Goal: Task Accomplishment & Management: Manage account settings

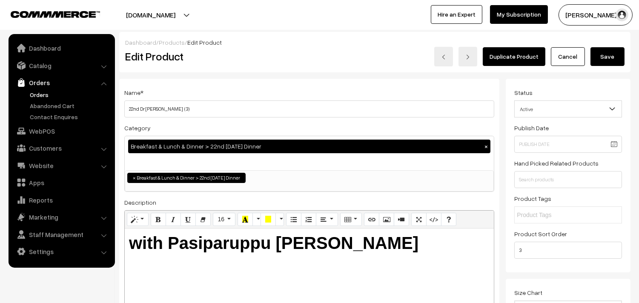
click at [41, 96] on link "Orders" at bounding box center [70, 94] width 84 height 9
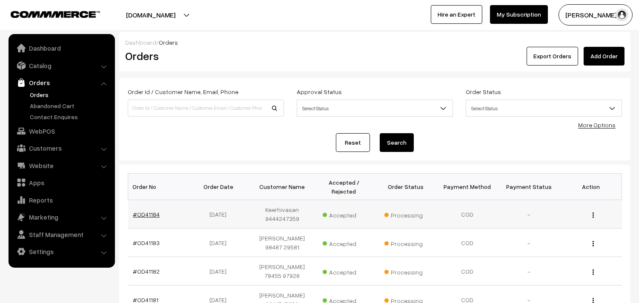
click at [149, 216] on link "#OD41184" at bounding box center [146, 214] width 27 height 7
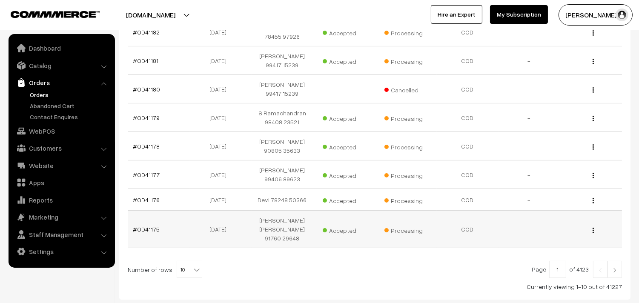
scroll to position [282, 0]
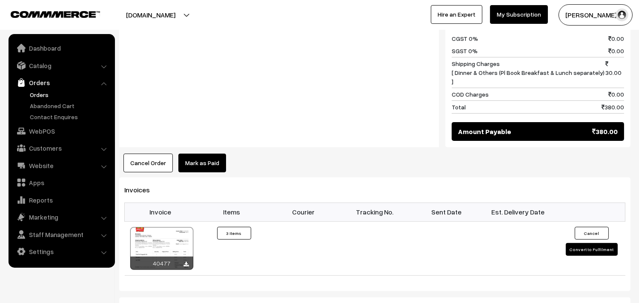
scroll to position [662, 0]
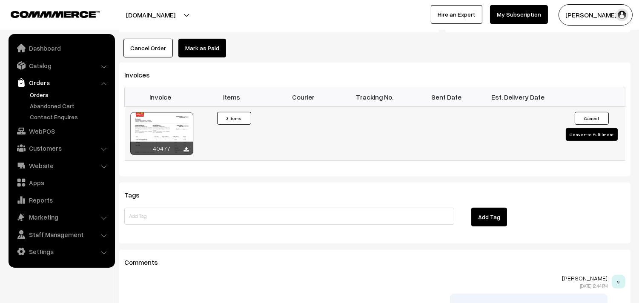
click at [167, 117] on div at bounding box center [161, 133] width 63 height 43
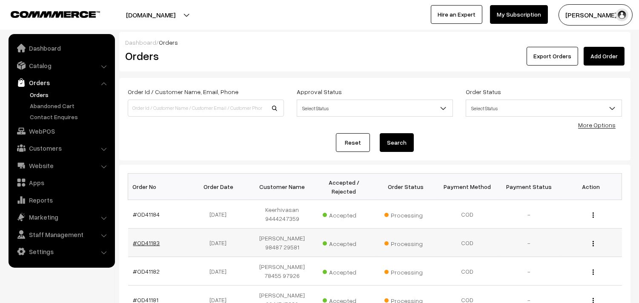
click at [137, 239] on link "#OD41183" at bounding box center [146, 242] width 27 height 7
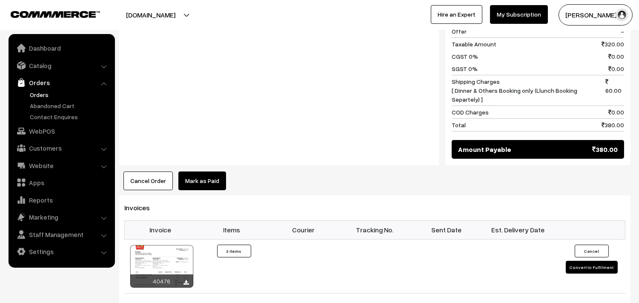
scroll to position [473, 0]
click at [168, 239] on td "40476" at bounding box center [160, 266] width 71 height 54
click at [171, 245] on div at bounding box center [161, 266] width 63 height 43
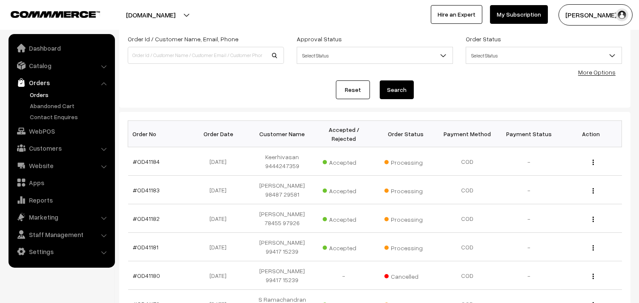
scroll to position [142, 0]
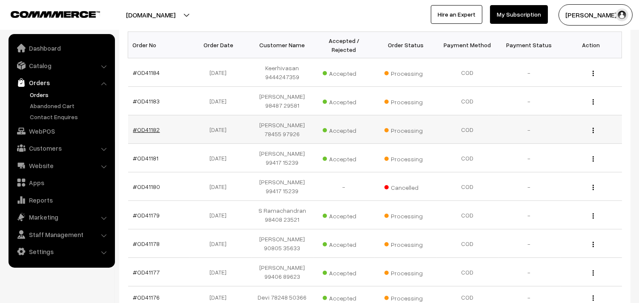
click at [156, 131] on link "#OD41182" at bounding box center [146, 129] width 27 height 7
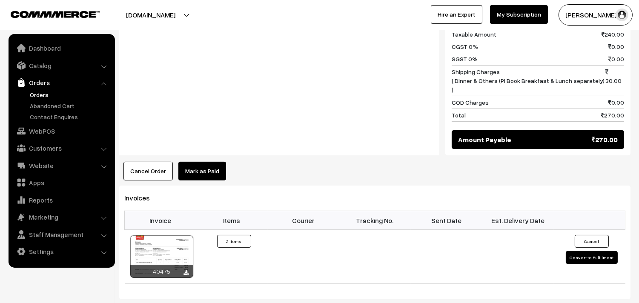
scroll to position [520, 0]
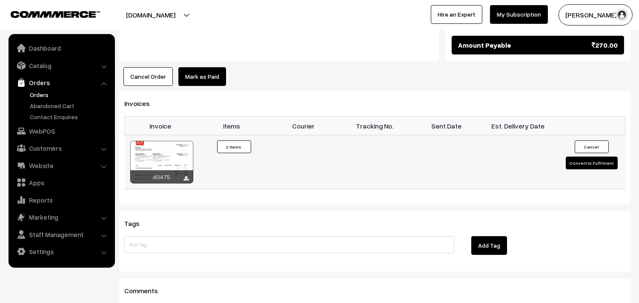
click at [181, 141] on div at bounding box center [161, 162] width 63 height 43
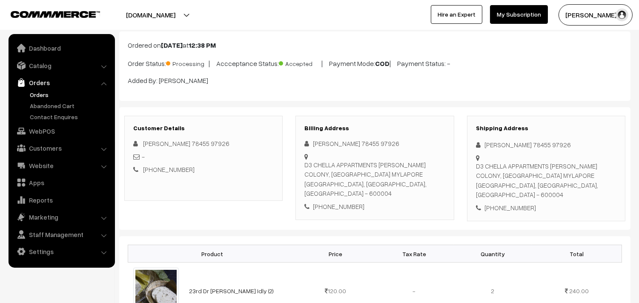
scroll to position [0, 0]
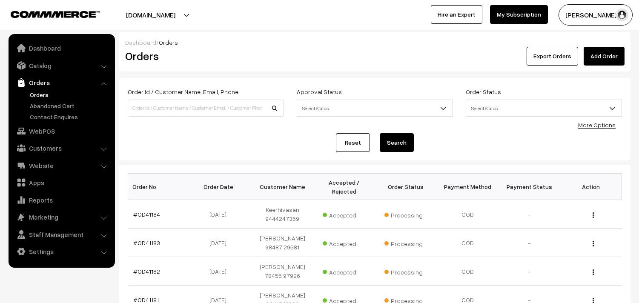
scroll to position [142, 0]
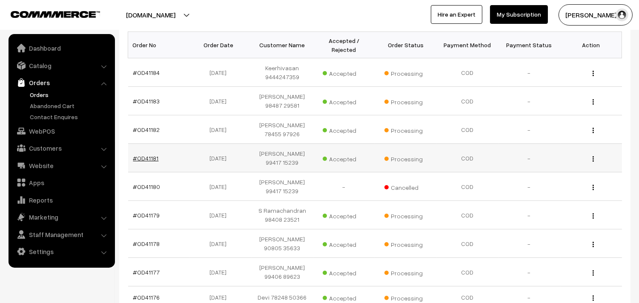
click at [145, 158] on link "#OD41181" at bounding box center [146, 157] width 26 height 7
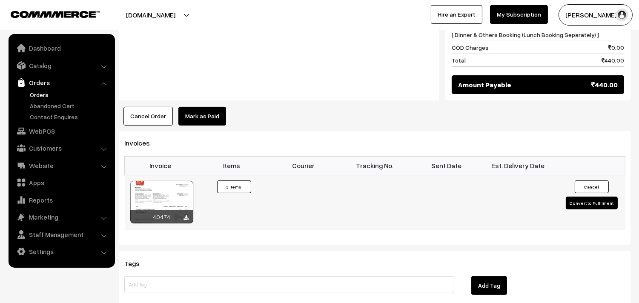
scroll to position [520, 0]
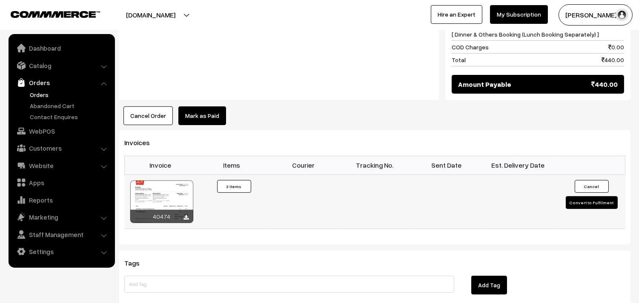
click at [179, 199] on div at bounding box center [161, 201] width 63 height 43
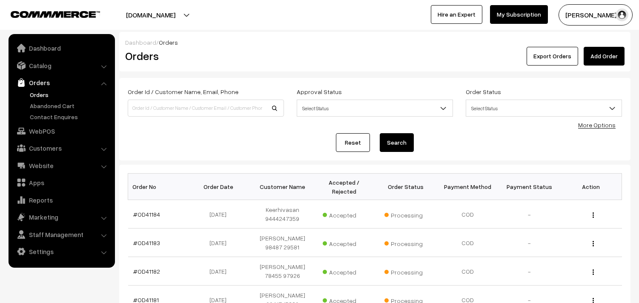
scroll to position [171, 0]
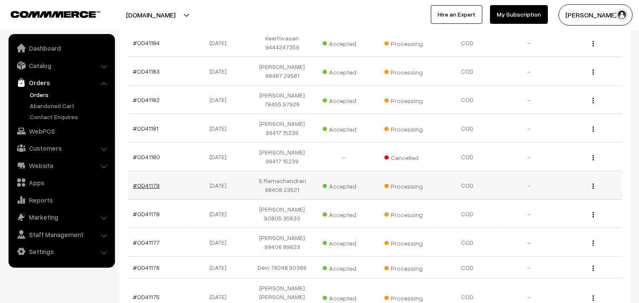
click at [139, 184] on link "#OD41179" at bounding box center [146, 185] width 27 height 7
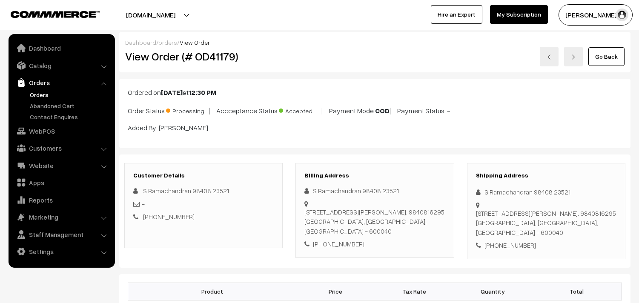
scroll to position [473, 0]
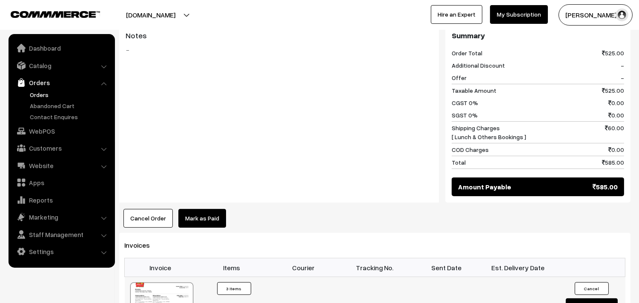
click at [163, 291] on div at bounding box center [161, 303] width 63 height 43
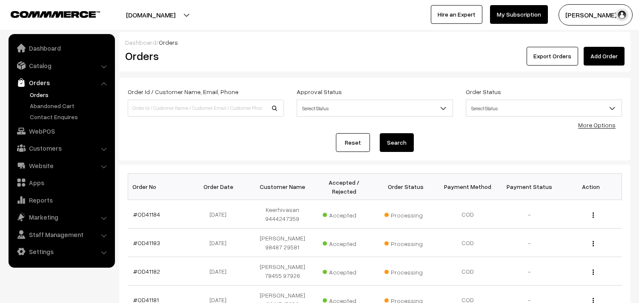
scroll to position [219, 0]
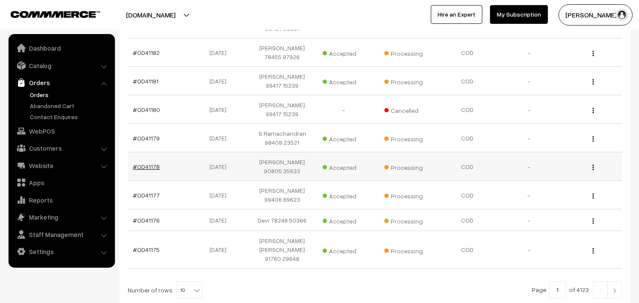
click at [147, 166] on link "#OD41178" at bounding box center [146, 166] width 27 height 7
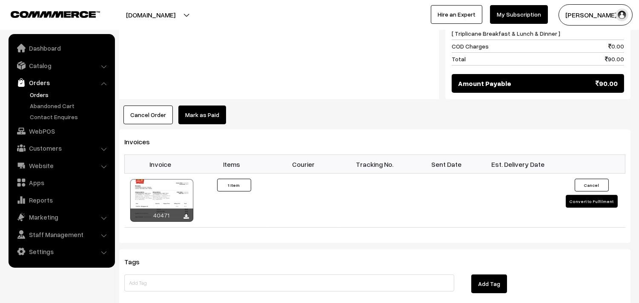
scroll to position [567, 0]
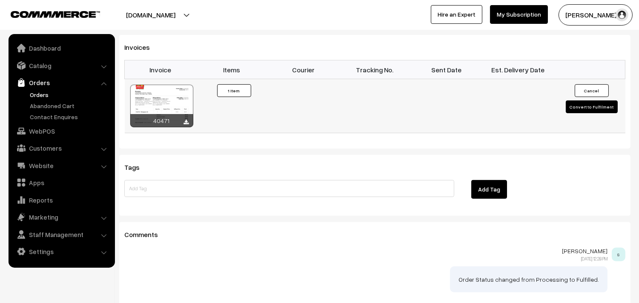
click at [190, 90] on div at bounding box center [161, 106] width 63 height 43
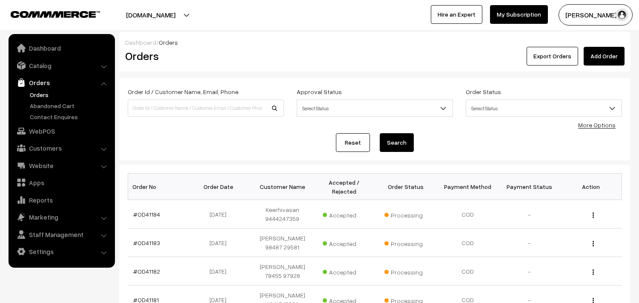
scroll to position [266, 0]
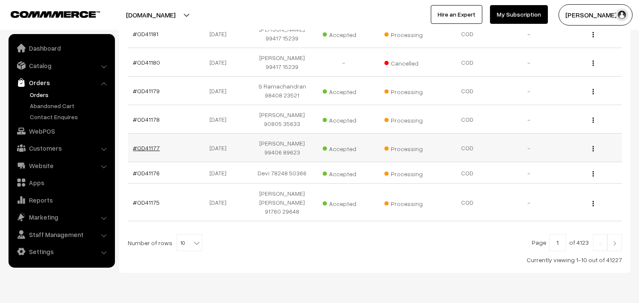
click at [151, 147] on link "#OD41177" at bounding box center [146, 147] width 27 height 7
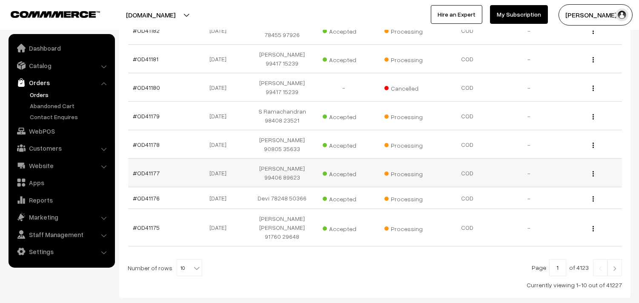
scroll to position [267, 0]
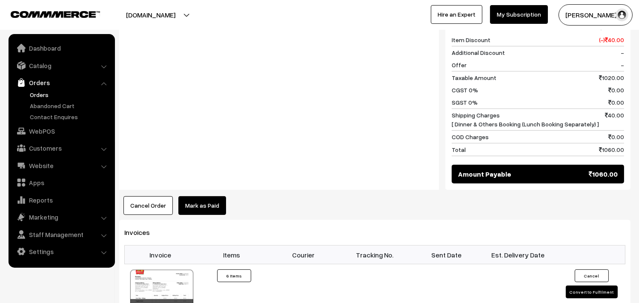
scroll to position [520, 0]
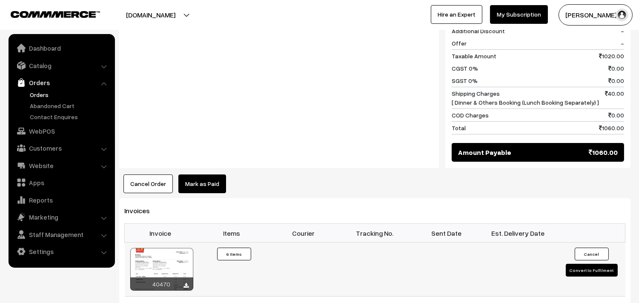
click at [169, 266] on div at bounding box center [161, 269] width 63 height 43
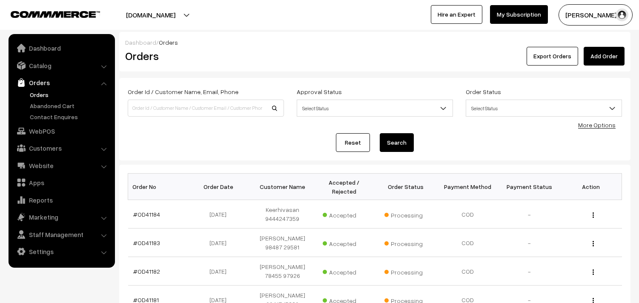
scroll to position [282, 0]
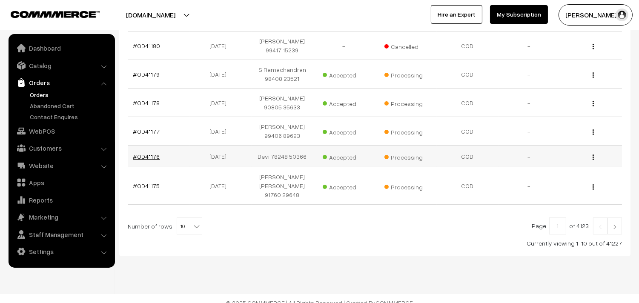
click at [154, 158] on link "#OD41176" at bounding box center [146, 156] width 27 height 7
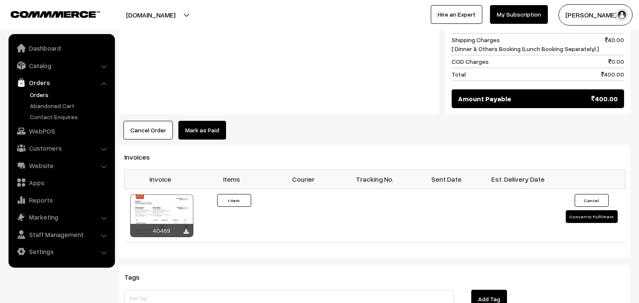
scroll to position [520, 0]
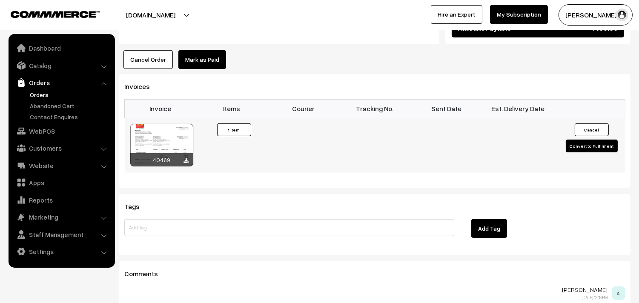
click at [174, 151] on div at bounding box center [161, 145] width 63 height 43
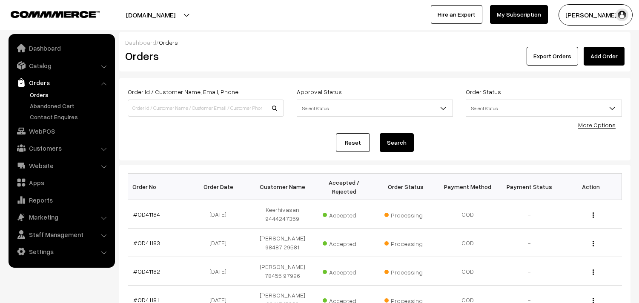
scroll to position [282, 0]
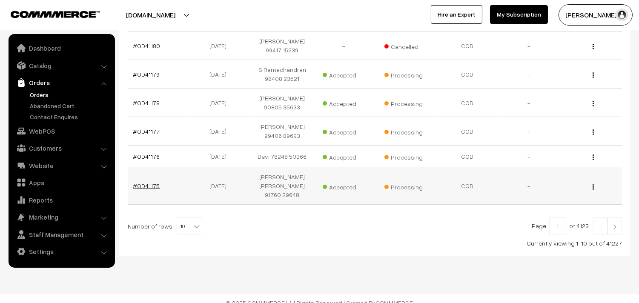
click at [152, 184] on link "#OD41175" at bounding box center [146, 185] width 27 height 7
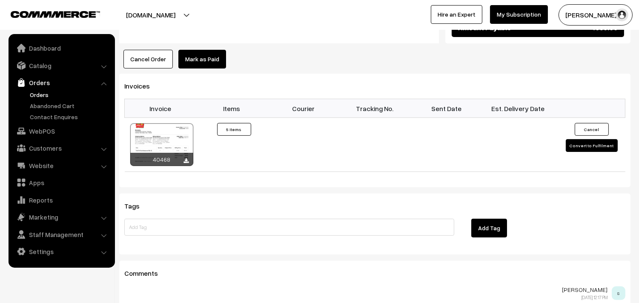
scroll to position [567, 0]
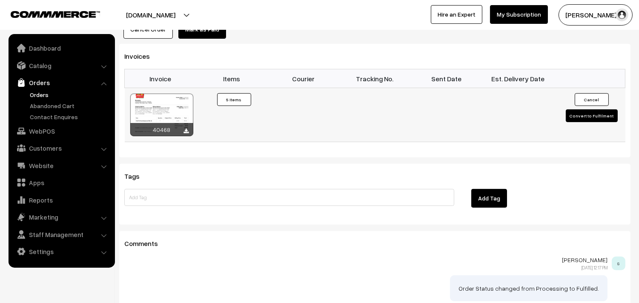
click at [172, 97] on div at bounding box center [161, 115] width 63 height 43
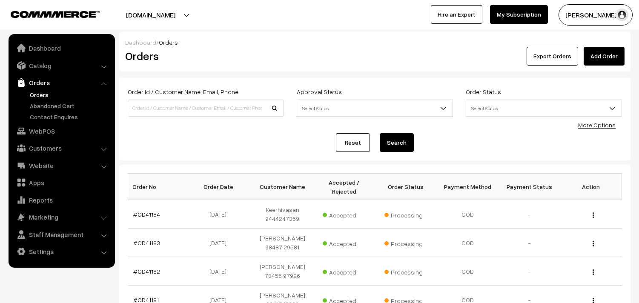
scroll to position [282, 0]
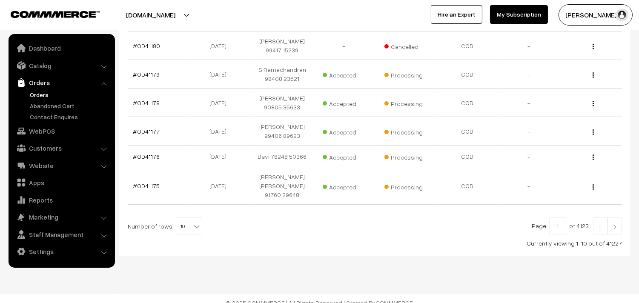
click at [184, 220] on span "10" at bounding box center [189, 226] width 25 height 17
select select "60"
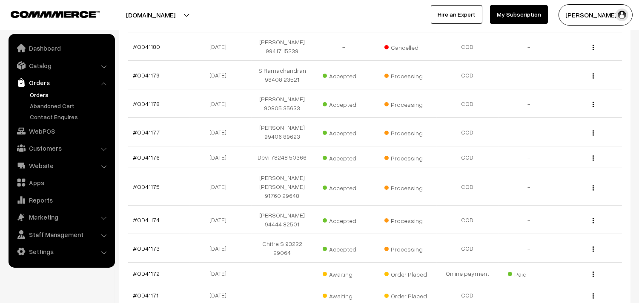
scroll to position [283, 0]
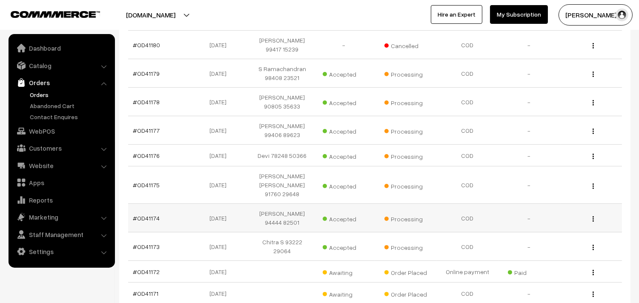
click at [159, 207] on td "#OD41174" at bounding box center [159, 218] width 62 height 29
click at [157, 214] on link "#OD41174" at bounding box center [146, 217] width 27 height 7
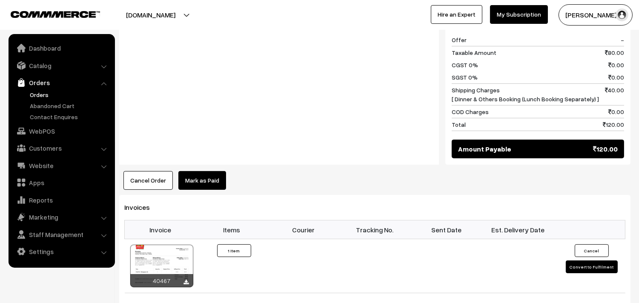
scroll to position [473, 0]
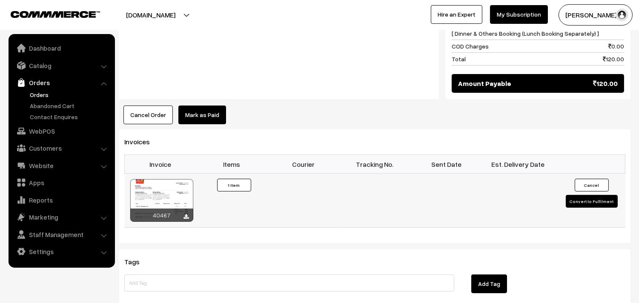
click at [177, 188] on div at bounding box center [161, 200] width 63 height 43
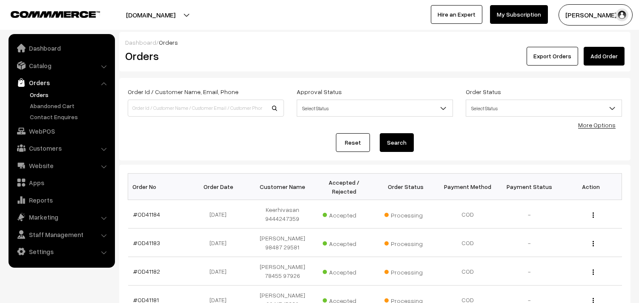
scroll to position [283, 0]
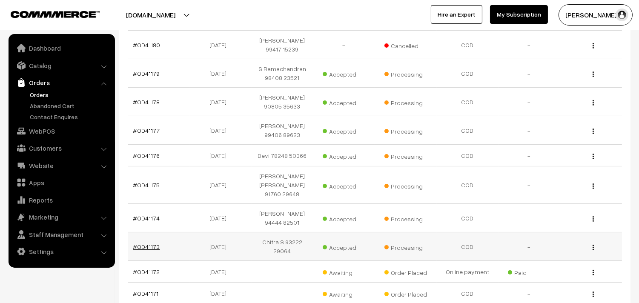
click at [151, 243] on link "#OD41173" at bounding box center [146, 246] width 27 height 7
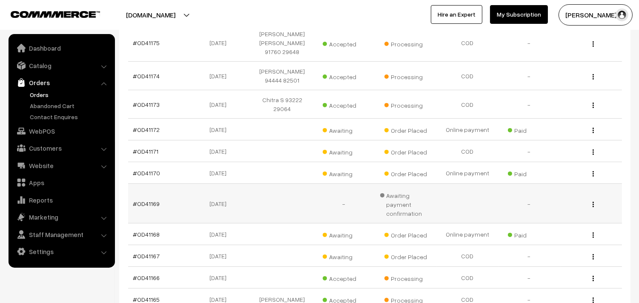
scroll to position [439, 0]
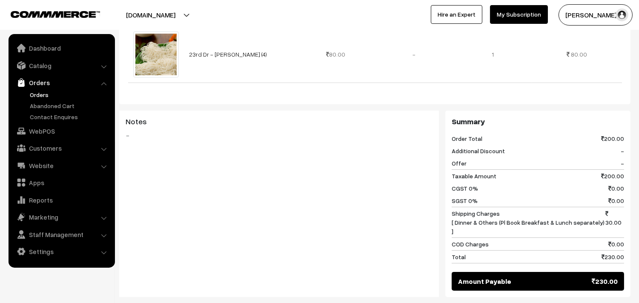
scroll to position [520, 0]
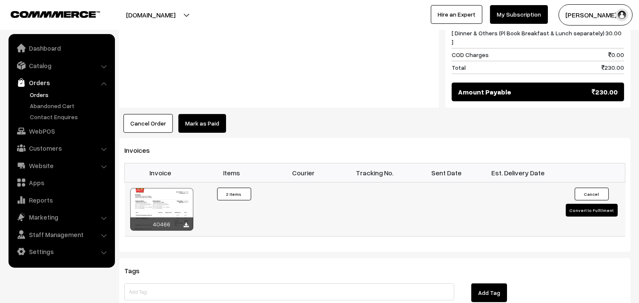
click at [171, 191] on div at bounding box center [161, 209] width 63 height 43
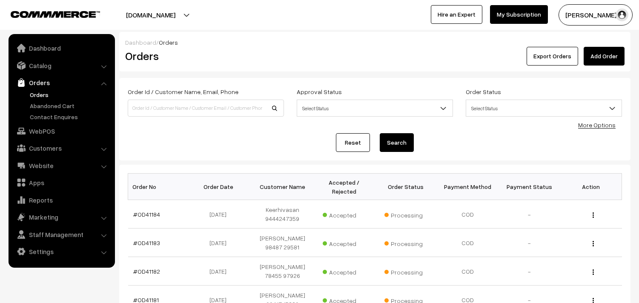
scroll to position [469, 0]
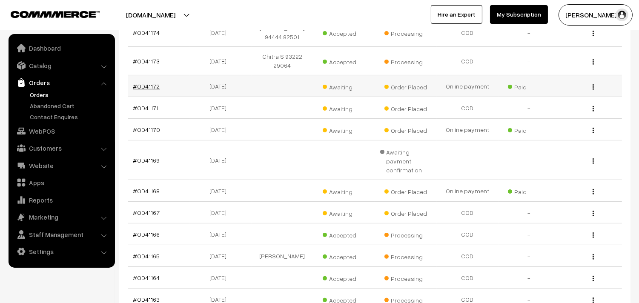
click at [152, 83] on link "#OD41172" at bounding box center [146, 86] width 27 height 7
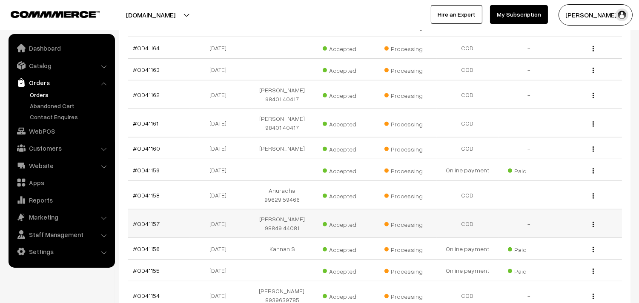
scroll to position [752, 0]
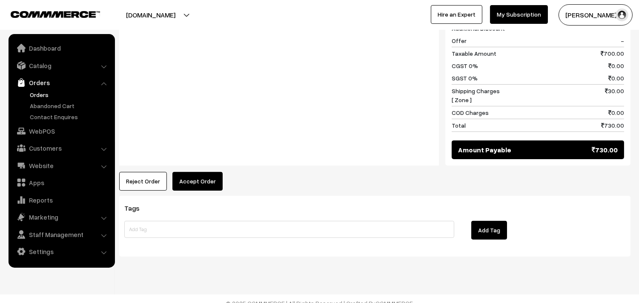
click at [203, 172] on button "Accept Order" at bounding box center [197, 181] width 50 height 19
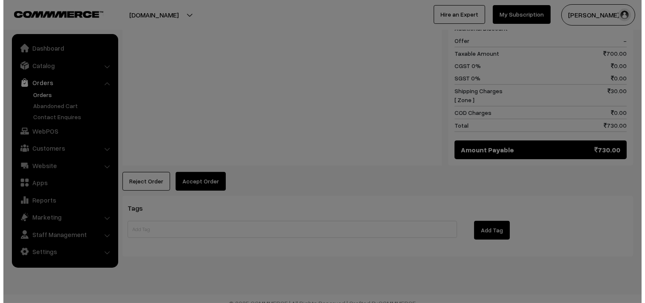
scroll to position [505, 0]
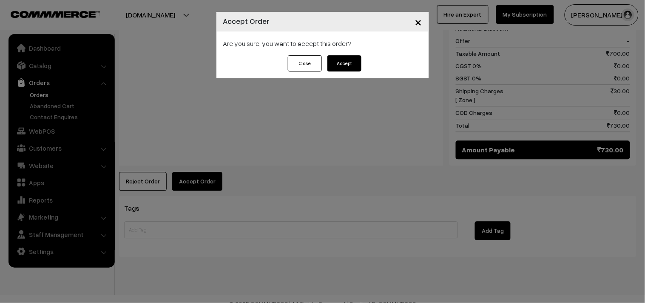
click at [355, 63] on button "Accept" at bounding box center [345, 63] width 34 height 16
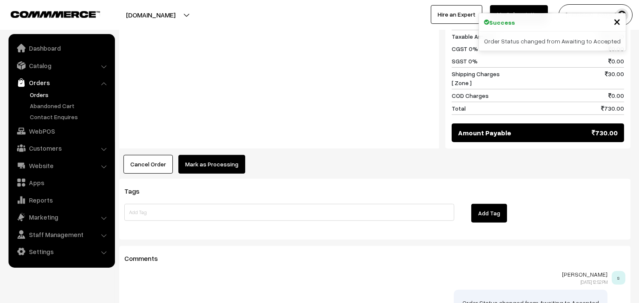
click at [210, 160] on button "Mark as Processing" at bounding box center [211, 164] width 67 height 19
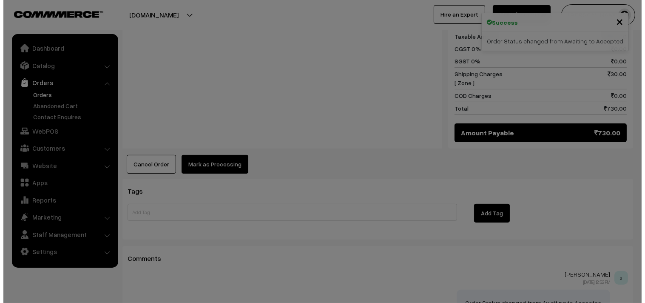
scroll to position [522, 0]
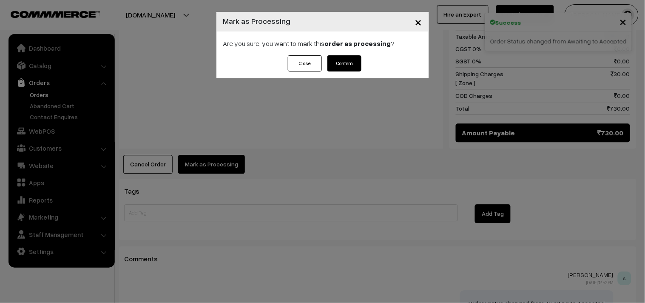
click at [352, 66] on button "Confirm" at bounding box center [345, 63] width 34 height 16
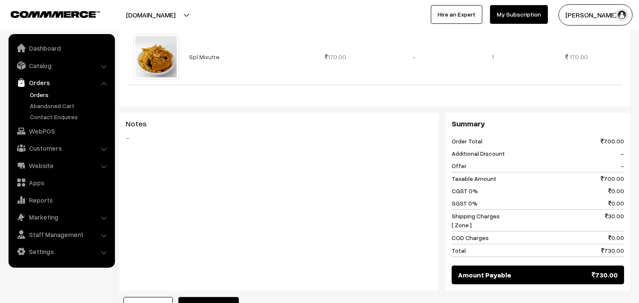
click at [215, 297] on button "Generate Invoice" at bounding box center [208, 306] width 60 height 19
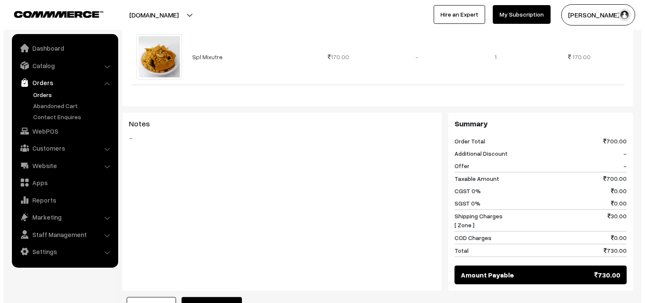
scroll to position [379, 0]
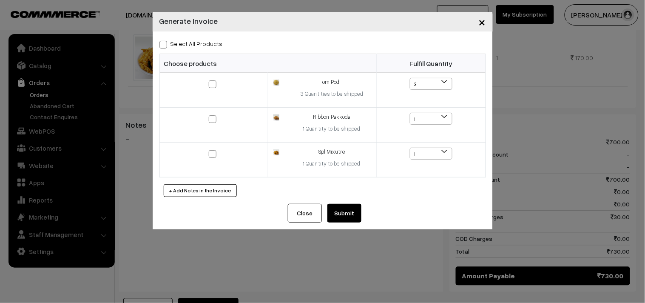
click at [184, 44] on label "Select All Products" at bounding box center [191, 43] width 63 height 9
click at [165, 44] on input "Select All Products" at bounding box center [163, 43] width 6 height 6
checkbox input "true"
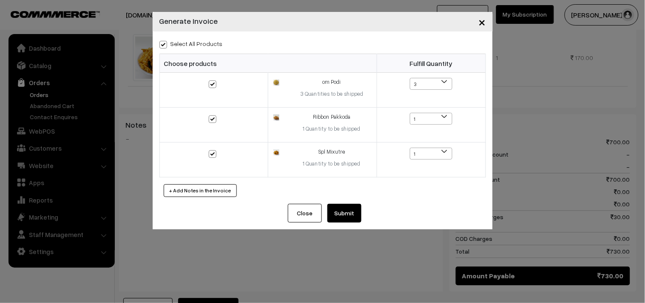
checkbox input "true"
click at [329, 206] on button "Submit" at bounding box center [345, 213] width 34 height 19
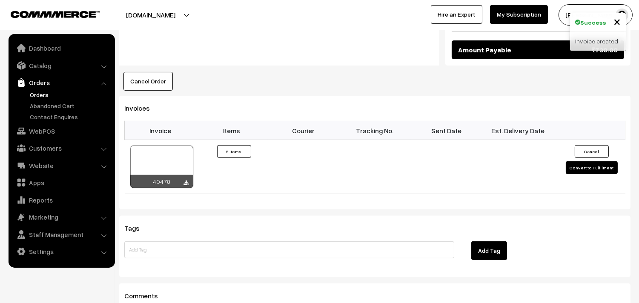
scroll to position [614, 0]
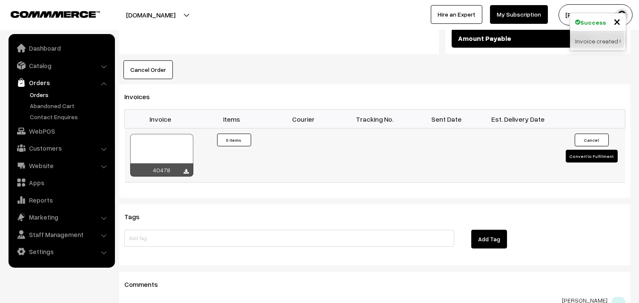
click at [159, 147] on div at bounding box center [161, 155] width 63 height 43
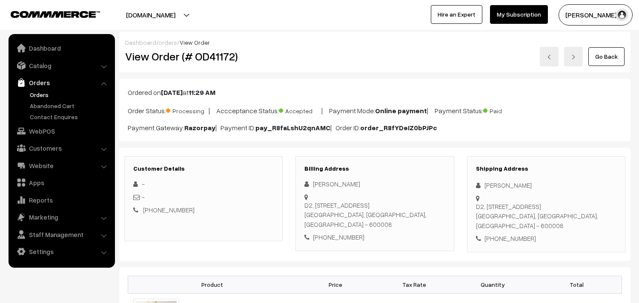
scroll to position [501, 0]
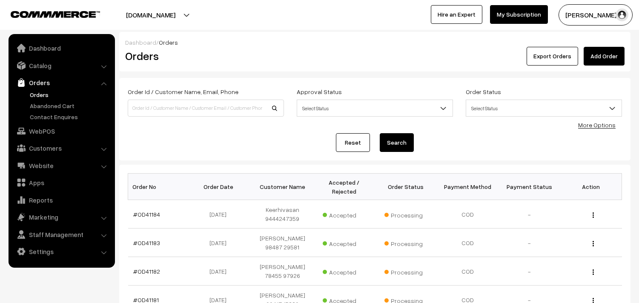
scroll to position [752, 0]
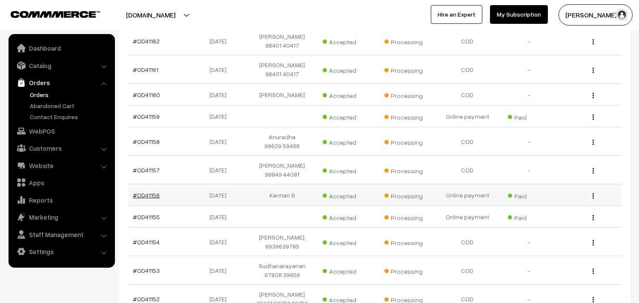
click at [150, 191] on link "#OD41156" at bounding box center [146, 194] width 27 height 7
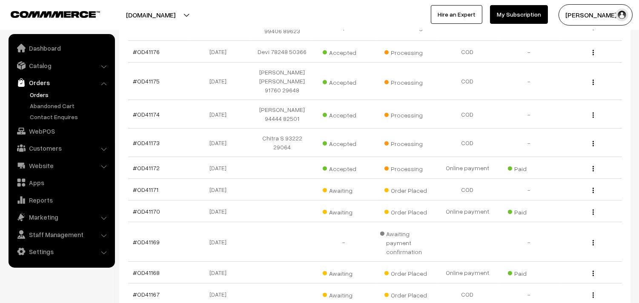
scroll to position [384, 0]
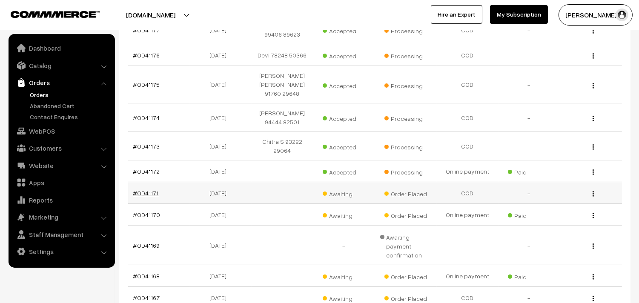
click at [148, 189] on link "#OD41171" at bounding box center [146, 192] width 26 height 7
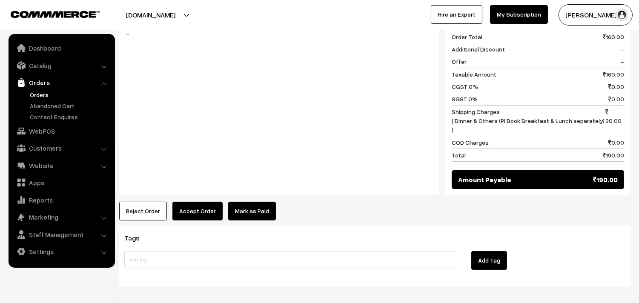
click at [209, 202] on button "Accept Order" at bounding box center [197, 211] width 50 height 19
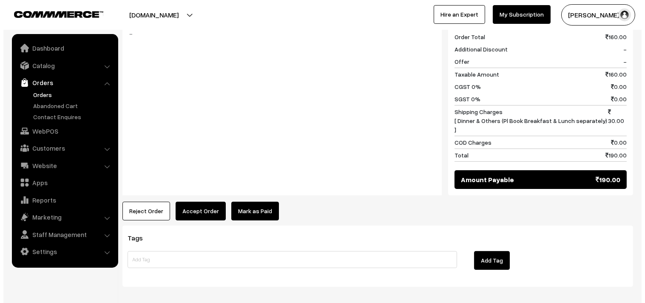
scroll to position [379, 0]
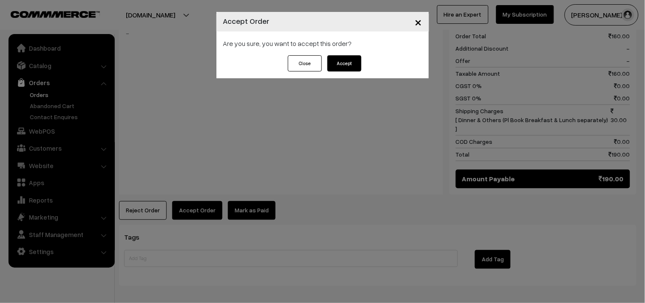
click at [341, 68] on button "Accept" at bounding box center [345, 63] width 34 height 16
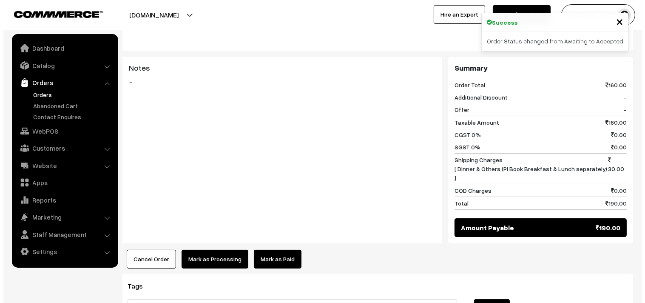
scroll to position [331, 0]
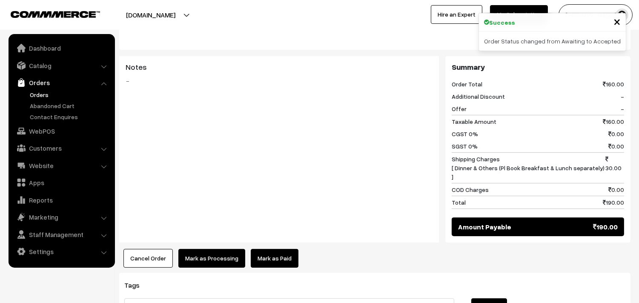
click at [211, 249] on button "Mark as Processing" at bounding box center [211, 258] width 67 height 19
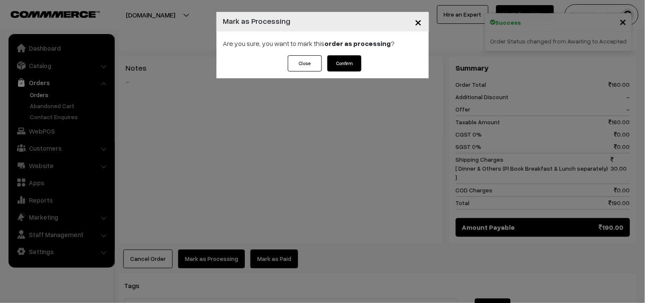
click at [345, 65] on button "Confirm" at bounding box center [345, 63] width 34 height 16
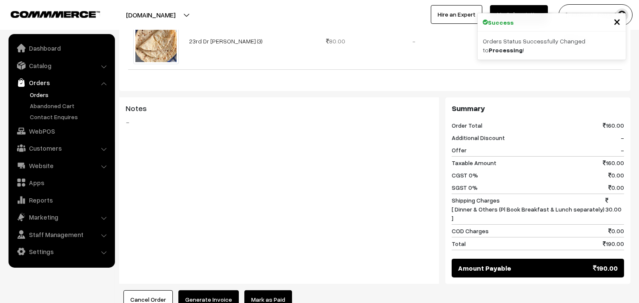
scroll to position [378, 0]
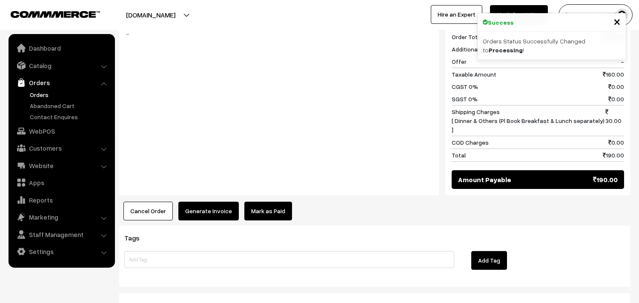
click at [200, 172] on div "Product Price Tax Rate Quantity Total 23rd Dr [PERSON_NAME] (3) 80.00" at bounding box center [374, 59] width 511 height 322
click at [201, 202] on button "Generate Invoice" at bounding box center [208, 211] width 60 height 19
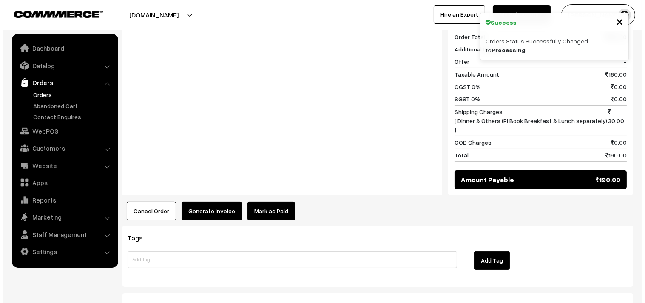
scroll to position [379, 0]
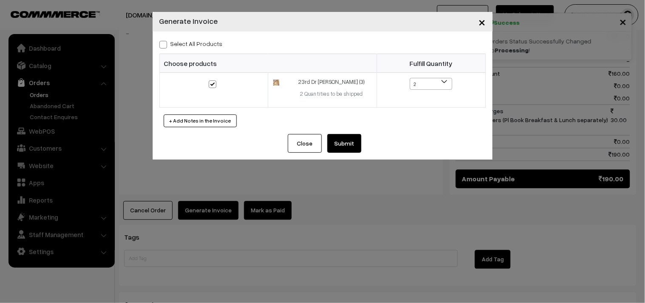
click at [192, 51] on div "Select All Products Choose products Fulfill Quantity 2 1 2" at bounding box center [323, 82] width 340 height 103
click at [193, 46] on label "Select All Products" at bounding box center [191, 43] width 63 height 9
click at [165, 46] on input "Select All Products" at bounding box center [163, 43] width 6 height 6
checkbox input "true"
click at [332, 144] on button "Submit" at bounding box center [345, 143] width 34 height 19
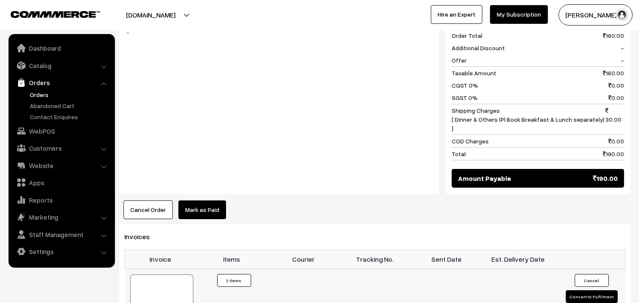
scroll to position [379, 0]
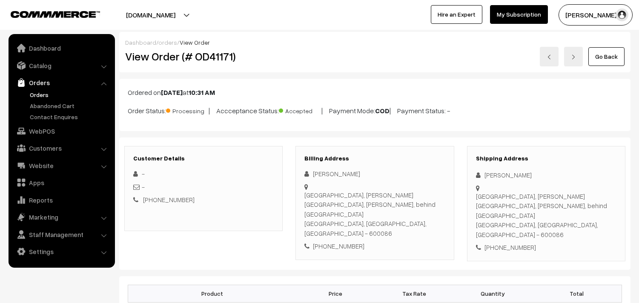
scroll to position [379, 0]
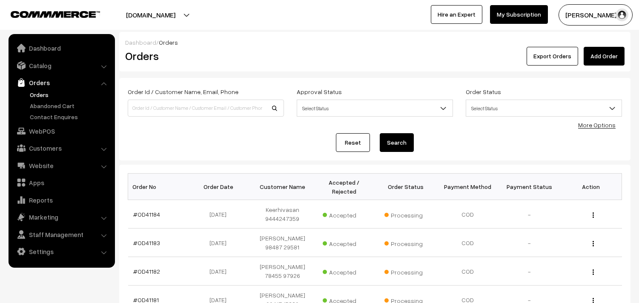
scroll to position [392, 0]
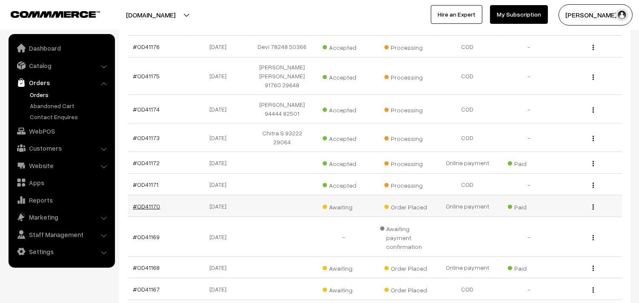
click at [148, 202] on link "#OD41170" at bounding box center [146, 205] width 27 height 7
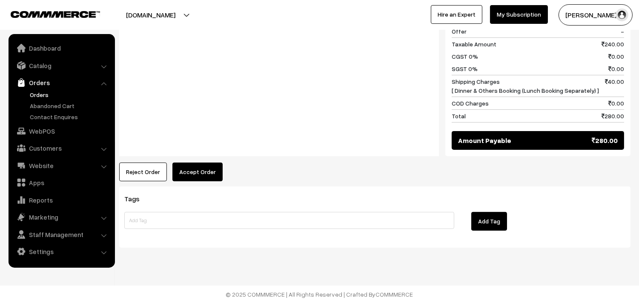
click at [192, 160] on div "Product Price Tax Rate Quantity Total 23rd Dr [PERSON_NAME] (3) 80.00" at bounding box center [374, 25] width 511 height 314
click at [193, 175] on button "Accept Order" at bounding box center [197, 172] width 50 height 19
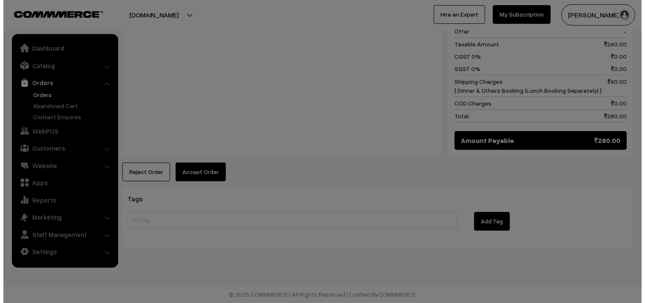
scroll to position [400, 0]
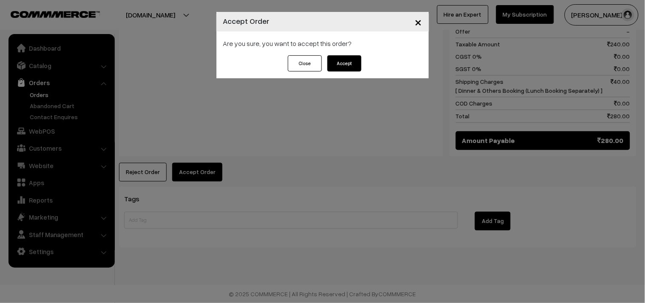
click at [346, 60] on button "Accept" at bounding box center [345, 63] width 34 height 16
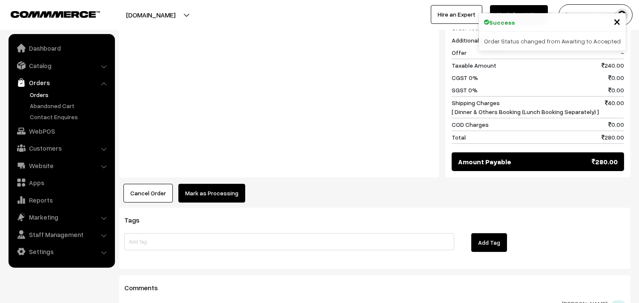
click at [216, 188] on button "Mark as Processing" at bounding box center [211, 193] width 67 height 19
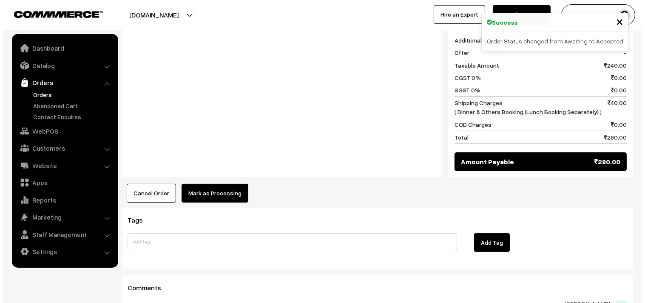
scroll to position [379, 0]
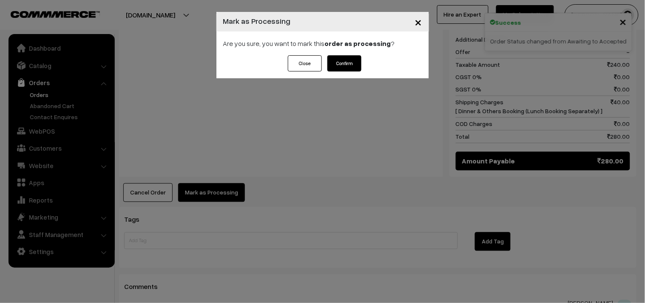
click at [335, 62] on button "Confirm" at bounding box center [345, 63] width 34 height 16
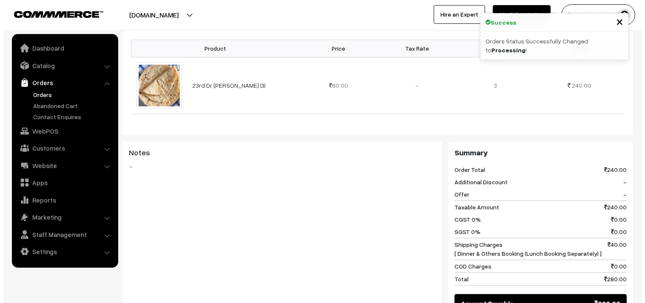
scroll to position [331, 0]
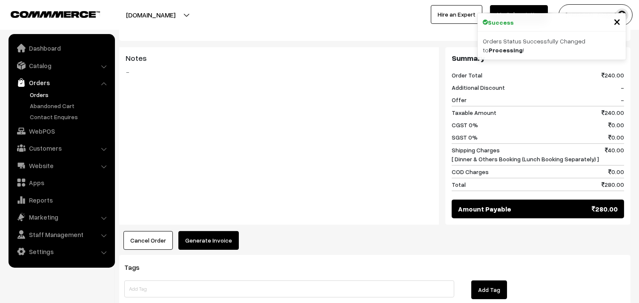
click at [223, 231] on button "Generate Invoice" at bounding box center [208, 240] width 60 height 19
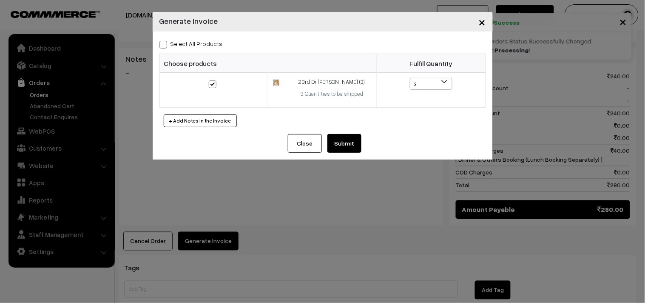
click at [200, 48] on div "Select All Products" at bounding box center [323, 43] width 327 height 10
click at [205, 46] on label "Select All Products" at bounding box center [191, 43] width 63 height 9
click at [165, 46] on input "Select All Products" at bounding box center [163, 43] width 6 height 6
checkbox input "true"
click at [337, 137] on button "Submit" at bounding box center [345, 143] width 34 height 19
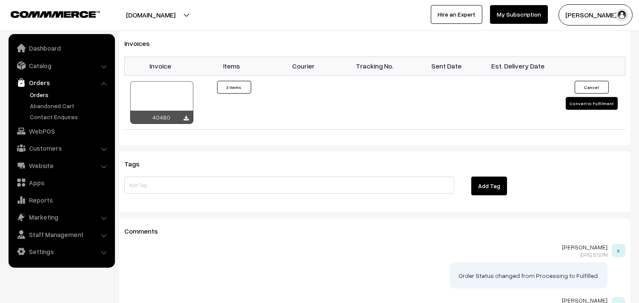
scroll to position [614, 0]
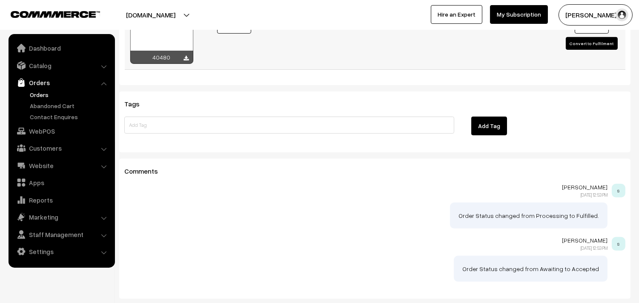
click at [180, 37] on div at bounding box center [161, 42] width 63 height 43
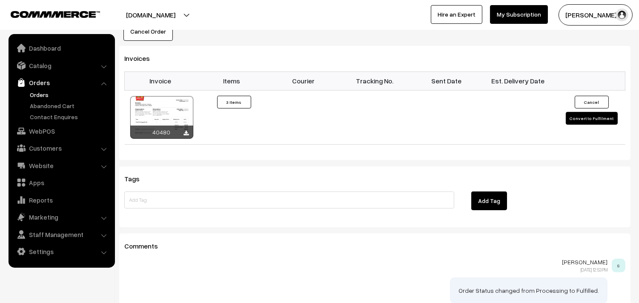
scroll to position [665, 0]
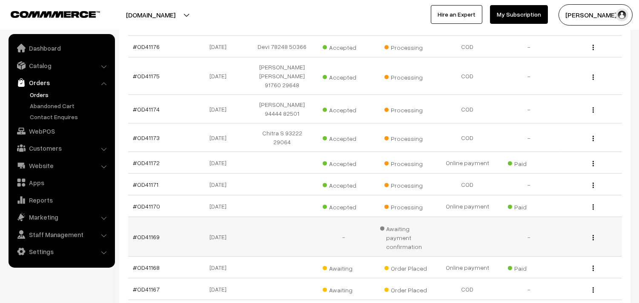
scroll to position [439, 0]
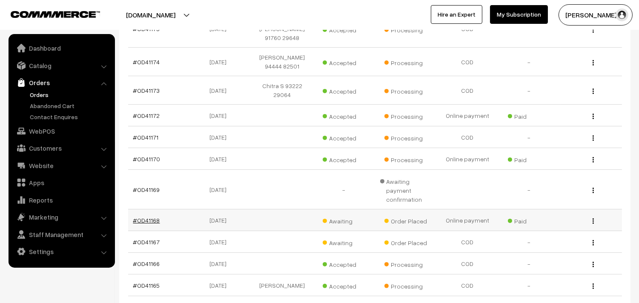
click at [150, 217] on link "#OD41168" at bounding box center [146, 220] width 27 height 7
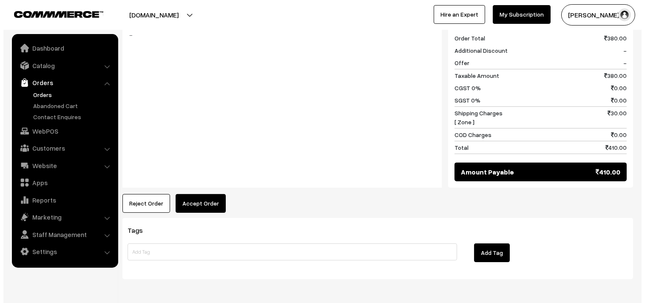
scroll to position [425, 0]
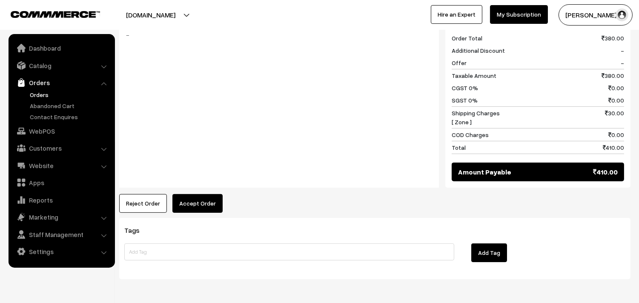
click at [194, 213] on button "Accept Order" at bounding box center [197, 203] width 50 height 19
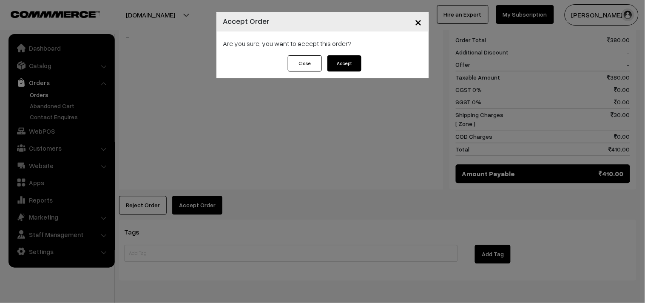
click at [347, 69] on button "Accept" at bounding box center [345, 63] width 34 height 16
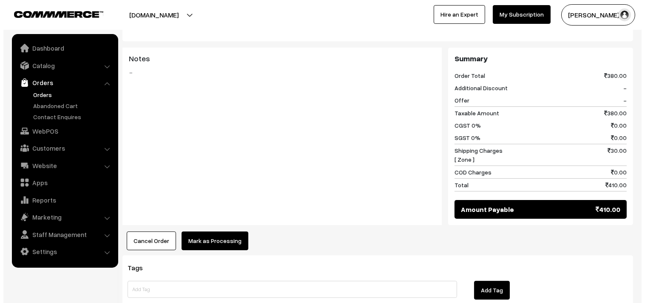
scroll to position [425, 0]
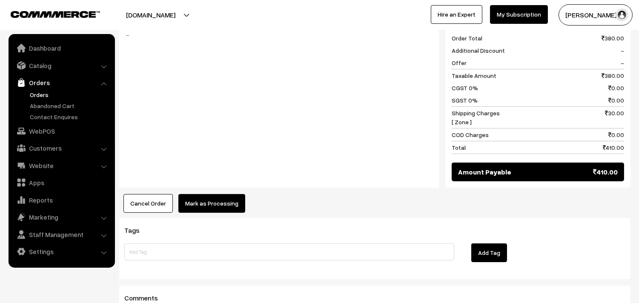
click at [218, 204] on button "Mark as Processing" at bounding box center [211, 203] width 67 height 19
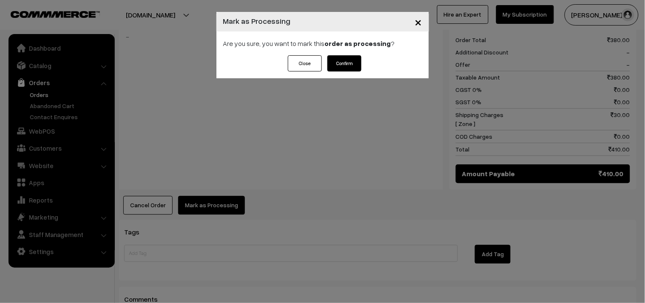
click at [341, 58] on button "Confirm" at bounding box center [345, 63] width 34 height 16
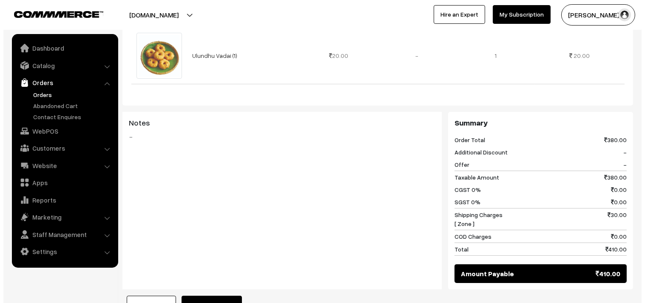
scroll to position [331, 0]
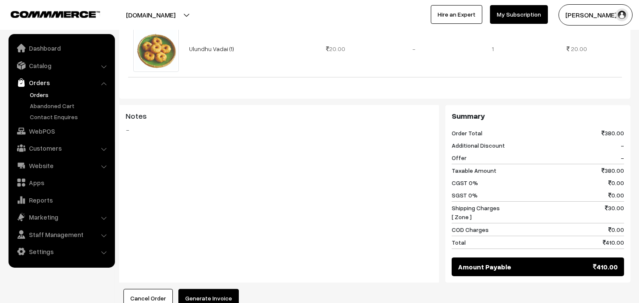
click at [207, 298] on button "Generate Invoice" at bounding box center [208, 298] width 60 height 19
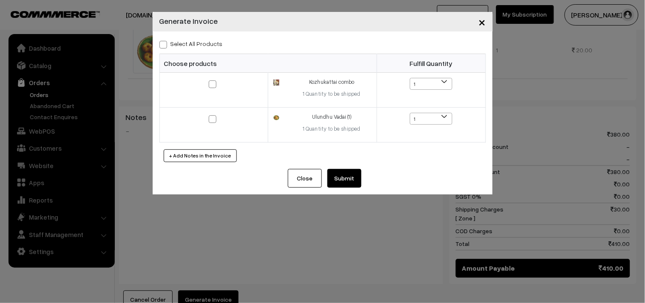
click at [188, 48] on div "Select All Products" at bounding box center [323, 43] width 327 height 10
click at [184, 39] on label "Select All Products" at bounding box center [191, 43] width 63 height 9
click at [165, 40] on input "Select All Products" at bounding box center [163, 43] width 6 height 6
checkbox input "true"
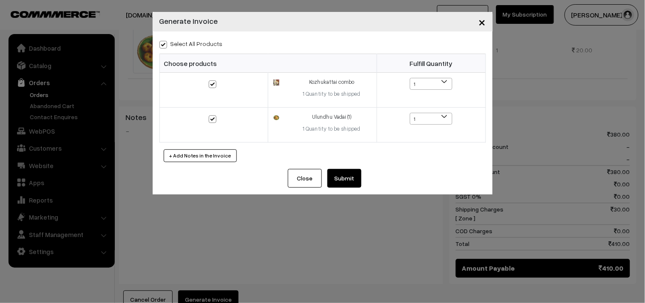
checkbox input "true"
click at [341, 171] on button "Submit" at bounding box center [345, 178] width 34 height 19
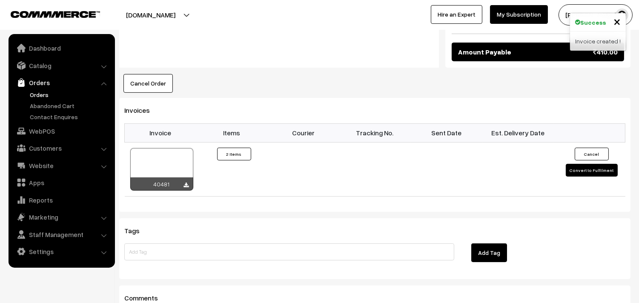
scroll to position [567, 0]
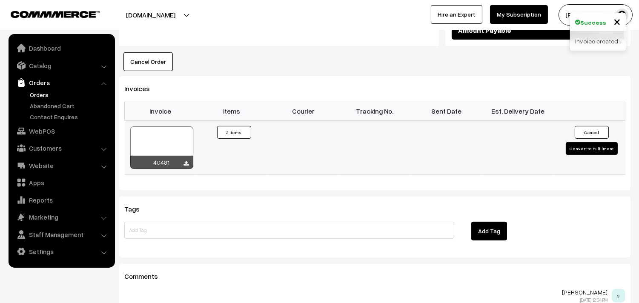
click at [159, 128] on div at bounding box center [161, 147] width 63 height 43
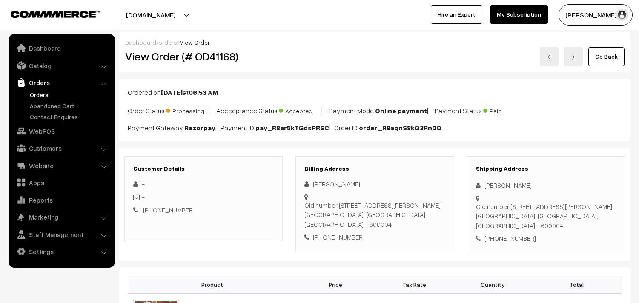
scroll to position [425, 0]
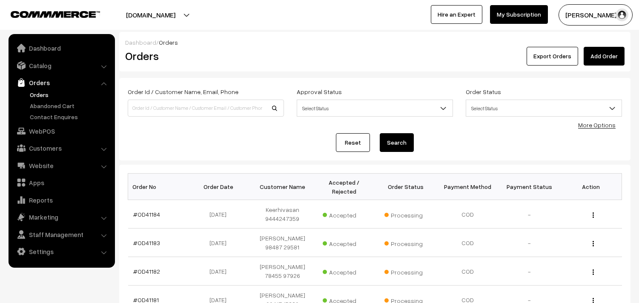
scroll to position [439, 0]
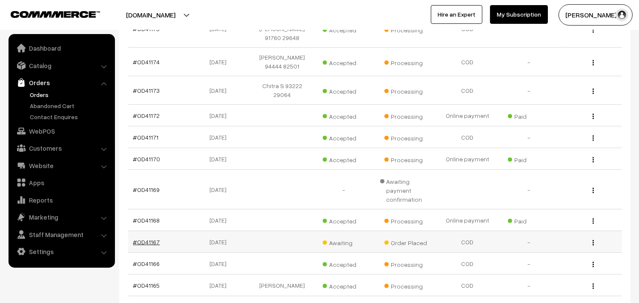
click at [149, 238] on link "#OD41167" at bounding box center [146, 241] width 27 height 7
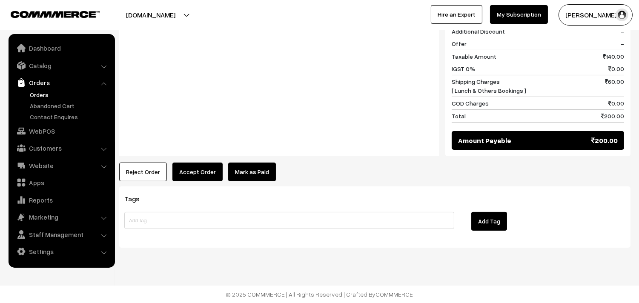
click at [214, 173] on button "Accept Order" at bounding box center [197, 172] width 50 height 19
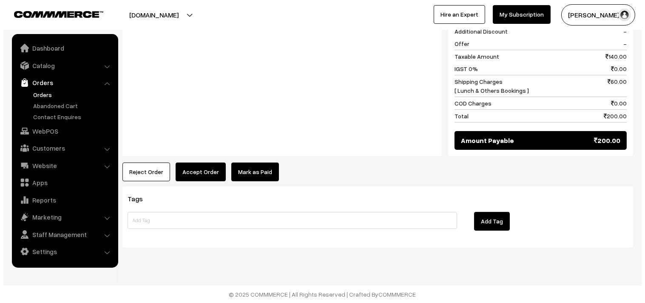
scroll to position [377, 0]
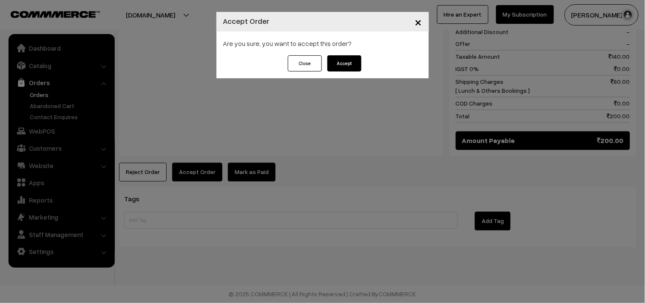
click at [344, 63] on button "Accept" at bounding box center [345, 63] width 34 height 16
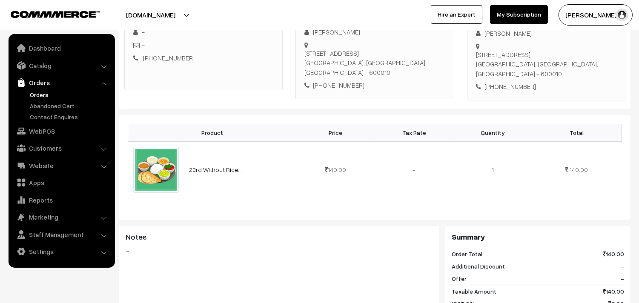
scroll to position [94, 0]
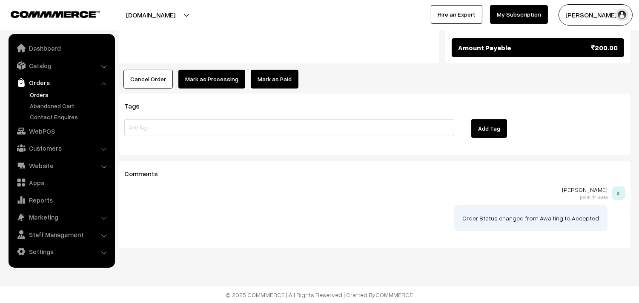
click at [214, 81] on button "Mark as Processing" at bounding box center [211, 79] width 67 height 19
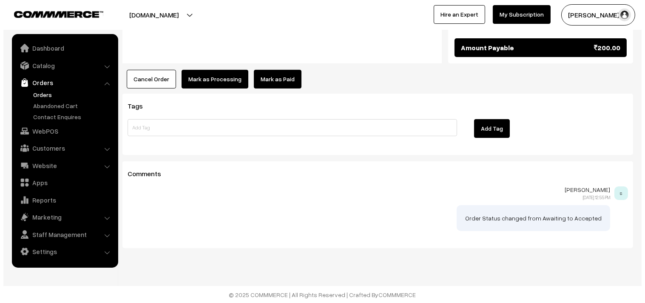
scroll to position [470, 0]
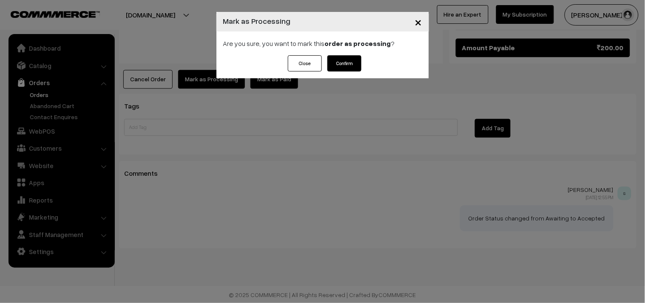
click at [342, 65] on button "Confirm" at bounding box center [345, 63] width 34 height 16
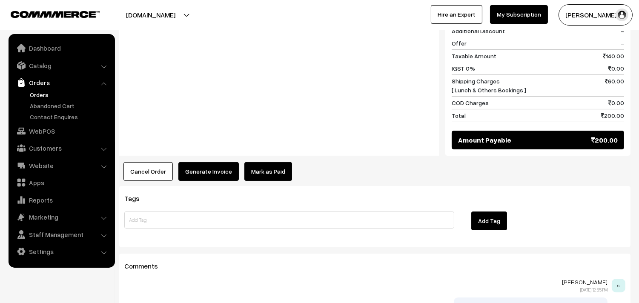
click at [196, 164] on button "Generate Invoice" at bounding box center [208, 171] width 60 height 19
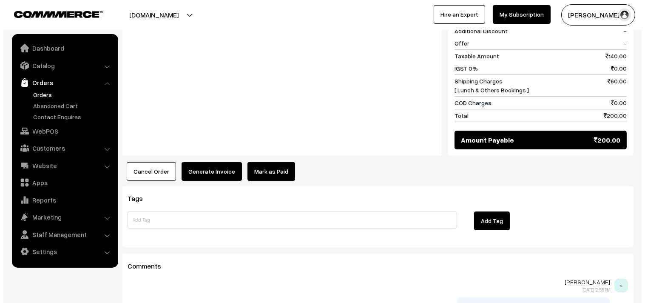
scroll to position [378, 0]
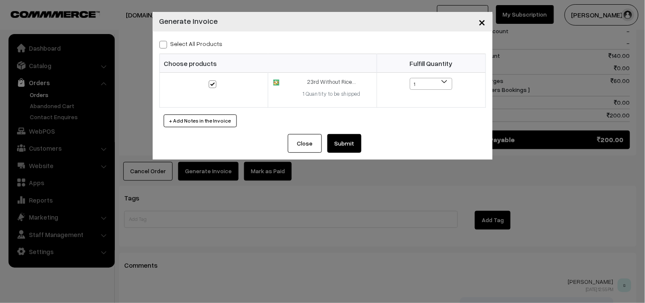
click at [343, 139] on button "Submit" at bounding box center [345, 143] width 34 height 19
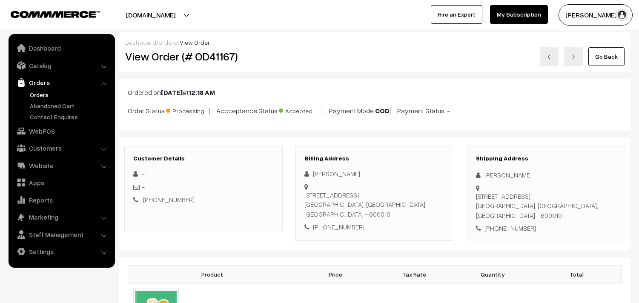
scroll to position [377, 0]
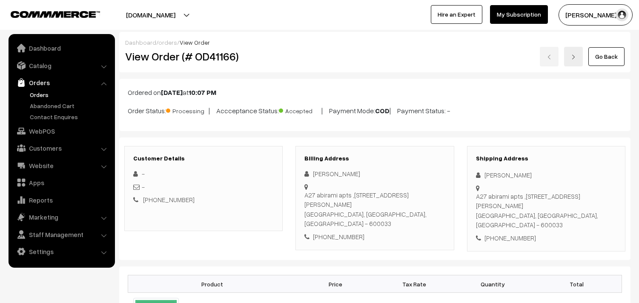
scroll to position [473, 0]
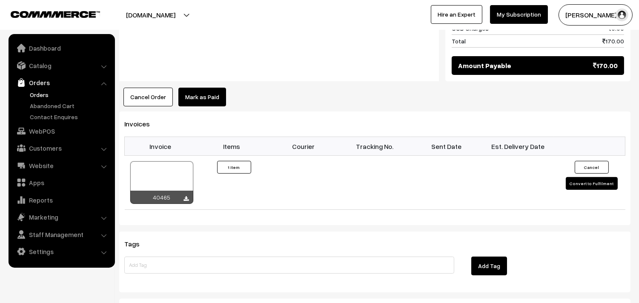
click at [44, 91] on link "Orders" at bounding box center [70, 94] width 84 height 9
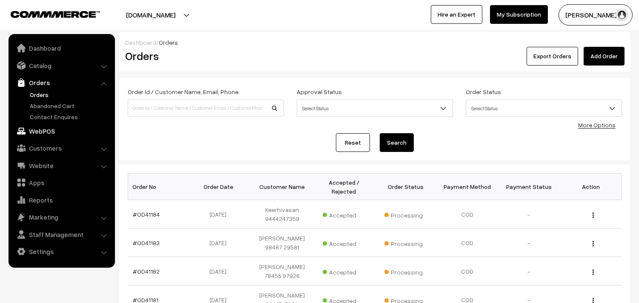
click at [39, 133] on link "WebPOS" at bounding box center [61, 130] width 101 height 15
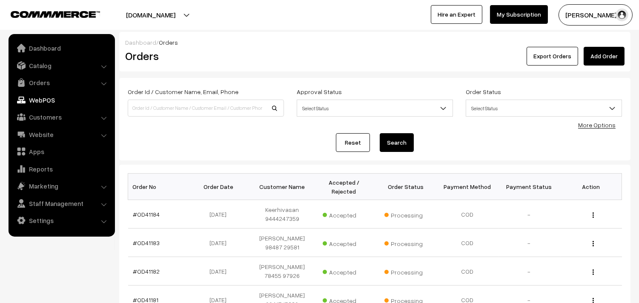
click at [187, 132] on div "Order Id / Customer Name, Email, Phone Approval Status Select Status Awaiting A…" at bounding box center [375, 119] width 494 height 66
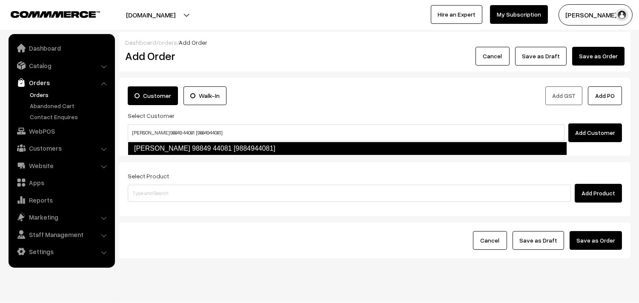
type input "[PERSON_NAME] 98849 44081 [9884944081]"
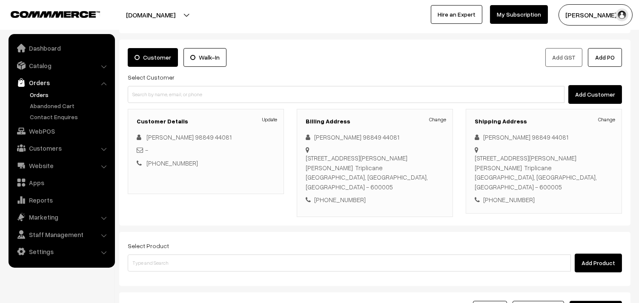
scroll to position [116, 0]
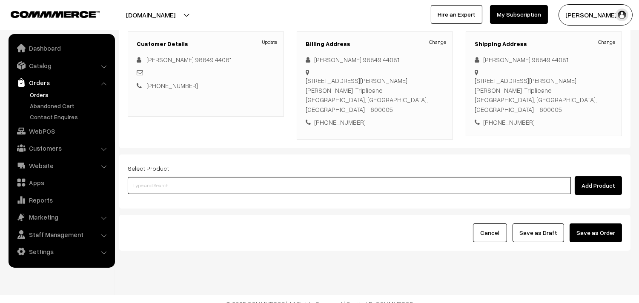
click at [217, 177] on input at bounding box center [349, 185] width 443 height 17
drag, startPoint x: 255, startPoint y: 182, endPoint x: 249, endPoint y: 186, distance: 7.1
click at [250, 185] on div "Add Product" at bounding box center [375, 185] width 494 height 19
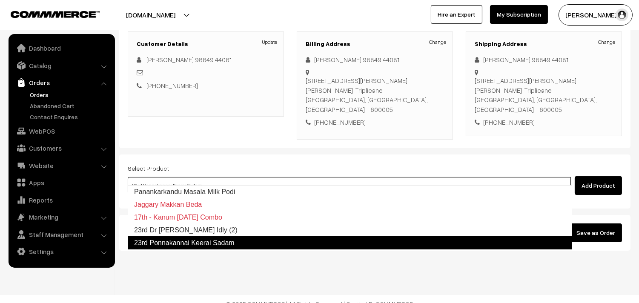
type input "23rd Dr [PERSON_NAME] Idly (2)"
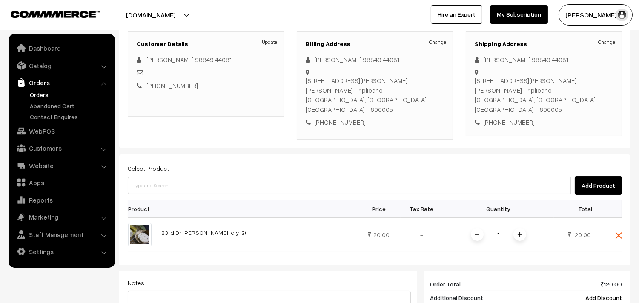
click at [267, 163] on div "Select Product Add Product" at bounding box center [375, 179] width 494 height 32
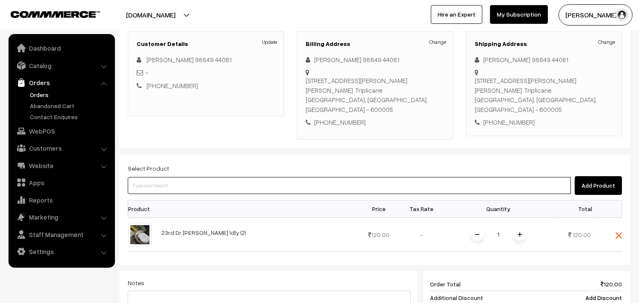
drag, startPoint x: 264, startPoint y: 179, endPoint x: 278, endPoint y: 172, distance: 15.4
click at [265, 179] on input at bounding box center [349, 185] width 443 height 17
click at [265, 177] on input at bounding box center [349, 185] width 443 height 17
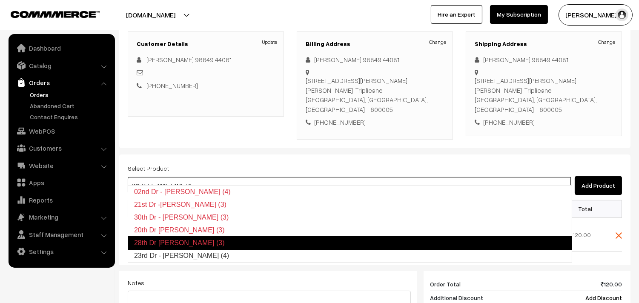
type input "23rd Dr - [PERSON_NAME] (4)"
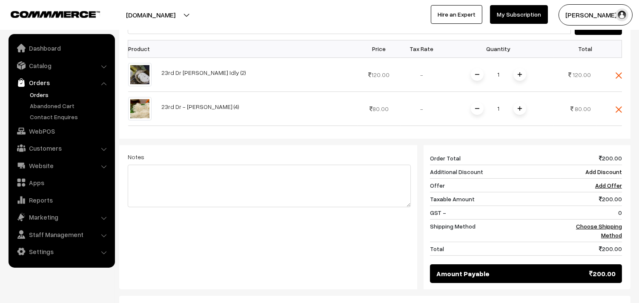
scroll to position [357, 0]
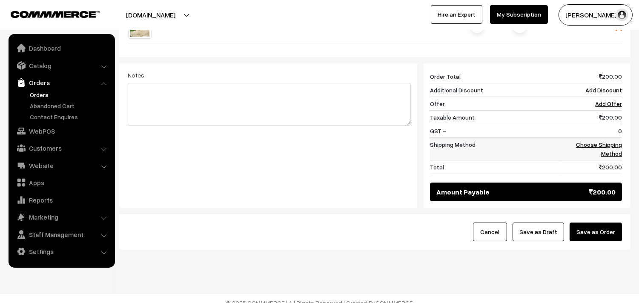
click at [606, 141] on link "Choose Shipping Method" at bounding box center [599, 149] width 46 height 16
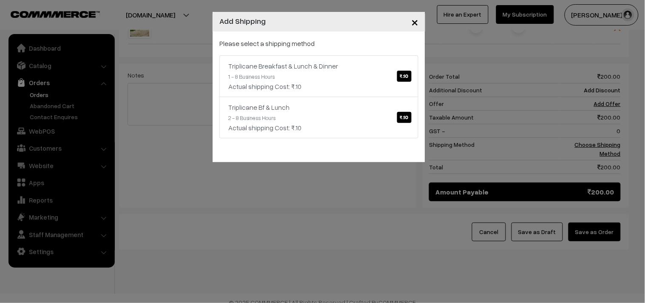
click at [298, 79] on link "Triplicane Breakfast & Lunch & Dinner ₹.10 1 - 8 Business Hours Actual shipping…" at bounding box center [319, 76] width 199 height 42
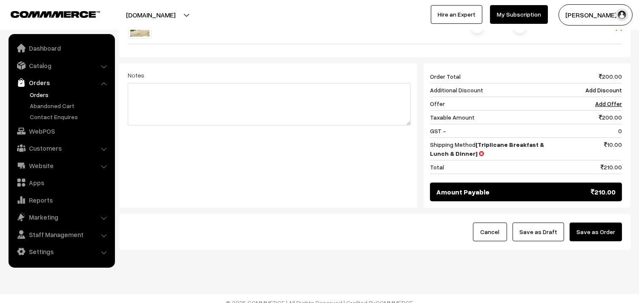
click at [542, 222] on button "Save as Draft" at bounding box center [537, 231] width 51 height 19
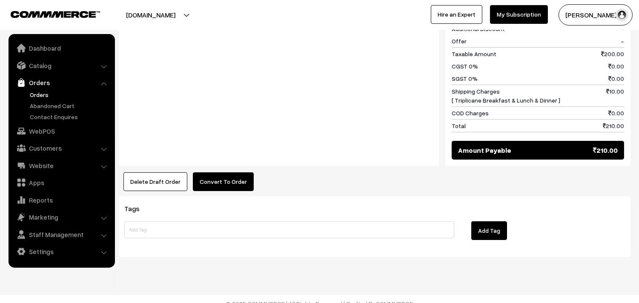
click at [216, 172] on button "Convert To Order" at bounding box center [223, 181] width 61 height 19
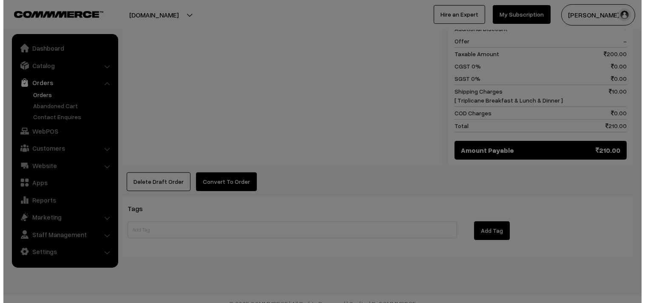
scroll to position [464, 0]
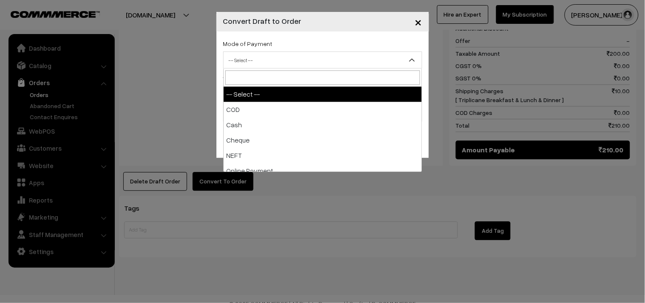
click at [284, 60] on span "-- Select --" at bounding box center [323, 60] width 198 height 15
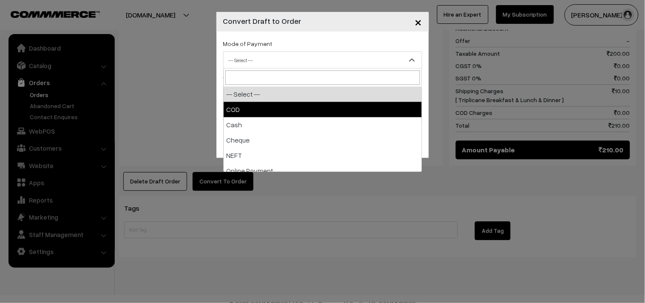
select select "1"
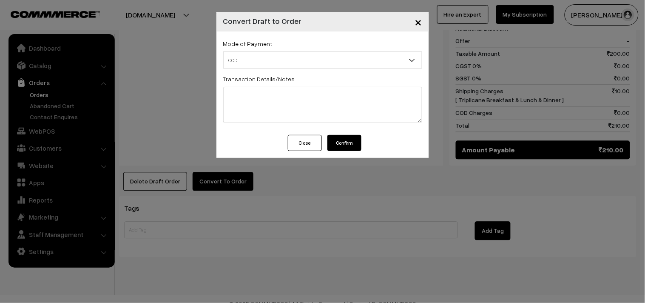
drag, startPoint x: 345, startPoint y: 146, endPoint x: 338, endPoint y: 143, distance: 7.4
click at [345, 145] on button "Confirm" at bounding box center [345, 143] width 34 height 16
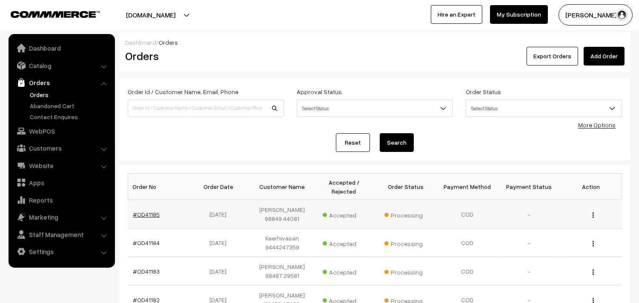
click at [155, 211] on link "#OD41185" at bounding box center [146, 214] width 27 height 7
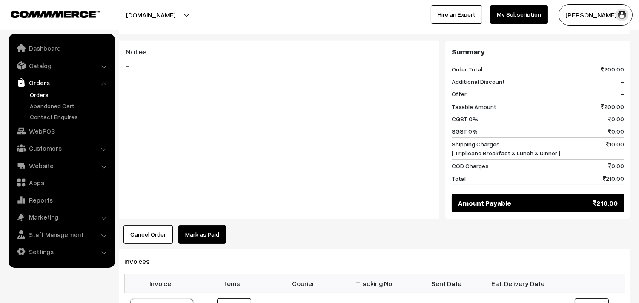
scroll to position [425, 0]
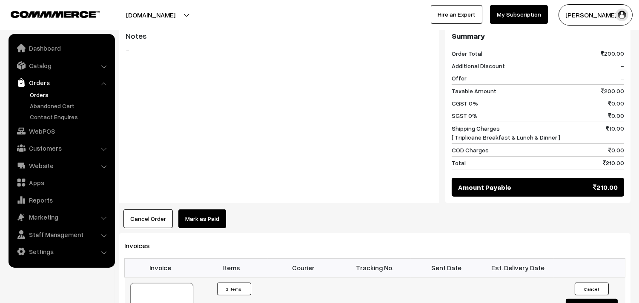
click at [158, 288] on div at bounding box center [161, 304] width 63 height 43
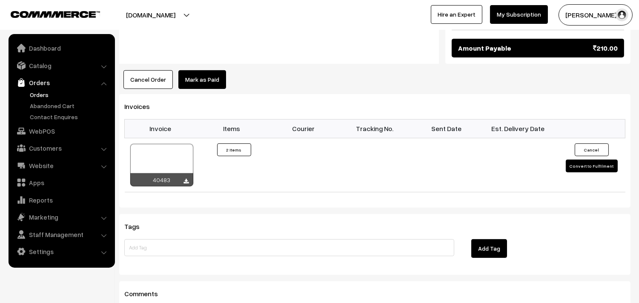
scroll to position [567, 0]
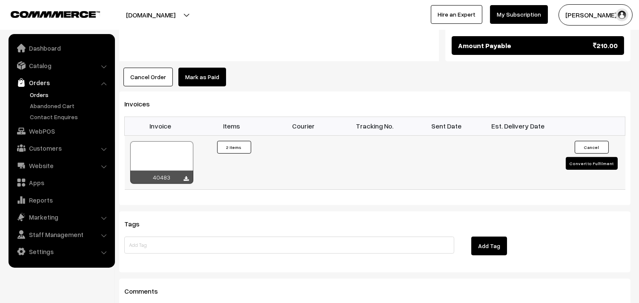
click at [168, 142] on div at bounding box center [161, 162] width 63 height 43
click at [55, 128] on link "WebPOS" at bounding box center [61, 130] width 101 height 15
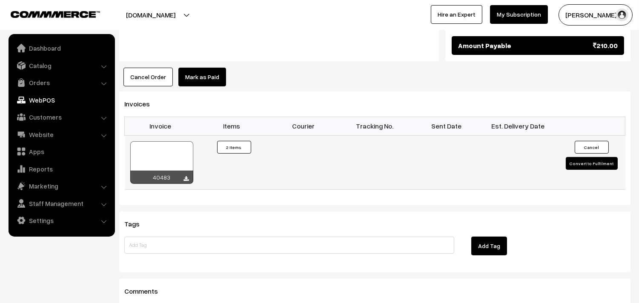
click at [171, 149] on div at bounding box center [161, 162] width 63 height 43
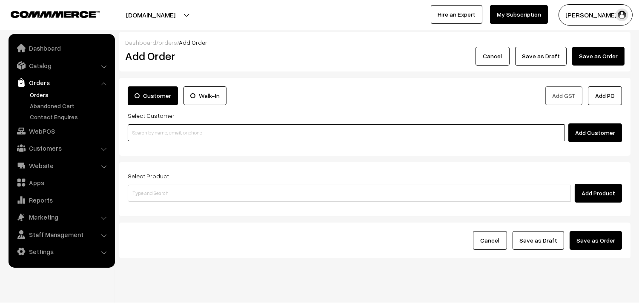
click at [181, 137] on input at bounding box center [346, 132] width 436 height 17
paste input "98409 40168"
click at [163, 132] on input "98409 40168" at bounding box center [346, 132] width 436 height 17
type input "[9840940168]"
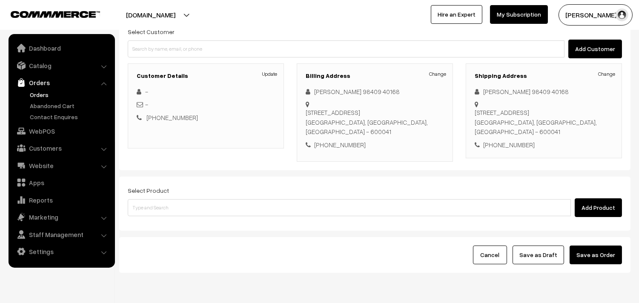
scroll to position [94, 0]
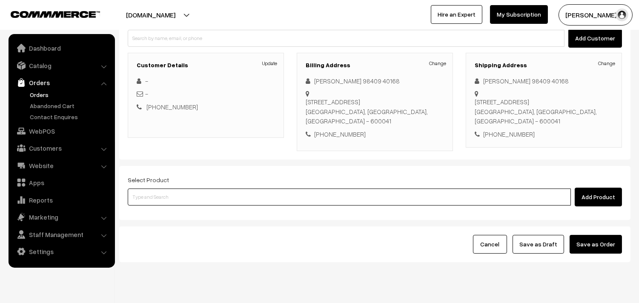
click at [324, 196] on input at bounding box center [349, 196] width 443 height 17
click at [331, 199] on input at bounding box center [349, 196] width 443 height 17
click at [304, 192] on input at bounding box center [349, 196] width 443 height 17
click at [304, 194] on input at bounding box center [349, 196] width 443 height 17
click at [231, 201] on input at bounding box center [349, 196] width 443 height 17
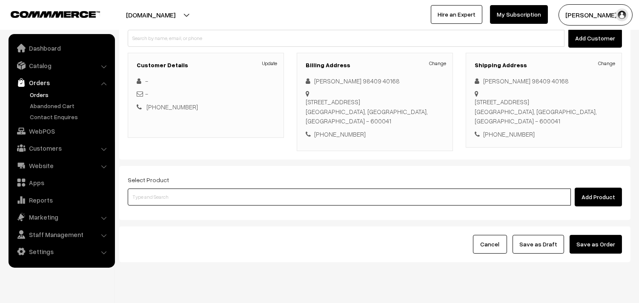
drag, startPoint x: 228, startPoint y: 202, endPoint x: 220, endPoint y: 204, distance: 7.7
click at [220, 204] on input at bounding box center [349, 196] width 443 height 17
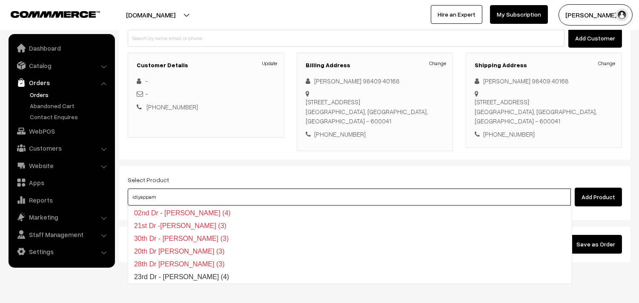
type input "23rd Dr - [PERSON_NAME] (4)"
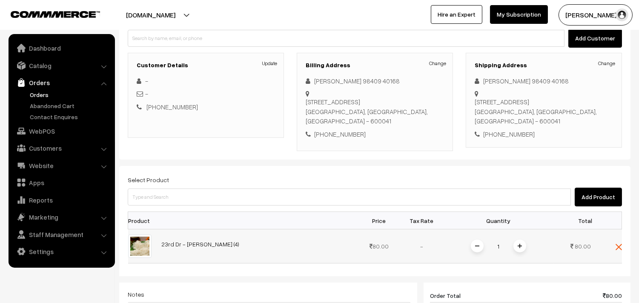
click at [515, 245] on span at bounding box center [519, 246] width 13 height 13
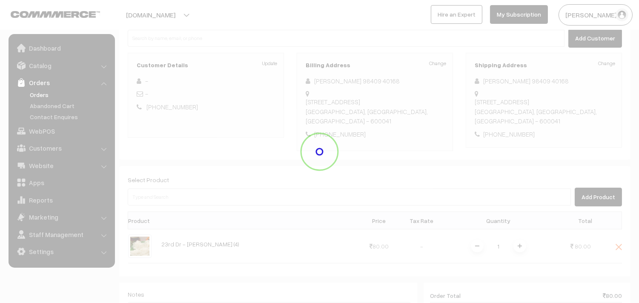
click at [518, 243] on div at bounding box center [319, 151] width 639 height 303
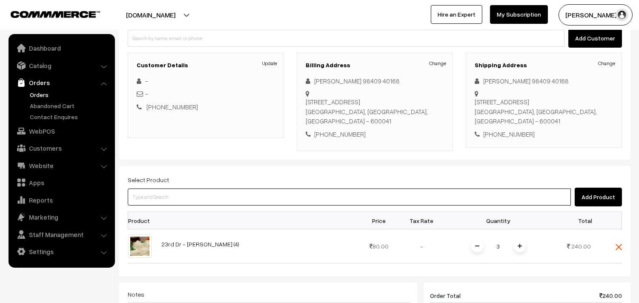
click at [399, 198] on input at bounding box center [349, 196] width 443 height 17
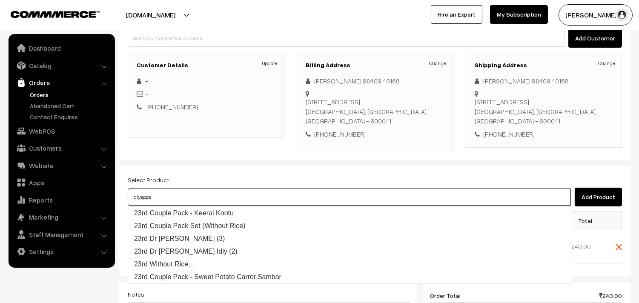
type input "idiyappam"
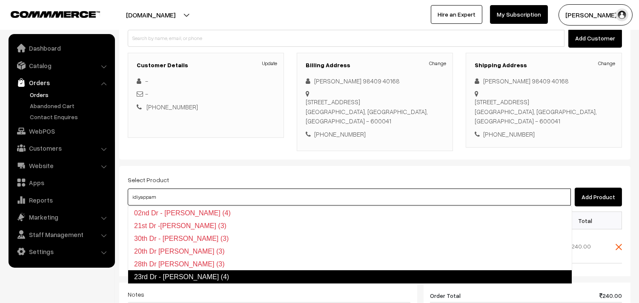
click at [211, 276] on link "23rd Dr - [PERSON_NAME] (4)" at bounding box center [350, 277] width 444 height 14
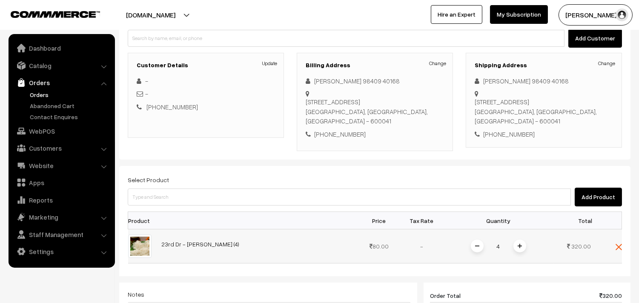
click at [482, 247] on span at bounding box center [477, 246] width 13 height 13
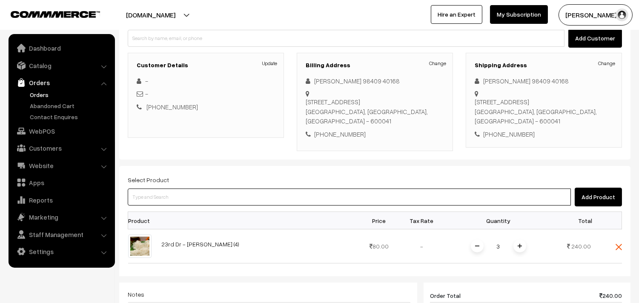
click at [209, 205] on input at bounding box center [349, 196] width 443 height 17
paste input "Chappathi"
type input "Chappathi"
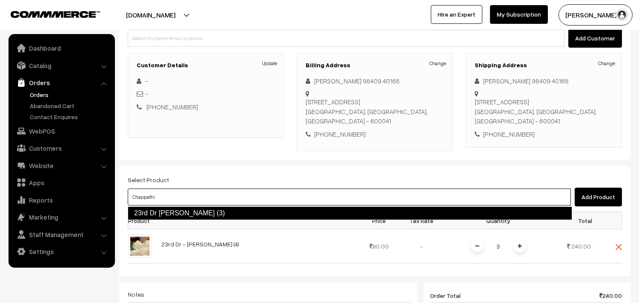
click at [183, 213] on link "23rd Dr Chappathi (3)" at bounding box center [350, 213] width 444 height 14
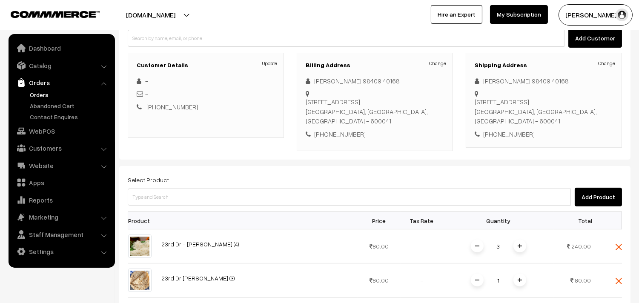
scroll to position [323, 0]
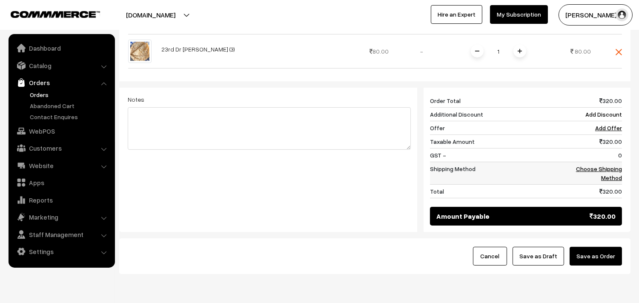
click at [607, 181] on link "Choose Shipping Method" at bounding box center [599, 173] width 46 height 16
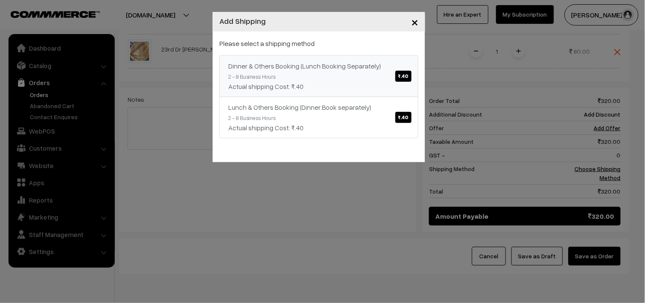
click at [331, 70] on div "Dinner & Others Booking (Lunch Booking Separately) ₹.40" at bounding box center [318, 66] width 181 height 10
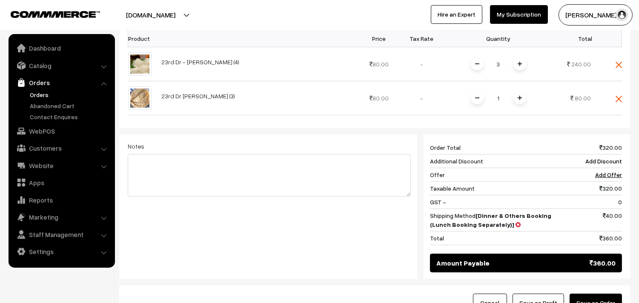
scroll to position [310, 0]
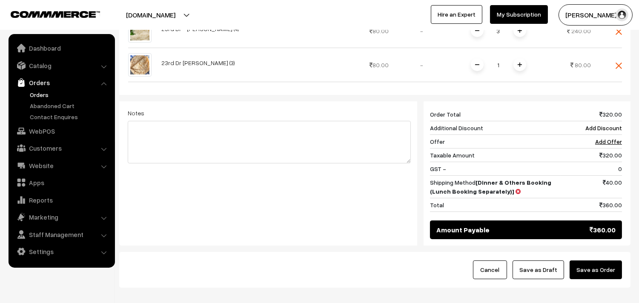
click at [400, 248] on form "Customer Walk-In Add GST Add PO Select Customer Add Customer Customer Details U…" at bounding box center [374, 27] width 511 height 519
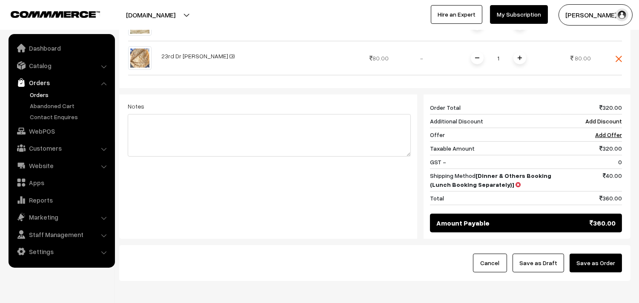
scroll to position [357, 0]
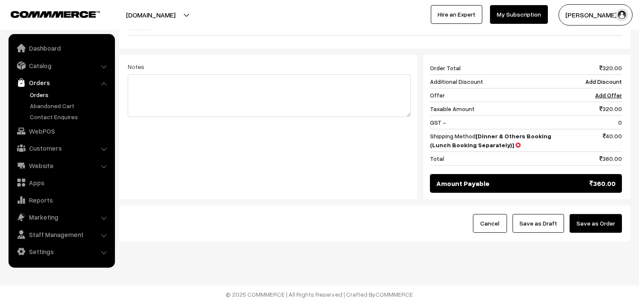
click at [541, 217] on button "Save as Draft" at bounding box center [537, 223] width 51 height 19
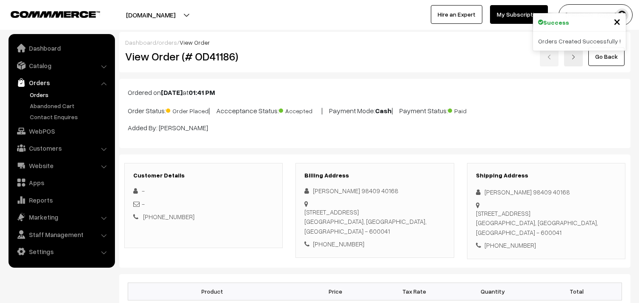
scroll to position [378, 0]
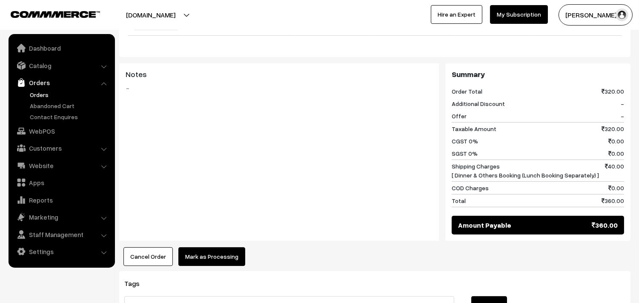
click at [215, 258] on button "Mark as Processing" at bounding box center [211, 256] width 67 height 19
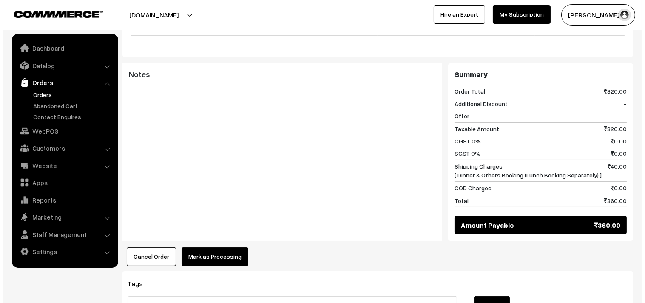
scroll to position [379, 0]
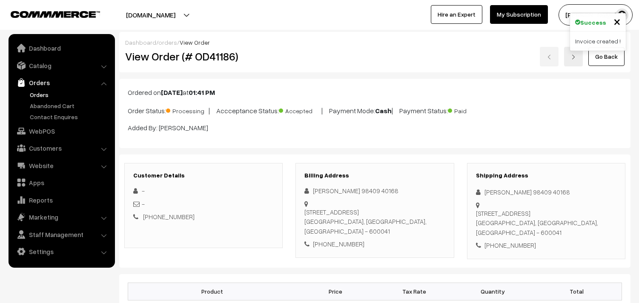
scroll to position [425, 0]
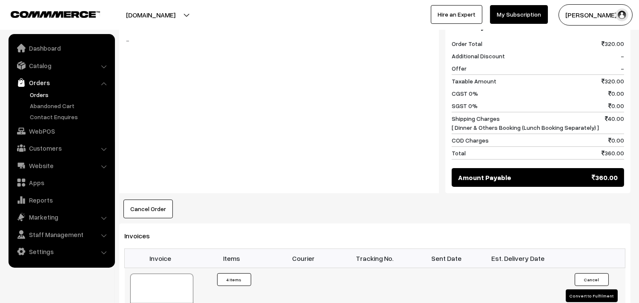
click at [164, 286] on div at bounding box center [161, 295] width 63 height 43
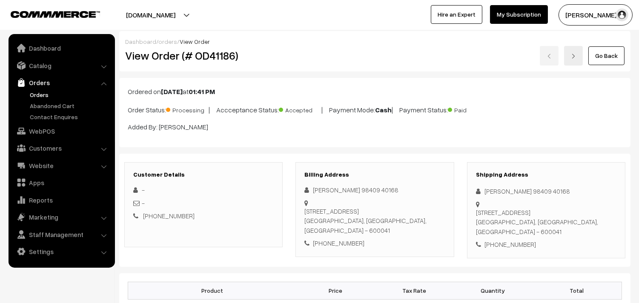
scroll to position [0, 0]
drag, startPoint x: 161, startPoint y: 61, endPoint x: 270, endPoint y: 61, distance: 109.3
click at [270, 61] on h2 "View Order (# OD41186)" at bounding box center [204, 56] width 158 height 13
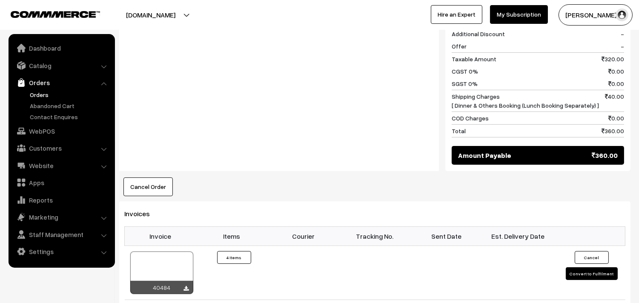
scroll to position [520, 0]
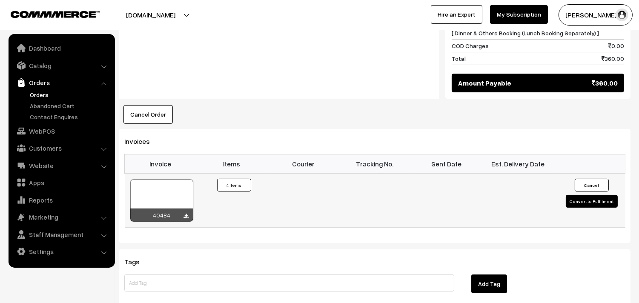
click at [158, 197] on div at bounding box center [161, 200] width 63 height 43
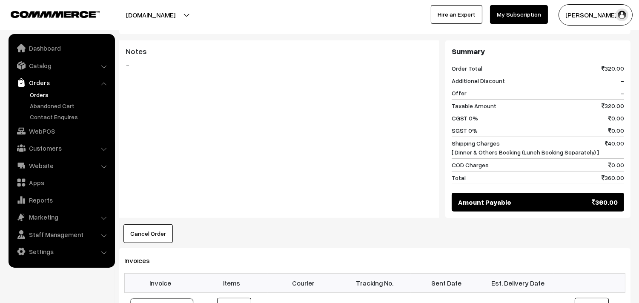
scroll to position [236, 0]
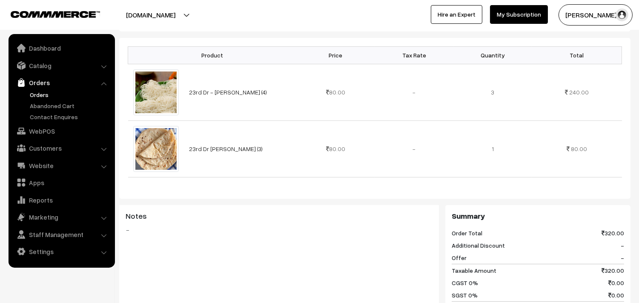
click at [33, 93] on link "Orders" at bounding box center [70, 94] width 84 height 9
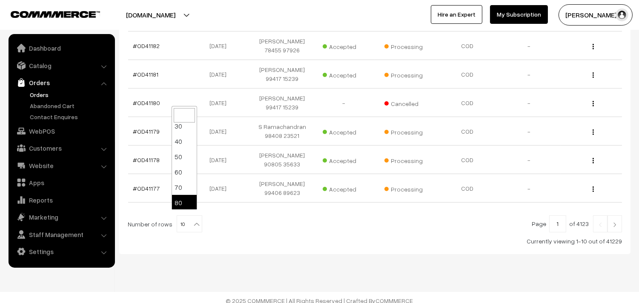
scroll to position [68, 0]
select select "100"
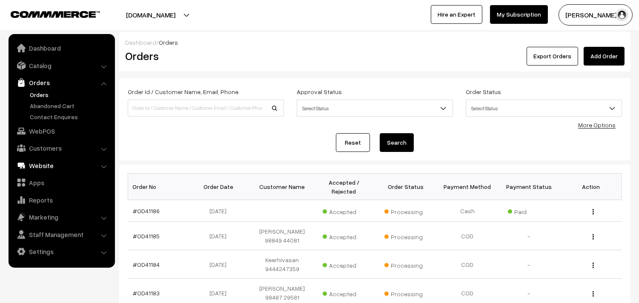
click at [40, 134] on link "WebPOS" at bounding box center [61, 130] width 101 height 15
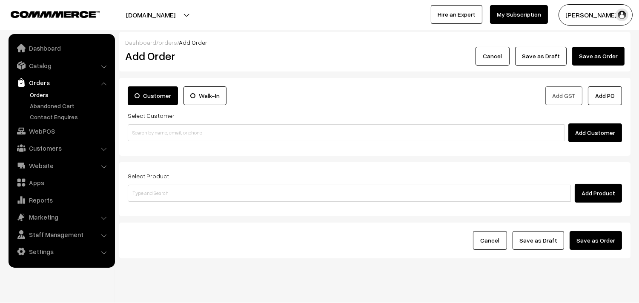
click at [33, 88] on link "Orders" at bounding box center [61, 82] width 101 height 15
click at [44, 91] on link "Orders" at bounding box center [70, 94] width 84 height 9
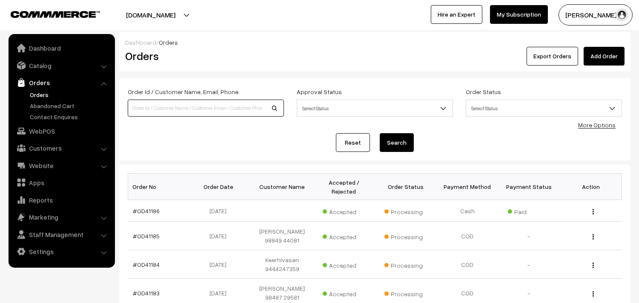
click at [218, 113] on input at bounding box center [206, 108] width 156 height 17
click at [54, 124] on link "WebPOS" at bounding box center [61, 130] width 101 height 15
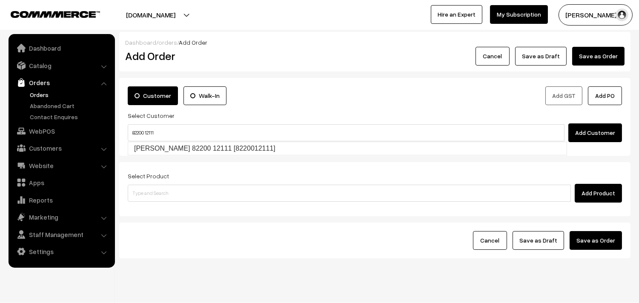
type input "Aiswarya 82200 12111 [8220012111]"
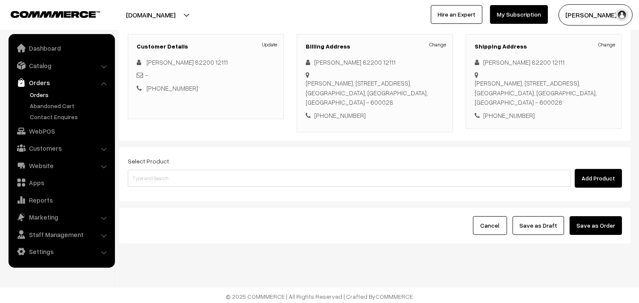
scroll to position [116, 0]
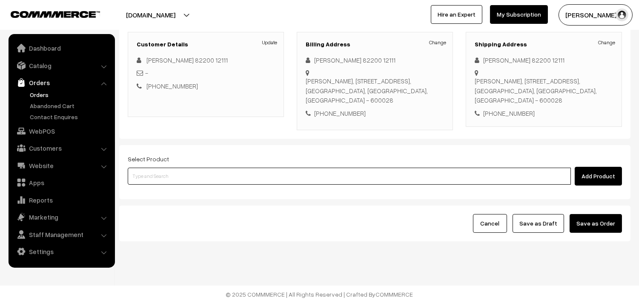
click at [279, 172] on input at bounding box center [349, 176] width 443 height 17
click at [242, 179] on input at bounding box center [349, 176] width 443 height 17
type input "c"
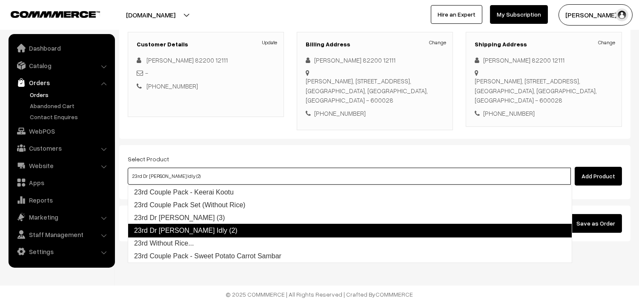
type input "23rd Dr Chappathi (3)"
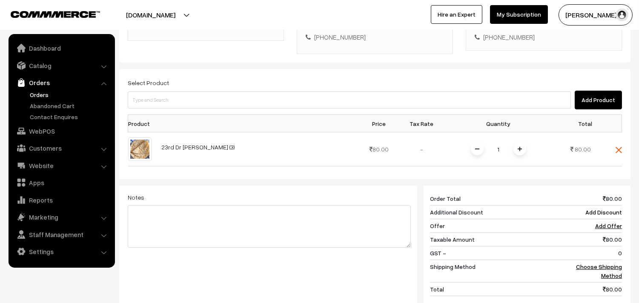
scroll to position [305, 0]
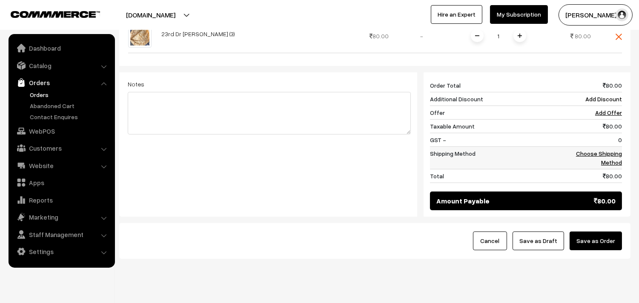
click at [607, 156] on link "Choose Shipping Method" at bounding box center [599, 158] width 46 height 16
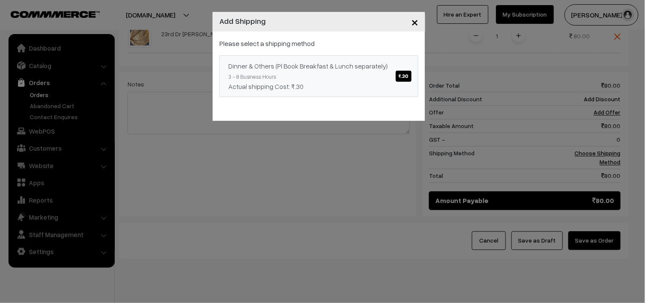
click at [381, 78] on link "Dinner & Others (Pl Book Breakfast & Lunch separately) ₹.30 3 - 8 Business Hour…" at bounding box center [319, 76] width 199 height 42
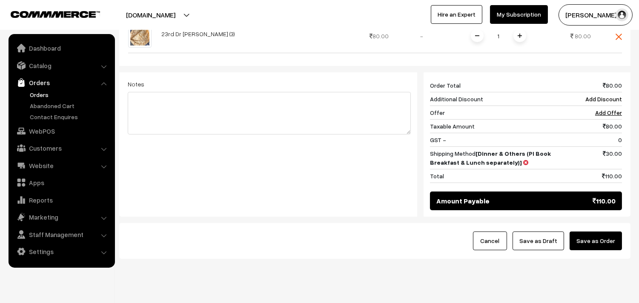
click at [550, 238] on button "Save as Draft" at bounding box center [537, 240] width 51 height 19
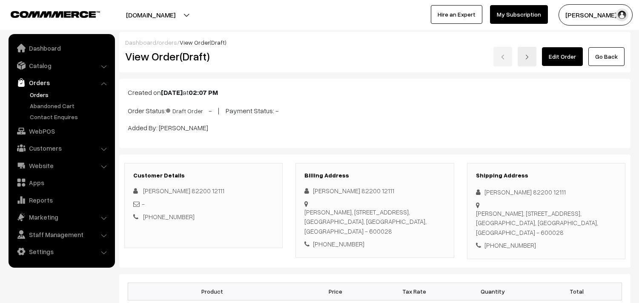
scroll to position [406, 0]
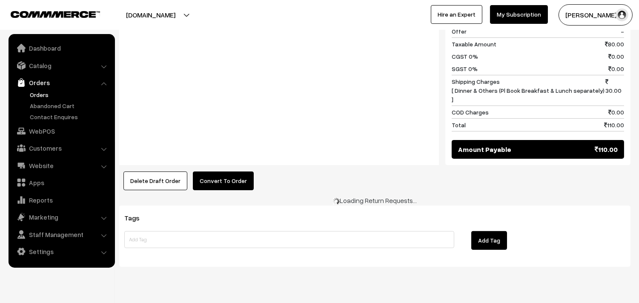
click at [215, 172] on button "Convert To Order" at bounding box center [223, 180] width 61 height 19
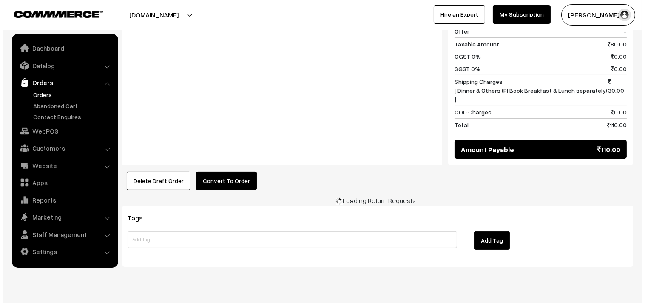
scroll to position [407, 0]
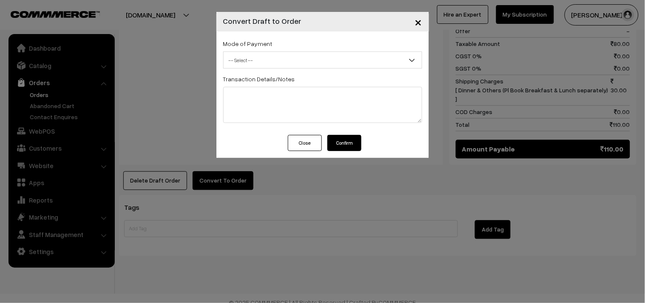
click at [243, 60] on span "-- Select --" at bounding box center [323, 60] width 198 height 15
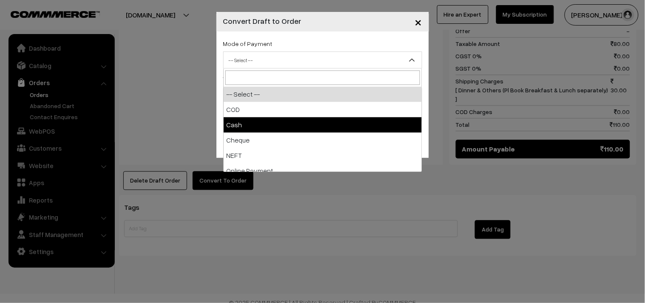
select select "2"
checkbox input "true"
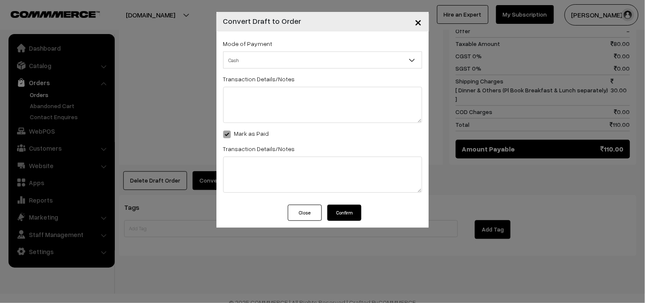
click at [345, 220] on button "Confirm" at bounding box center [345, 213] width 34 height 16
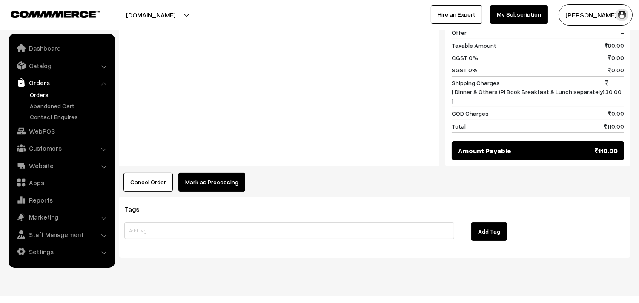
scroll to position [406, 0]
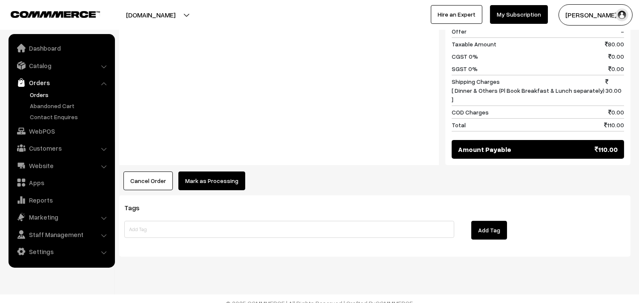
click at [223, 159] on div "Product Price Tax Rate Quantity Total 23rd Dr Chappathi (3) 80.00" at bounding box center [374, 29] width 511 height 322
click at [216, 173] on button "Mark as Processing" at bounding box center [211, 180] width 67 height 19
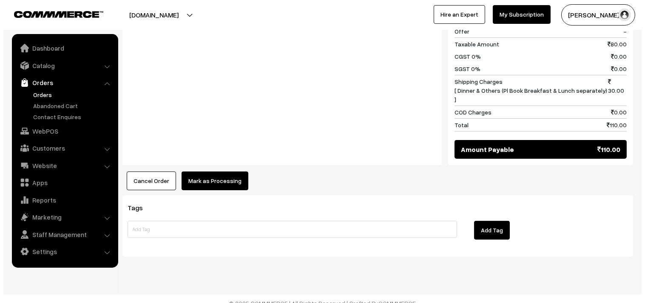
scroll to position [407, 0]
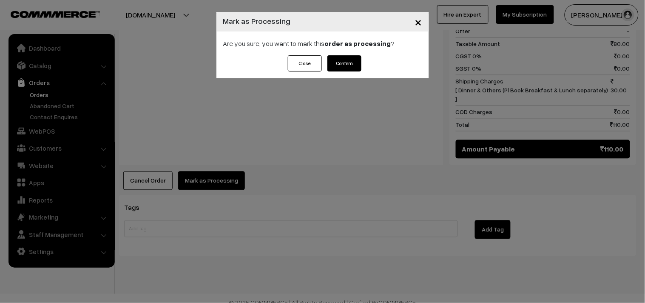
click at [339, 66] on button "Confirm" at bounding box center [345, 63] width 34 height 16
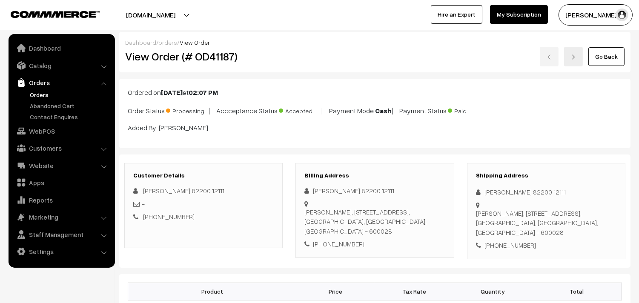
click at [142, 85] on div "Ordered on [DATE] 02:07 PM Order Status: Processing | Accceptance Status: Accep…" at bounding box center [374, 113] width 511 height 69
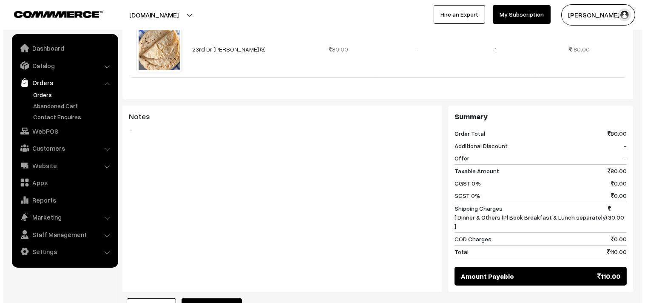
scroll to position [283, 0]
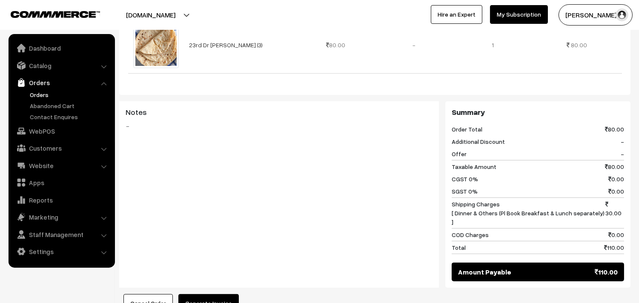
click at [205, 294] on button "Generate Invoice" at bounding box center [208, 303] width 60 height 19
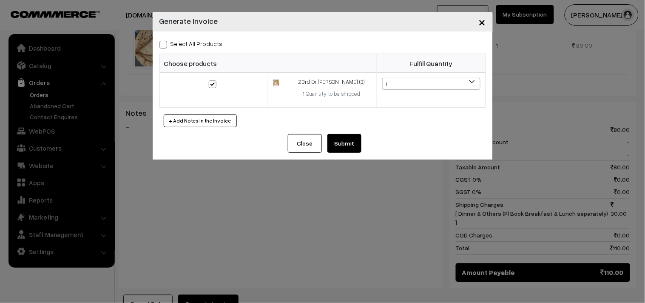
click at [349, 137] on button "Submit" at bounding box center [345, 143] width 34 height 19
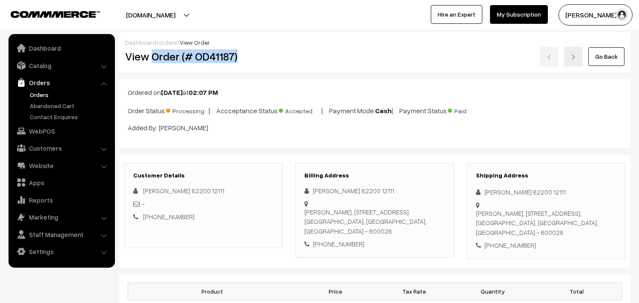
drag, startPoint x: 152, startPoint y: 56, endPoint x: 265, endPoint y: 70, distance: 113.7
click at [265, 60] on h2 "View Order (# OD41187)" at bounding box center [204, 56] width 158 height 13
copy h2 "Order (# OD41187)"
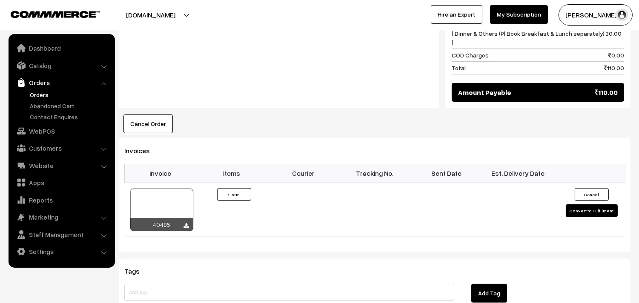
scroll to position [473, 0]
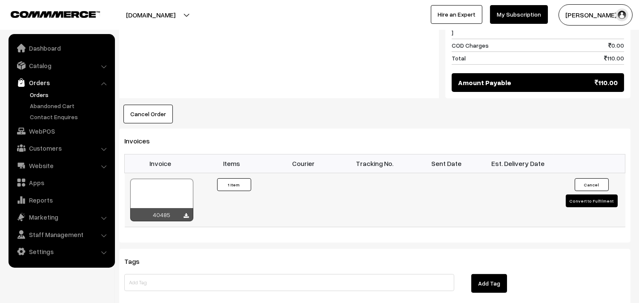
click at [166, 189] on div at bounding box center [161, 200] width 63 height 43
click at [52, 63] on link "Catalog" at bounding box center [61, 65] width 101 height 15
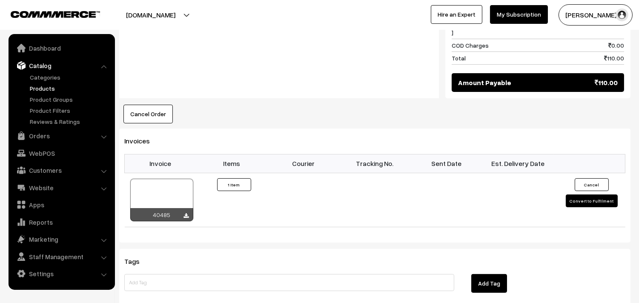
click at [50, 89] on link "Products" at bounding box center [70, 88] width 84 height 9
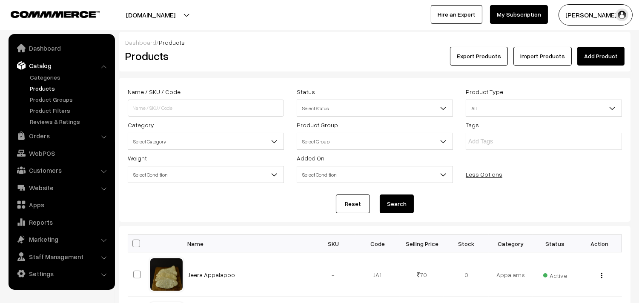
click at [169, 141] on span "Select Category" at bounding box center [205, 141] width 155 height 15
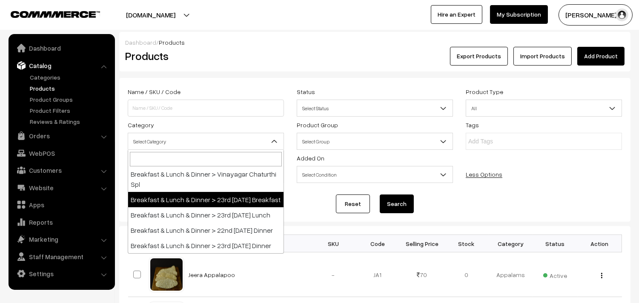
scroll to position [47, 0]
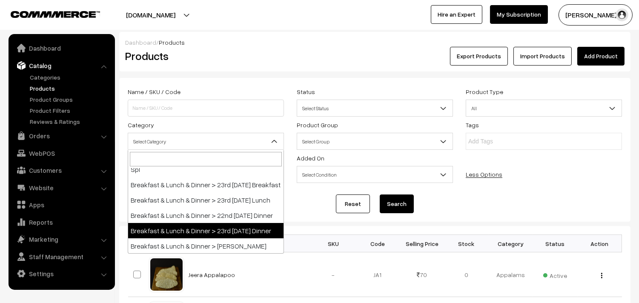
select select "96"
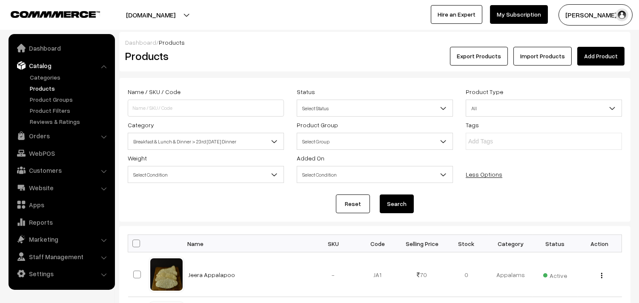
click at [393, 205] on button "Search" at bounding box center [396, 203] width 34 height 19
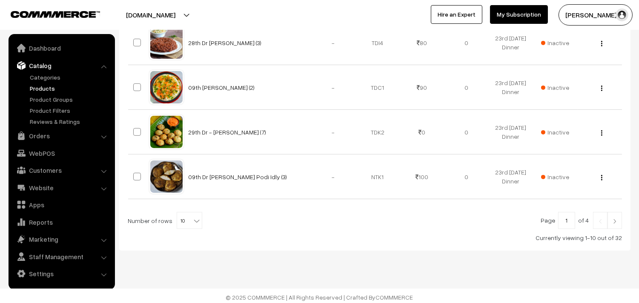
scroll to position [504, 0]
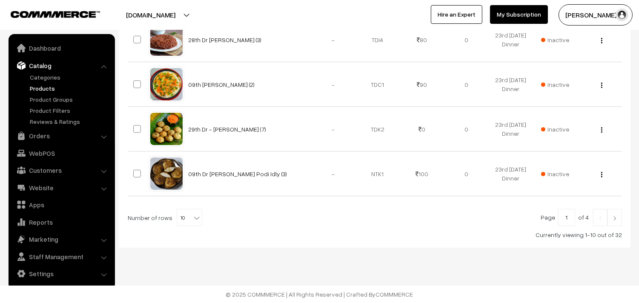
click at [192, 214] on b at bounding box center [196, 218] width 9 height 9
click at [305, 222] on div at bounding box center [375, 217] width 494 height 17
click at [51, 154] on link "WebPOS" at bounding box center [61, 152] width 101 height 15
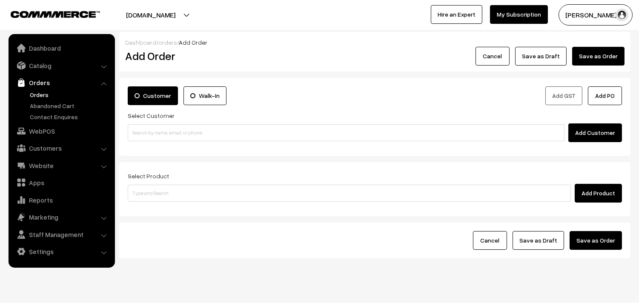
click at [48, 94] on link "Orders" at bounding box center [70, 94] width 84 height 9
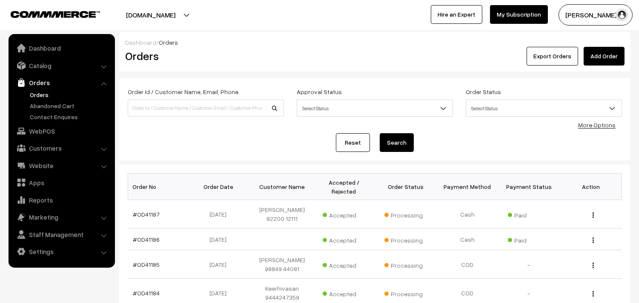
click at [46, 91] on link "Orders" at bounding box center [70, 94] width 84 height 9
click at [62, 148] on link "Customers" at bounding box center [61, 147] width 101 height 15
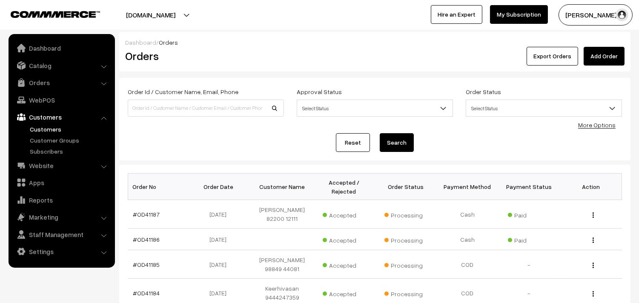
click at [60, 128] on link "Customers" at bounding box center [70, 129] width 84 height 9
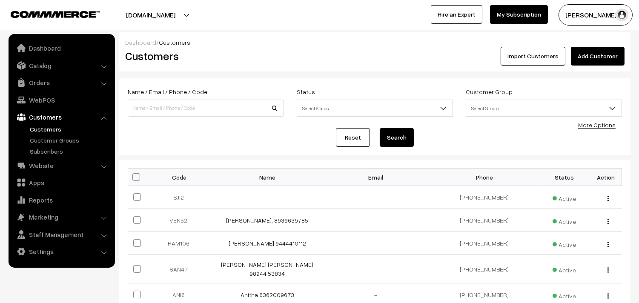
click at [590, 59] on link "Add Customer" at bounding box center [597, 56] width 54 height 19
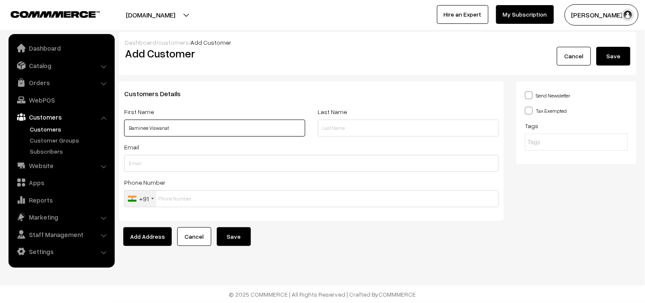
paste input "99455 13110"
type input "Baminee Viswanat 99455 13110"
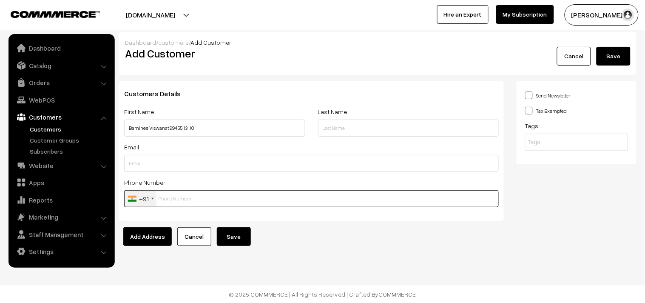
click at [213, 198] on input "text" at bounding box center [311, 198] width 375 height 17
paste input "99455 1311"
click at [187, 198] on input "99455 1311" at bounding box center [311, 198] width 375 height 17
type input "9945513110"
click at [242, 239] on button "Save" at bounding box center [234, 236] width 34 height 19
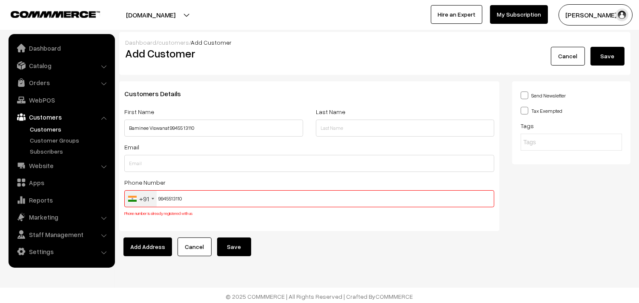
scroll to position [2, 0]
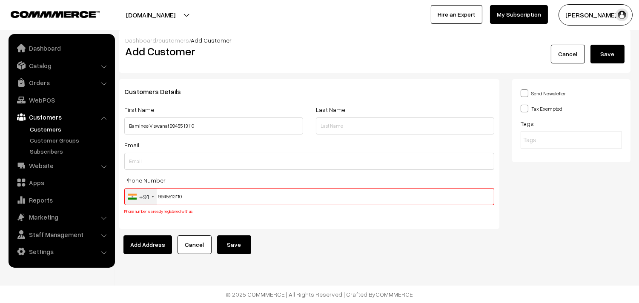
click at [177, 197] on input "9945513110" at bounding box center [309, 196] width 370 height 17
click at [40, 102] on link "WebPOS" at bounding box center [61, 99] width 101 height 15
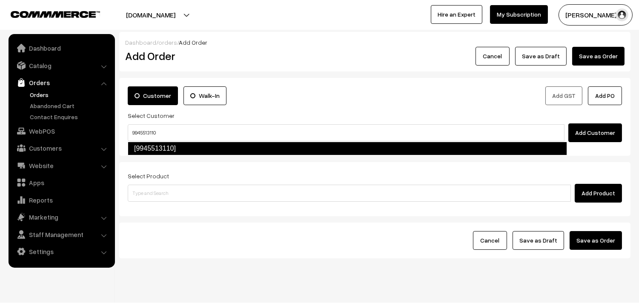
click at [156, 151] on link "[9945513110]" at bounding box center [347, 149] width 439 height 14
type input "9945513110"
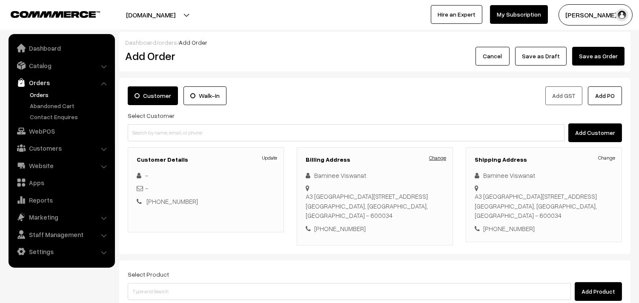
click at [439, 160] on link "Change" at bounding box center [437, 158] width 17 height 8
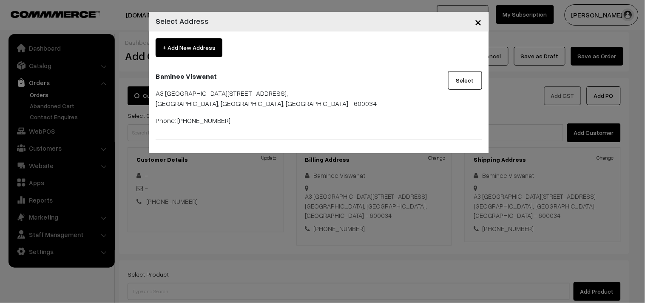
click at [233, 177] on div "× Select Address + Add New Address Baminee Viswanat A3 Casa Grande Epica No 1 M…" at bounding box center [322, 151] width 645 height 303
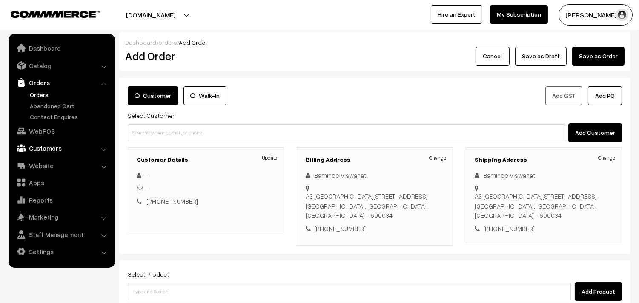
click at [43, 149] on link "Customers" at bounding box center [61, 147] width 101 height 15
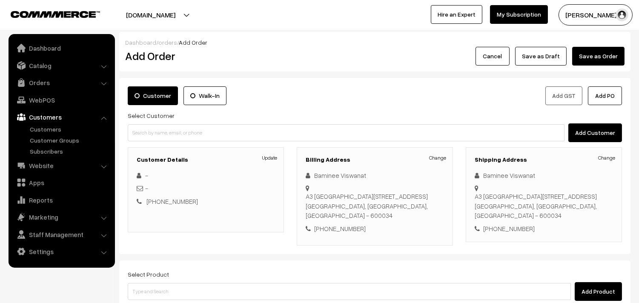
click at [58, 124] on link "Customers" at bounding box center [61, 116] width 101 height 15
click at [57, 127] on link "Customers" at bounding box center [70, 129] width 84 height 9
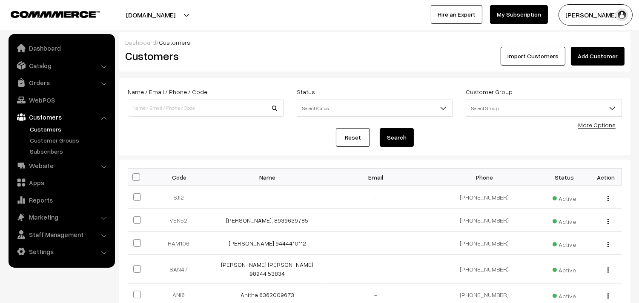
click at [165, 121] on div "Name / Email / Phone / Code Status Select Status Active Inactive Blocked Select…" at bounding box center [375, 116] width 494 height 60
paste input "9945513110"
click at [167, 112] on input "9945513110" at bounding box center [206, 108] width 156 height 17
click at [155, 107] on input "9945513110" at bounding box center [206, 108] width 156 height 17
type input "9945513110"
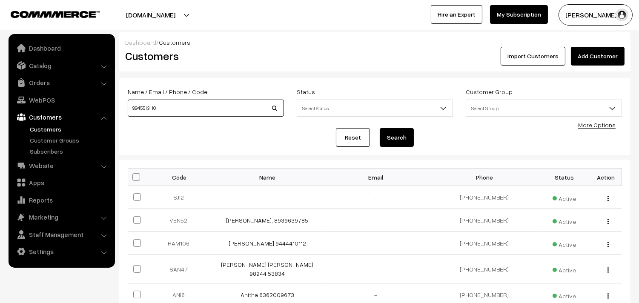
click at [379, 128] on button "Search" at bounding box center [396, 137] width 34 height 19
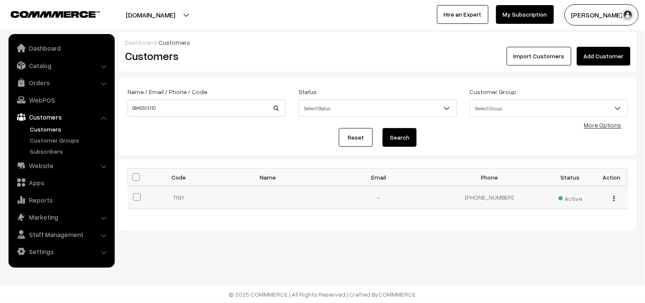
click at [615, 197] on button "button" at bounding box center [614, 198] width 2 height 7
click at [593, 228] on link "Edit" at bounding box center [576, 229] width 72 height 19
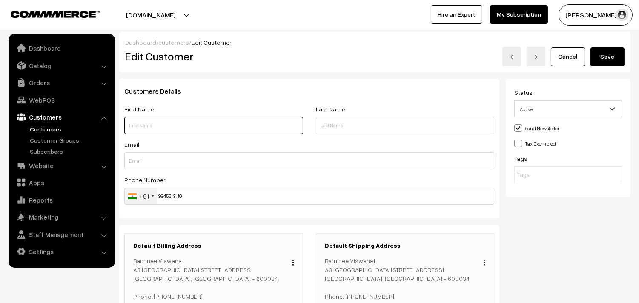
click at [175, 127] on input "text" at bounding box center [213, 125] width 179 height 17
paste input "Baminee Viswanat"
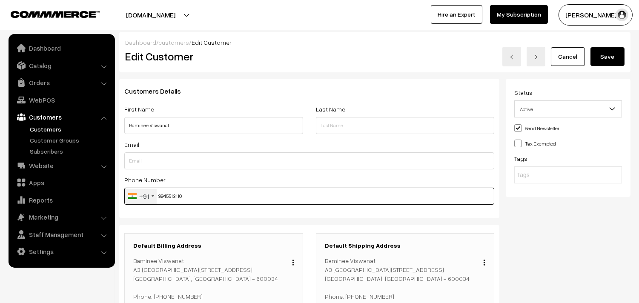
click at [173, 197] on input "9945513110" at bounding box center [309, 196] width 370 height 17
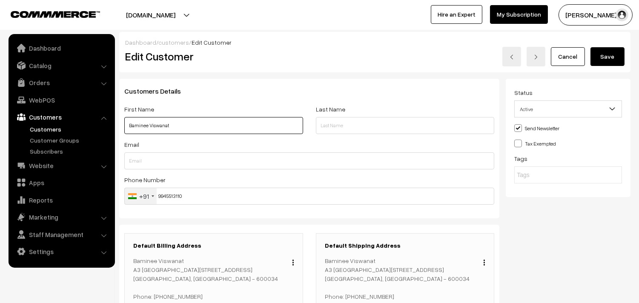
click at [190, 128] on input "Baminee Viswanat" at bounding box center [213, 125] width 179 height 17
paste input "9945513110"
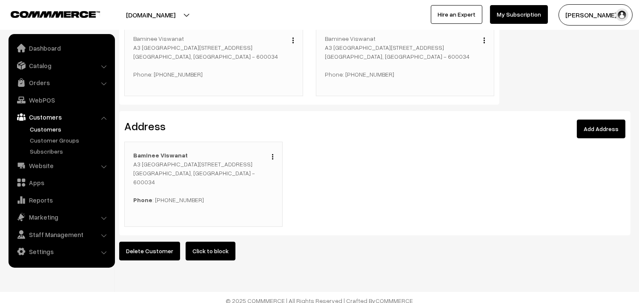
scroll to position [236, 0]
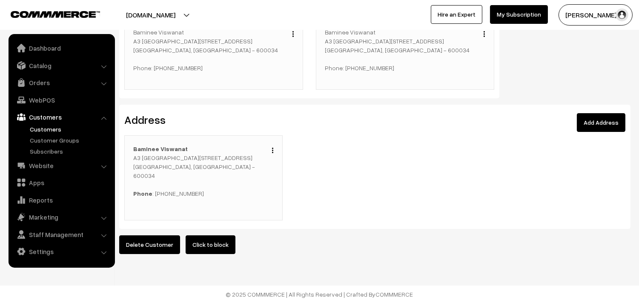
type input "Baminee Viswanat 9945513110"
click at [274, 141] on div "Edit Duplicate Delete Baminee Viswanat A3 [GEOGRAPHIC_DATA][STREET_ADDRESS] Pho…" at bounding box center [203, 177] width 158 height 85
click at [272, 148] on img "button" at bounding box center [272, 151] width 1 height 6
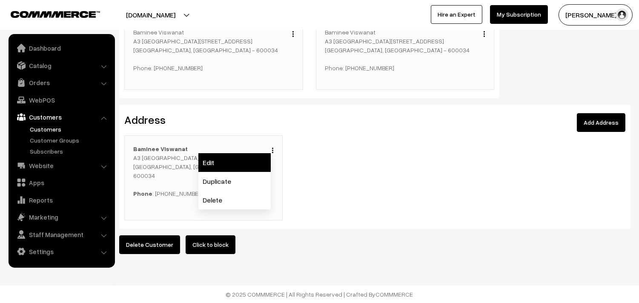
click at [237, 158] on link "Edit" at bounding box center [234, 162] width 72 height 19
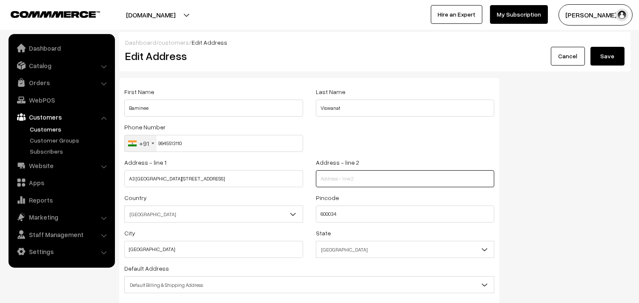
click at [350, 181] on input "text" at bounding box center [405, 178] width 179 height 17
paste input "Opp Uma lockers"
type input "Opp Uma lockers"
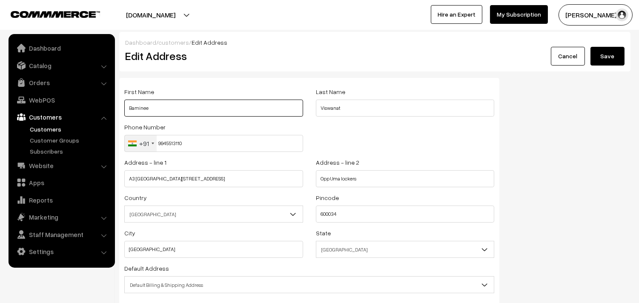
click at [182, 113] on input "Baminee" at bounding box center [213, 108] width 179 height 17
drag, startPoint x: 167, startPoint y: 108, endPoint x: 73, endPoint y: 104, distance: 94.1
click at [74, 103] on body "Thank you for showing interest. Our team will call you shortly. Close annamfood…" at bounding box center [319, 194] width 639 height 388
paste input "Baminee Viswanat"
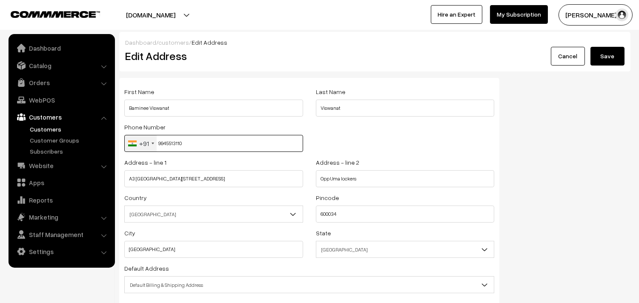
click at [174, 143] on input "9945513110" at bounding box center [213, 143] width 179 height 17
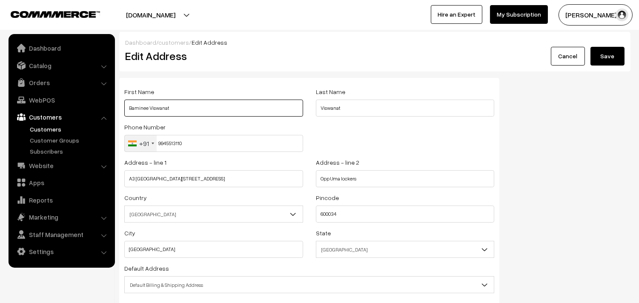
click at [189, 107] on input "Baminee Viswanat" at bounding box center [213, 108] width 179 height 17
paste input "9945513110"
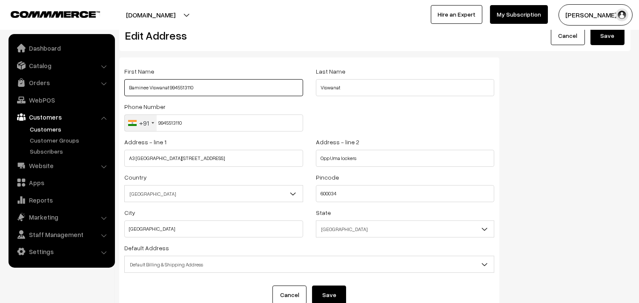
scroll to position [47, 0]
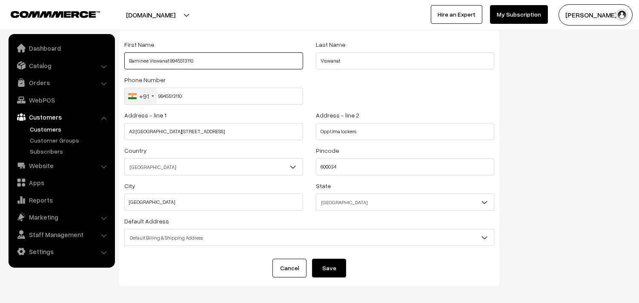
type input "Baminee Viswanat 9945513110"
click at [185, 238] on span "Default Billing & Shipping Address" at bounding box center [309, 237] width 369 height 15
click at [339, 270] on button "Save" at bounding box center [329, 268] width 34 height 19
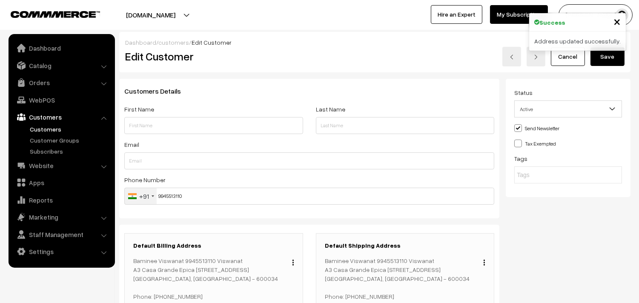
click at [599, 62] on button "Save" at bounding box center [607, 56] width 34 height 19
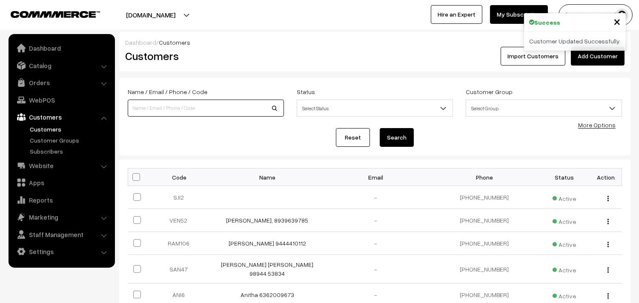
click at [161, 103] on input at bounding box center [206, 108] width 156 height 17
paste input "9945513110"
type input "9945513110"
click at [379, 128] on button "Search" at bounding box center [396, 137] width 34 height 19
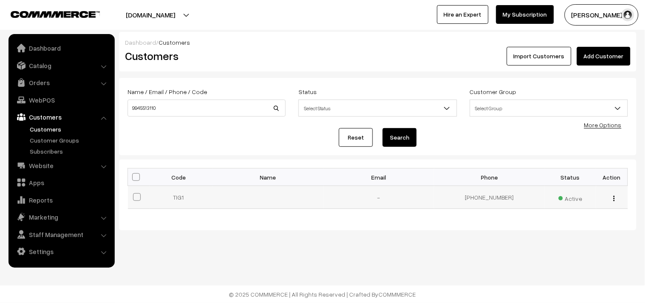
click at [616, 197] on div "view Edit Delete" at bounding box center [613, 197] width 22 height 9
click at [613, 199] on button "button" at bounding box center [614, 198] width 2 height 7
click at [598, 223] on link "Edit" at bounding box center [576, 229] width 72 height 19
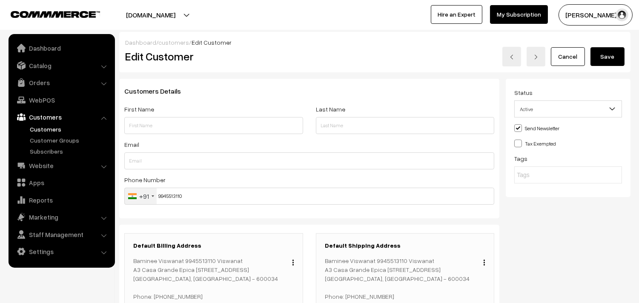
drag, startPoint x: 134, startPoint y: 260, endPoint x: 208, endPoint y: 261, distance: 74.9
click at [208, 261] on p "Baminee Viswanat 9945513110 Viswanat A3 [GEOGRAPHIC_DATA][STREET_ADDRESS] Phone…" at bounding box center [213, 278] width 161 height 45
copy p "Baminee Viswanat 9945513110"
click at [148, 123] on input "text" at bounding box center [213, 125] width 179 height 17
paste input "Baminee Viswanat 9945513110"
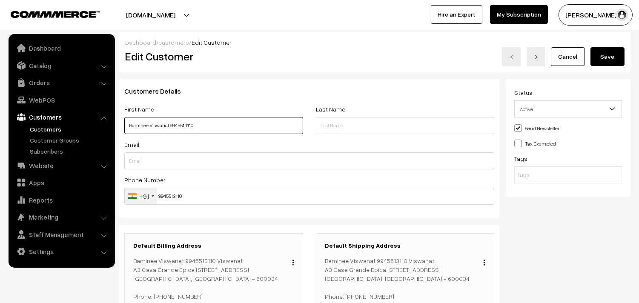
type input "Baminee Viswanat 9945513110"
drag, startPoint x: 585, startPoint y: 51, endPoint x: 598, endPoint y: 60, distance: 15.2
click at [585, 52] on div "Cancel Save" at bounding box center [502, 57] width 243 height 20
click at [602, 58] on button "Save" at bounding box center [607, 56] width 34 height 19
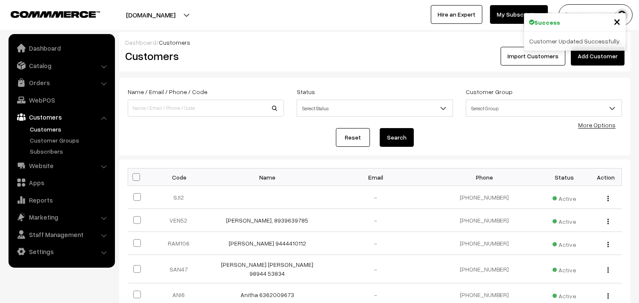
drag, startPoint x: 0, startPoint y: 0, endPoint x: 202, endPoint y: 119, distance: 234.2
click at [202, 119] on div "Name / Email / Phone / Code Status Select Status Active Inactive Blocked Select…" at bounding box center [374, 102] width 507 height 33
paste input "Baminee Viswanat 9945513110"
click at [197, 112] on input at bounding box center [206, 108] width 156 height 17
type input "Baminee Viswanat 9945513110"
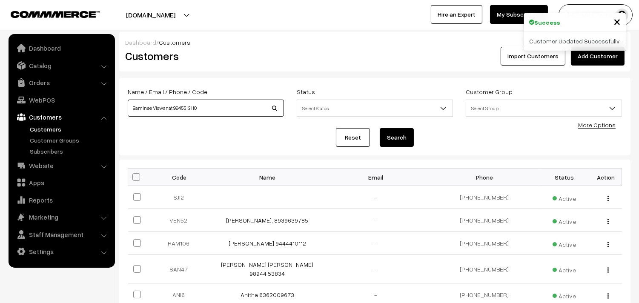
click at [379, 128] on button "Search" at bounding box center [396, 137] width 34 height 19
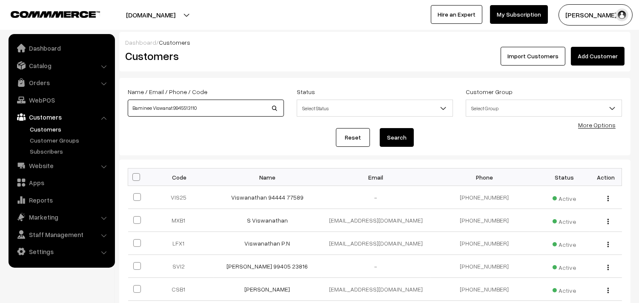
drag, startPoint x: 172, startPoint y: 105, endPoint x: 64, endPoint y: 122, distance: 109.4
click at [65, 122] on body "Thank you for showing interest. Our team will call you shortly. Close [DOMAIN_N…" at bounding box center [319, 264] width 639 height 528
type input "9945513110"
click at [379, 128] on button "Search" at bounding box center [396, 137] width 34 height 19
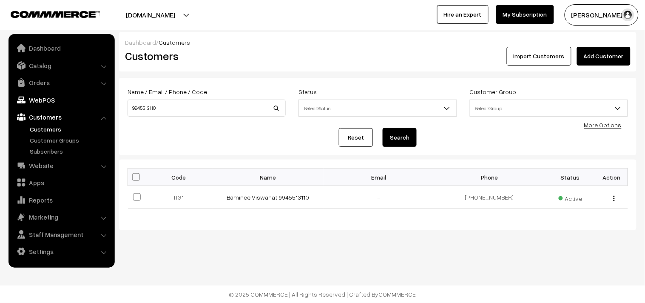
click at [45, 98] on link "WebPOS" at bounding box center [61, 99] width 101 height 15
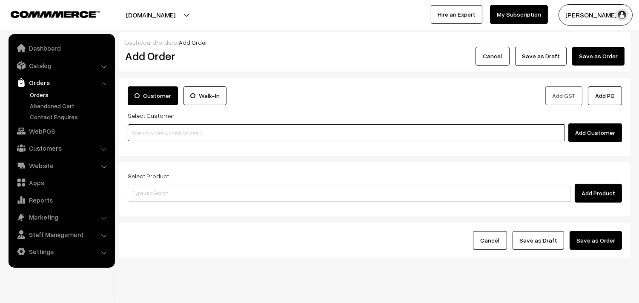
click at [207, 135] on input at bounding box center [346, 132] width 436 height 17
paste input "Baminee Viswanat 9945513110"
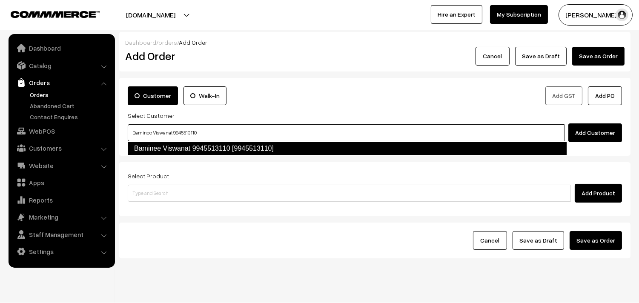
click at [188, 154] on link "Baminee Viswanat 9945513110 [9945513110]" at bounding box center [347, 149] width 439 height 14
type input "Baminee Viswanat 9945513110"
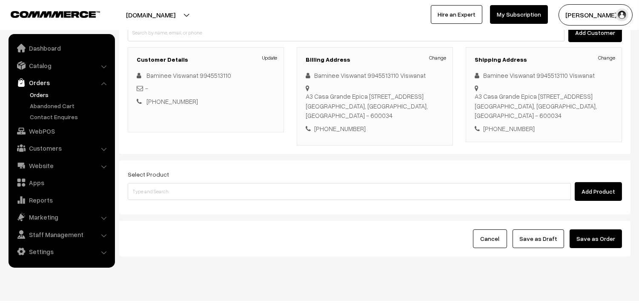
scroll to position [116, 0]
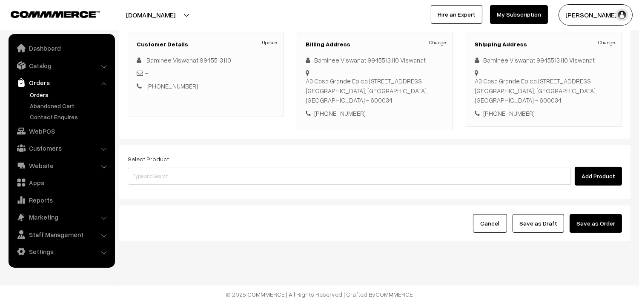
click at [257, 159] on div "Select Product Add Product" at bounding box center [375, 170] width 494 height 32
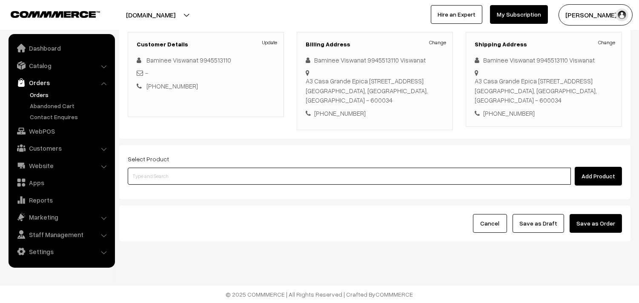
click at [254, 177] on input at bounding box center [349, 176] width 443 height 17
click at [271, 176] on input at bounding box center [349, 176] width 443 height 17
click at [364, 181] on input at bounding box center [349, 176] width 443 height 17
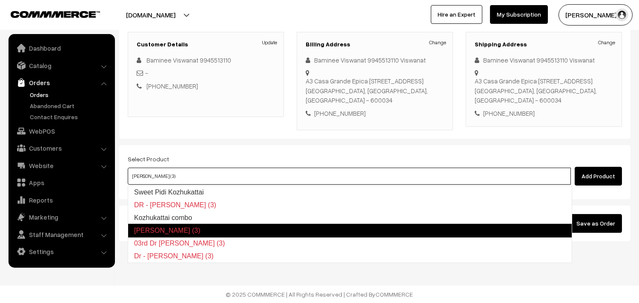
type input "Kozhukattai combo"
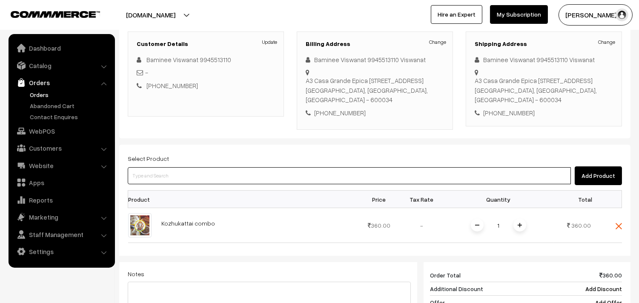
click at [364, 181] on input at bounding box center [349, 175] width 443 height 17
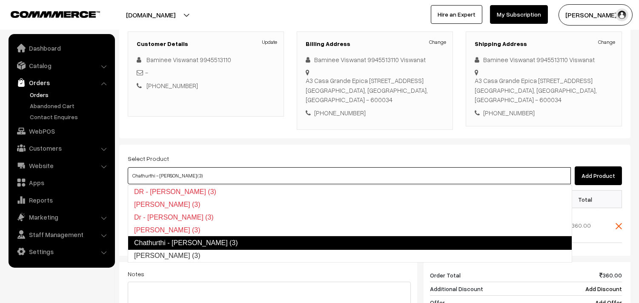
type input "[PERSON_NAME] (3)"
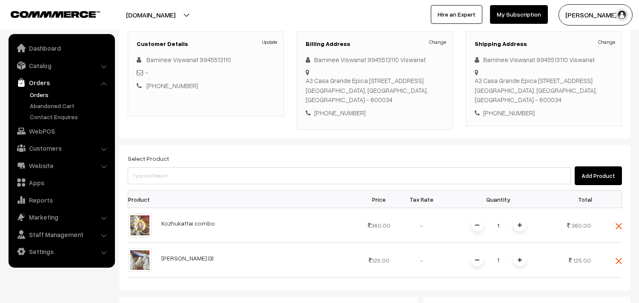
click at [520, 261] on img at bounding box center [519, 260] width 4 height 4
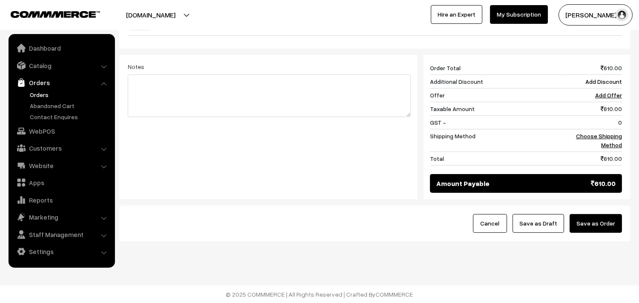
scroll to position [359, 0]
click at [609, 137] on link "Choose Shipping Method" at bounding box center [599, 140] width 46 height 16
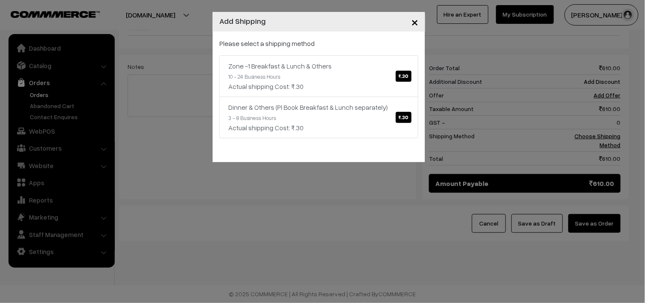
click at [340, 52] on div "Please select a shipping method Zone -1 Breakfast & Lunch & Others ₹.30 10 - 24…" at bounding box center [319, 88] width 199 height 100
click at [342, 74] on link "Zone -1 Breakfast & Lunch & Others ₹.30 10 - 24 Business Hours Actual shipping …" at bounding box center [319, 76] width 199 height 42
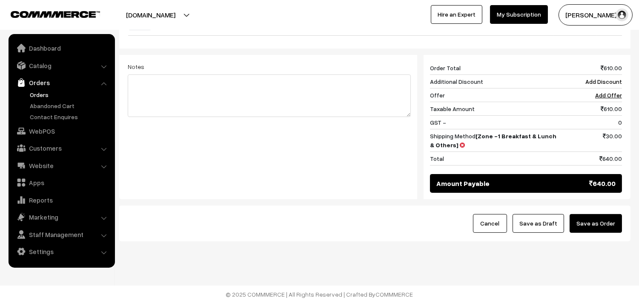
click at [552, 227] on button "Save as Draft" at bounding box center [537, 223] width 51 height 19
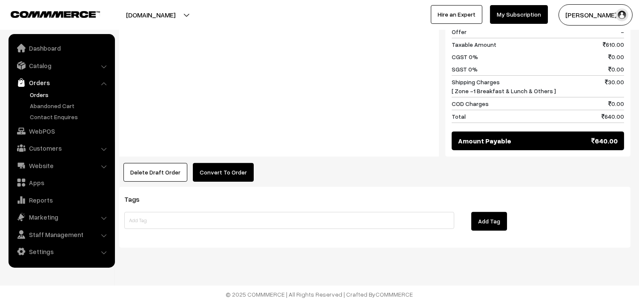
click at [209, 167] on button "Convert To Order" at bounding box center [223, 172] width 61 height 19
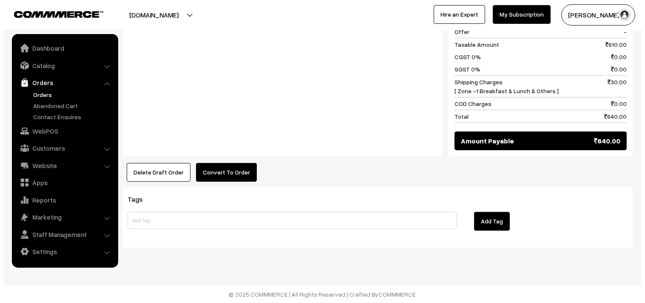
scroll to position [467, 0]
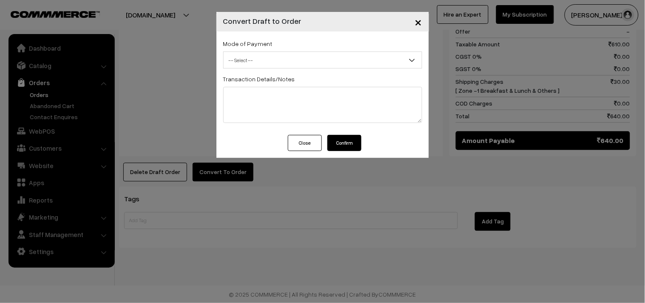
click at [258, 58] on span "-- Select --" at bounding box center [323, 60] width 198 height 15
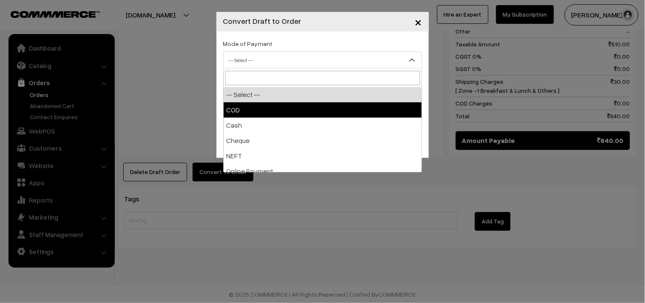
select select "1"
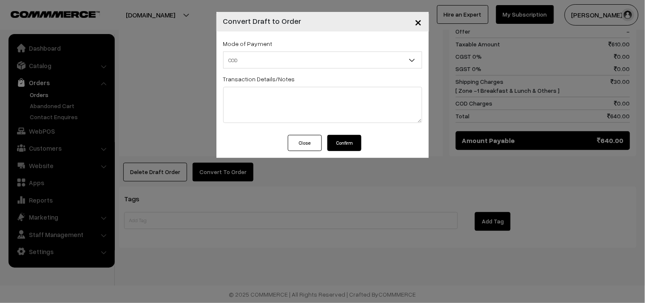
click at [342, 140] on button "Confirm" at bounding box center [345, 143] width 34 height 16
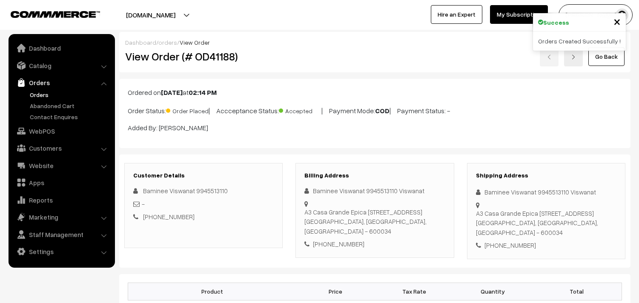
scroll to position [464, 0]
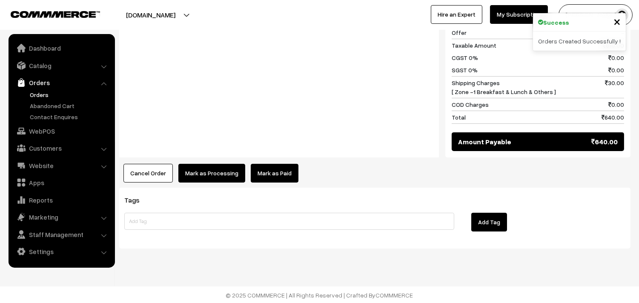
click at [227, 172] on button "Mark as Processing" at bounding box center [211, 173] width 67 height 19
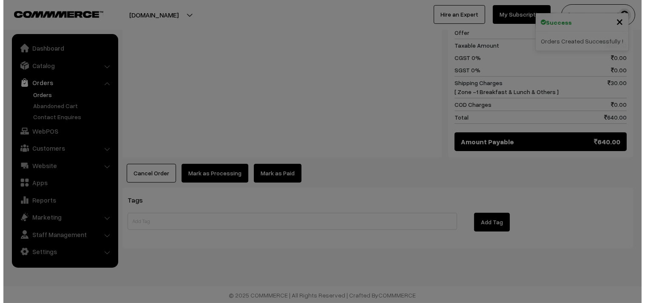
scroll to position [466, 0]
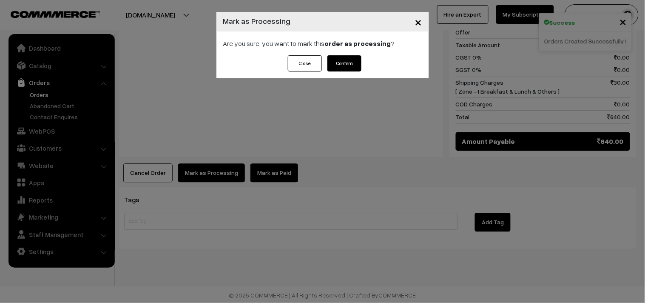
click at [341, 74] on div "Close Confirm" at bounding box center [323, 66] width 213 height 23
click at [345, 62] on button "Confirm" at bounding box center [345, 63] width 34 height 16
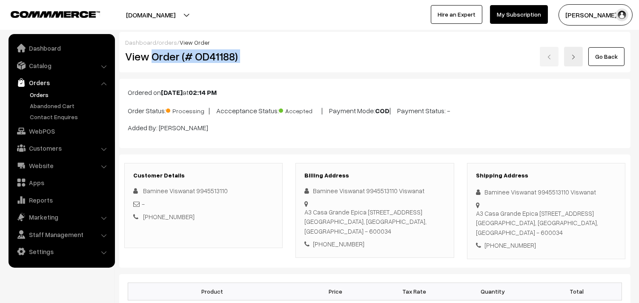
drag, startPoint x: 153, startPoint y: 60, endPoint x: 299, endPoint y: 57, distance: 145.9
click at [308, 57] on div "View Order (# OD41188) Go Back" at bounding box center [375, 57] width 512 height 20
copy div "Order (# OD41188)"
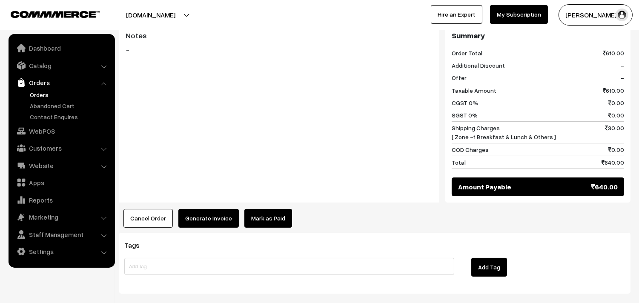
scroll to position [465, 0]
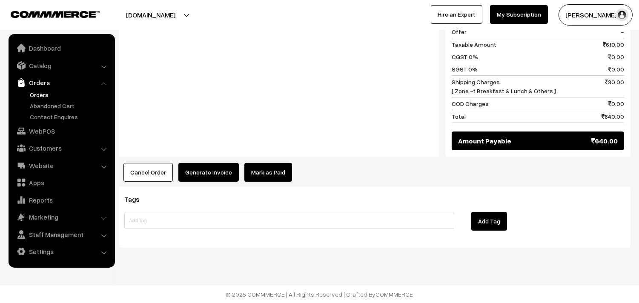
click at [198, 179] on button "Generate Invoice" at bounding box center [208, 172] width 60 height 19
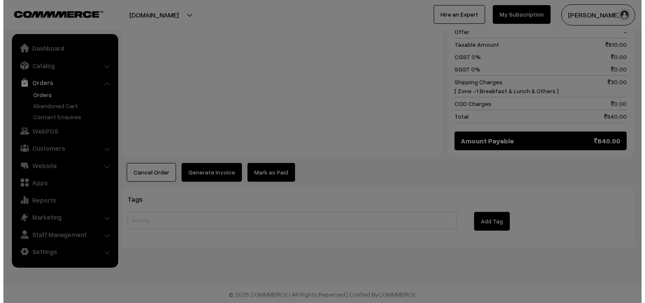
scroll to position [467, 0]
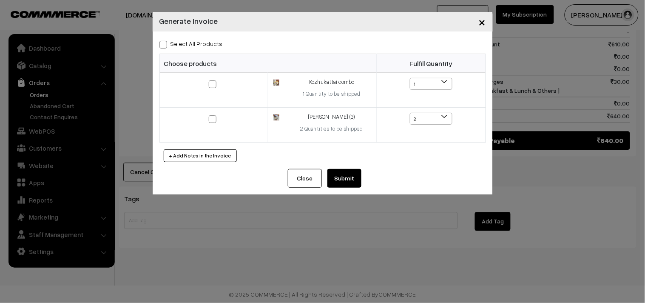
click at [209, 46] on label "Select All Products" at bounding box center [191, 43] width 63 height 9
click at [165, 46] on input "Select All Products" at bounding box center [163, 43] width 6 height 6
checkbox input "true"
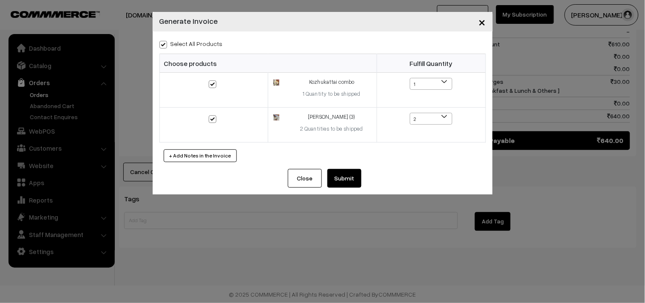
click at [343, 175] on button "Submit" at bounding box center [345, 178] width 34 height 19
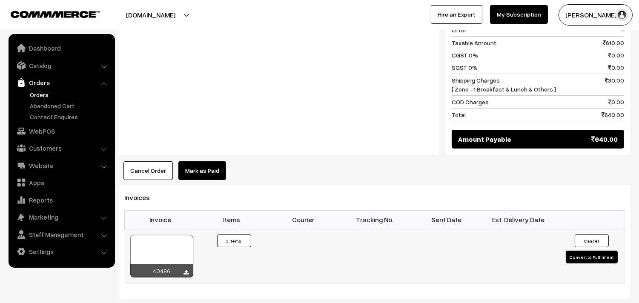
scroll to position [467, 0]
click at [57, 139] on ul "Dashboard Catalog" at bounding box center [62, 151] width 106 height 234
click at [57, 151] on link "Customers" at bounding box center [61, 147] width 101 height 15
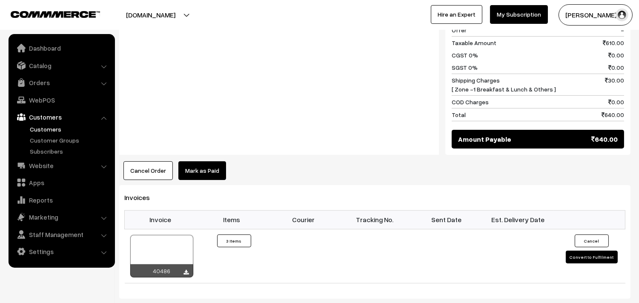
drag, startPoint x: 58, startPoint y: 119, endPoint x: 57, endPoint y: 128, distance: 8.9
click at [57, 119] on link "Customers" at bounding box center [61, 116] width 101 height 15
click at [57, 129] on link "Customers" at bounding box center [70, 129] width 84 height 9
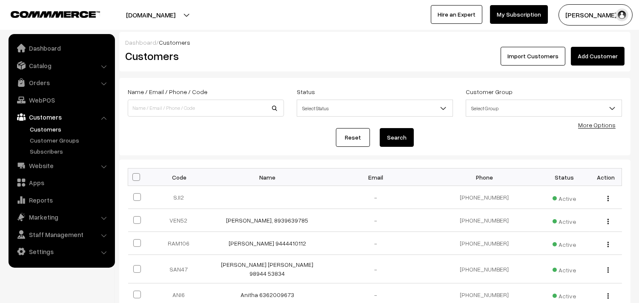
click at [589, 58] on link "Add Customer" at bounding box center [597, 56] width 54 height 19
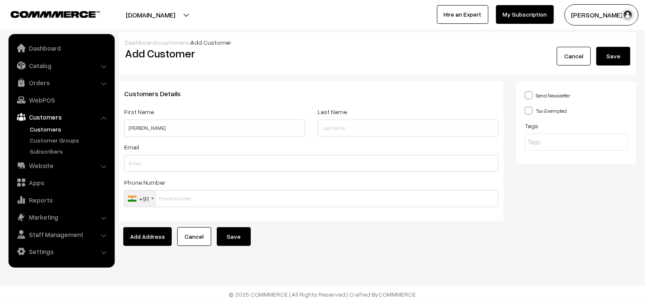
type input "Anandi Viswanathan"
click at [50, 127] on link "Customers" at bounding box center [70, 129] width 84 height 9
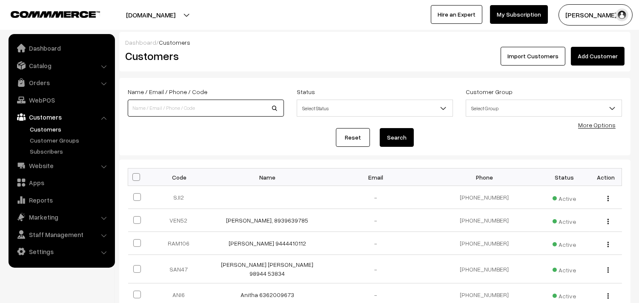
click at [171, 113] on input at bounding box center [206, 108] width 156 height 17
paste input "98404 80651"
click at [150, 106] on input "98404 80651" at bounding box center [206, 108] width 156 height 17
type input "9840480651"
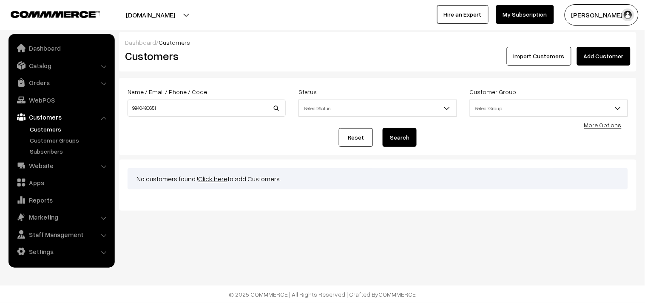
click at [611, 55] on link "Add Customer" at bounding box center [604, 56] width 54 height 19
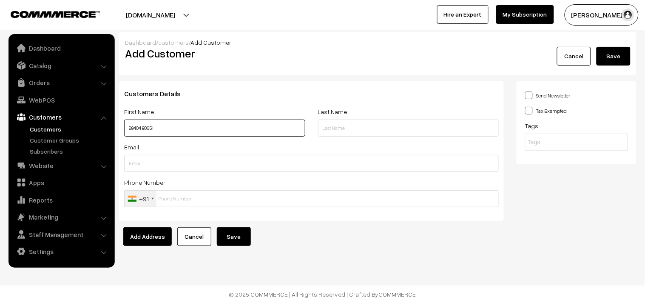
click at [129, 129] on input "98404 80651" at bounding box center [214, 128] width 181 height 17
paste input "[PERSON_NAME]"
drag, startPoint x: 174, startPoint y: 126, endPoint x: 216, endPoint y: 129, distance: 42.2
click at [216, 129] on input "[PERSON_NAME] 98404 80651" at bounding box center [214, 128] width 181 height 17
type input "[PERSON_NAME] 98404 80651"
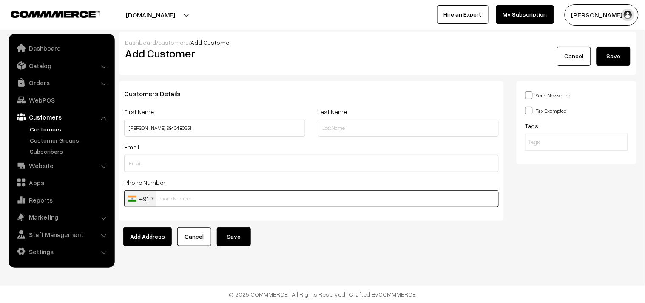
click at [192, 197] on input "text" at bounding box center [311, 198] width 375 height 17
paste input "98404 8065"
click at [193, 197] on input "98404 8065" at bounding box center [311, 198] width 375 height 17
click at [168, 197] on input "9840480651" at bounding box center [311, 198] width 375 height 17
click at [169, 197] on input "9840480651" at bounding box center [311, 198] width 375 height 17
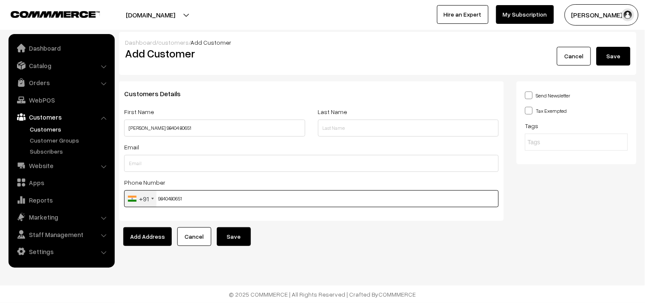
click at [180, 198] on input "9840480651" at bounding box center [311, 198] width 375 height 17
type input "9840480651"
click at [220, 230] on button "Save" at bounding box center [234, 236] width 34 height 19
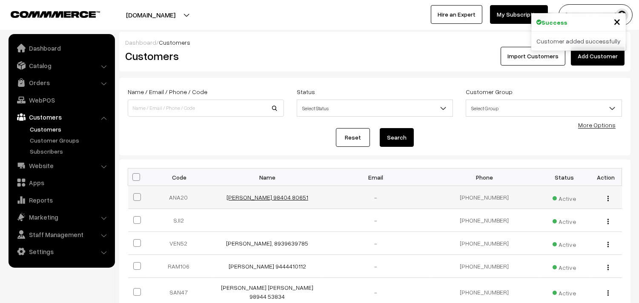
click at [275, 193] on td "[PERSON_NAME] 98404 80651" at bounding box center [267, 197] width 108 height 23
click at [271, 200] on link "Anandi Viswanathan 98404 80651" at bounding box center [267, 197] width 82 height 7
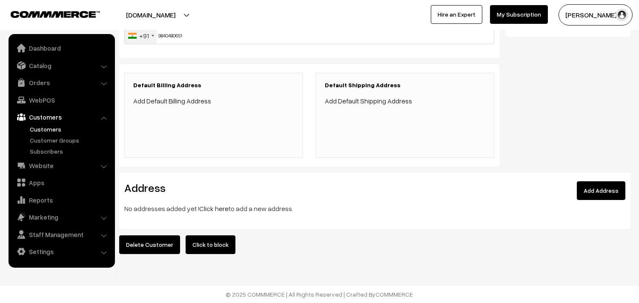
scroll to position [168, 0]
click at [211, 204] on link "Click here" at bounding box center [213, 208] width 29 height 9
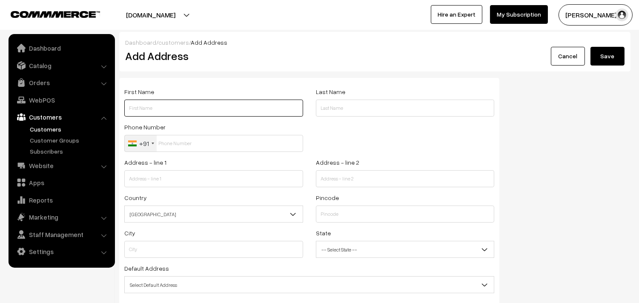
paste input "[PERSON_NAME]"
paste input "9840919510"
type input "[PERSON_NAME] 9840919510"
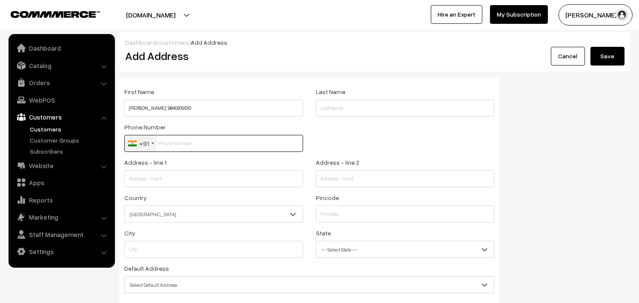
click at [187, 140] on input "text" at bounding box center [213, 143] width 179 height 17
paste input "9840919510"
type input "9840919510"
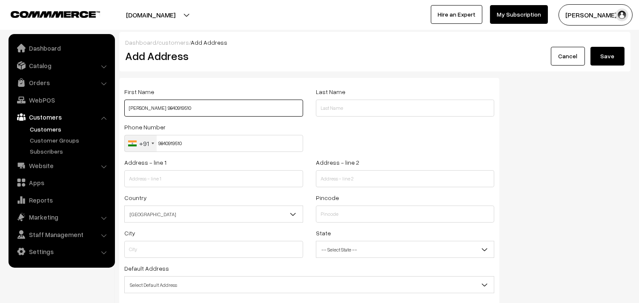
click at [176, 102] on input "[PERSON_NAME] 9840919510" at bounding box center [213, 108] width 179 height 17
type input "[PERSON_NAME] 9840919510"
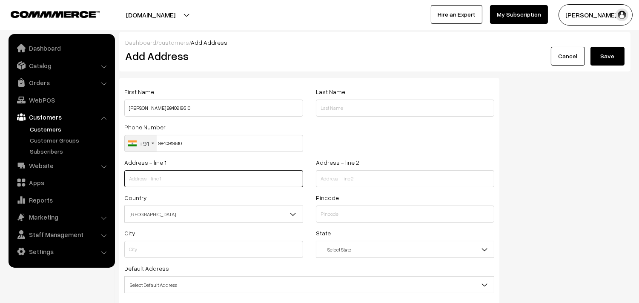
click at [217, 182] on input "text" at bounding box center [213, 178] width 179 height 17
paste input "A-3 Darshan Apartments , 220 Lloyds road , Gopalapuram, Chennai-600086 Tamilnad…"
drag, startPoint x: 189, startPoint y: 177, endPoint x: 299, endPoint y: 180, distance: 110.7
click at [299, 180] on input "A-3 Darshan Apartments , 220 Lloyds road , Gopalapuram, Chennai-600086 Tamilnad…" at bounding box center [213, 178] width 179 height 17
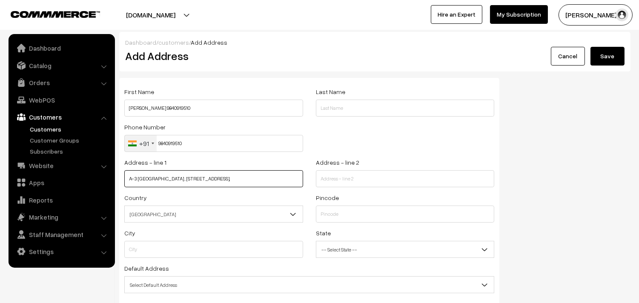
scroll to position [0, 0]
type input "A-3 Darshan Apartments , 220 Lloyds road , Gopalapuram,"
click at [337, 180] on input "text" at bounding box center [405, 178] width 179 height 17
paste input "Chennai-600086 Tamilnadu Near DAV Boys School"
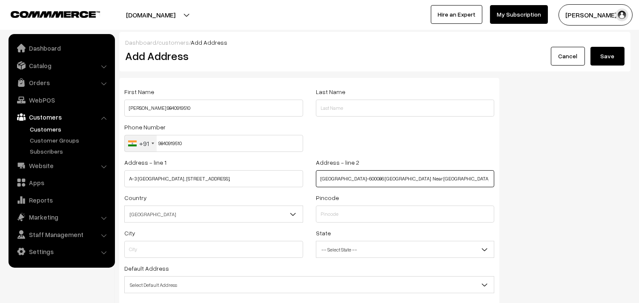
type input "Chennai-600086 Tamilnadu Near DAV Boys School"
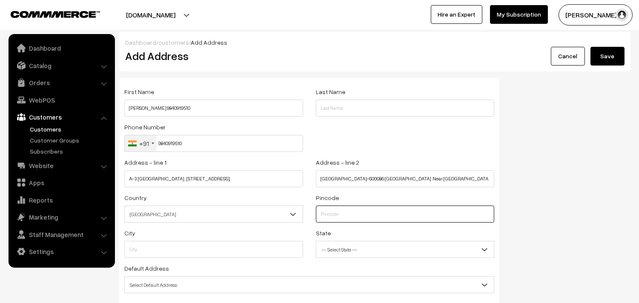
click at [330, 221] on input "text" at bounding box center [405, 213] width 179 height 17
type input "600086"
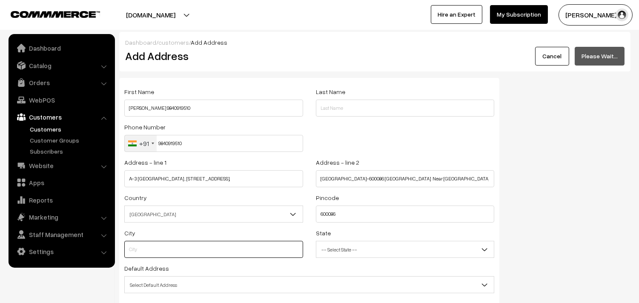
type input "Chennai"
select select "Tamil Nadu"
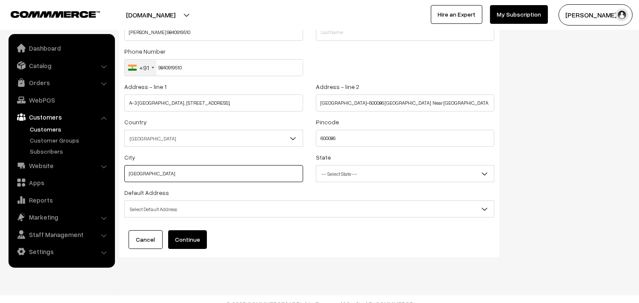
scroll to position [86, 0]
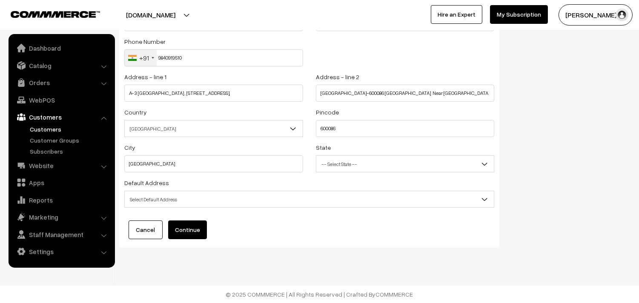
click at [197, 197] on span "Select Default Address" at bounding box center [309, 199] width 369 height 15
click at [195, 201] on span "Default Shipping Address" at bounding box center [309, 199] width 369 height 15
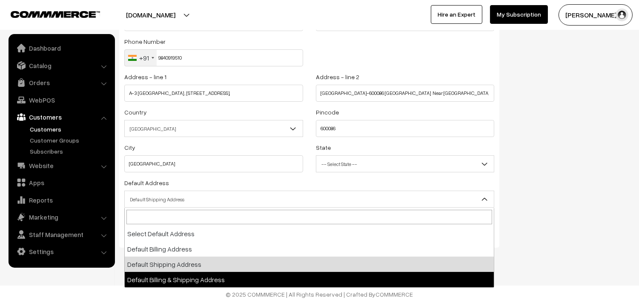
drag, startPoint x: 194, startPoint y: 276, endPoint x: 194, endPoint y: 269, distance: 6.8
select select "3"
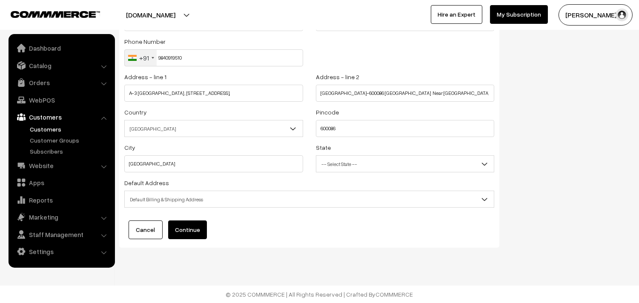
click at [194, 240] on div "First Name Anandi Viswanathan 9840919510 Last Name Phone Number +91 United Stat…" at bounding box center [309, 119] width 380 height 255
click at [196, 219] on div "First Name Anandi Viswanathan 9840919510 Last Name Phone Number +91 United Stat…" at bounding box center [309, 119] width 380 height 255
click at [187, 228] on button "Continue" at bounding box center [187, 229] width 39 height 19
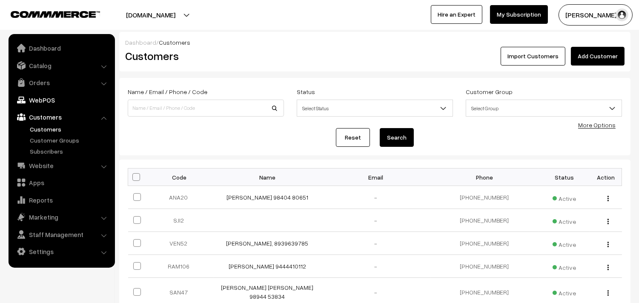
click at [37, 97] on link "WebPOS" at bounding box center [61, 99] width 101 height 15
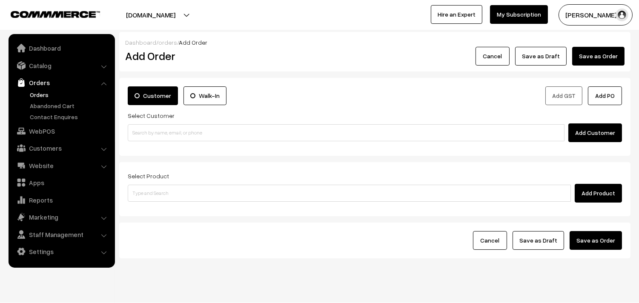
click at [38, 93] on link "Orders" at bounding box center [70, 94] width 84 height 9
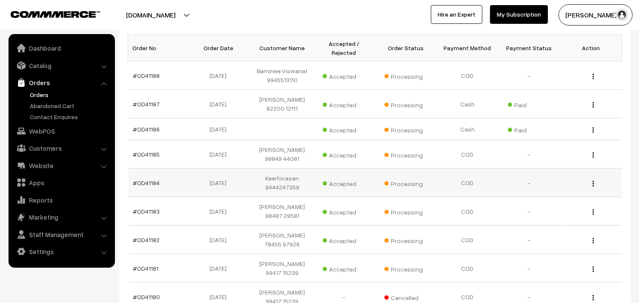
scroll to position [142, 0]
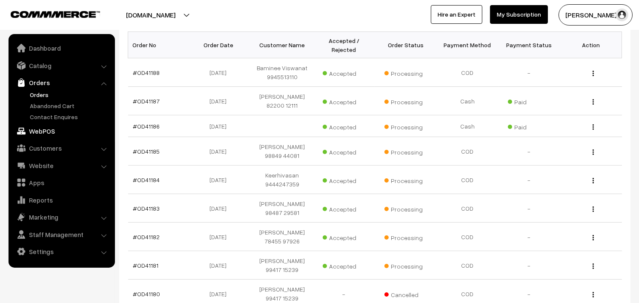
click at [45, 133] on link "WebPOS" at bounding box center [61, 130] width 101 height 15
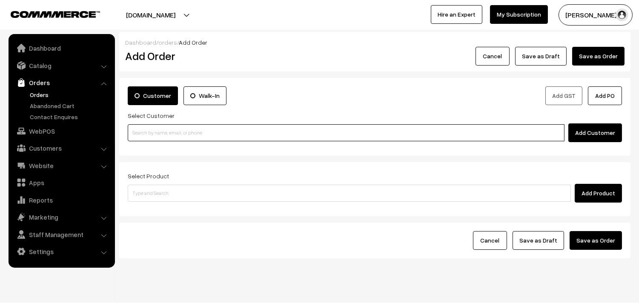
drag, startPoint x: 177, startPoint y: 134, endPoint x: 167, endPoint y: 135, distance: 10.2
click at [176, 134] on input at bounding box center [346, 132] width 436 height 17
paste input "98404 80651"
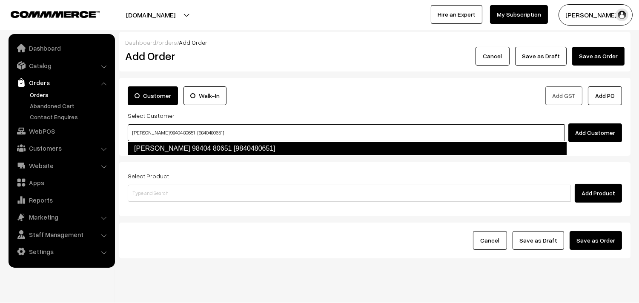
type input "Anandi Viswanathan 98404 80651 [9840480651]"
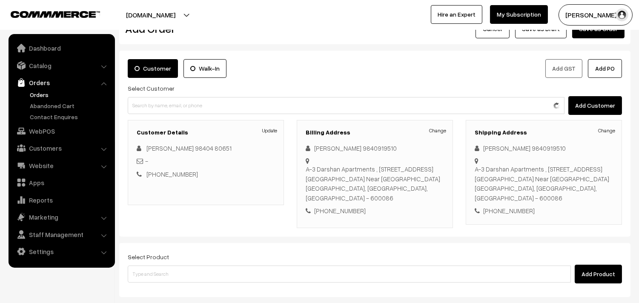
scroll to position [125, 0]
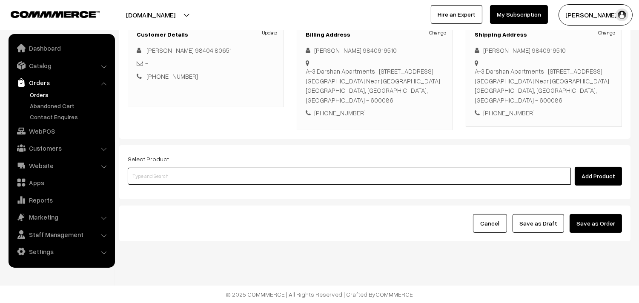
click at [233, 180] on input at bounding box center [349, 176] width 443 height 17
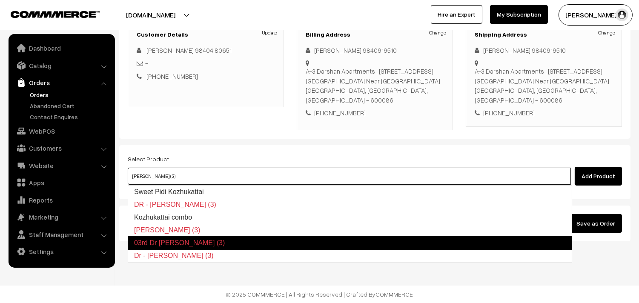
type input "Kozhukattai combo"
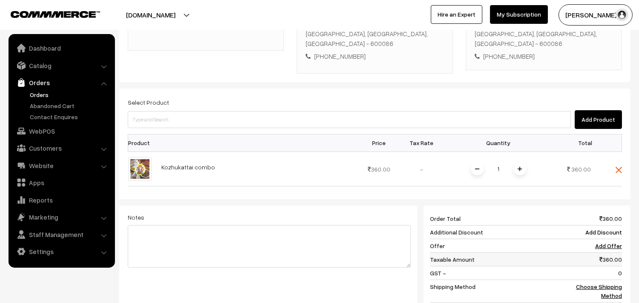
scroll to position [315, 0]
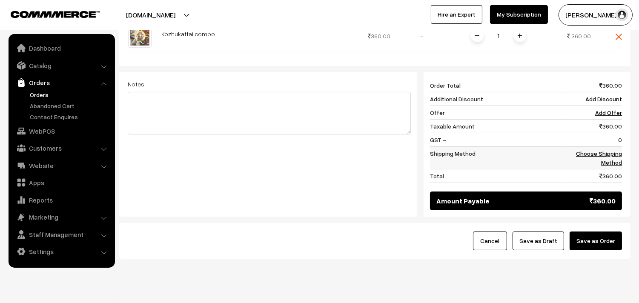
click at [609, 160] on link "Choose Shipping Method" at bounding box center [599, 158] width 46 height 16
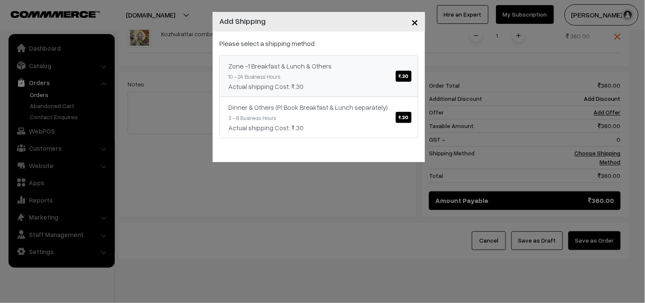
click at [335, 68] on div "Zone -1 Breakfast & Lunch & Others ₹.30" at bounding box center [318, 66] width 181 height 10
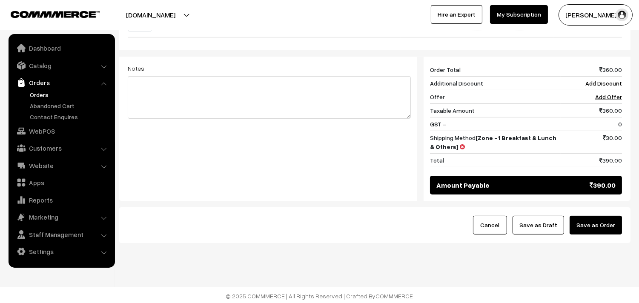
scroll to position [333, 0]
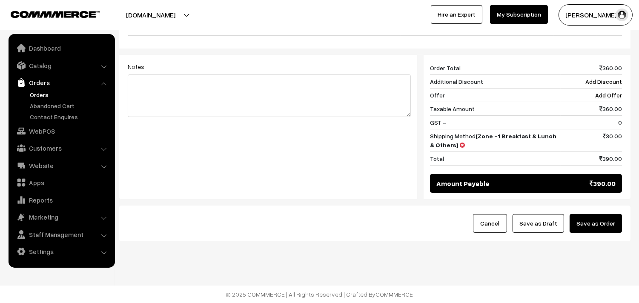
click at [549, 223] on button "Save as Draft" at bounding box center [537, 223] width 51 height 19
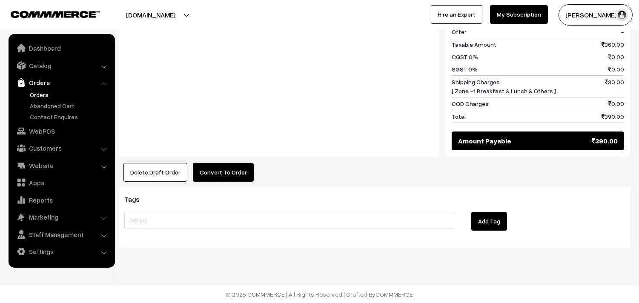
click at [213, 169] on button "Convert To Order" at bounding box center [223, 172] width 61 height 19
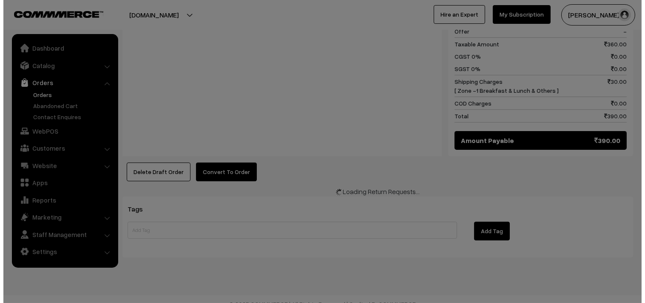
scroll to position [418, 0]
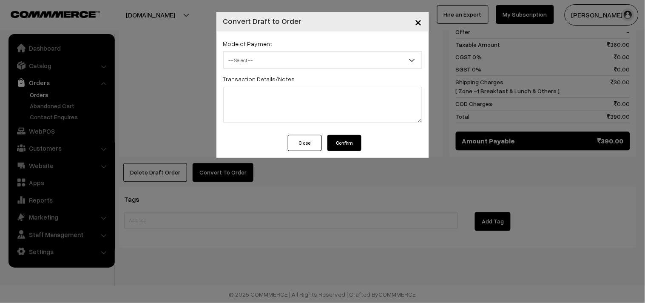
click at [254, 60] on span "-- Select --" at bounding box center [323, 60] width 198 height 15
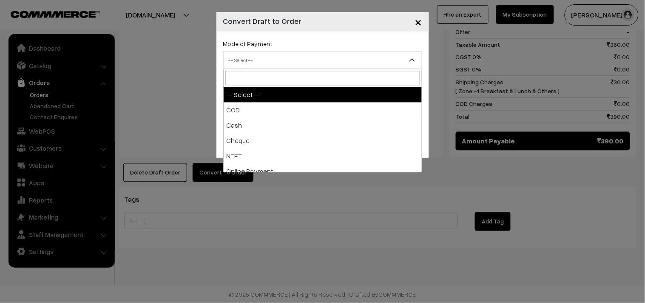
select select "1"
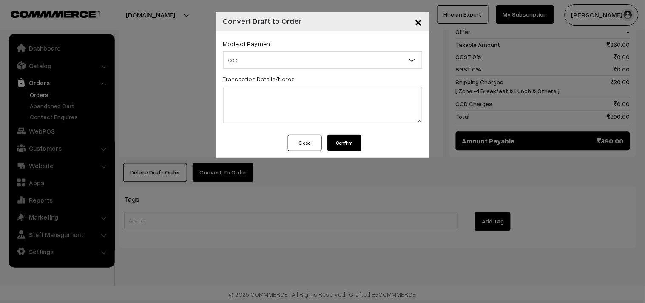
click at [347, 145] on button "Confirm" at bounding box center [345, 143] width 34 height 16
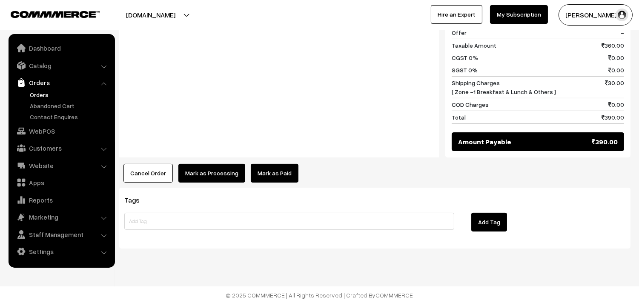
click at [197, 171] on button "Mark as Processing" at bounding box center [211, 173] width 67 height 19
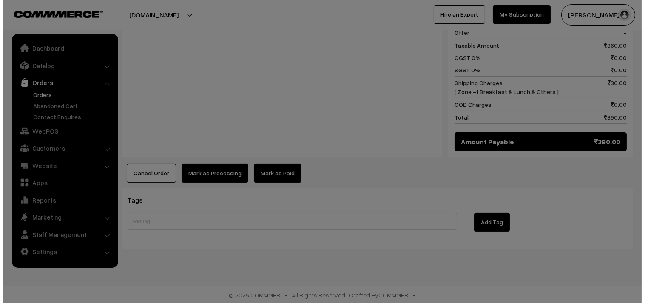
scroll to position [417, 0]
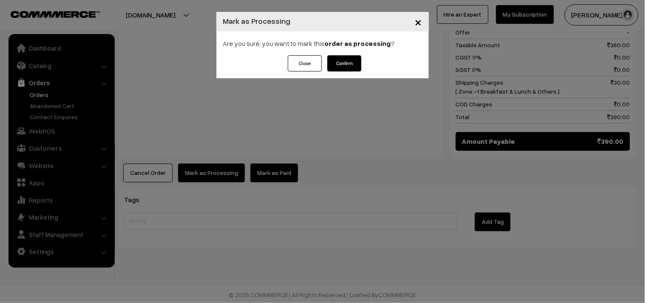
click at [344, 60] on button "Confirm" at bounding box center [345, 63] width 34 height 16
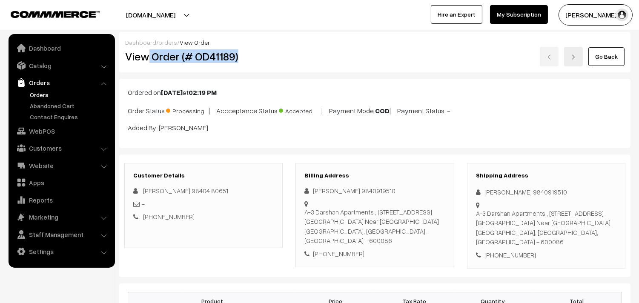
drag, startPoint x: 149, startPoint y: 55, endPoint x: 253, endPoint y: 68, distance: 104.6
click at [253, 68] on div "Dashboard / orders / View Order View Order (# OD41189) Go Back" at bounding box center [374, 52] width 511 height 40
copy h2 "Order (# OD41189)"
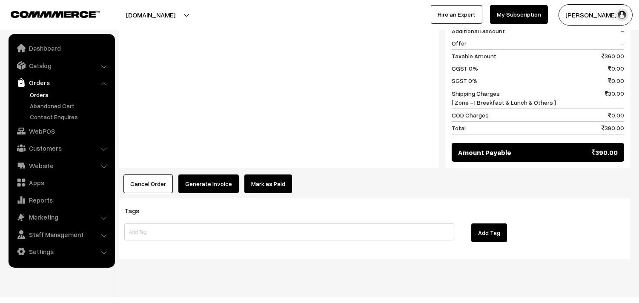
scroll to position [417, 0]
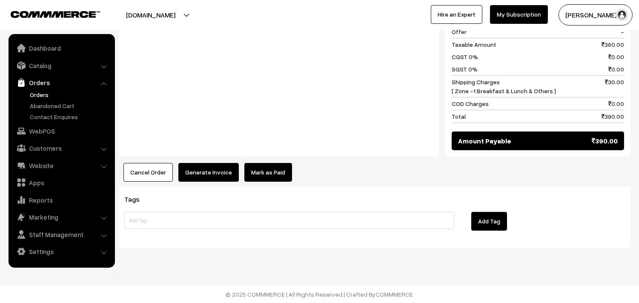
click at [208, 174] on button "Generate Invoice" at bounding box center [208, 172] width 60 height 19
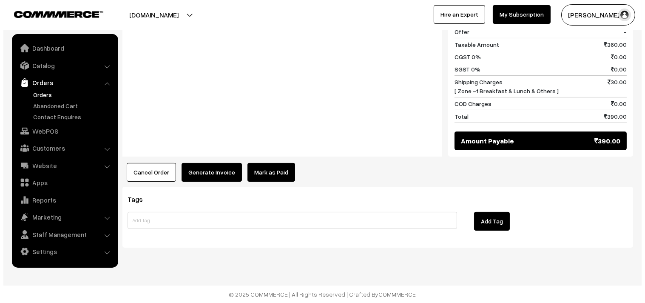
scroll to position [418, 0]
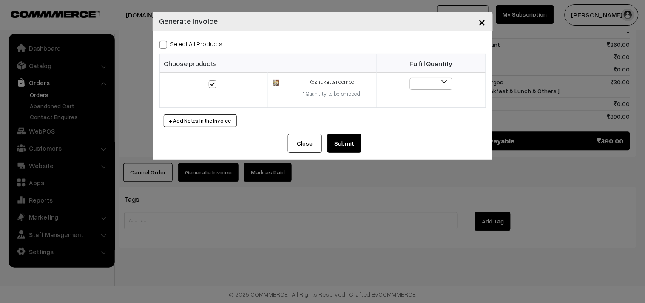
click at [342, 141] on button "Submit" at bounding box center [345, 143] width 34 height 19
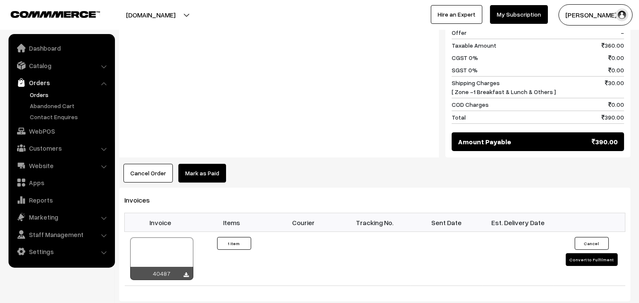
scroll to position [416, 0]
click at [158, 258] on div at bounding box center [161, 258] width 63 height 43
click at [41, 130] on link "WebPOS" at bounding box center [61, 130] width 101 height 15
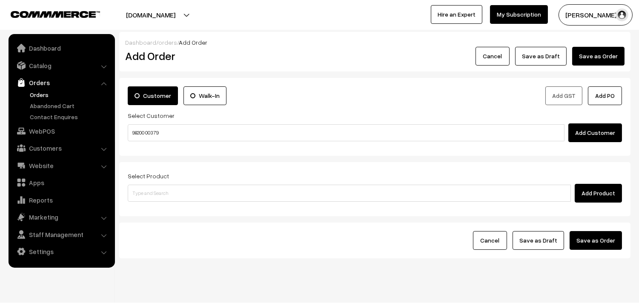
click at [151, 129] on input "98200 00379" at bounding box center [346, 132] width 436 height 17
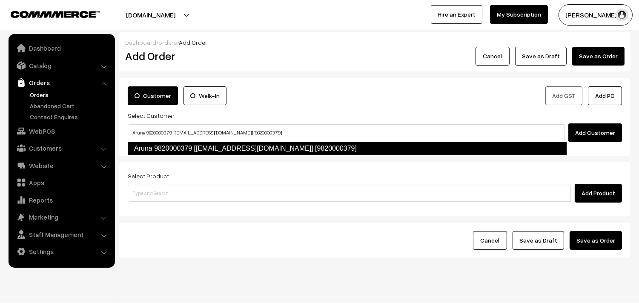
type input "Aruna 9820000379 [test703@gmail.com] [9820000379]"
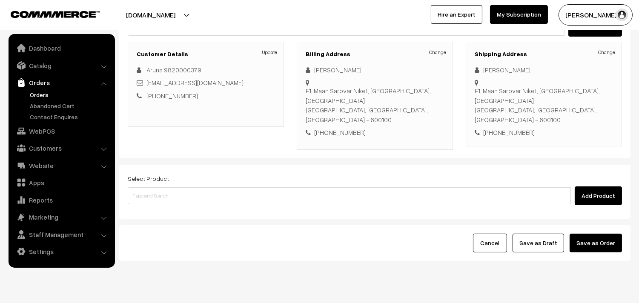
scroll to position [116, 0]
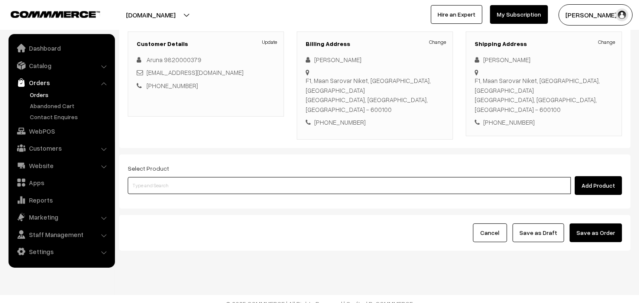
click at [246, 177] on input at bounding box center [349, 185] width 443 height 17
drag, startPoint x: 260, startPoint y: 176, endPoint x: 253, endPoint y: 180, distance: 7.8
click at [253, 180] on input at bounding box center [349, 185] width 443 height 17
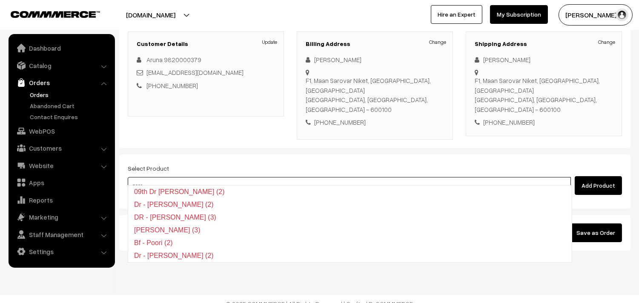
type input "Dr - Poori (2)"
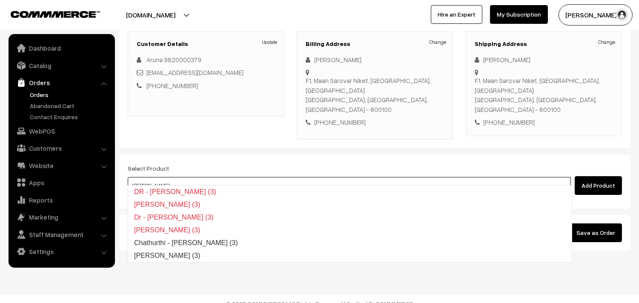
type input "[PERSON_NAME] (3)"
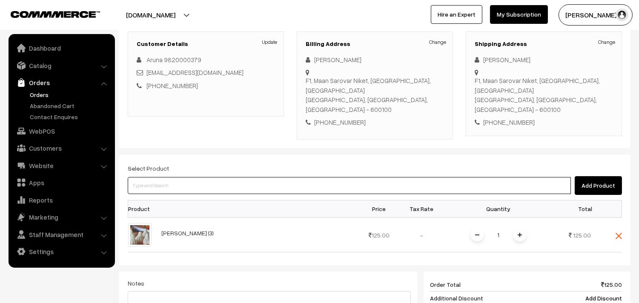
click at [222, 177] on input at bounding box center [349, 185] width 443 height 17
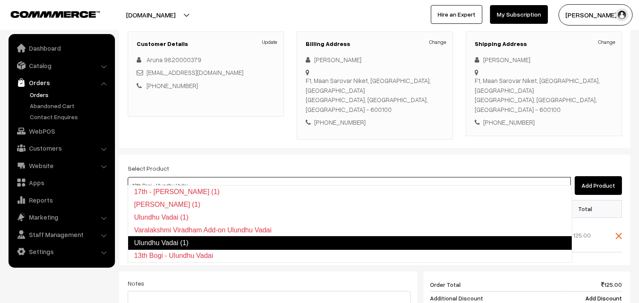
type input "Ulundhu Vadai (1)"
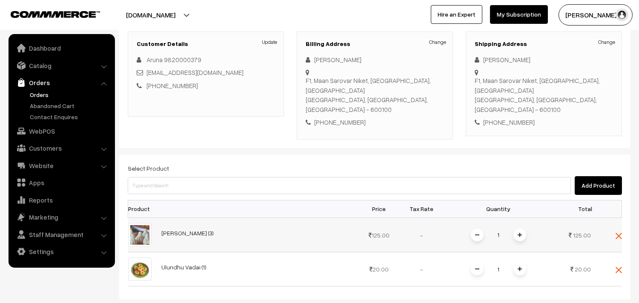
click at [521, 233] on img at bounding box center [519, 235] width 4 height 4
click at [522, 228] on span at bounding box center [519, 234] width 13 height 13
click at [500, 262] on input "1" at bounding box center [498, 269] width 17 height 15
type input "10"
click at [392, 279] on div "Dashboard / orders / Add Order Add Order Cancel Save as Draft Save as Order Sav…" at bounding box center [374, 204] width 511 height 576
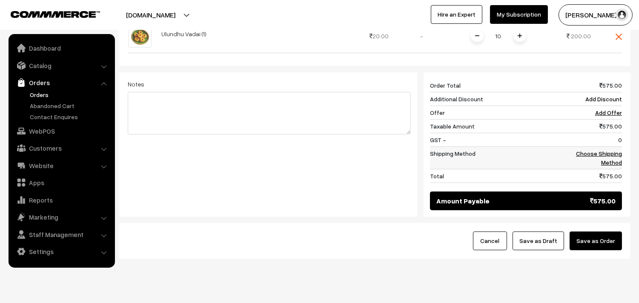
scroll to position [352, 0]
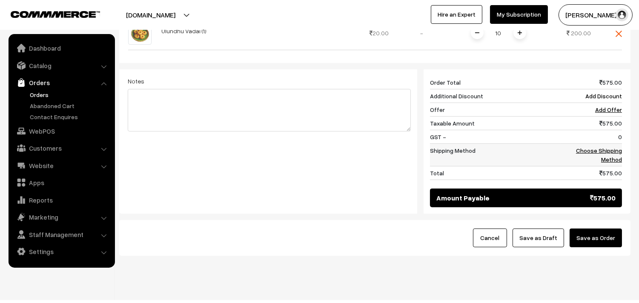
click at [589, 147] on td "Choose Shipping Method" at bounding box center [590, 155] width 61 height 23
click at [595, 147] on link "Choose Shipping Method" at bounding box center [599, 155] width 46 height 16
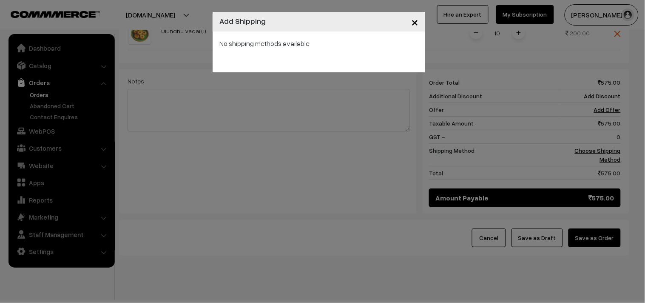
click at [367, 122] on div "× Add Shipping No shipping methods available" at bounding box center [322, 151] width 645 height 303
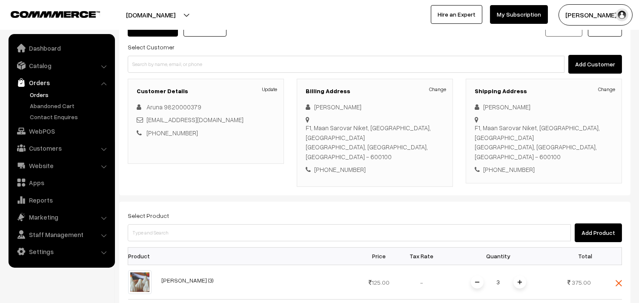
scroll to position [163, 0]
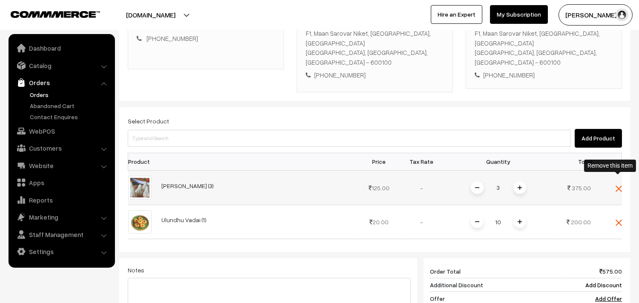
click at [620, 185] on img at bounding box center [618, 188] width 6 height 6
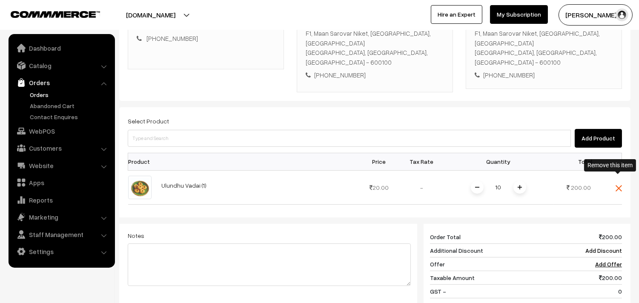
click at [619, 185] on img at bounding box center [618, 188] width 6 height 6
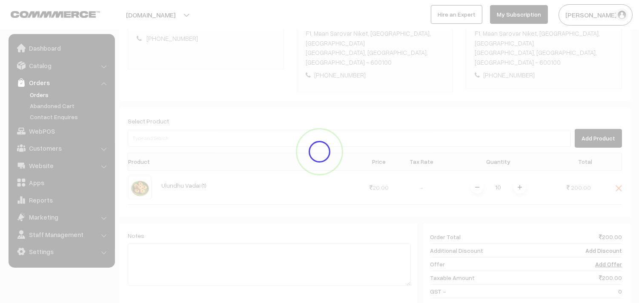
scroll to position [116, 0]
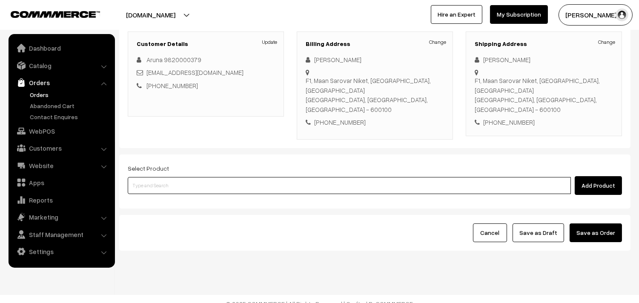
click at [391, 177] on input at bounding box center [349, 185] width 443 height 17
click at [277, 177] on input at bounding box center [349, 185] width 443 height 17
type input "a"
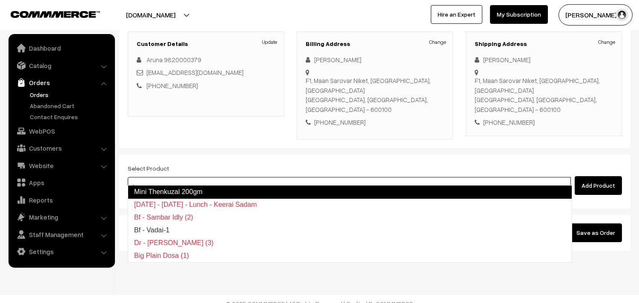
click at [156, 188] on link "Mini Thenkuzal 200gm" at bounding box center [350, 192] width 444 height 14
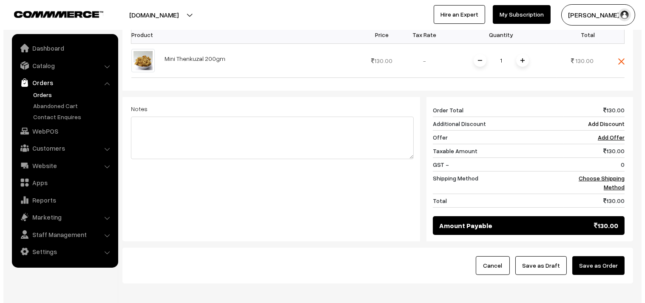
scroll to position [305, 0]
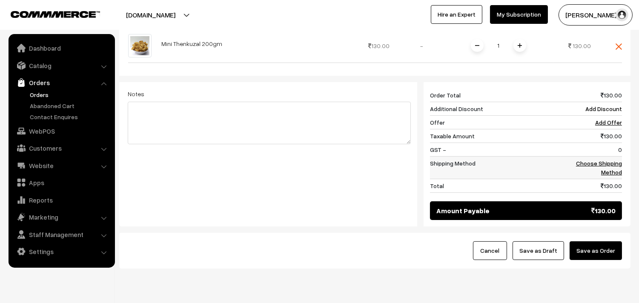
click at [614, 160] on link "Choose Shipping Method" at bounding box center [599, 168] width 46 height 16
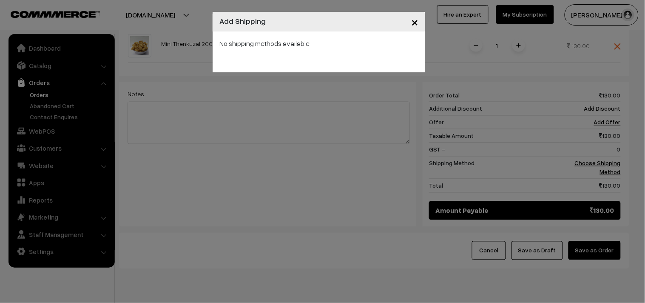
click at [394, 103] on div "× Add Shipping No shipping methods available" at bounding box center [322, 151] width 645 height 303
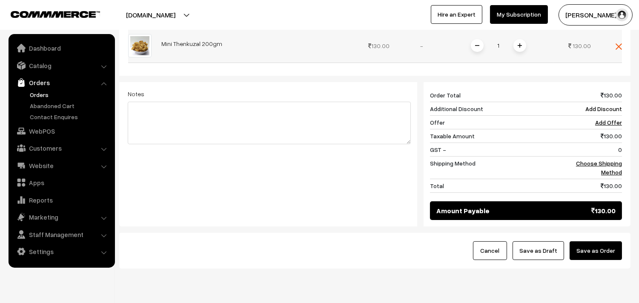
click at [517, 43] on img at bounding box center [519, 45] width 4 height 4
click at [609, 160] on link "Choose Shipping Method" at bounding box center [599, 168] width 46 height 16
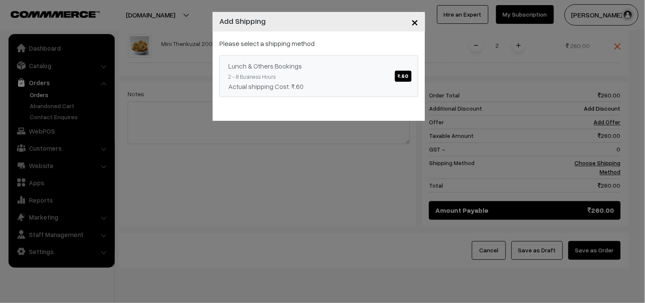
click at [383, 86] on div "Actual shipping Cost: ₹.60" at bounding box center [318, 86] width 181 height 10
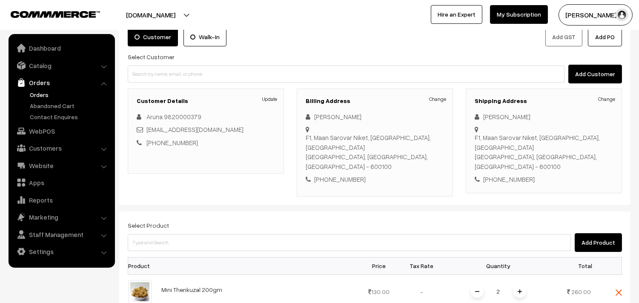
scroll to position [116, 0]
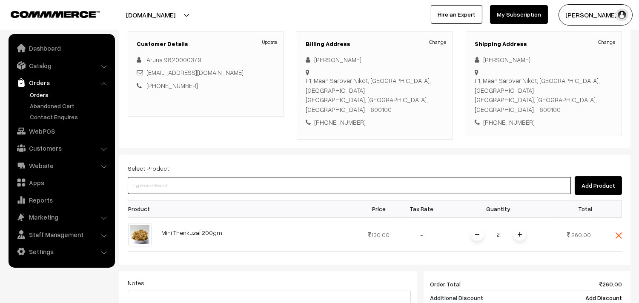
click at [274, 177] on input at bounding box center [349, 185] width 443 height 17
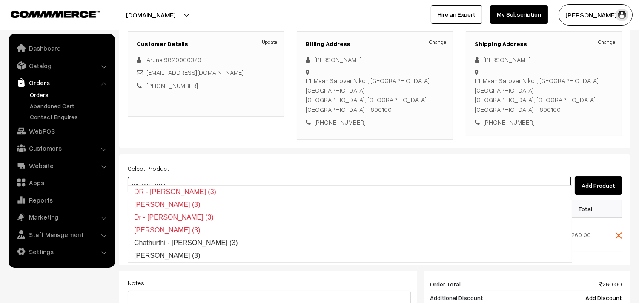
type input "Poorna Kozhukattai (3)"
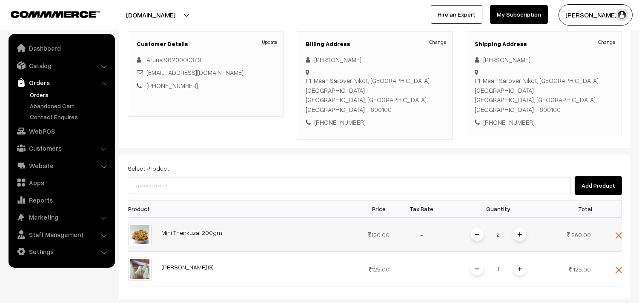
click at [619, 232] on img at bounding box center [618, 235] width 6 height 6
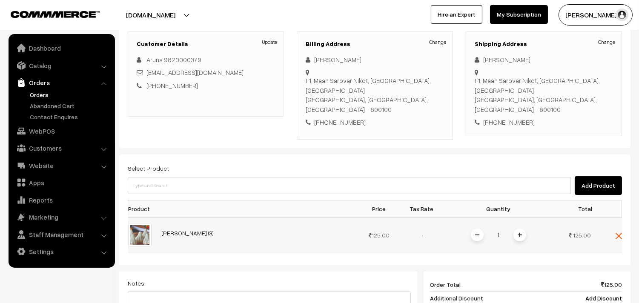
click at [524, 228] on span at bounding box center [519, 234] width 13 height 13
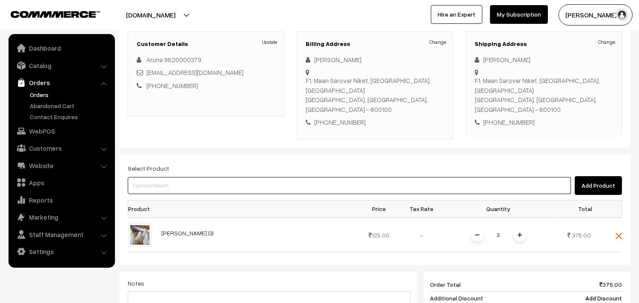
click at [403, 184] on input at bounding box center [349, 185] width 443 height 17
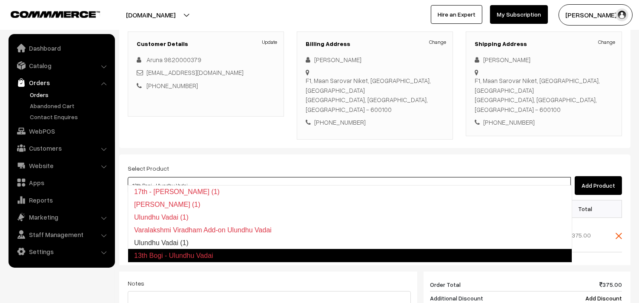
type input "Ulundhu Vadai (1)"
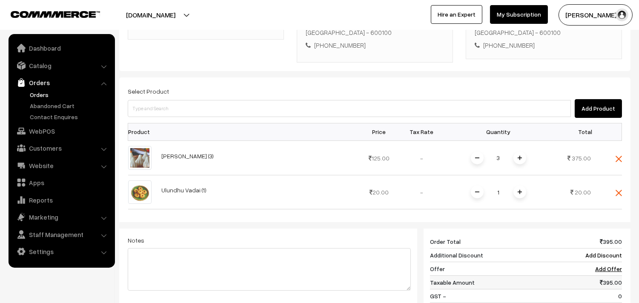
scroll to position [160, 0]
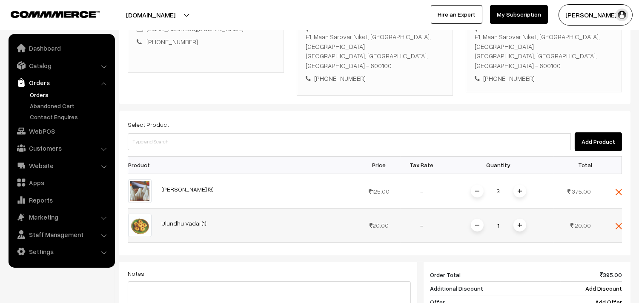
click at [507, 218] on div "1" at bounding box center [498, 225] width 64 height 15
click at [504, 219] on input "1" at bounding box center [498, 225] width 17 height 15
type input "10"
click at [534, 244] on div "Dashboard / orders / Add Order Add Order Cancel Save as Draft Save as Order Sav…" at bounding box center [374, 160] width 511 height 576
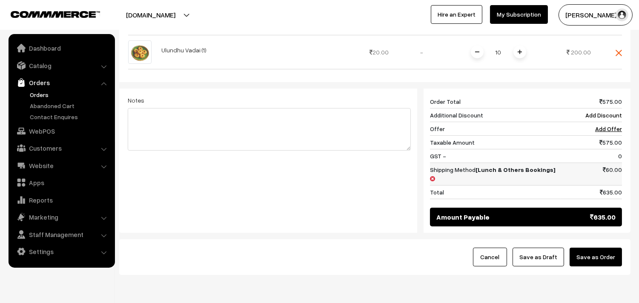
scroll to position [349, 0]
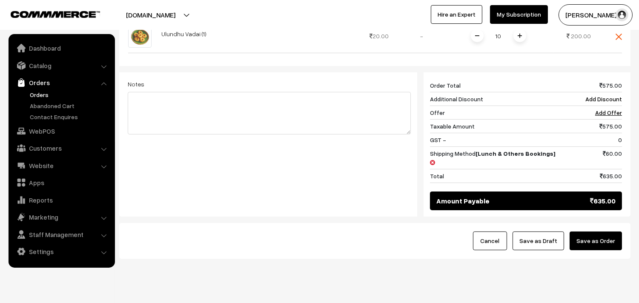
click at [543, 231] on button "Save as Draft" at bounding box center [537, 240] width 51 height 19
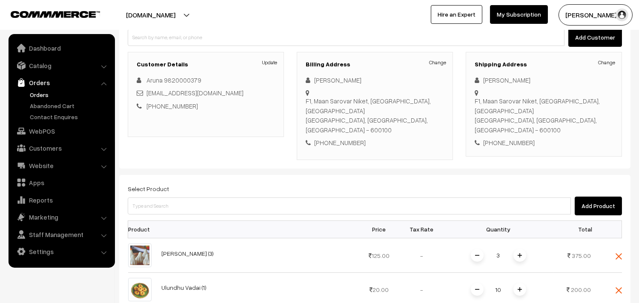
scroll to position [0, 0]
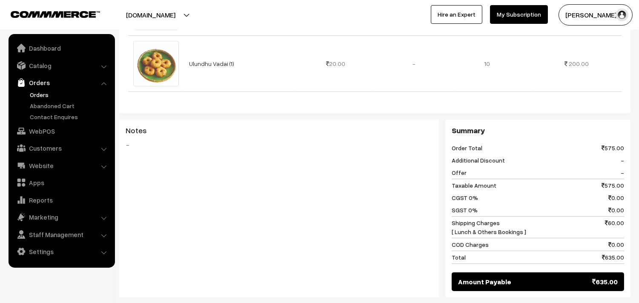
scroll to position [378, 0]
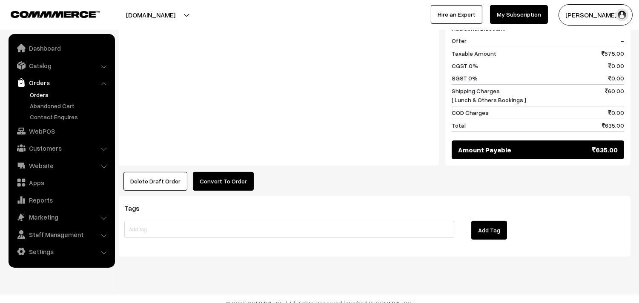
click at [214, 174] on button "Convert To Order" at bounding box center [223, 181] width 61 height 19
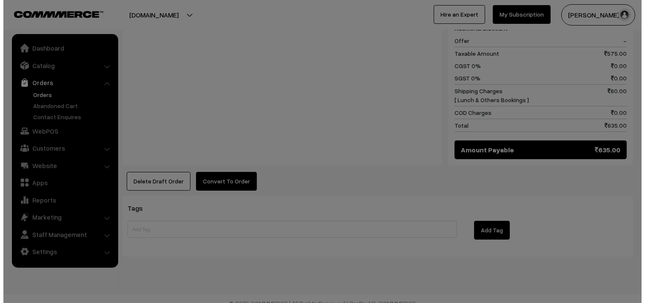
scroll to position [465, 0]
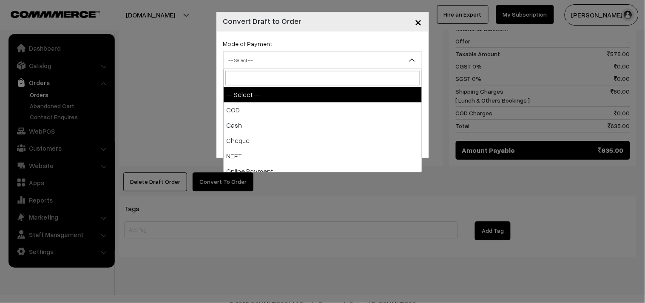
click at [299, 56] on span "-- Select --" at bounding box center [323, 60] width 198 height 15
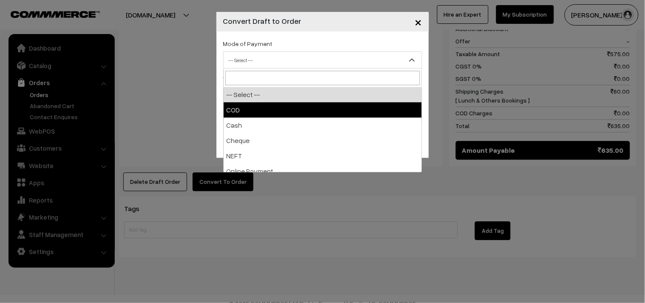
select select "1"
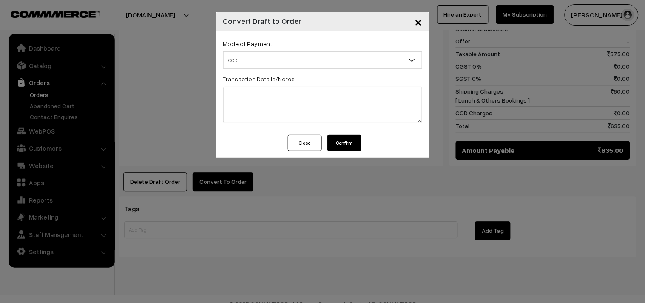
click at [346, 151] on button "Confirm" at bounding box center [345, 143] width 34 height 16
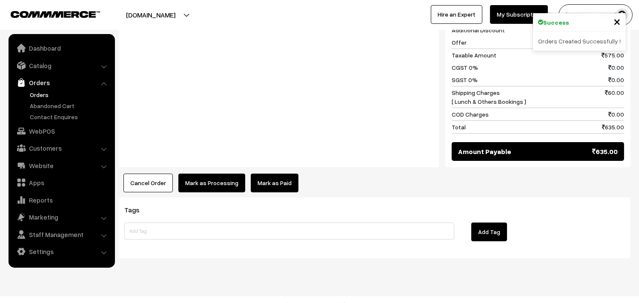
click at [208, 174] on button "Mark as Processing" at bounding box center [211, 183] width 67 height 19
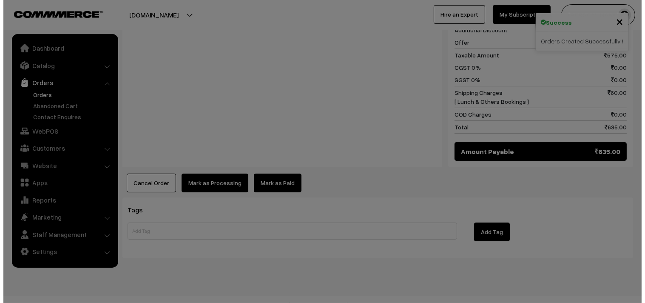
scroll to position [465, 0]
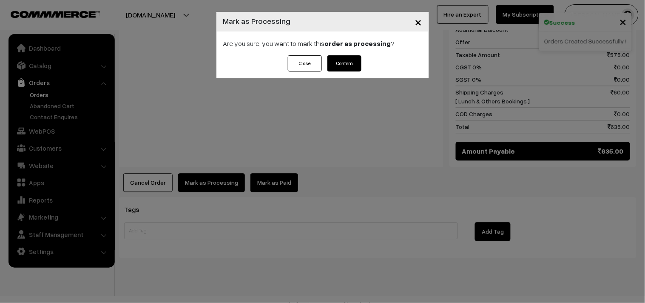
click at [344, 62] on button "Confirm" at bounding box center [345, 63] width 34 height 16
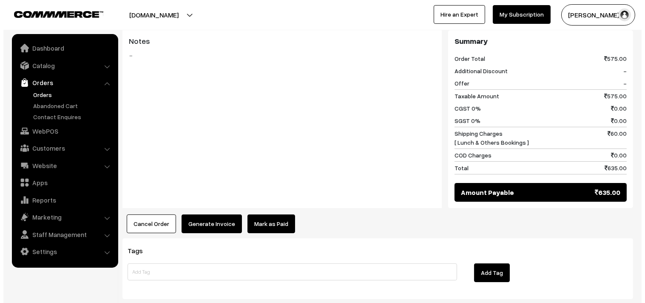
scroll to position [425, 0]
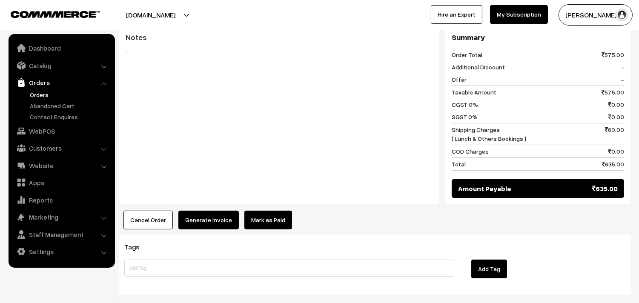
click at [215, 212] on button "Generate Invoice" at bounding box center [208, 220] width 60 height 19
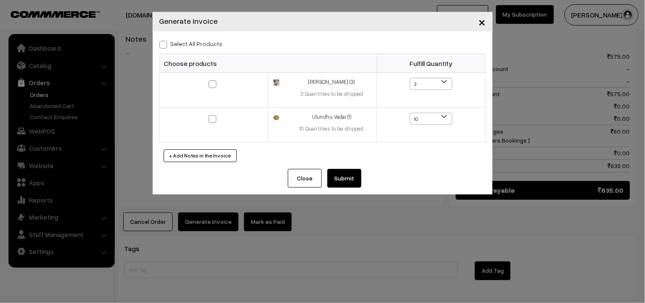
click at [213, 45] on label "Select All Products" at bounding box center [191, 43] width 63 height 9
click at [165, 45] on input "Select All Products" at bounding box center [163, 43] width 6 height 6
checkbox input "true"
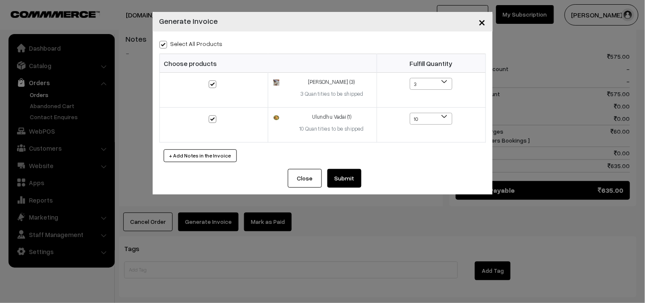
click at [339, 179] on button "Submit" at bounding box center [345, 178] width 34 height 19
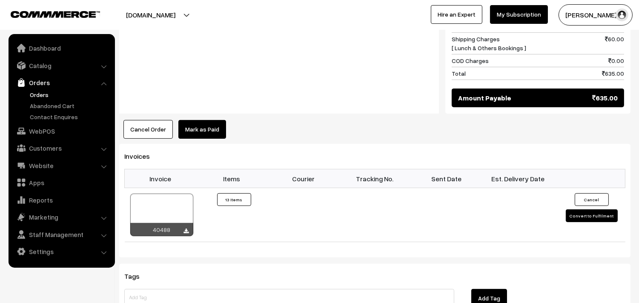
scroll to position [520, 0]
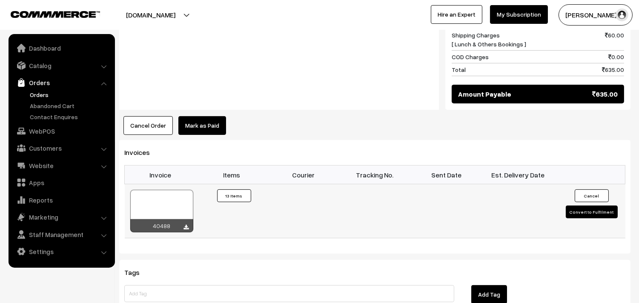
click at [166, 196] on div at bounding box center [161, 211] width 63 height 43
click at [38, 93] on link "Orders" at bounding box center [70, 94] width 84 height 9
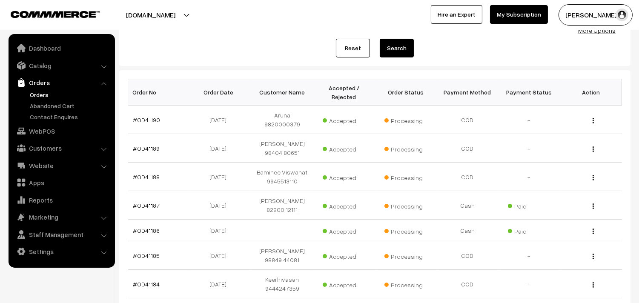
scroll to position [94, 0]
click at [43, 93] on link "Orders" at bounding box center [70, 94] width 84 height 9
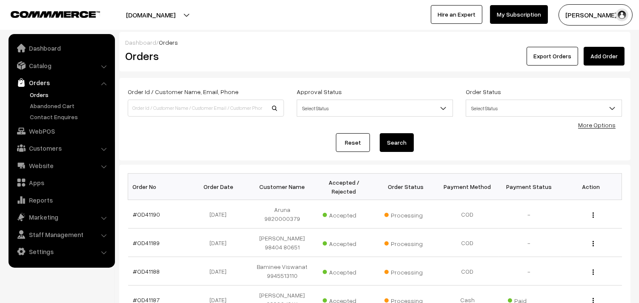
click at [45, 96] on link "Orders" at bounding box center [70, 94] width 84 height 9
click at [50, 58] on link "Catalog" at bounding box center [61, 65] width 101 height 15
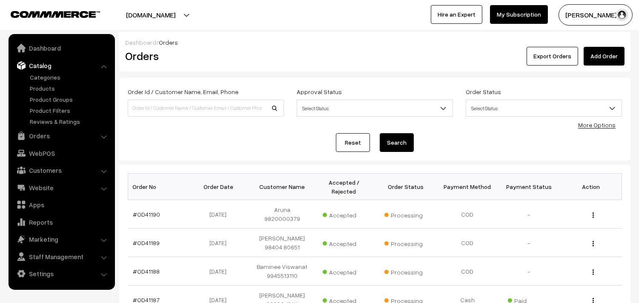
click at [305, 151] on div "Reset Search" at bounding box center [375, 142] width 494 height 19
click at [47, 128] on link "Orders" at bounding box center [61, 135] width 101 height 15
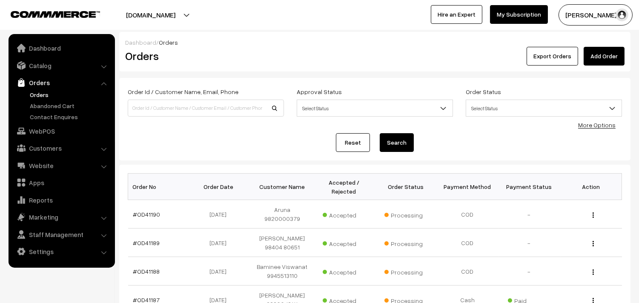
click at [41, 96] on link "Orders" at bounding box center [70, 94] width 84 height 9
click at [43, 63] on link "Catalog" at bounding box center [61, 65] width 101 height 15
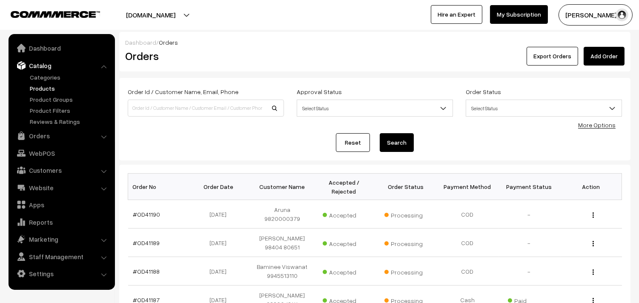
click at [49, 84] on link "Products" at bounding box center [70, 88] width 84 height 9
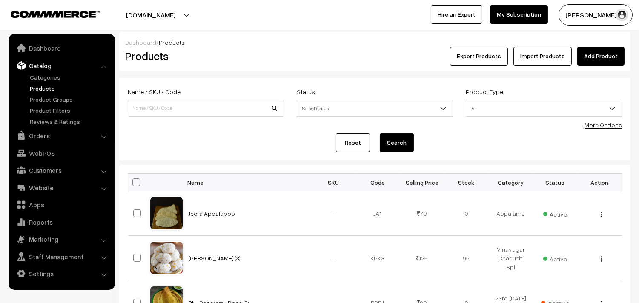
click at [48, 77] on link "Categories" at bounding box center [70, 77] width 84 height 9
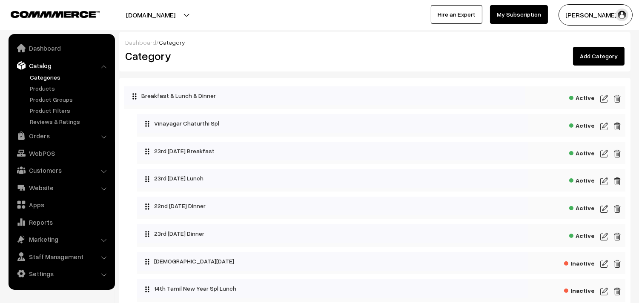
click at [602, 152] on img at bounding box center [604, 153] width 8 height 10
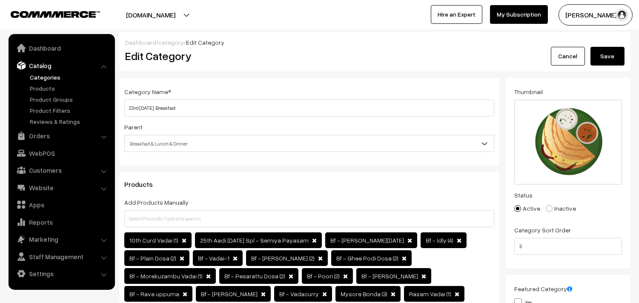
click at [134, 105] on input "23rd [DATE] Breakfast" at bounding box center [309, 108] width 370 height 17
click at [140, 104] on input "23rd [DATE] Breakfast" at bounding box center [309, 108] width 370 height 17
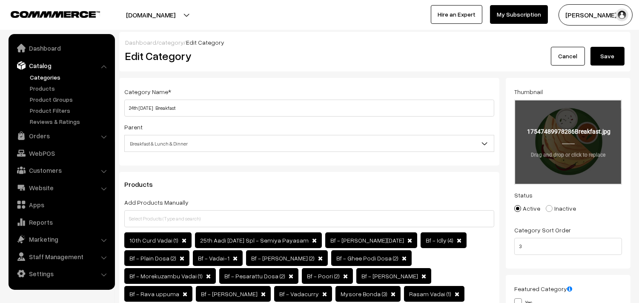
type input "24th Sunday Breakfast"
click at [611, 52] on button "Save" at bounding box center [607, 56] width 34 height 19
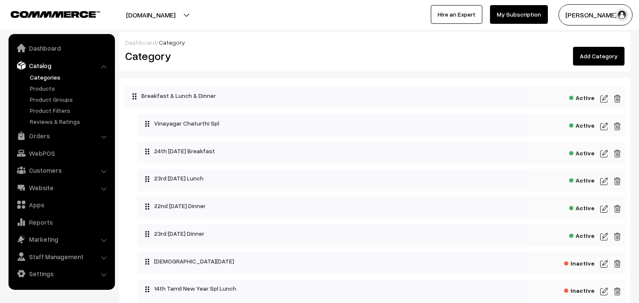
click at [605, 181] on img at bounding box center [604, 181] width 8 height 10
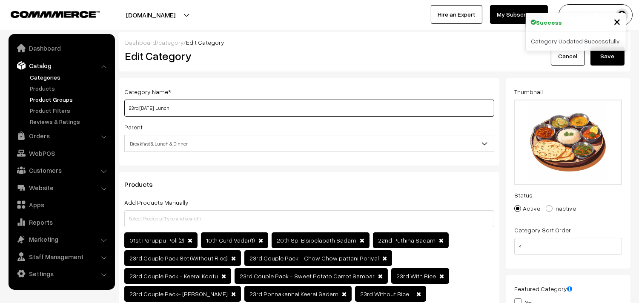
drag, startPoint x: 158, startPoint y: 107, endPoint x: 30, endPoint y: 103, distance: 128.1
paste input "4th Sunday"
type input "24th Sunday Lunch"
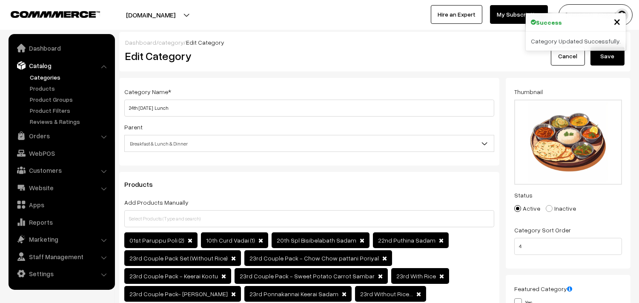
click at [607, 57] on button "Save" at bounding box center [607, 56] width 34 height 19
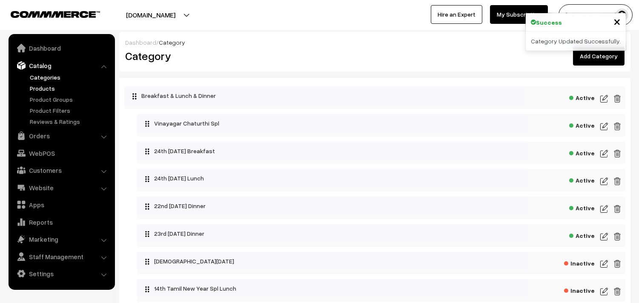
click at [45, 84] on link "Products" at bounding box center [70, 88] width 84 height 9
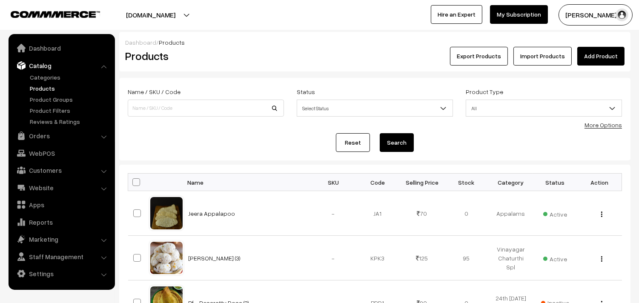
click at [604, 122] on link "More Options" at bounding box center [602, 124] width 37 height 7
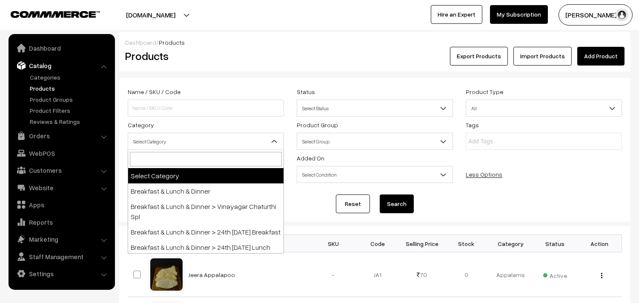
click at [150, 133] on span "Select Category" at bounding box center [206, 141] width 156 height 17
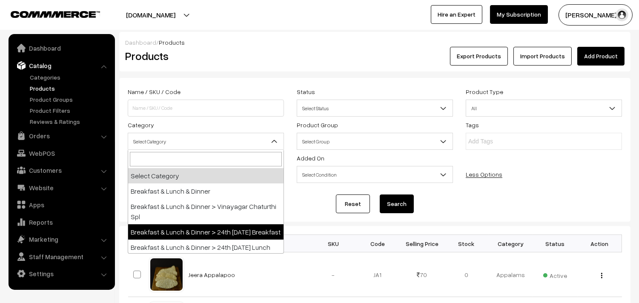
select select "91"
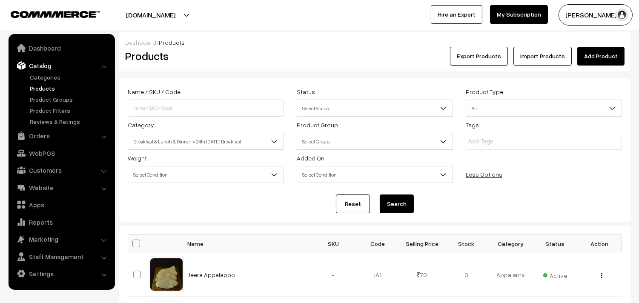
click at [391, 205] on button "Search" at bounding box center [396, 203] width 34 height 19
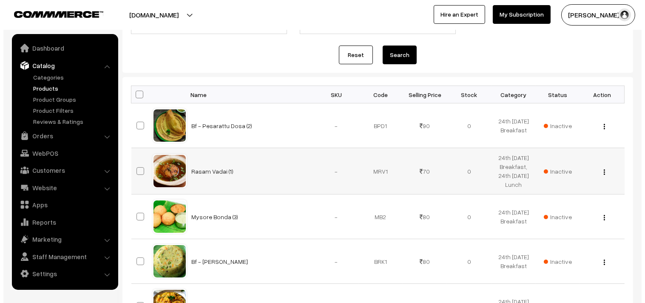
scroll to position [283, 0]
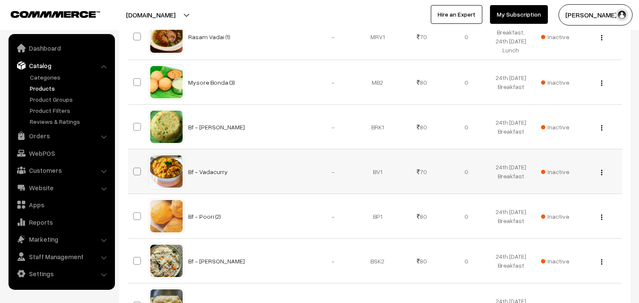
click at [559, 167] on span "Inactive" at bounding box center [555, 171] width 28 height 9
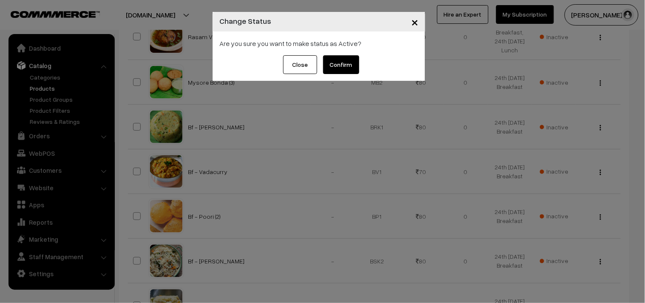
click at [356, 57] on button "Confirm" at bounding box center [341, 64] width 36 height 19
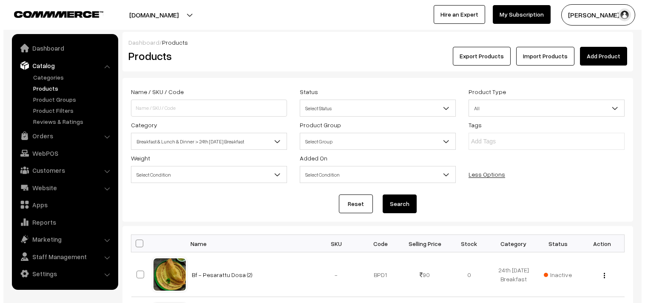
scroll to position [283, 0]
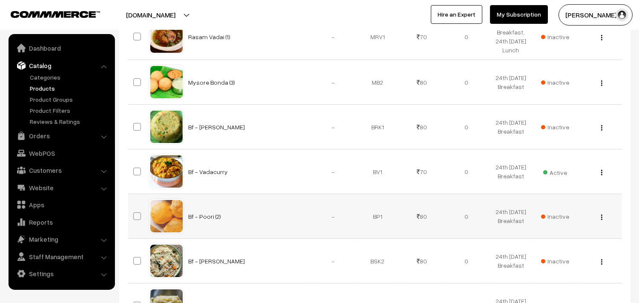
click at [552, 217] on span "Inactive" at bounding box center [555, 216] width 28 height 9
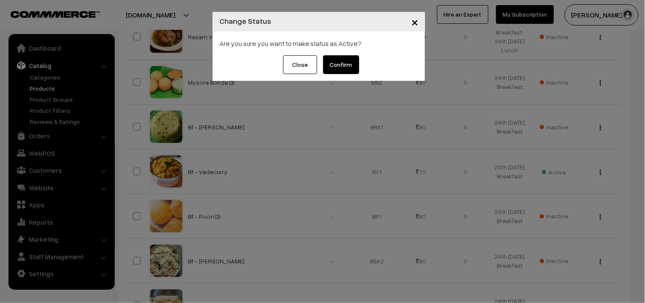
click at [348, 74] on button "Confirm" at bounding box center [341, 64] width 36 height 19
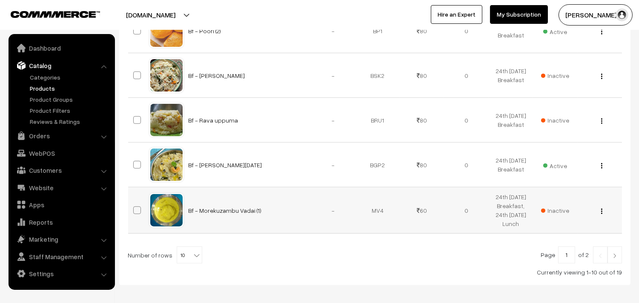
scroll to position [507, 0]
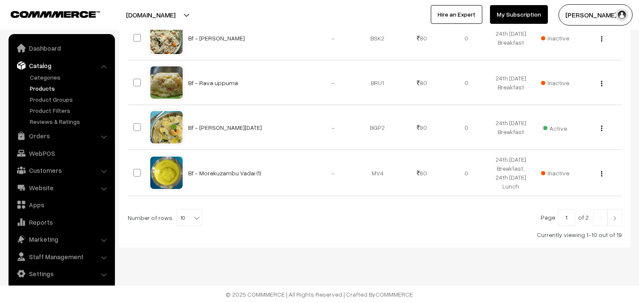
click at [179, 220] on span "10" at bounding box center [189, 217] width 25 height 17
select select "100"
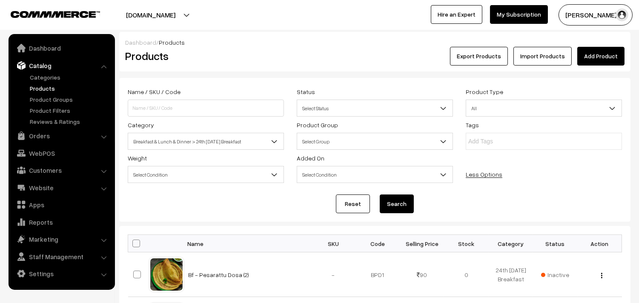
click at [140, 241] on th at bounding box center [138, 243] width 21 height 17
click at [138, 244] on span at bounding box center [136, 244] width 8 height 8
click at [134, 244] on input "checkbox" at bounding box center [131, 243] width 6 height 6
checkbox input "true"
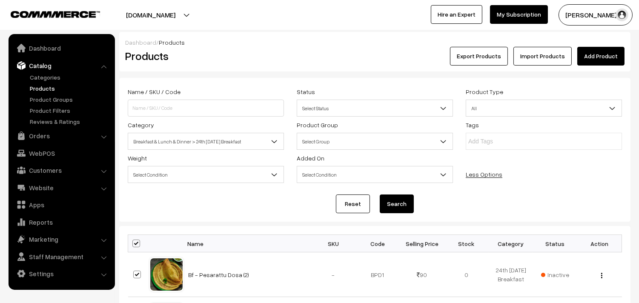
checkbox input "true"
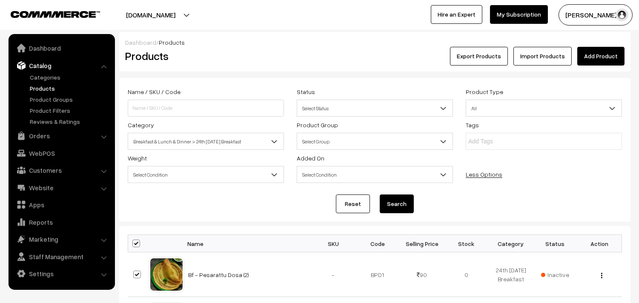
checkbox input "true"
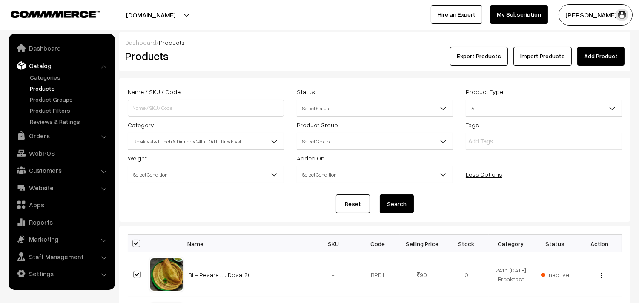
checkbox input "true"
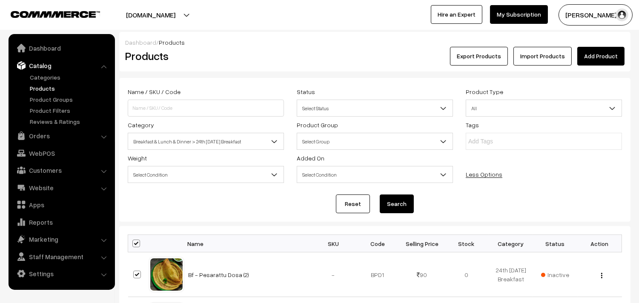
checkbox input "true"
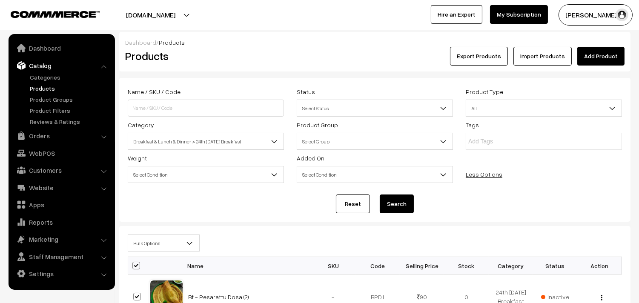
click at [151, 245] on span "Bulk Options" at bounding box center [163, 243] width 71 height 15
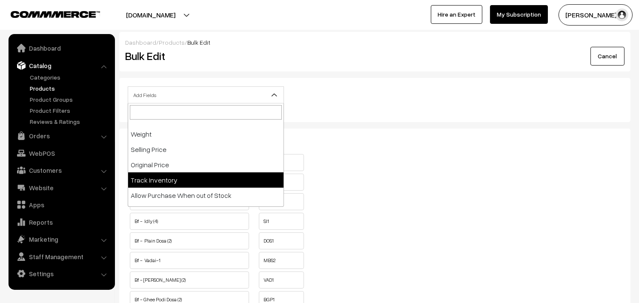
scroll to position [142, 0]
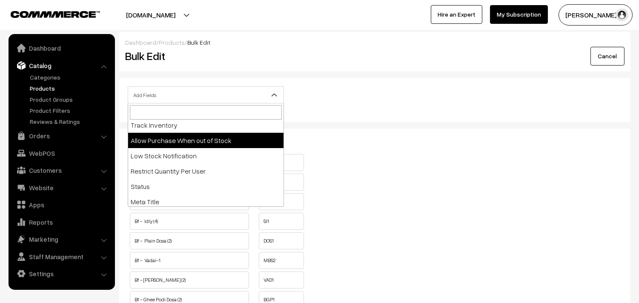
select select "allow-purchase"
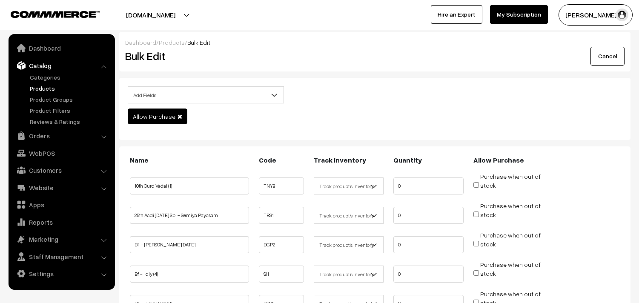
scroll to position [94, 0]
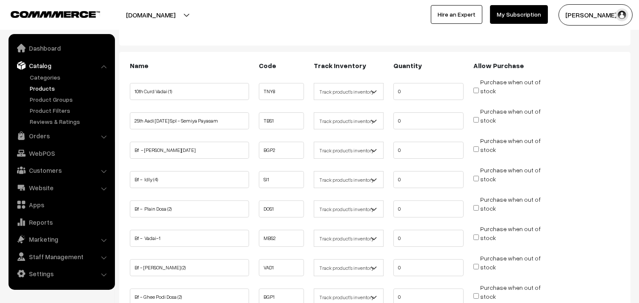
click at [475, 150] on input "Purchase when out of stock" at bounding box center [476, 149] width 6 height 6
checkbox input "true"
click at [476, 179] on input "Purchase when out of stock" at bounding box center [476, 179] width 6 height 6
checkbox input "true"
click at [473, 207] on input "Purchase when out of stock" at bounding box center [476, 208] width 6 height 6
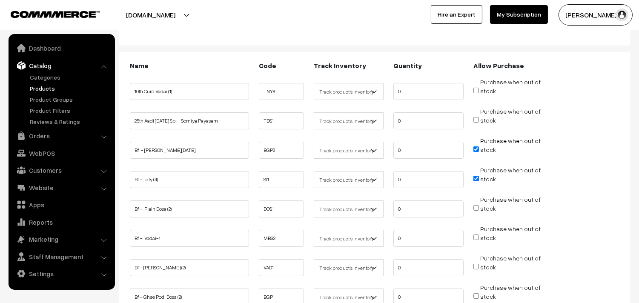
checkbox input "true"
click at [476, 235] on input "Purchase when out of stock" at bounding box center [476, 237] width 6 height 6
checkbox input "true"
click at [475, 262] on span "Purchase when out of stock" at bounding box center [506, 266] width 67 height 9
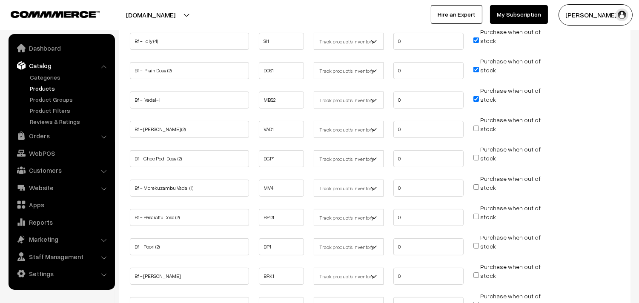
scroll to position [236, 0]
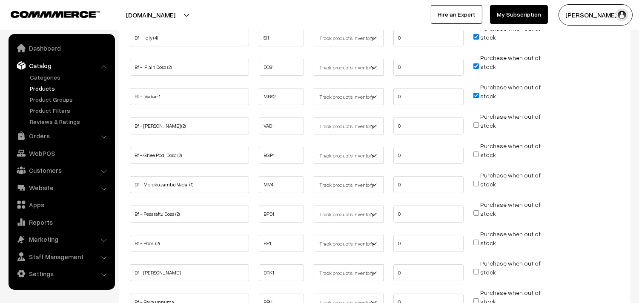
click at [475, 125] on input "Purchase when out of stock" at bounding box center [476, 125] width 6 height 6
checkbox input "true"
click at [476, 152] on input "Purchase when out of stock" at bounding box center [476, 154] width 6 height 6
checkbox input "true"
click at [476, 240] on input "Purchase when out of stock" at bounding box center [476, 243] width 6 height 6
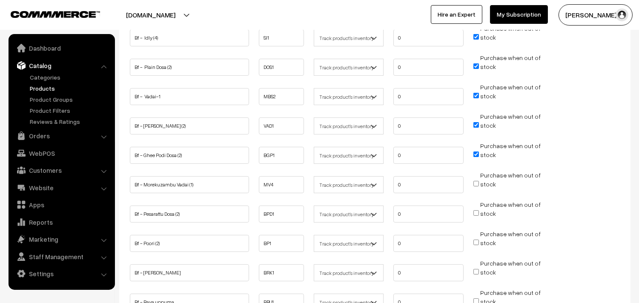
checkbox input "true"
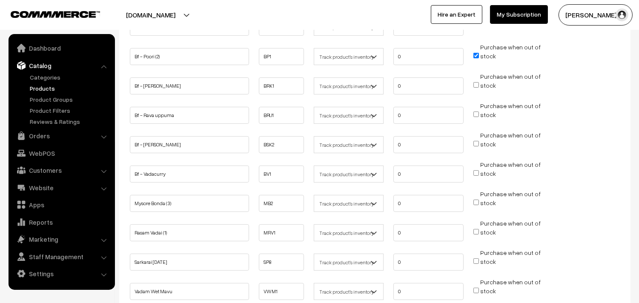
scroll to position [425, 0]
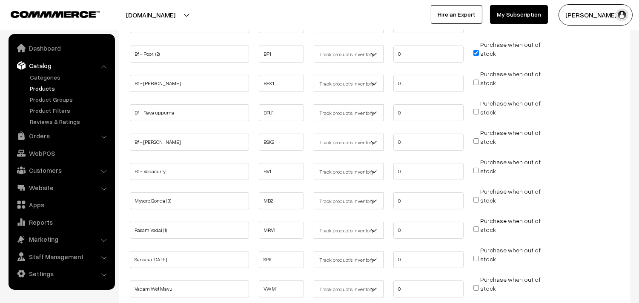
click at [476, 168] on input "Purchase when out of stock" at bounding box center [476, 171] width 6 height 6
checkbox input "true"
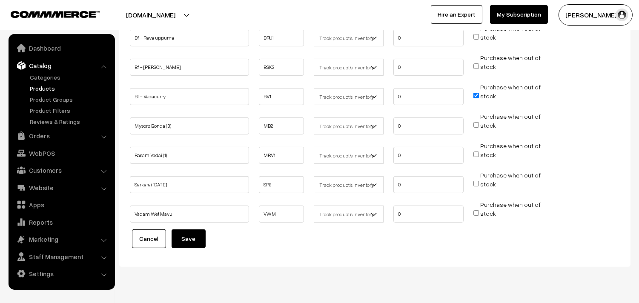
scroll to position [516, 0]
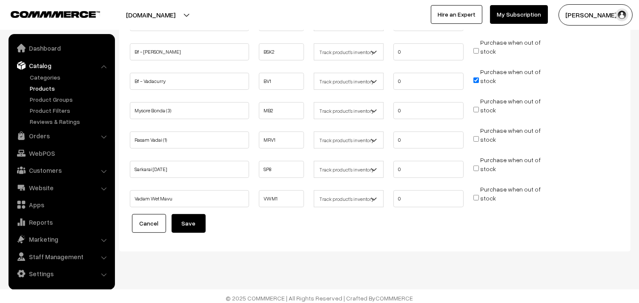
click at [197, 218] on button "Save" at bounding box center [188, 223] width 34 height 19
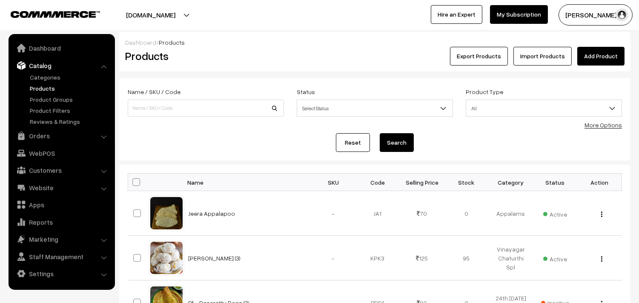
click at [610, 123] on link "More Options" at bounding box center [602, 124] width 37 height 7
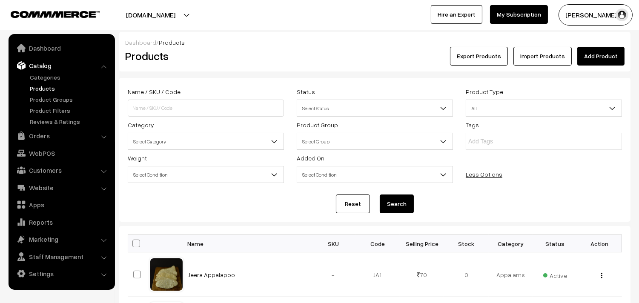
click at [226, 137] on span "Select Category" at bounding box center [205, 141] width 155 height 15
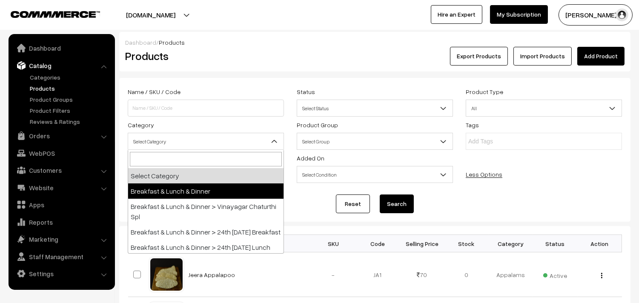
scroll to position [47, 0]
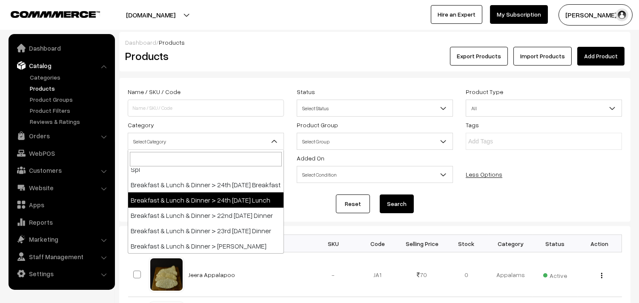
select select "95"
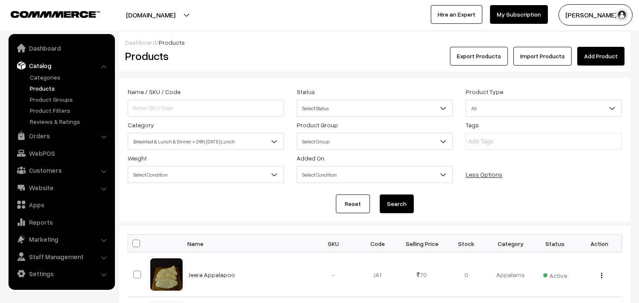
click at [392, 213] on button "Search" at bounding box center [396, 203] width 34 height 19
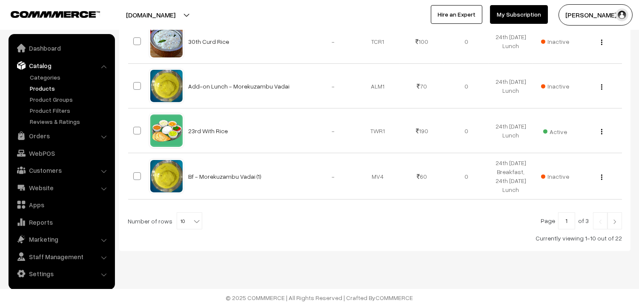
scroll to position [507, 0]
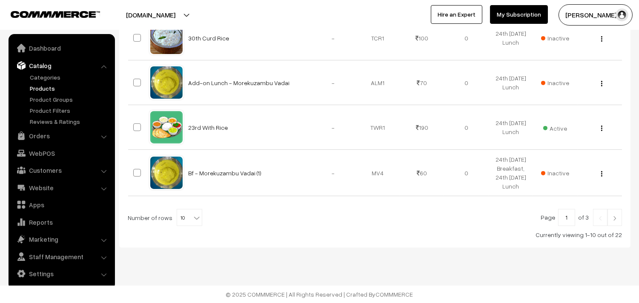
click at [184, 216] on span "10" at bounding box center [189, 217] width 25 height 17
select select "100"
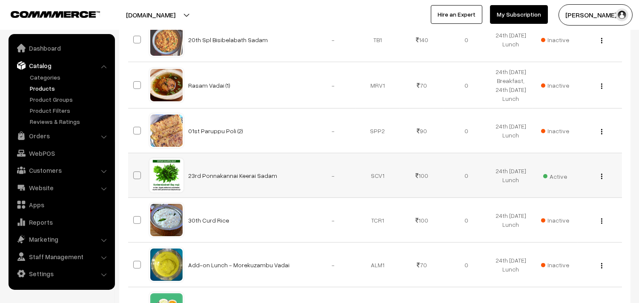
scroll to position [378, 0]
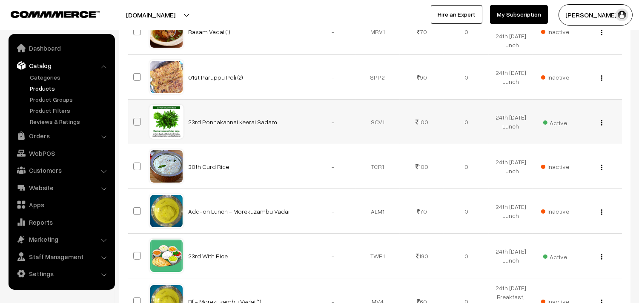
click at [560, 129] on td "Active" at bounding box center [555, 122] width 44 height 45
click at [559, 124] on span "Active" at bounding box center [555, 121] width 24 height 11
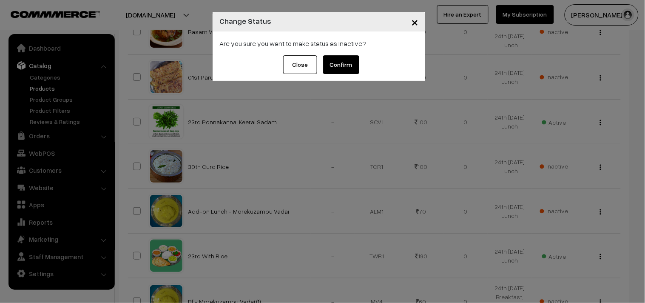
click at [599, 122] on div "× Change Status Are you sure you want to make status as Inactive? Close Confirm" at bounding box center [322, 151] width 645 height 303
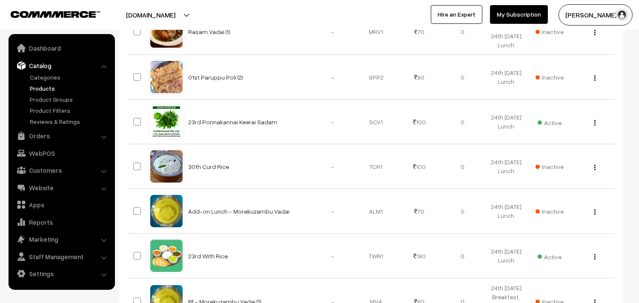
click at [602, 122] on div "View Edit Delete" at bounding box center [592, 121] width 33 height 9
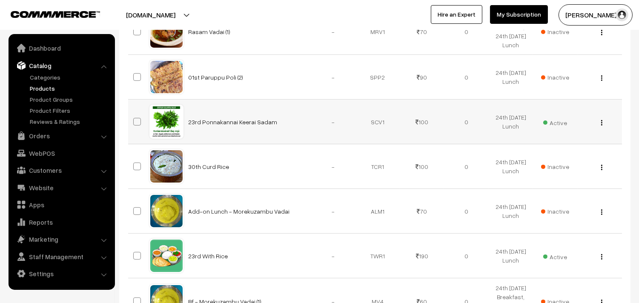
click at [601, 122] on img "button" at bounding box center [601, 123] width 1 height 6
click at [575, 155] on link "Edit" at bounding box center [563, 153] width 72 height 19
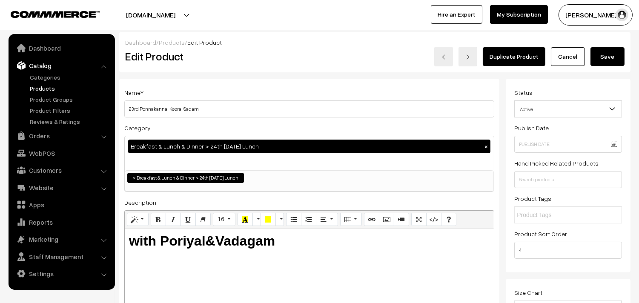
drag, startPoint x: 0, startPoint y: 0, endPoint x: 186, endPoint y: 111, distance: 216.8
click at [235, 100] on div "Name * 23rd Ponnakannai [PERSON_NAME]" at bounding box center [309, 102] width 370 height 30
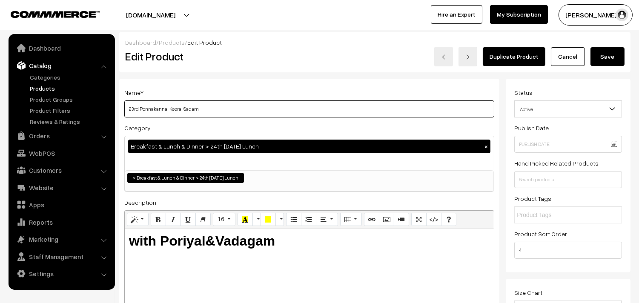
click at [179, 105] on input "23rd Ponnakannai Keerai Sadam" at bounding box center [309, 108] width 370 height 17
click at [182, 106] on input "23rd Ponnakannai Keerai Sadam" at bounding box center [309, 108] width 370 height 17
click at [155, 111] on input "23rd Puliodarai Sadam" at bounding box center [309, 108] width 370 height 17
paste input "puliyodharai"
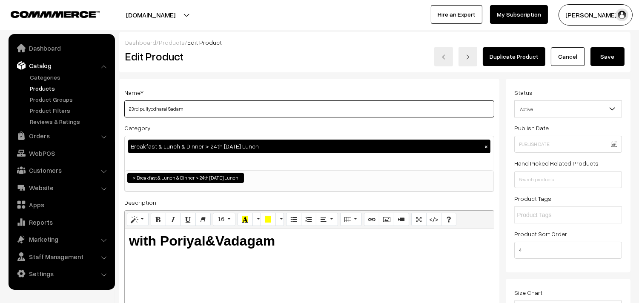
click at [131, 107] on input "23rd puliyodharai Sadam" at bounding box center [309, 108] width 370 height 17
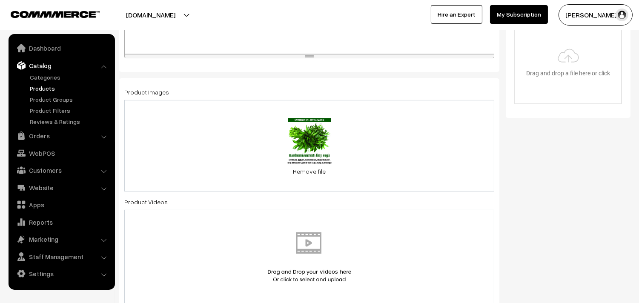
scroll to position [283, 0]
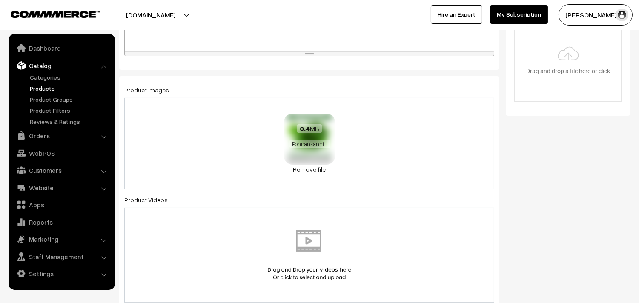
type input "24th puliyodharai Sadam"
click at [317, 165] on link "Remove file" at bounding box center [309, 169] width 51 height 9
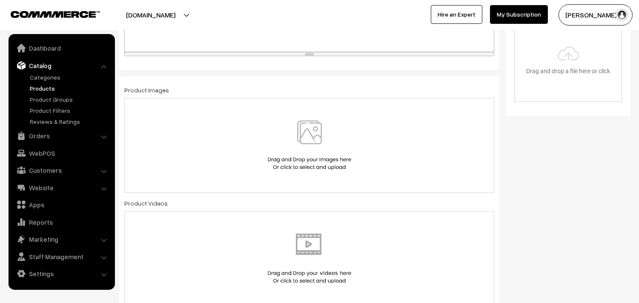
click at [315, 113] on div at bounding box center [309, 145] width 370 height 95
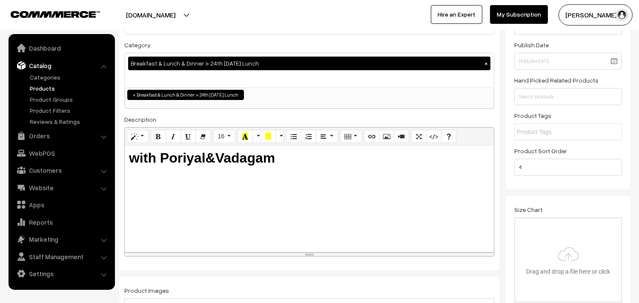
scroll to position [0, 0]
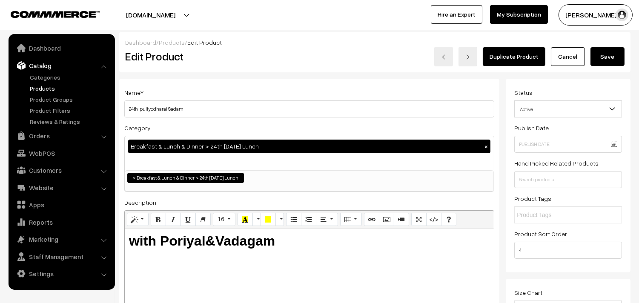
click at [614, 61] on button "Save" at bounding box center [607, 56] width 34 height 19
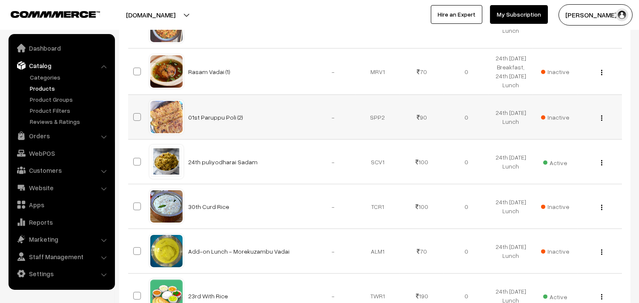
scroll to position [331, 0]
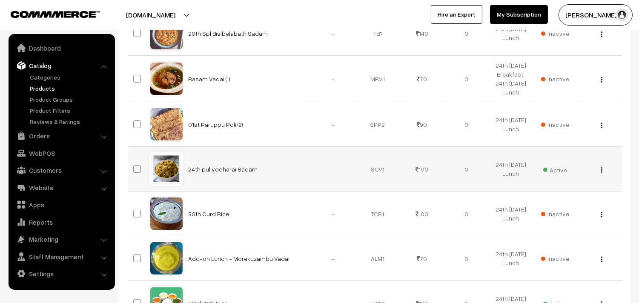
click at [602, 170] on button "button" at bounding box center [601, 169] width 2 height 7
click at [547, 202] on link "Edit" at bounding box center [563, 200] width 72 height 19
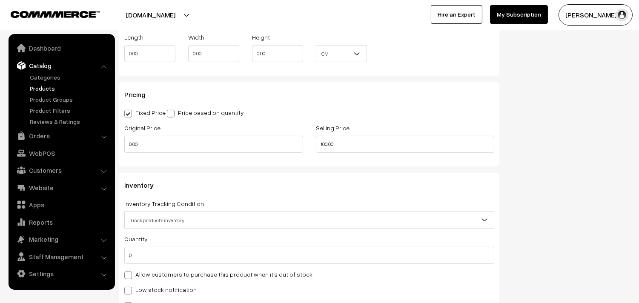
scroll to position [709, 0]
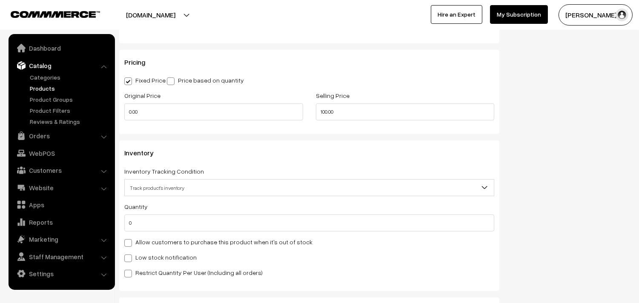
click at [182, 244] on label "Allow customers to purchase this product when it's out of stock" at bounding box center [218, 241] width 188 height 9
click at [130, 244] on input "Allow customers to purchase this product when it's out of stock" at bounding box center [127, 242] width 6 height 6
checkbox input "true"
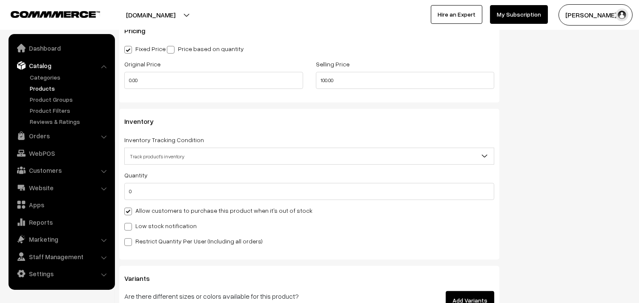
drag, startPoint x: 638, startPoint y: 171, endPoint x: 645, endPoint y: 82, distance: 88.7
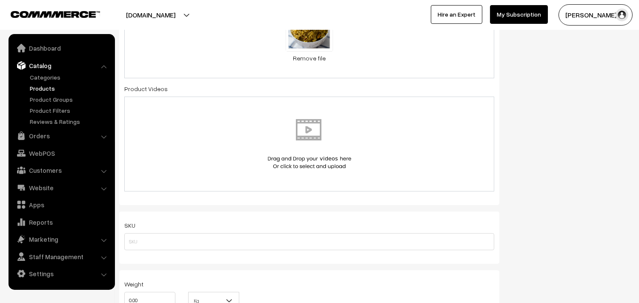
scroll to position [0, 0]
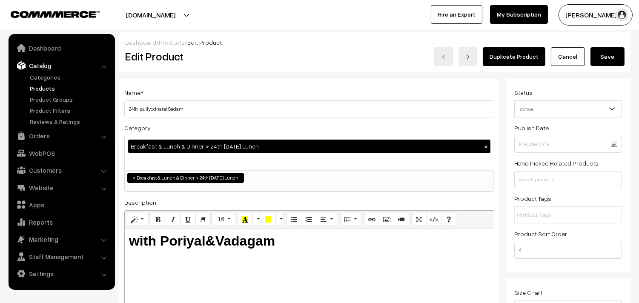
click at [613, 60] on button "Save" at bounding box center [607, 56] width 34 height 19
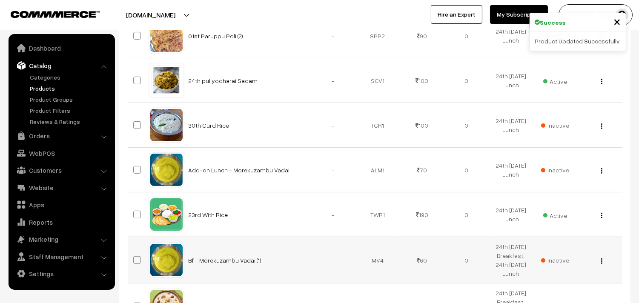
scroll to position [473, 0]
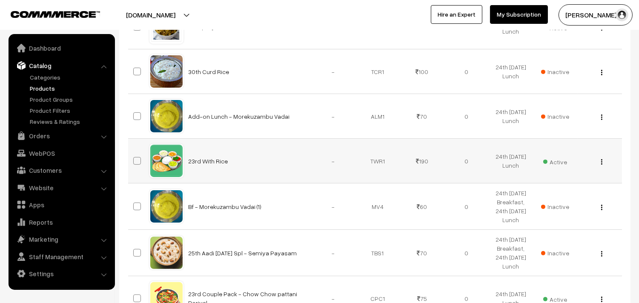
click at [600, 160] on button "button" at bounding box center [601, 161] width 2 height 7
click at [548, 197] on link "Edit" at bounding box center [563, 192] width 72 height 19
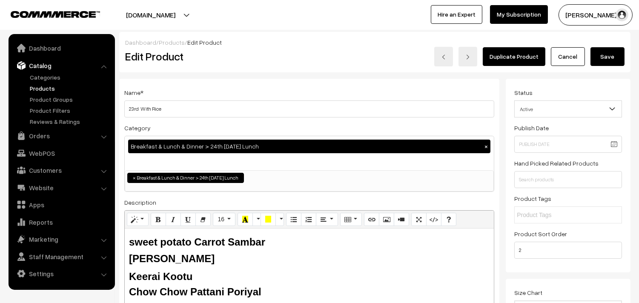
click at [230, 99] on div "Name * 23rd With Rice" at bounding box center [309, 102] width 370 height 30
click at [221, 111] on input "23rd With Rice" at bounding box center [309, 108] width 370 height 17
click at [134, 103] on input "23rd With Rice" at bounding box center [309, 108] width 370 height 17
type input "24th With Rice"
click at [134, 108] on input "24th With Rice" at bounding box center [309, 108] width 370 height 17
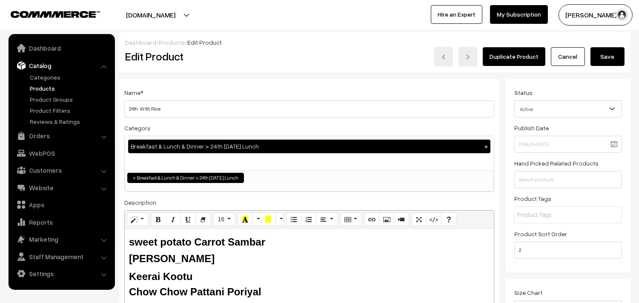
click at [205, 247] on b "sweet potato Carrot Sambar" at bounding box center [197, 241] width 136 height 11
drag, startPoint x: 225, startPoint y: 240, endPoint x: 99, endPoint y: 238, distance: 126.4
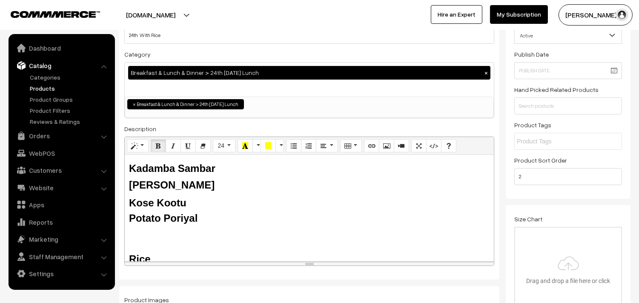
scroll to position [142, 0]
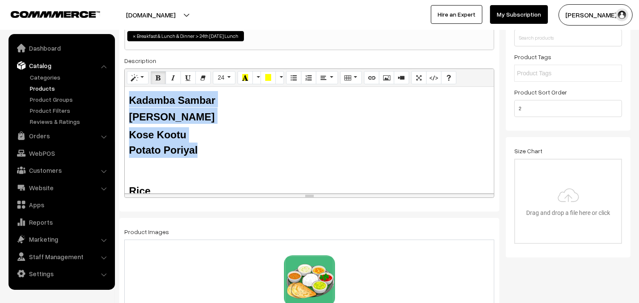
drag, startPoint x: 165, startPoint y: 142, endPoint x: 139, endPoint y: 90, distance: 58.2
copy div "Kadamba Sambar Tomato Rasam Kose Kootu Potato Poriyal"
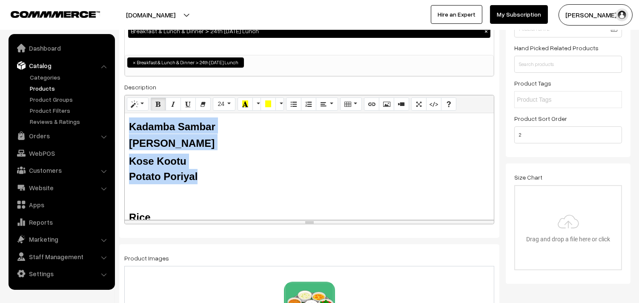
scroll to position [0, 0]
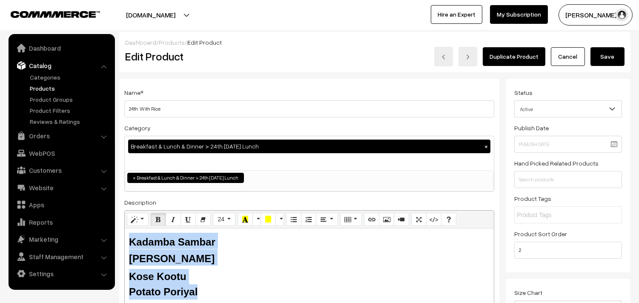
click at [606, 55] on button "Save" at bounding box center [607, 56] width 34 height 19
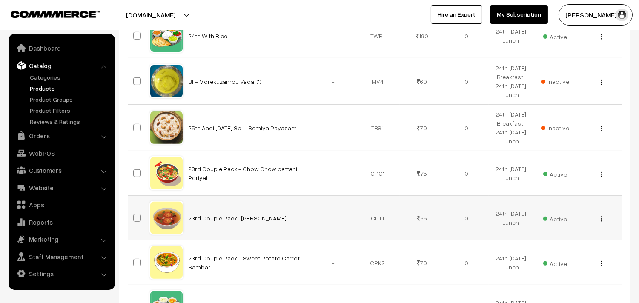
scroll to position [662, 0]
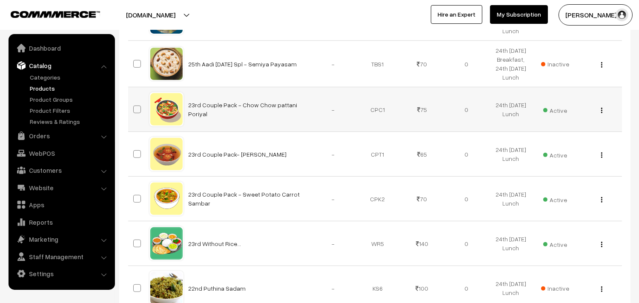
click at [599, 108] on div "View Edit Delete" at bounding box center [599, 109] width 34 height 9
click at [603, 110] on div "View Edit Delete" at bounding box center [599, 109] width 34 height 9
click at [600, 111] on button "button" at bounding box center [601, 110] width 2 height 7
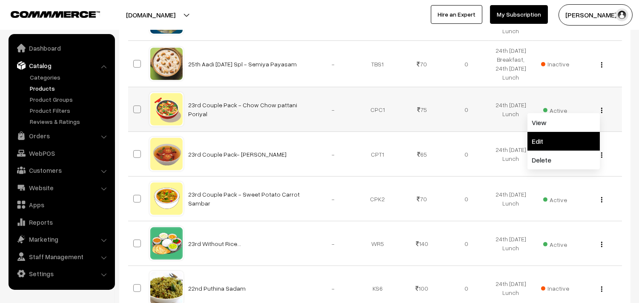
click at [579, 141] on link "Edit" at bounding box center [563, 141] width 72 height 19
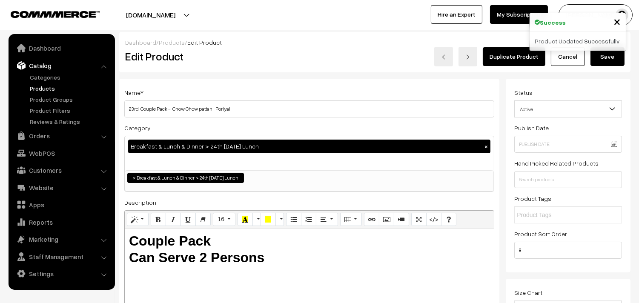
drag, startPoint x: 174, startPoint y: 109, endPoint x: 235, endPoint y: 107, distance: 61.7
click at [235, 107] on input "23rd Couple Pack - Chow Chow pattani Poriyal" at bounding box center [309, 108] width 370 height 17
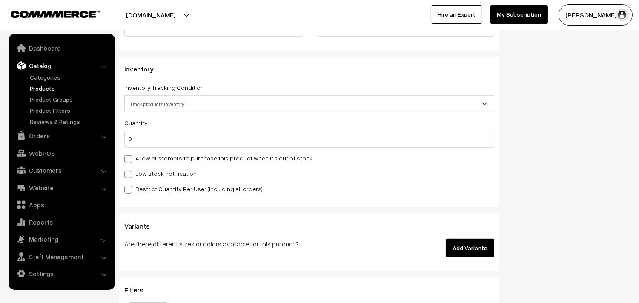
scroll to position [803, 0]
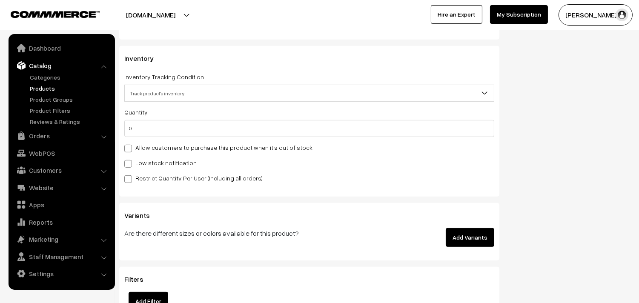
type input "24th Couple Pack - Potato Poriyal"
click at [171, 147] on label "Allow customers to purchase this product when it's out of stock" at bounding box center [218, 147] width 188 height 9
click at [130, 147] on input "Allow customers to purchase this product when it's out of stock" at bounding box center [127, 147] width 6 height 6
checkbox input "true"
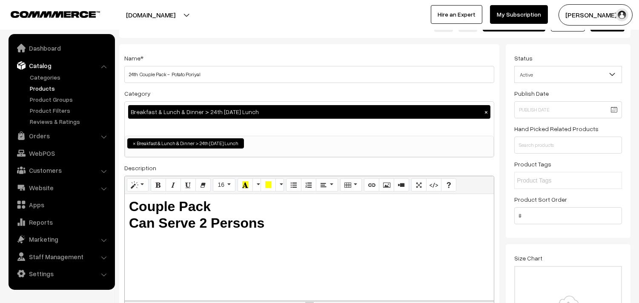
scroll to position [14, 0]
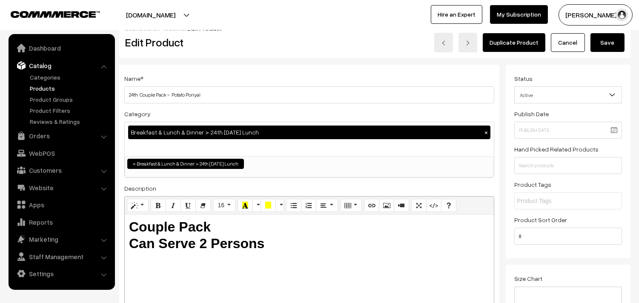
click at [609, 43] on button "Save" at bounding box center [607, 42] width 34 height 19
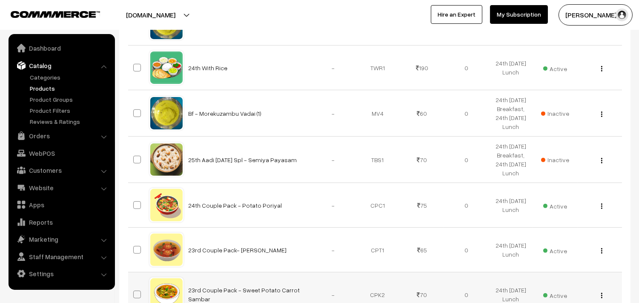
scroll to position [662, 0]
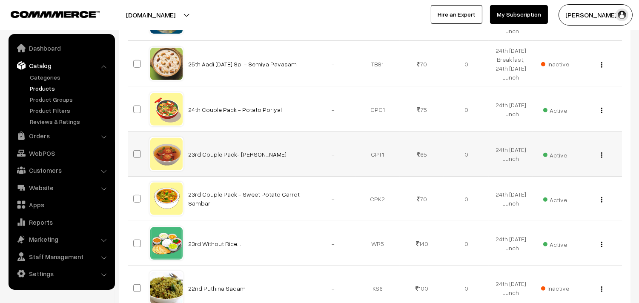
click at [601, 154] on img "button" at bounding box center [601, 155] width 1 height 6
click at [567, 186] on link "Edit" at bounding box center [563, 186] width 72 height 19
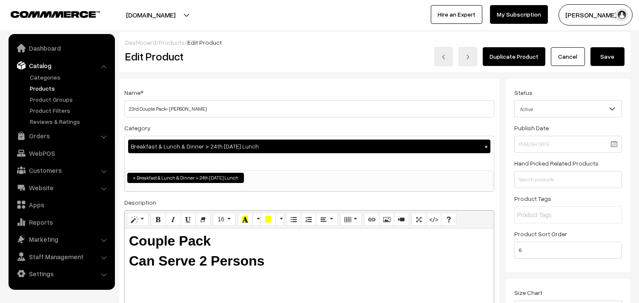
click at [131, 106] on input "23rd Couple Pack- [PERSON_NAME]" at bounding box center [309, 108] width 370 height 17
type input "24th Couple Pack- Tomato Rasam"
click at [607, 53] on button "Save" at bounding box center [607, 56] width 34 height 19
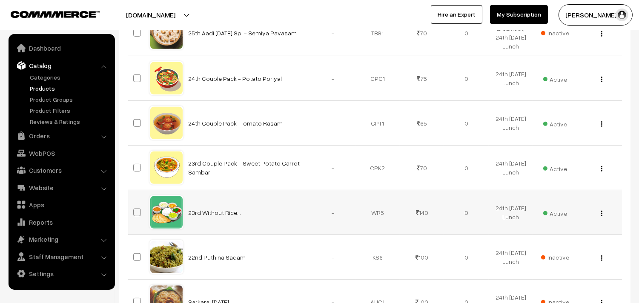
scroll to position [709, 0]
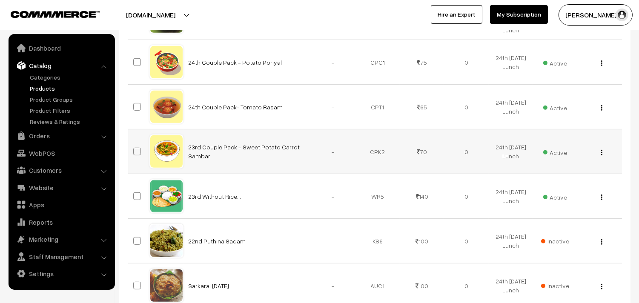
click at [601, 152] on img "button" at bounding box center [601, 153] width 1 height 6
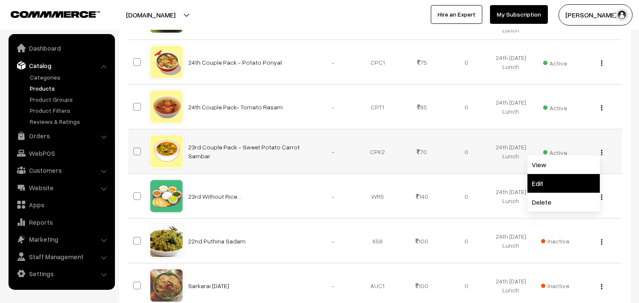
click at [575, 184] on link "Edit" at bounding box center [563, 183] width 72 height 19
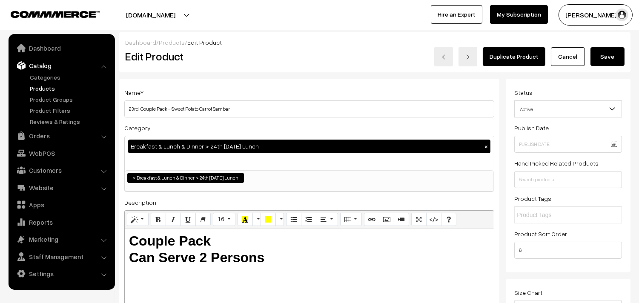
click at [133, 108] on input "23rd Couple Pack - Sweet Potato Carrot Sambar" at bounding box center [309, 108] width 370 height 17
type input "24th Couple Pack - Kadhamba Sambar"
drag, startPoint x: 606, startPoint y: 60, endPoint x: 599, endPoint y: 58, distance: 7.4
click at [605, 58] on button "Save" at bounding box center [607, 56] width 34 height 19
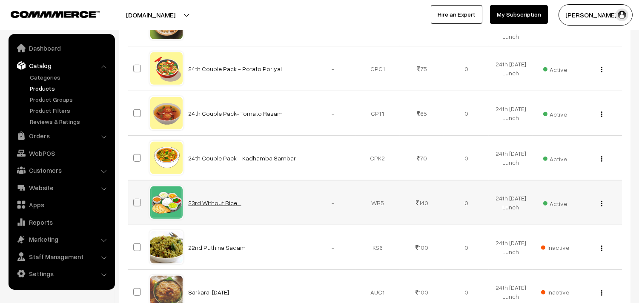
scroll to position [756, 0]
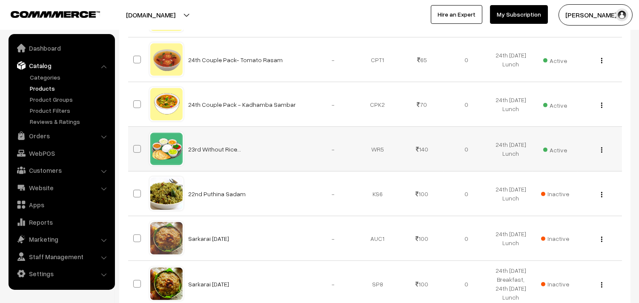
click at [602, 150] on img "button" at bounding box center [601, 150] width 1 height 6
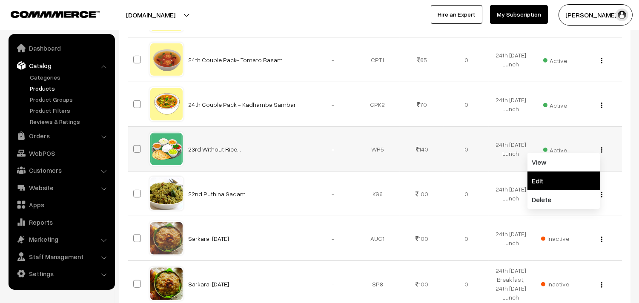
click at [559, 182] on link "Edit" at bounding box center [563, 180] width 72 height 19
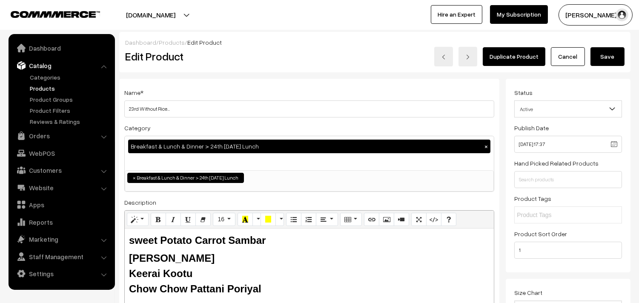
click at [137, 106] on input "23rd Without Rice..." at bounding box center [309, 108] width 370 height 17
type input "24th Without Rice..."
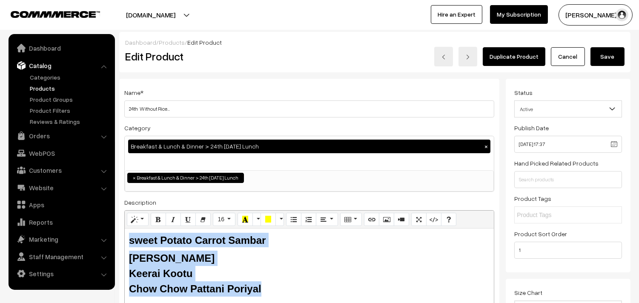
drag, startPoint x: 266, startPoint y: 286, endPoint x: 102, endPoint y: 239, distance: 170.5
paste div
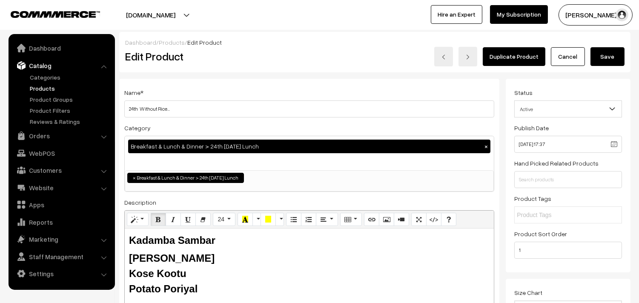
click at [611, 58] on button "Save" at bounding box center [607, 56] width 34 height 19
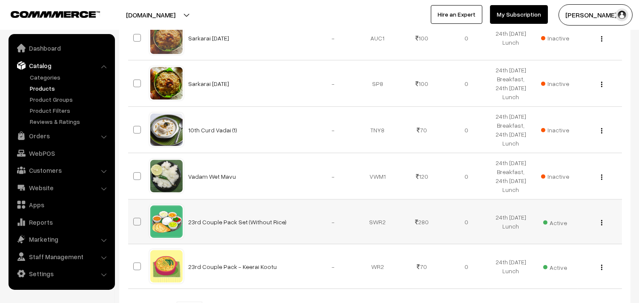
scroll to position [1029, 0]
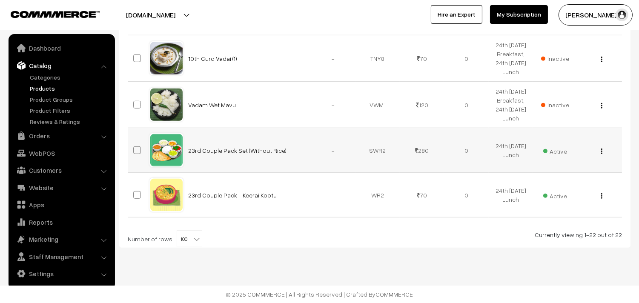
click at [601, 149] on img "button" at bounding box center [601, 151] width 1 height 6
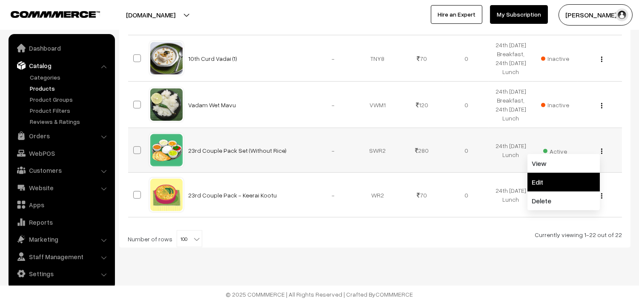
click at [567, 181] on link "Edit" at bounding box center [563, 182] width 72 height 19
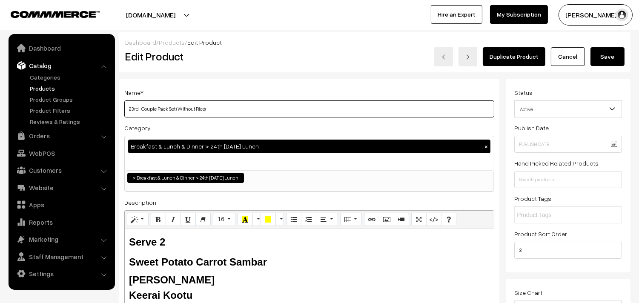
click at [232, 116] on input "23rd Couple Pack Set (Without Rice)" at bounding box center [309, 108] width 370 height 17
click at [139, 104] on input "23rd Couple Pack Set (Without Rice)" at bounding box center [309, 108] width 370 height 17
type input "24th Couple Pack Set (Without Rice)"
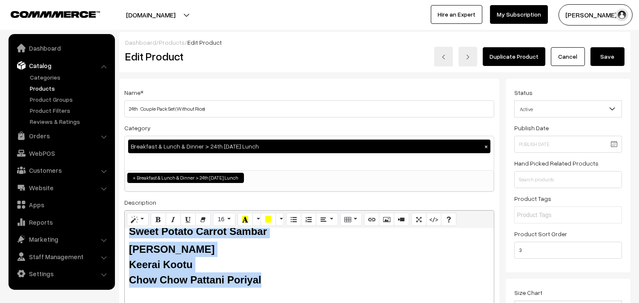
scroll to position [47, 0]
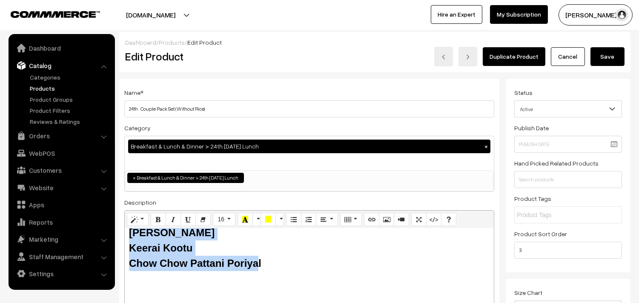
drag, startPoint x: 129, startPoint y: 260, endPoint x: 257, endPoint y: 271, distance: 128.5
click at [257, 271] on div "Serve 2 Sweet Potato Carrot Sambar Milagu Rasam Keerai Kootu Chow Chow Pattani …" at bounding box center [309, 281] width 369 height 106
click at [265, 264] on div "Chow Chow Pattani Poriyal" at bounding box center [309, 263] width 360 height 15
paste div
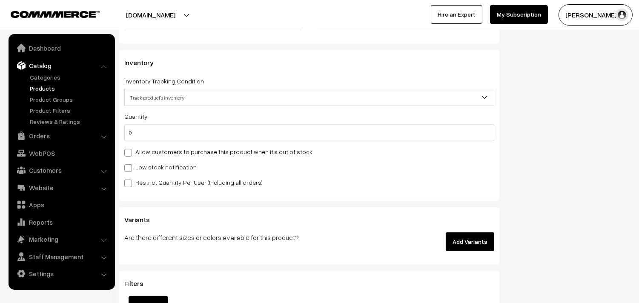
scroll to position [803, 0]
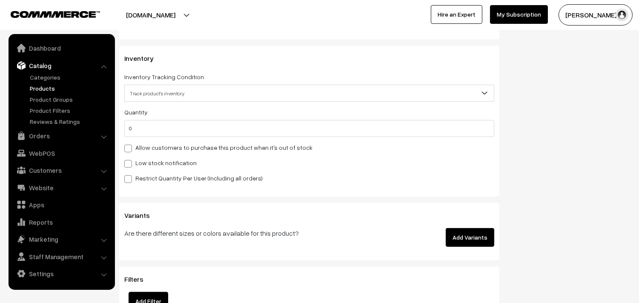
click at [154, 151] on label "Allow customers to purchase this product when it's out of stock" at bounding box center [218, 147] width 188 height 9
click at [130, 150] on input "Allow customers to purchase this product when it's out of stock" at bounding box center [127, 147] width 6 height 6
checkbox input "true"
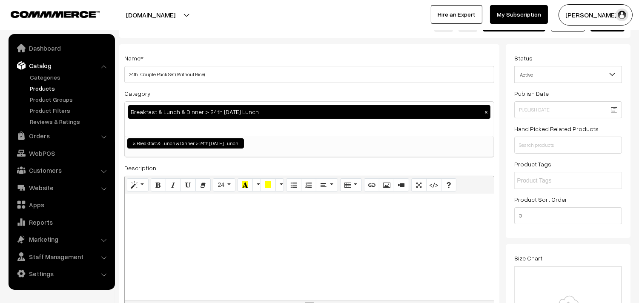
scroll to position [0, 0]
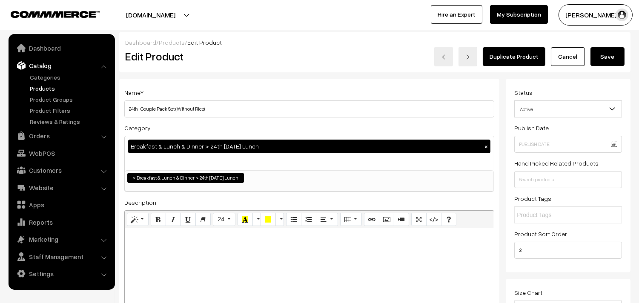
drag, startPoint x: 615, startPoint y: 57, endPoint x: 619, endPoint y: 70, distance: 13.5
click at [615, 57] on button "Save" at bounding box center [607, 56] width 34 height 19
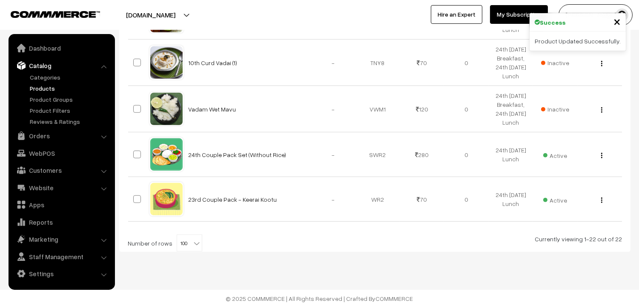
scroll to position [1029, 0]
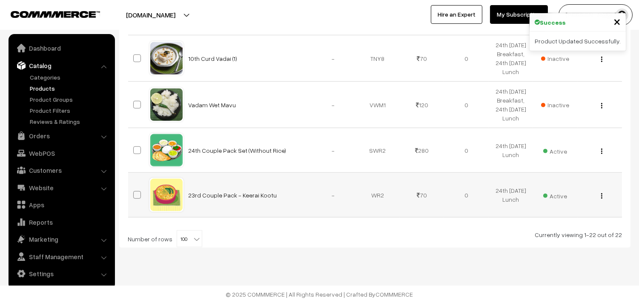
click at [602, 199] on div "View Edit Delete" at bounding box center [599, 195] width 34 height 9
click at [601, 198] on img "button" at bounding box center [601, 196] width 1 height 6
click at [601, 197] on img "button" at bounding box center [601, 196] width 1 height 6
click at [601, 194] on img "button" at bounding box center [601, 196] width 1 height 6
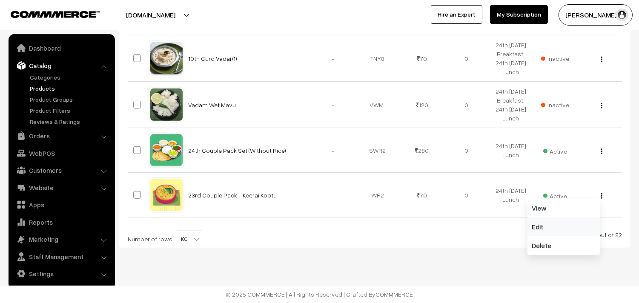
click at [563, 222] on link "Edit" at bounding box center [563, 226] width 72 height 19
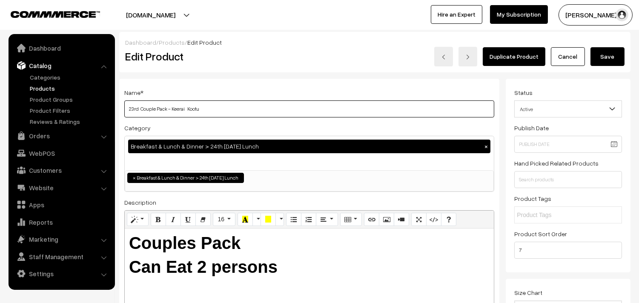
drag, startPoint x: 241, startPoint y: 111, endPoint x: 124, endPoint y: 111, distance: 117.0
click at [237, 108] on input "23rd Couple Pack - Keerai Kootu" at bounding box center [309, 108] width 370 height 17
click at [134, 108] on input "23rd Couple Pack - Keerai Kootu" at bounding box center [309, 108] width 370 height 17
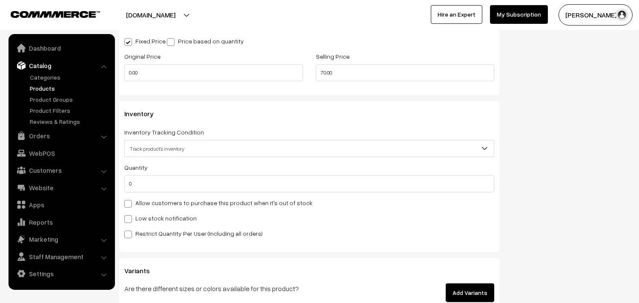
scroll to position [756, 0]
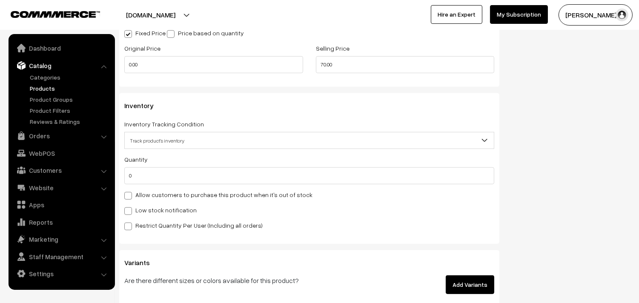
type input "24th Couple Pack - Kose Kootu"
click at [154, 201] on div "Quantity 0 Adjust Quantity Adjust Set 0" at bounding box center [309, 192] width 370 height 76
click at [156, 197] on label "Allow customers to purchase this product when it's out of stock" at bounding box center [218, 194] width 188 height 9
click at [130, 197] on input "Allow customers to purchase this product when it's out of stock" at bounding box center [127, 194] width 6 height 6
checkbox input "true"
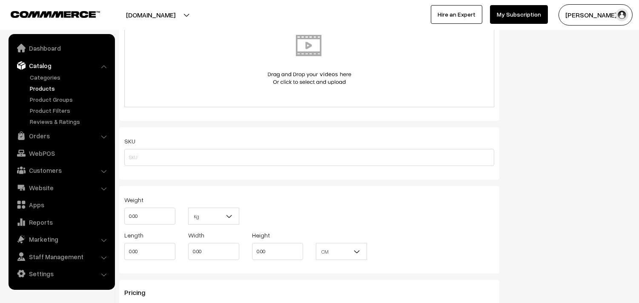
scroll to position [0, 0]
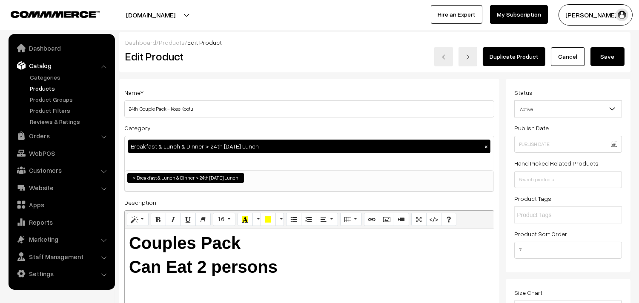
click at [607, 57] on button "Save" at bounding box center [607, 56] width 34 height 19
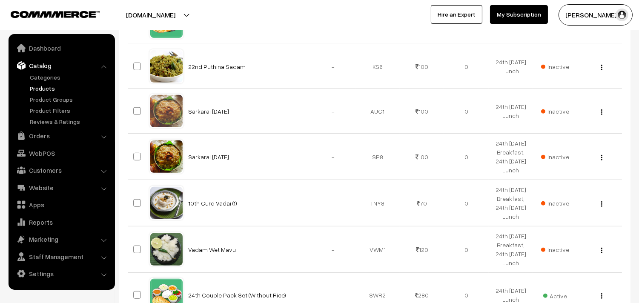
scroll to position [793, 0]
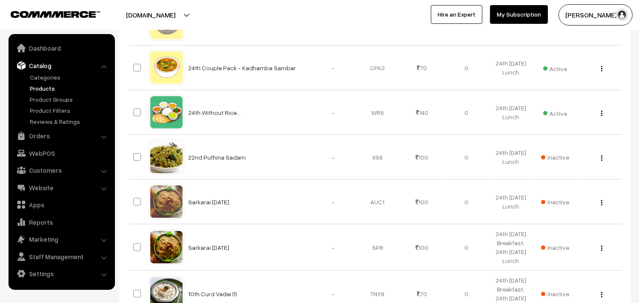
click at [46, 85] on link "Products" at bounding box center [70, 88] width 84 height 9
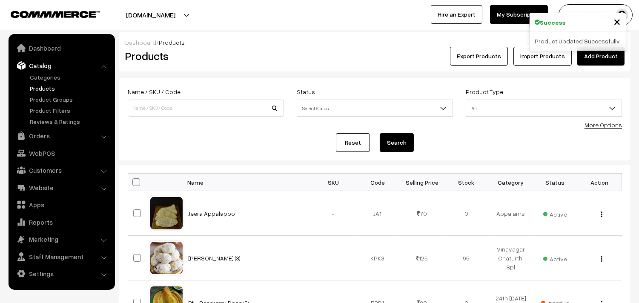
click at [604, 126] on link "More Options" at bounding box center [602, 124] width 37 height 7
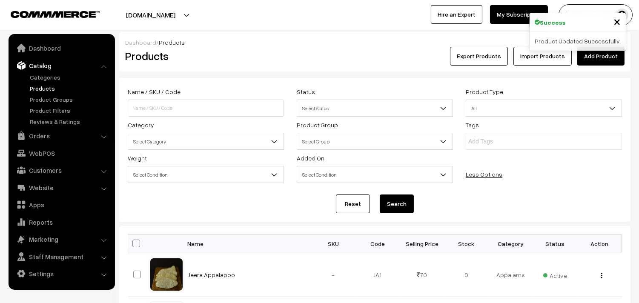
click at [224, 142] on span "Select Category" at bounding box center [205, 141] width 155 height 15
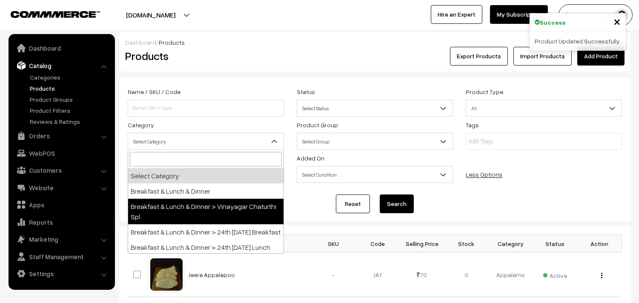
scroll to position [47, 0]
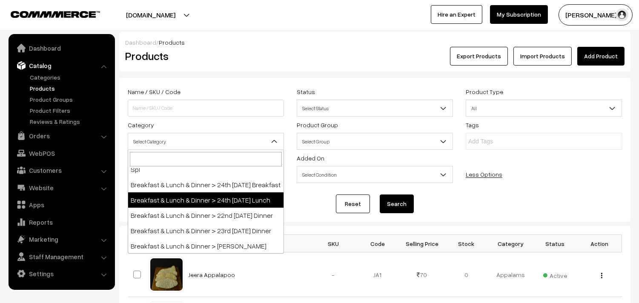
select select "95"
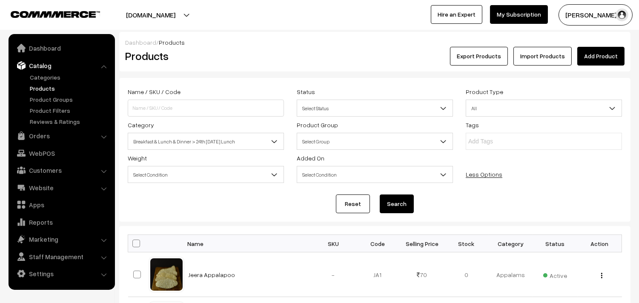
click at [412, 201] on button "Search" at bounding box center [396, 203] width 34 height 19
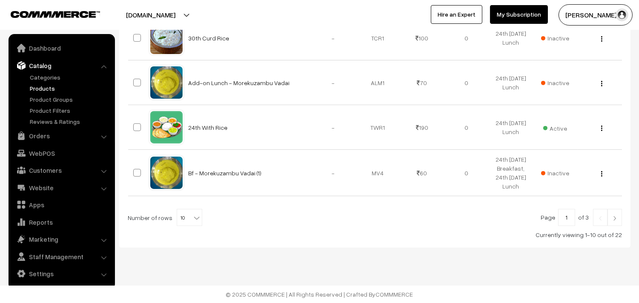
scroll to position [507, 0]
click at [181, 224] on span "10" at bounding box center [189, 217] width 25 height 17
select select "100"
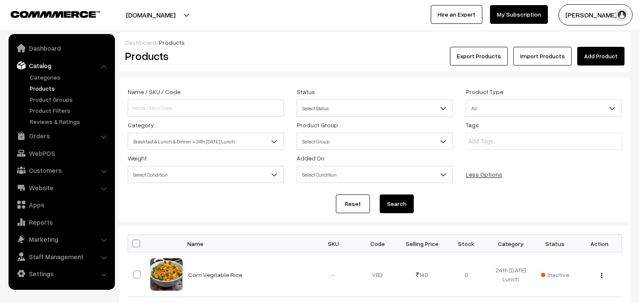
click at [137, 240] on span at bounding box center [136, 244] width 8 height 8
click at [134, 240] on input "checkbox" at bounding box center [131, 243] width 6 height 6
checkbox input "true"
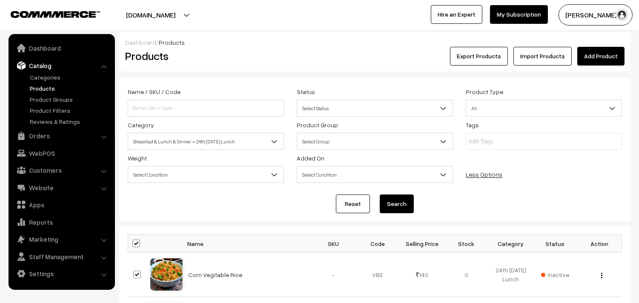
checkbox input "true"
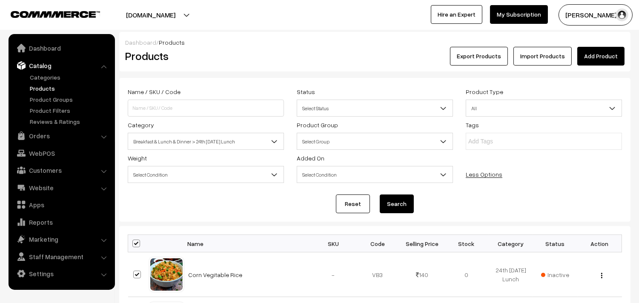
checkbox input "true"
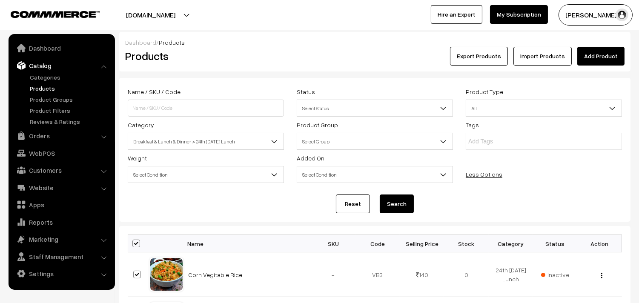
checkbox input "true"
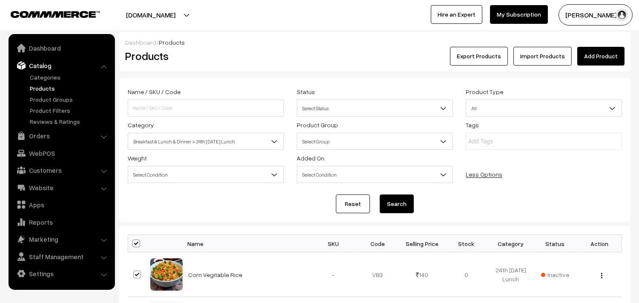
checkbox input "true"
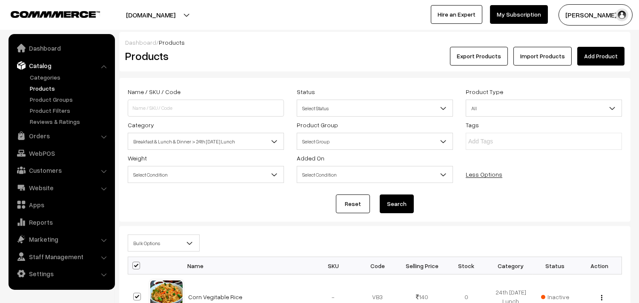
click at [140, 244] on span "Bulk Options" at bounding box center [163, 243] width 71 height 15
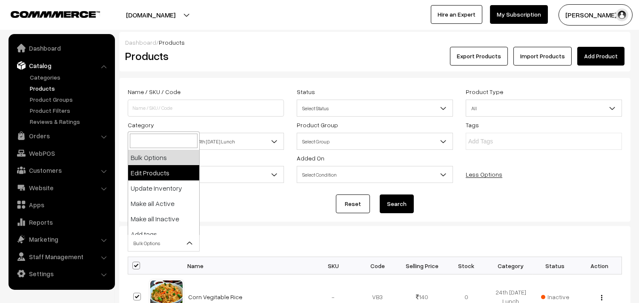
select select "editProduct"
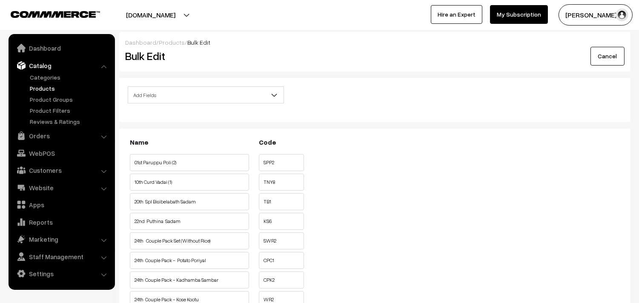
click at [206, 97] on span "Add Fields" at bounding box center [205, 95] width 155 height 15
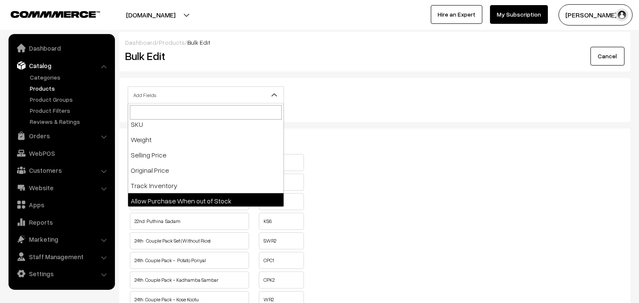
scroll to position [94, 0]
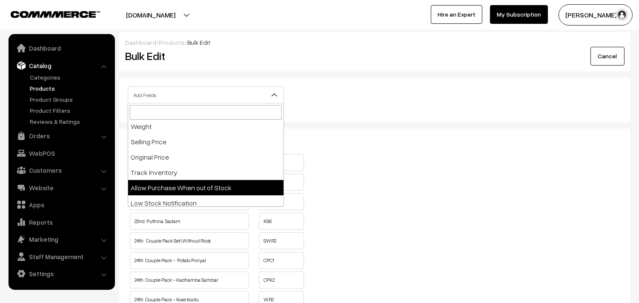
select select "allow-purchase"
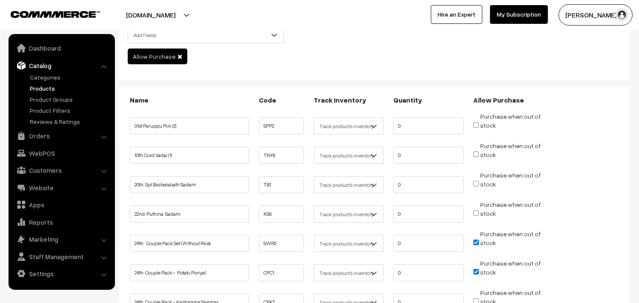
scroll to position [189, 0]
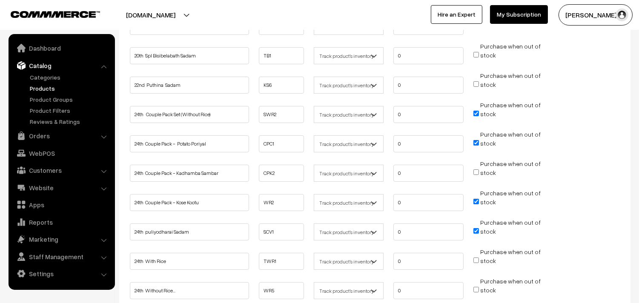
click at [476, 171] on input "Purchase when out of stock" at bounding box center [476, 172] width 6 height 6
checkbox input "true"
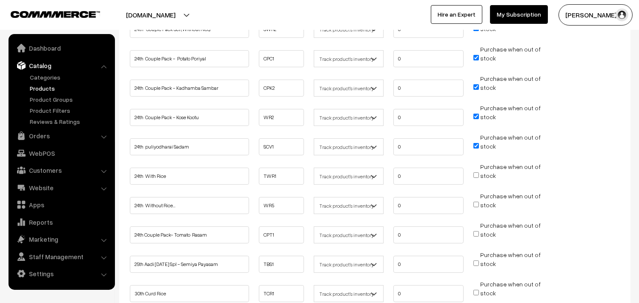
scroll to position [283, 0]
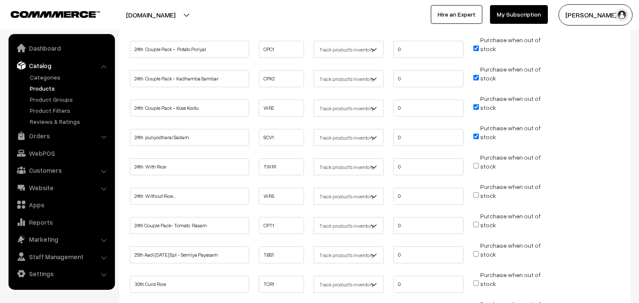
drag, startPoint x: 478, startPoint y: 161, endPoint x: 475, endPoint y: 166, distance: 5.7
click at [478, 163] on input "Purchase when out of stock" at bounding box center [476, 166] width 6 height 6
checkbox input "true"
click at [479, 193] on span "Purchase when out of stock" at bounding box center [506, 195] width 67 height 9
click at [478, 192] on input "Purchase when out of stock" at bounding box center [476, 195] width 6 height 6
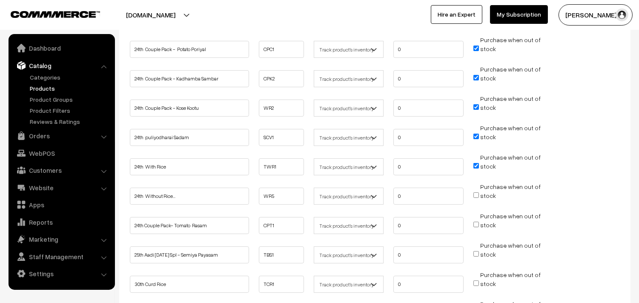
checkbox input "true"
click at [476, 222] on input "Purchase when out of stock" at bounding box center [476, 225] width 6 height 6
checkbox input "true"
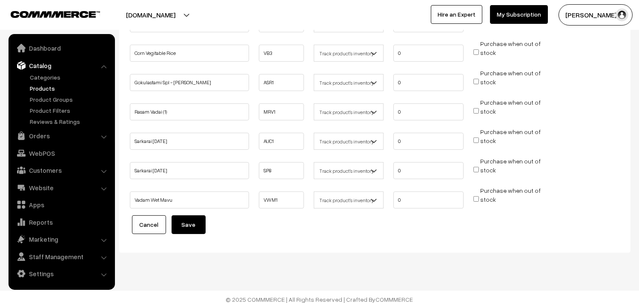
scroll to position [603, 0]
click at [202, 219] on button "Save" at bounding box center [188, 224] width 34 height 19
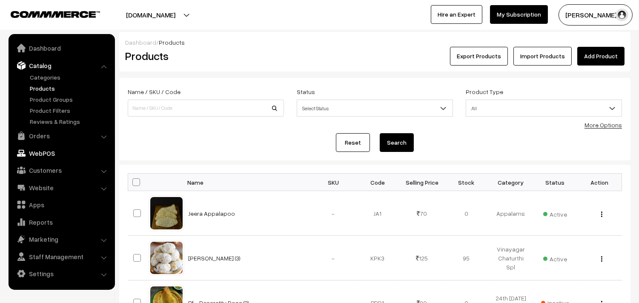
drag, startPoint x: 43, startPoint y: 134, endPoint x: 41, endPoint y: 128, distance: 5.8
click at [43, 134] on link "Orders" at bounding box center [61, 135] width 101 height 15
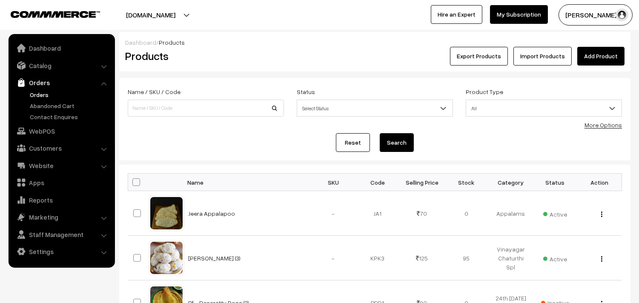
click at [42, 94] on link "Orders" at bounding box center [70, 94] width 84 height 9
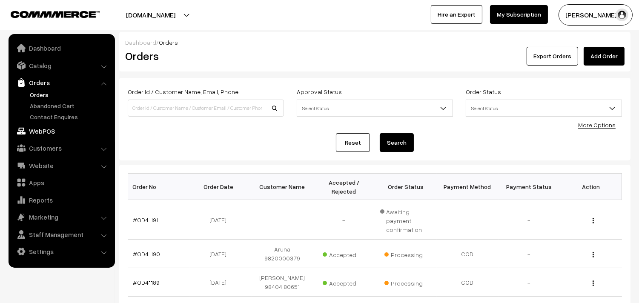
click at [53, 137] on link "WebPOS" at bounding box center [61, 130] width 101 height 15
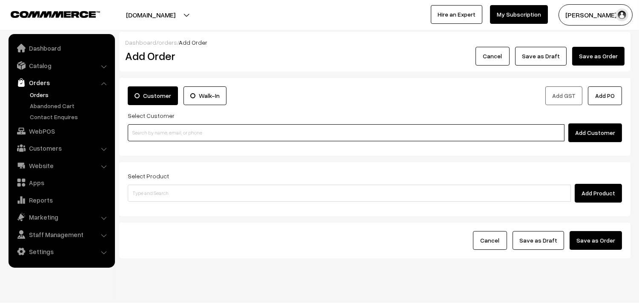
click at [175, 132] on input at bounding box center [346, 132] width 436 height 17
paste input "Kadamba Sambar Tomato Rasam Kose Kootu Potato Poriyal"
type input "Kadamba Sambar Tomato Rasam Kose Kootu Potato Poriyal"
paste input "+971 52 420 2499"
click at [166, 150] on link "Sharanya +971 52 420 2499 [7550249469]" at bounding box center [347, 148] width 438 height 13
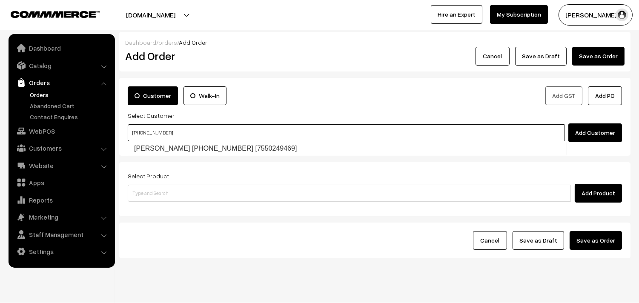
type input "+971 52 420 2499"
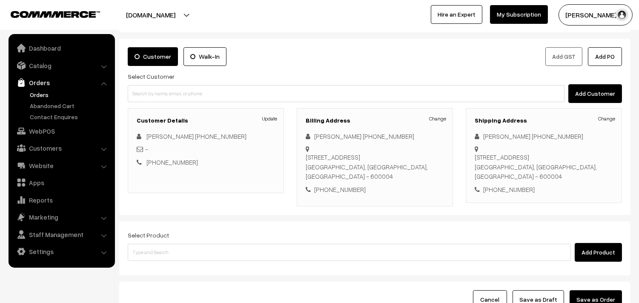
scroll to position [68, 0]
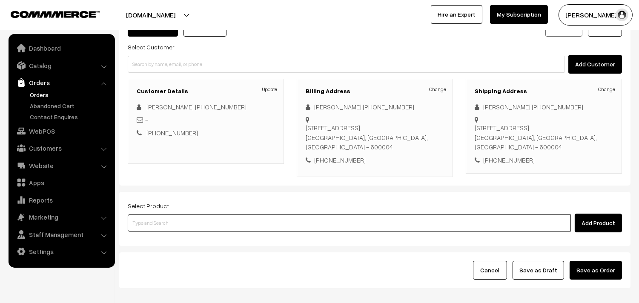
click at [176, 220] on input at bounding box center [349, 222] width 443 height 17
paste input "24th With Rice"
type input "24th With Rice"
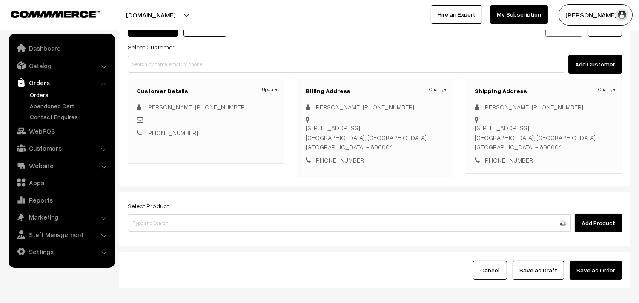
click at [161, 240] on div "Select Product Add Product" at bounding box center [374, 219] width 511 height 54
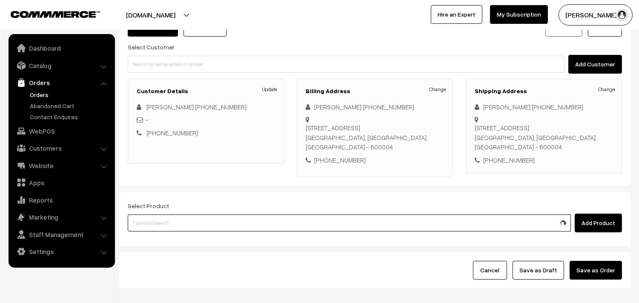
click at [163, 230] on input at bounding box center [349, 222] width 443 height 17
paste input "24th With Rice"
click at [140, 221] on input "24th With Rice" at bounding box center [349, 222] width 443 height 17
click at [142, 222] on input "24th With Rice" at bounding box center [349, 222] width 443 height 17
type input "24th With Rice"
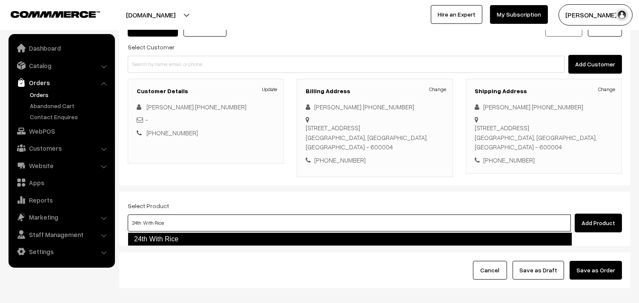
click at [149, 239] on link "24th With Rice" at bounding box center [350, 239] width 444 height 14
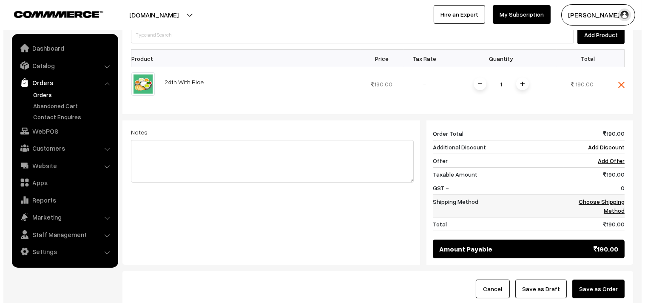
scroll to position [257, 0]
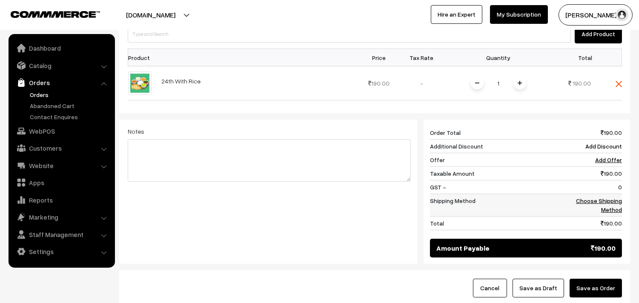
click at [613, 206] on link "Choose Shipping Method" at bounding box center [599, 205] width 46 height 16
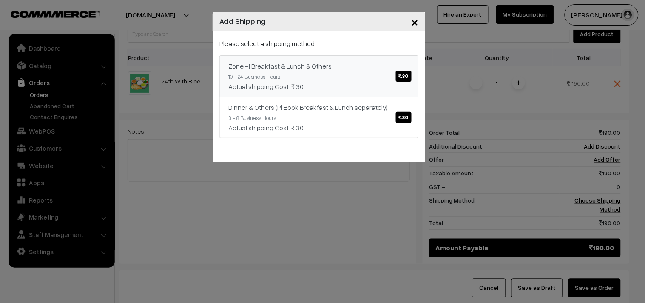
click at [331, 77] on link "Zone -1 Breakfast & Lunch & Others ₹.30 10 - 24 Business Hours Actual shipping …" at bounding box center [319, 76] width 199 height 42
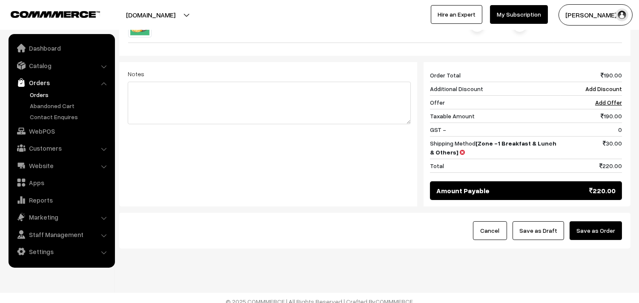
scroll to position [323, 0]
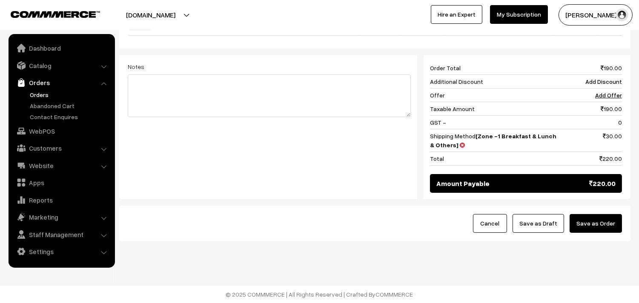
click at [550, 226] on button "Save as Draft" at bounding box center [537, 223] width 51 height 19
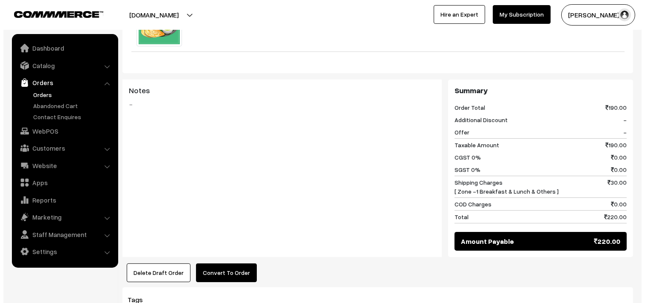
scroll to position [331, 0]
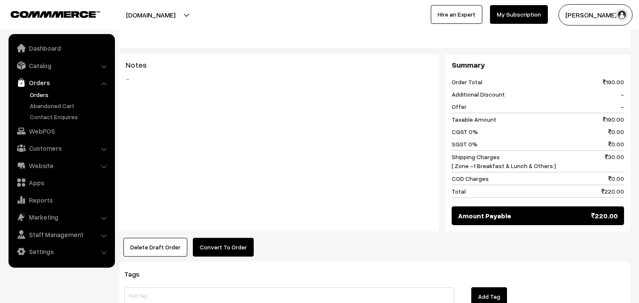
drag, startPoint x: 260, startPoint y: 223, endPoint x: 245, endPoint y: 226, distance: 14.8
click at [260, 223] on div "Notes -" at bounding box center [278, 143] width 319 height 178
click at [223, 245] on button "Convert To Order" at bounding box center [223, 247] width 61 height 19
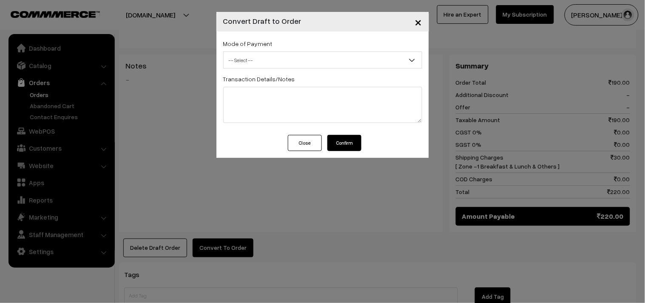
click at [290, 46] on div "Mode of Payment -- Select -- COD Cash Cheque -- Select --" at bounding box center [322, 53] width 199 height 30
click at [286, 55] on span "-- Select --" at bounding box center [323, 60] width 198 height 15
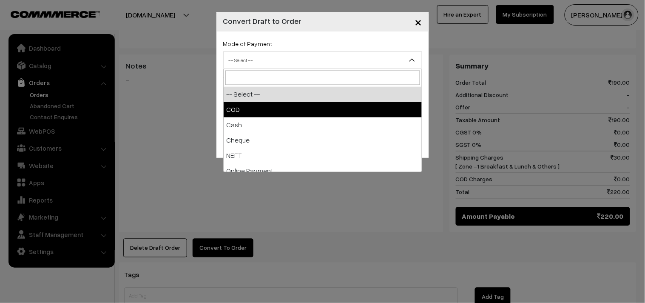
select select "1"
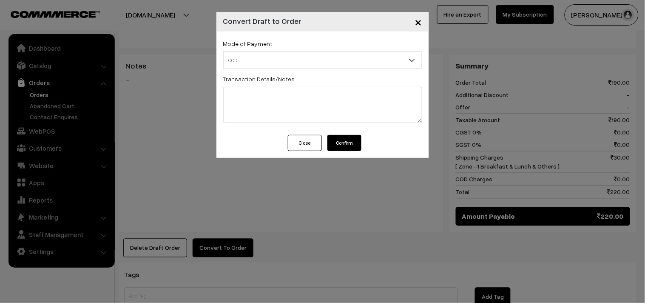
click at [341, 143] on button "Confirm" at bounding box center [345, 143] width 34 height 16
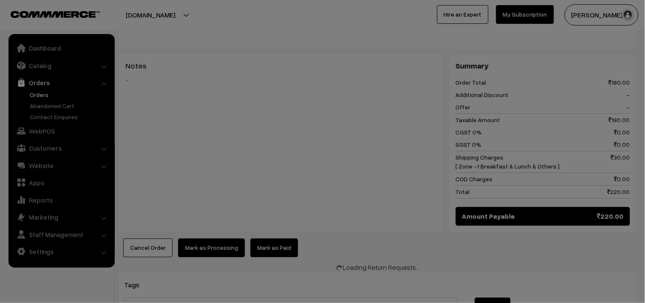
scroll to position [331, 0]
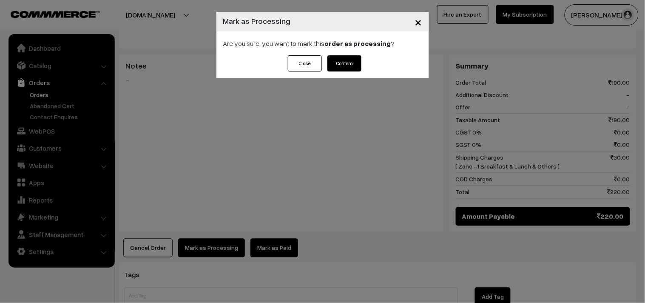
click at [348, 71] on div "Close Confirm" at bounding box center [323, 66] width 213 height 23
click at [334, 54] on div "Are you sure, you want to mark this order as processing ?" at bounding box center [323, 43] width 213 height 24
click at [351, 62] on button "Confirm" at bounding box center [345, 63] width 34 height 16
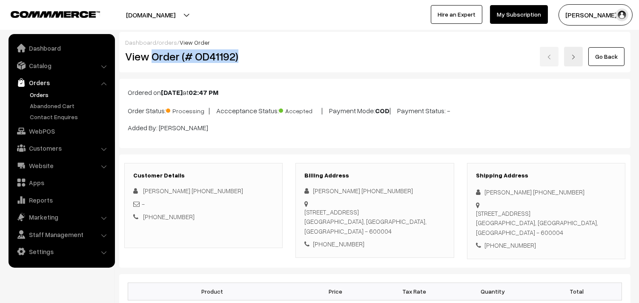
drag, startPoint x: 152, startPoint y: 58, endPoint x: 266, endPoint y: 61, distance: 113.6
click at [266, 61] on h2 "View Order (# OD41192)" at bounding box center [204, 56] width 158 height 13
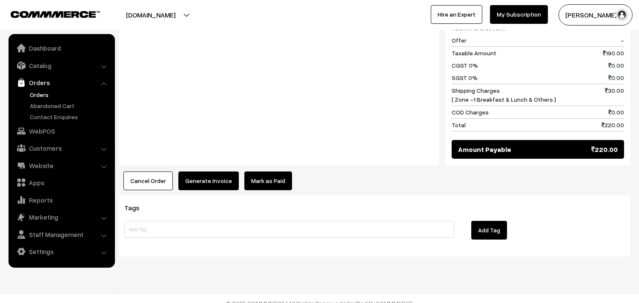
scroll to position [406, 0]
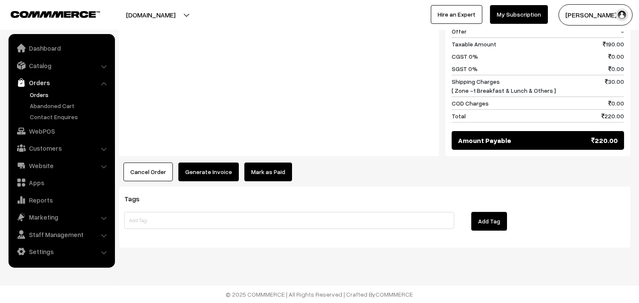
click at [206, 171] on button "Generate Invoice" at bounding box center [208, 172] width 60 height 19
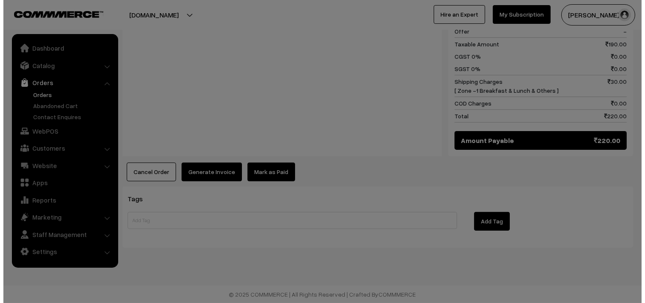
scroll to position [407, 0]
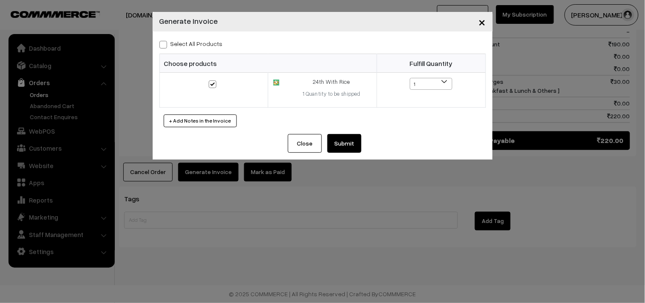
click at [339, 143] on button "Submit" at bounding box center [345, 143] width 34 height 19
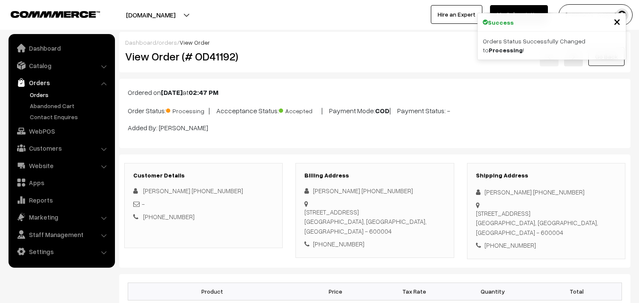
scroll to position [405, 0]
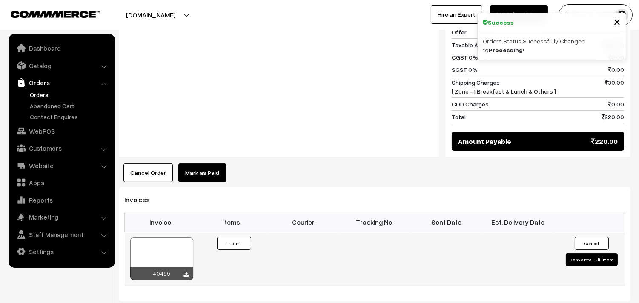
click at [163, 250] on div at bounding box center [161, 258] width 63 height 43
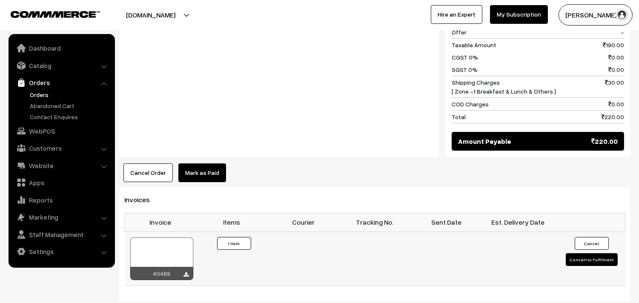
scroll to position [407, 0]
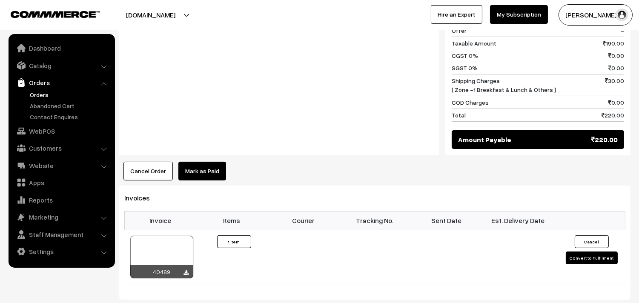
click at [44, 90] on link "Orders" at bounding box center [70, 94] width 84 height 9
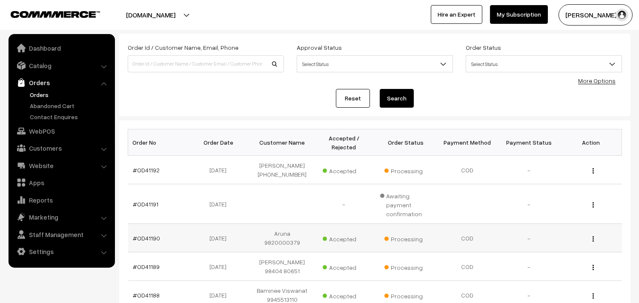
scroll to position [94, 0]
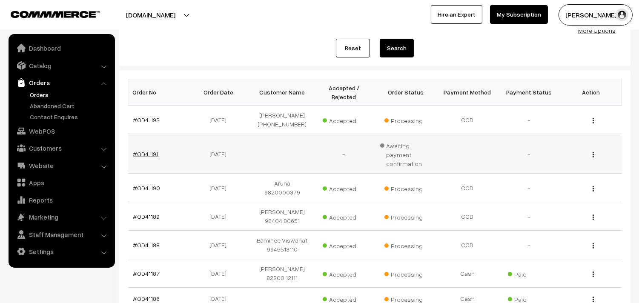
click at [145, 150] on link "#OD41191" at bounding box center [146, 153] width 26 height 7
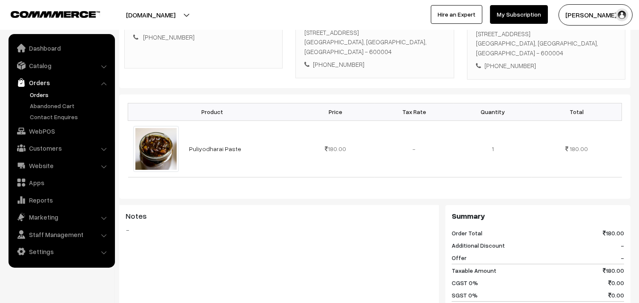
scroll to position [142, 0]
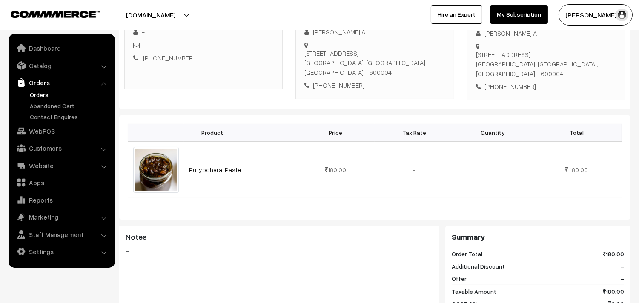
click at [39, 91] on link "Orders" at bounding box center [70, 94] width 84 height 9
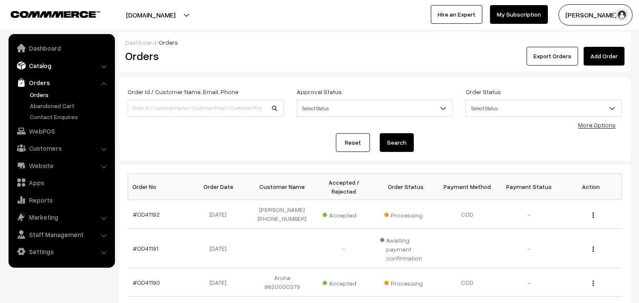
click at [54, 64] on link "Catalog" at bounding box center [61, 65] width 101 height 15
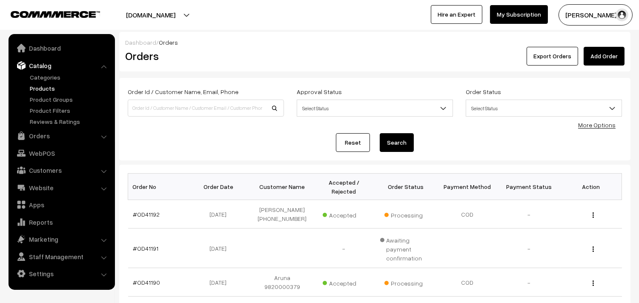
click at [43, 88] on link "Products" at bounding box center [70, 88] width 84 height 9
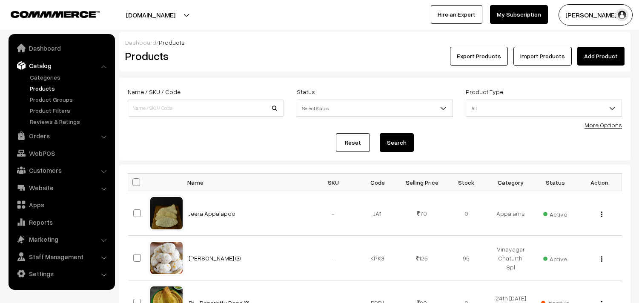
click at [614, 122] on link "More Options" at bounding box center [602, 124] width 37 height 7
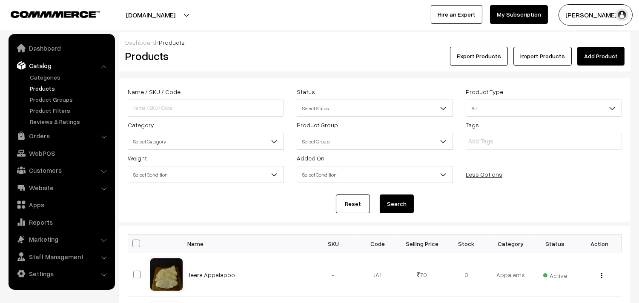
click at [189, 137] on span "Select Category" at bounding box center [205, 141] width 155 height 15
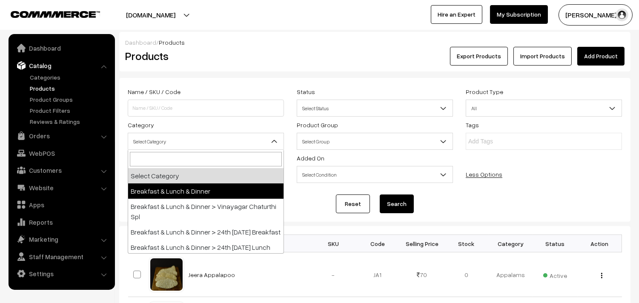
scroll to position [47, 0]
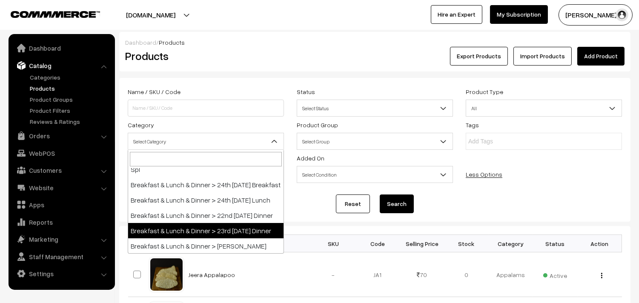
select select "96"
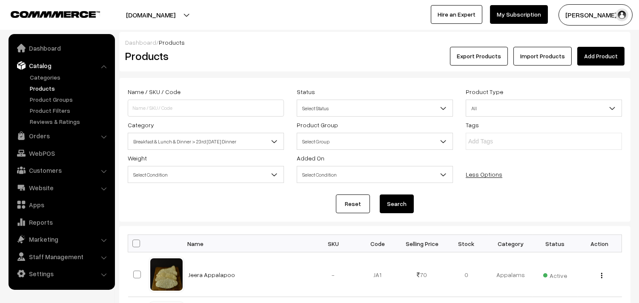
click at [409, 202] on button "Search" at bounding box center [396, 203] width 34 height 19
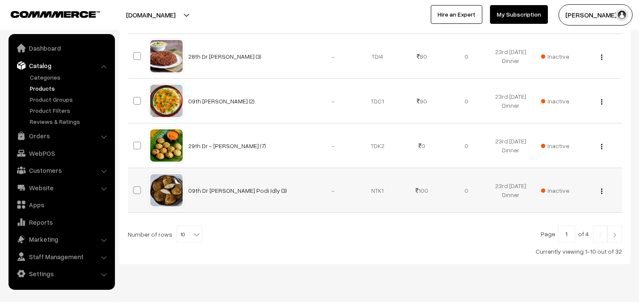
scroll to position [504, 0]
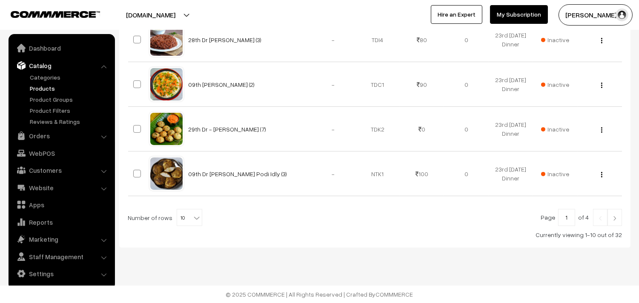
click at [185, 216] on span "10" at bounding box center [189, 217] width 25 height 17
select select "100"
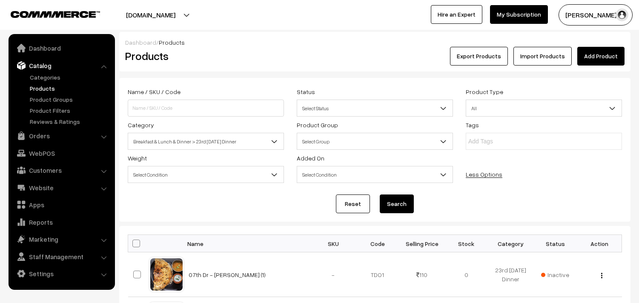
scroll to position [49, 0]
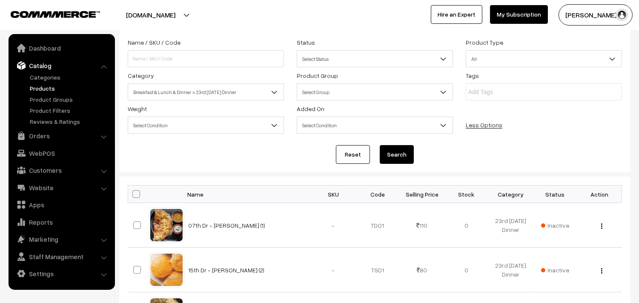
click at [137, 190] on span at bounding box center [136, 194] width 8 height 8
click at [134, 191] on input "checkbox" at bounding box center [131, 194] width 6 height 6
checkbox input "true"
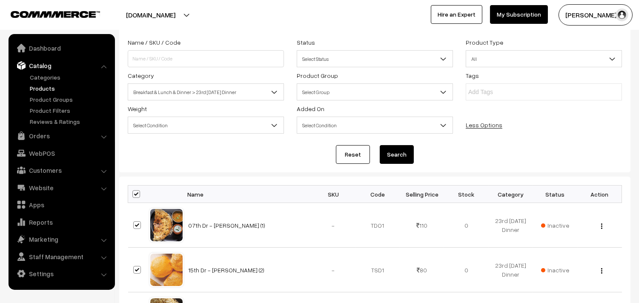
checkbox input "true"
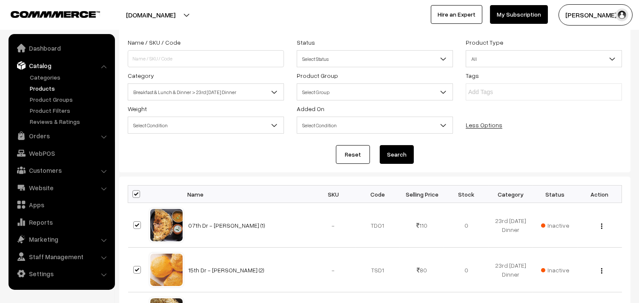
checkbox input "true"
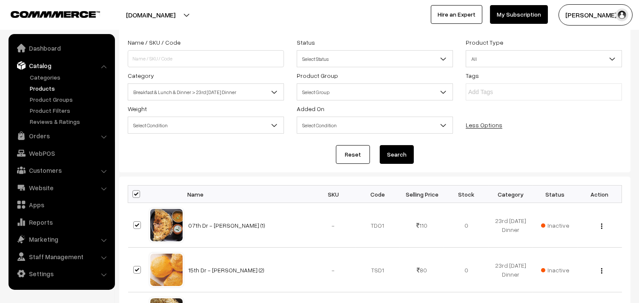
checkbox input "true"
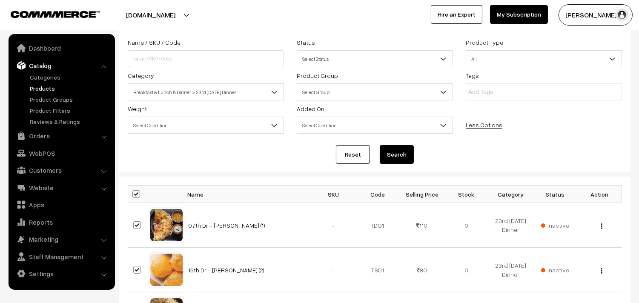
checkbox input "true"
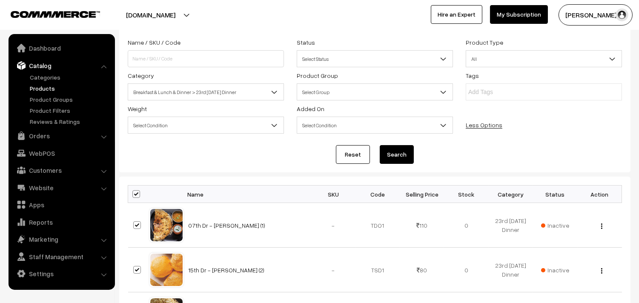
checkbox input "true"
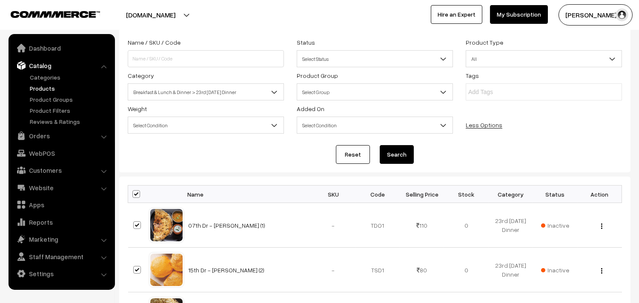
checkbox input "true"
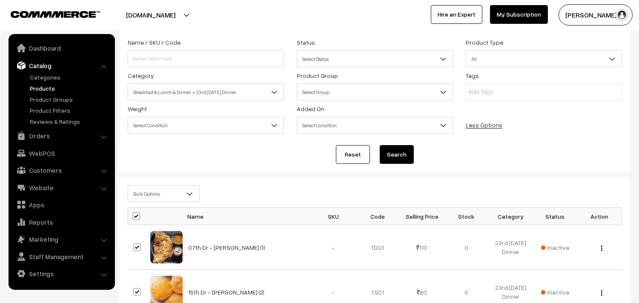
click at [153, 193] on span "Bulk Options" at bounding box center [163, 193] width 71 height 15
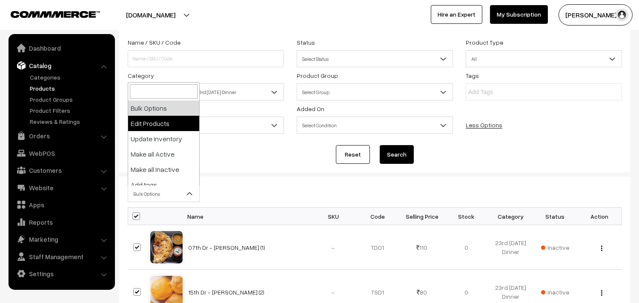
select select "editProduct"
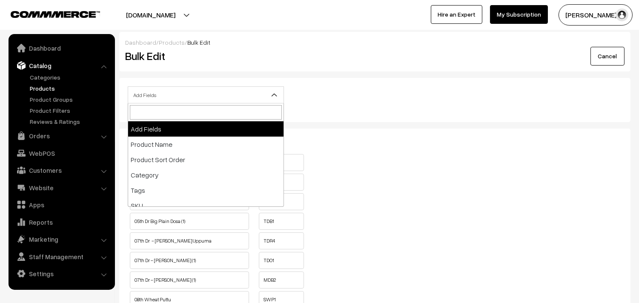
click at [186, 94] on span "Add Fields" at bounding box center [205, 95] width 155 height 15
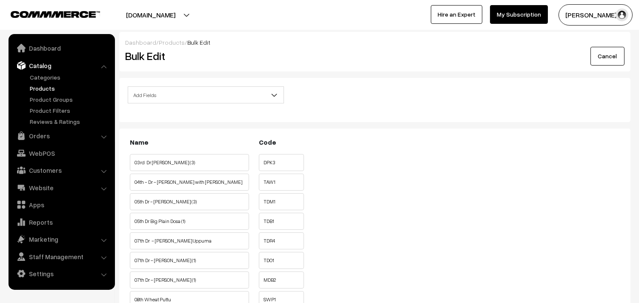
click at [540, 177] on ul "04th - Dr - Adai with Aviyal TAW1" at bounding box center [375, 180] width 494 height 13
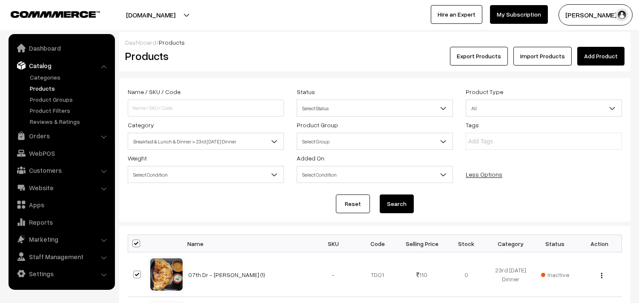
click at [136, 244] on span at bounding box center [136, 244] width 8 height 8
click at [134, 244] on input "checkbox" at bounding box center [131, 243] width 6 height 6
checkbox input "false"
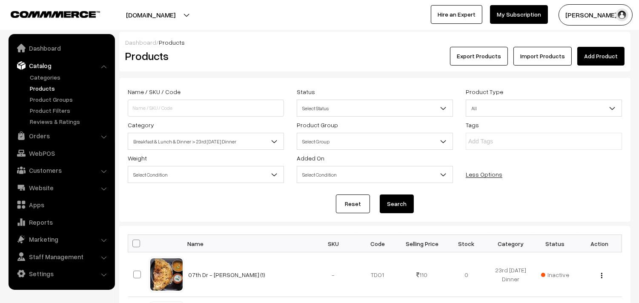
checkbox input "false"
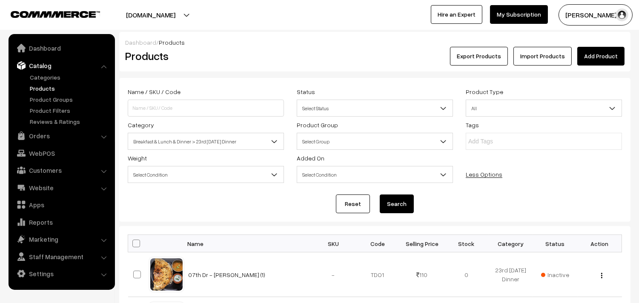
checkbox input "false"
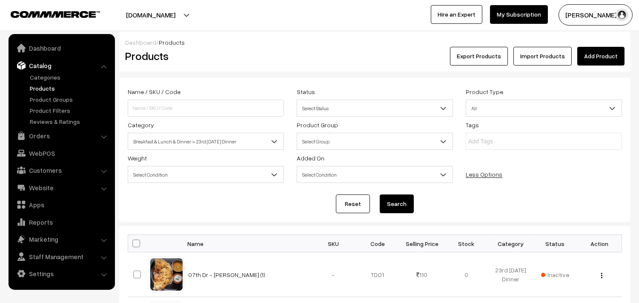
checkbox input "false"
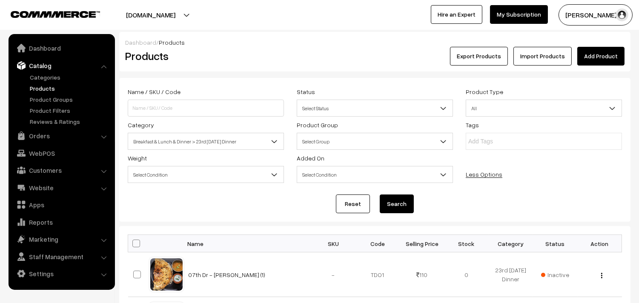
checkbox input "false"
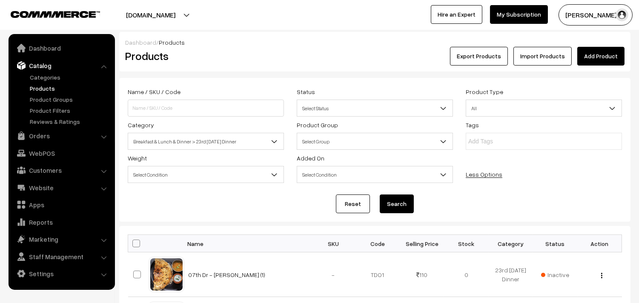
checkbox input "false"
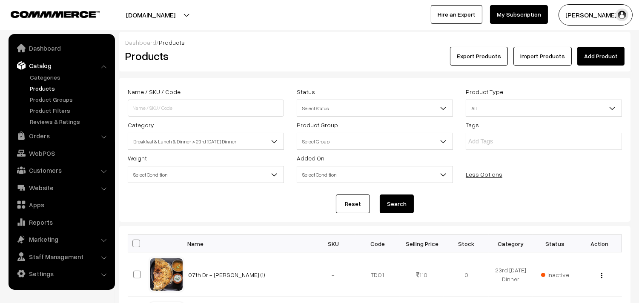
checkbox input "false"
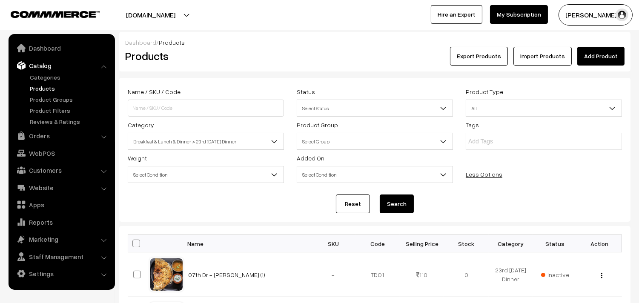
click at [137, 241] on span at bounding box center [136, 244] width 8 height 8
click at [134, 241] on input "checkbox" at bounding box center [131, 243] width 6 height 6
checkbox input "true"
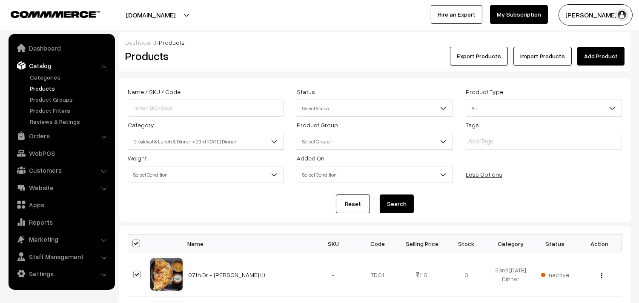
checkbox input "true"
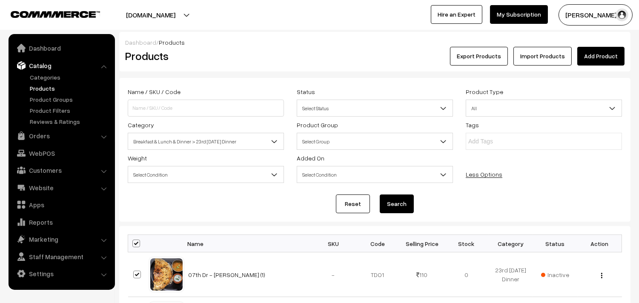
checkbox input "true"
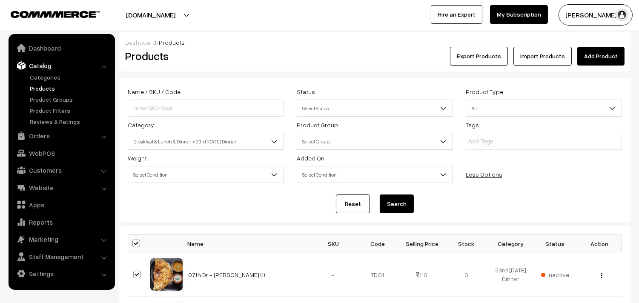
checkbox input "true"
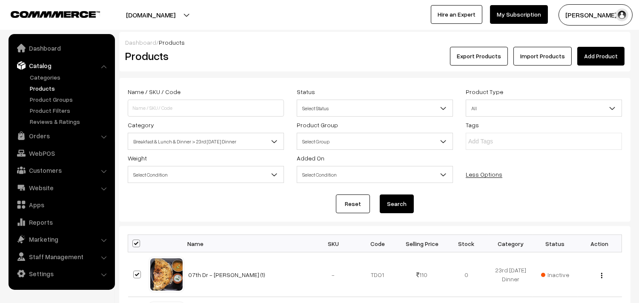
checkbox input "true"
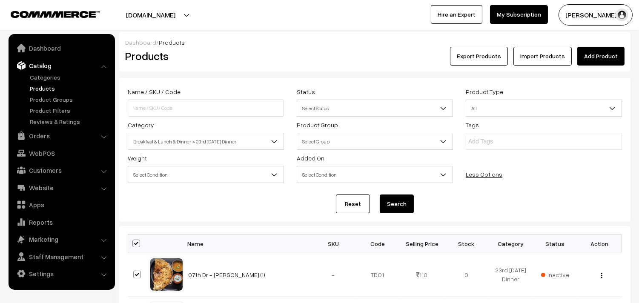
checkbox input "true"
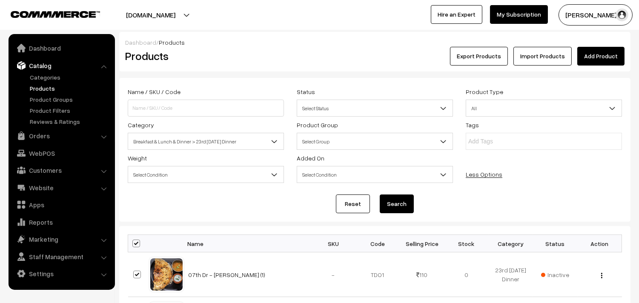
checkbox input "true"
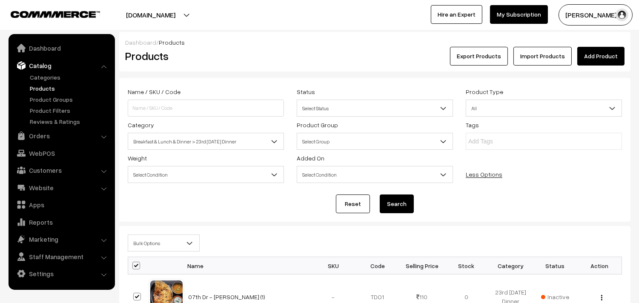
click at [145, 246] on span "Bulk Options" at bounding box center [163, 243] width 71 height 15
click at [165, 242] on span "Bulk Options" at bounding box center [163, 243] width 71 height 15
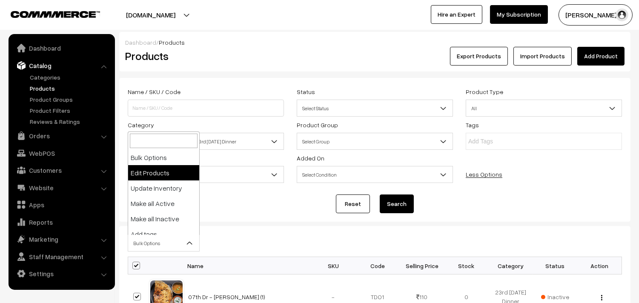
click at [157, 244] on span "Bulk Options" at bounding box center [163, 243] width 71 height 15
select select "0"
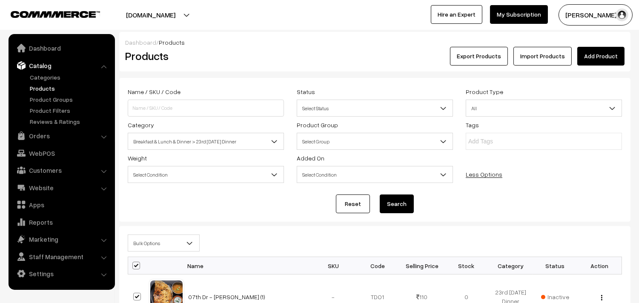
click at [166, 247] on span "Bulk Options" at bounding box center [163, 243] width 71 height 15
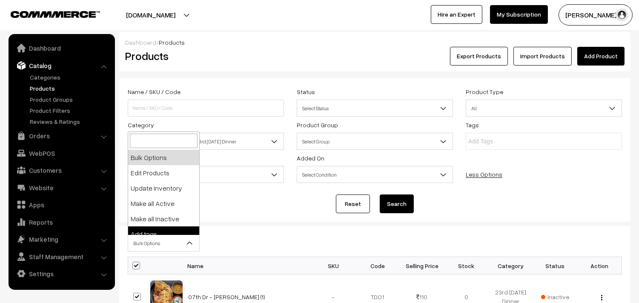
click at [137, 269] on span at bounding box center [136, 266] width 8 height 8
click at [134, 268] on input "checkbox" at bounding box center [131, 265] width 6 height 6
checkbox input "false"
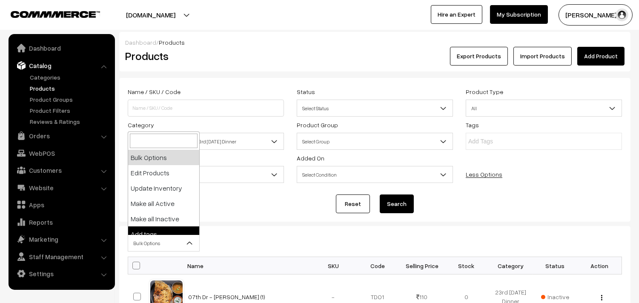
checkbox input "false"
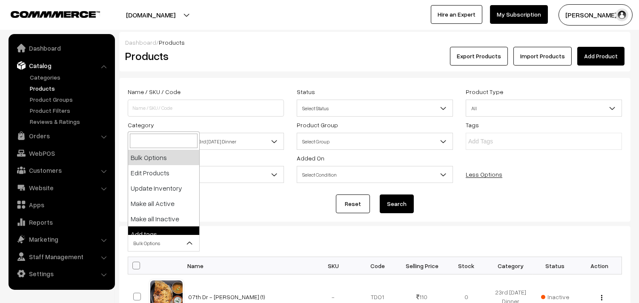
checkbox input "false"
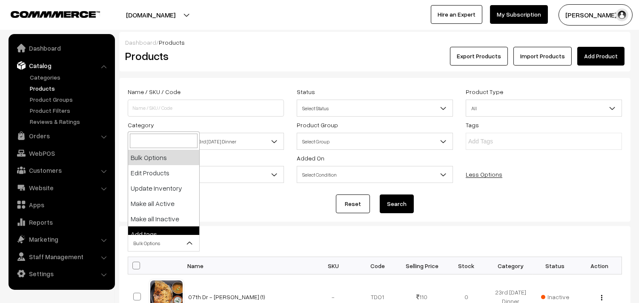
checkbox input "false"
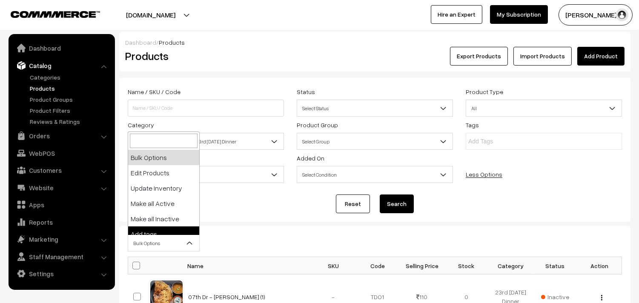
checkbox input "false"
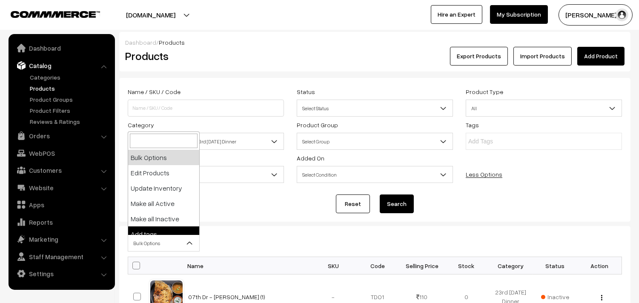
checkbox input "false"
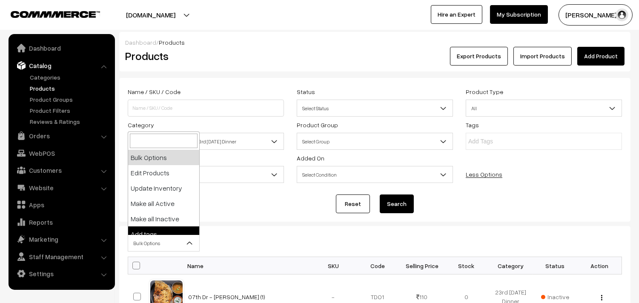
checkbox input "false"
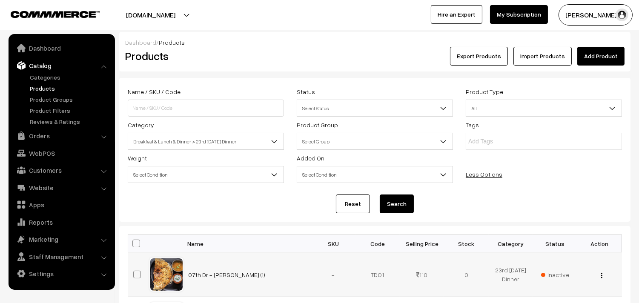
click at [137, 265] on td at bounding box center [138, 274] width 21 height 45
click at [139, 245] on span at bounding box center [136, 244] width 8 height 8
click at [134, 245] on input "checkbox" at bounding box center [131, 243] width 6 height 6
checkbox input "true"
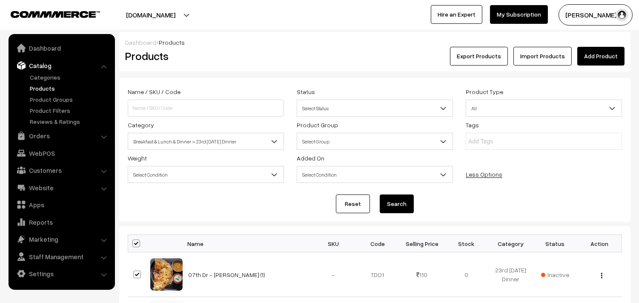
checkbox input "true"
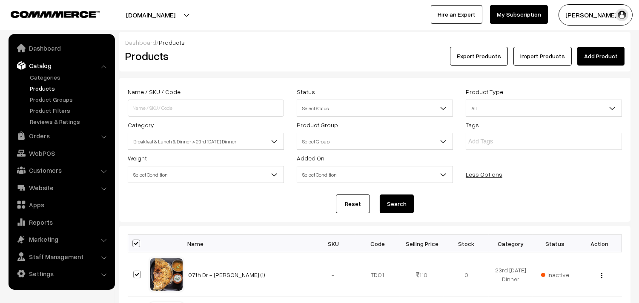
checkbox input "true"
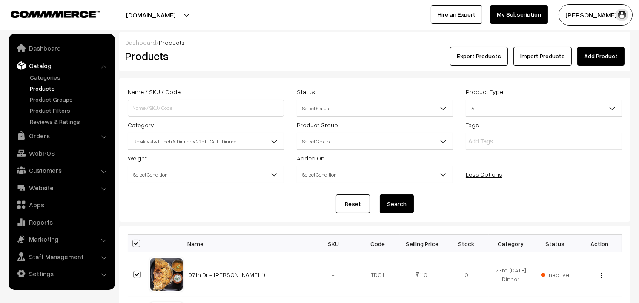
checkbox input "true"
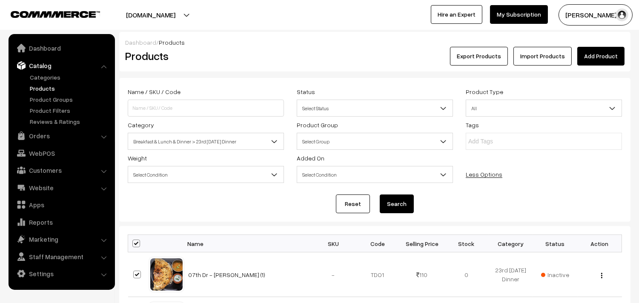
checkbox input "true"
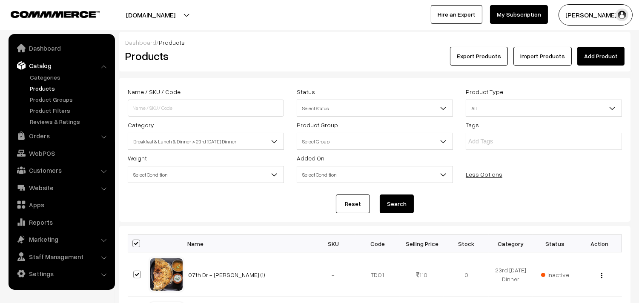
checkbox input "true"
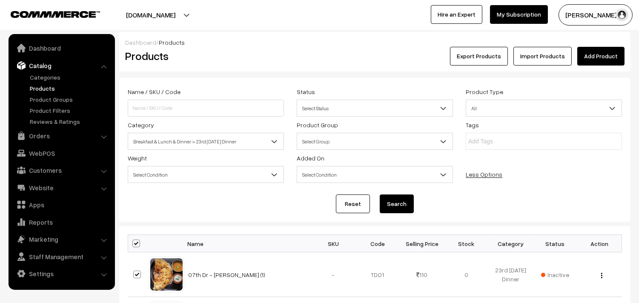
checkbox input "true"
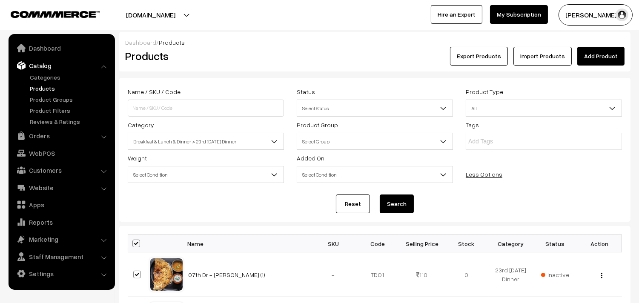
checkbox input "true"
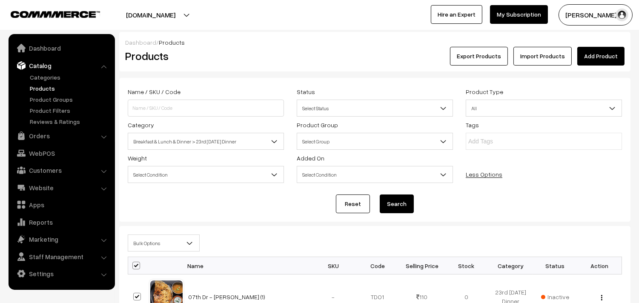
click at [154, 236] on span "Bulk Options" at bounding box center [163, 243] width 71 height 15
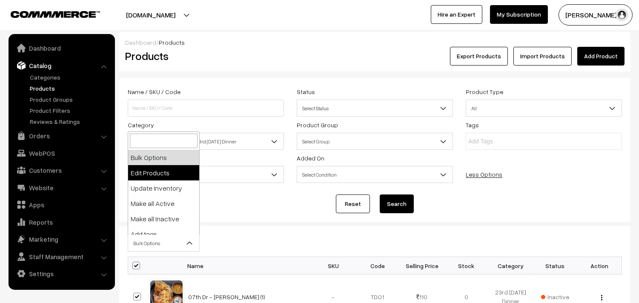
select select "editProduct"
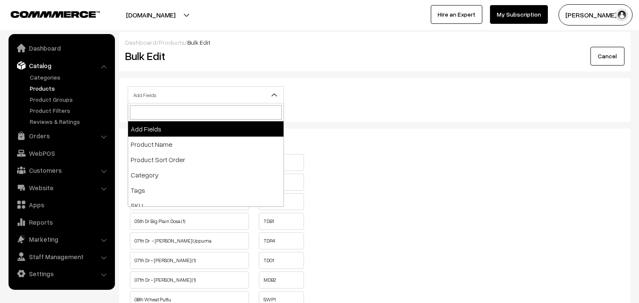
click at [188, 94] on span "Add Fields" at bounding box center [205, 95] width 155 height 15
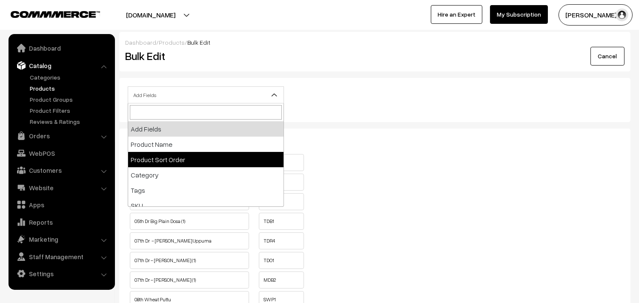
scroll to position [142, 0]
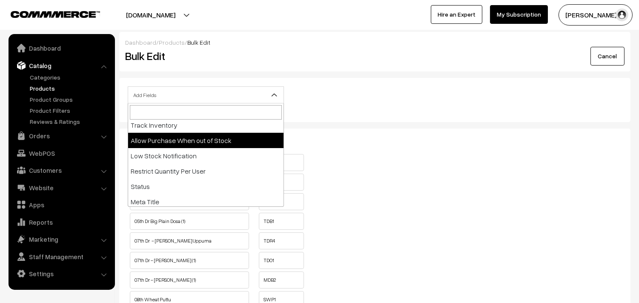
select select "allow-purchase"
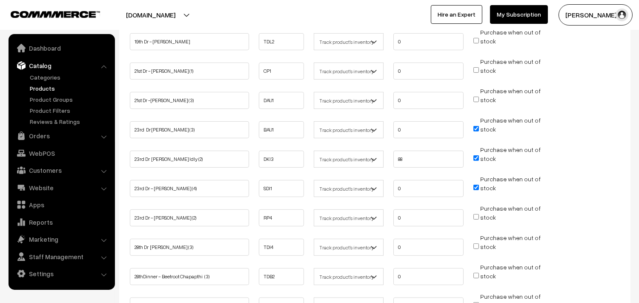
scroll to position [614, 0]
click at [329, 159] on ul "23rd Dr [PERSON_NAME] Idly (2) DKI3 Don't track inventory 88" at bounding box center [375, 156] width 494 height 23
type input "0"
click at [473, 124] on li "Purchase when out of stock" at bounding box center [508, 125] width 74 height 21
click at [474, 124] on span "Purchase when out of stock" at bounding box center [506, 128] width 67 height 9
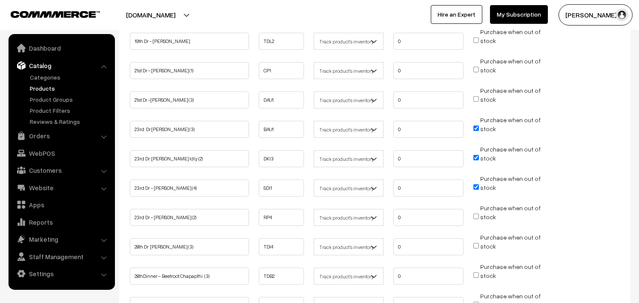
click at [476, 128] on span "Purchase when out of stock" at bounding box center [506, 128] width 67 height 9
click at [475, 125] on input "Purchase when out of stock" at bounding box center [476, 128] width 6 height 6
checkbox input "false"
click at [475, 155] on input "Purchase when out of stock" at bounding box center [476, 158] width 6 height 6
checkbox input "false"
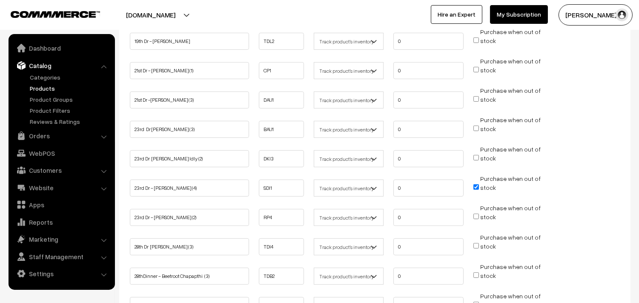
click at [476, 184] on input "Purchase when out of stock" at bounding box center [476, 187] width 6 height 6
checkbox input "false"
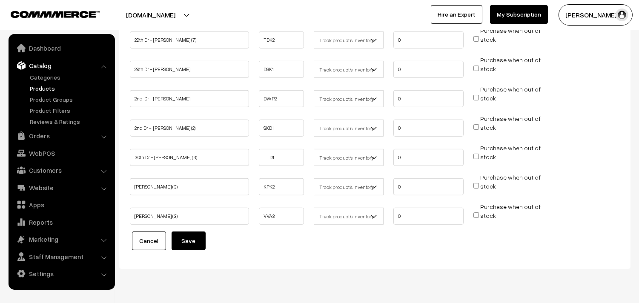
scroll to position [847, 0]
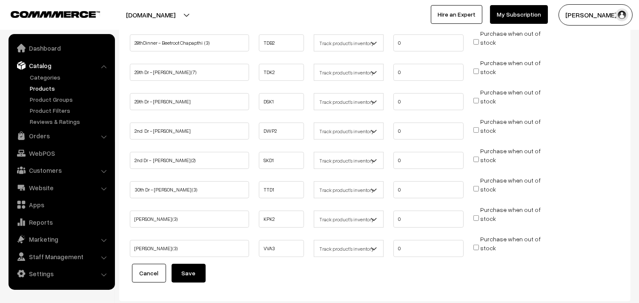
click at [193, 269] on button "Save" at bounding box center [188, 273] width 34 height 19
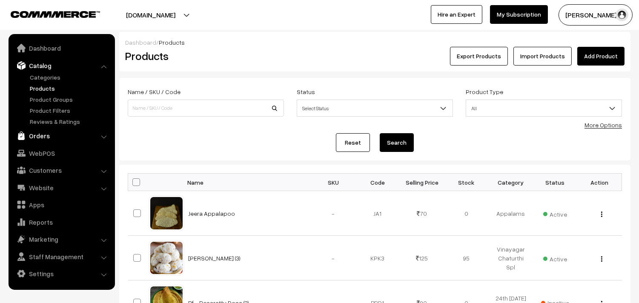
click at [43, 139] on link "Orders" at bounding box center [61, 135] width 101 height 15
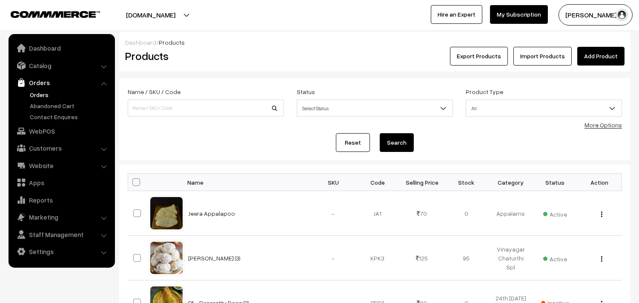
click at [44, 92] on link "Orders" at bounding box center [70, 94] width 84 height 9
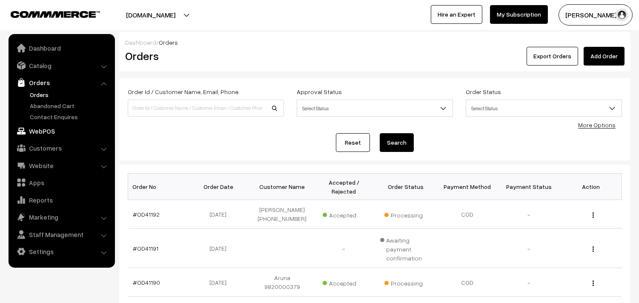
click at [49, 131] on link "WebPOS" at bounding box center [61, 130] width 101 height 15
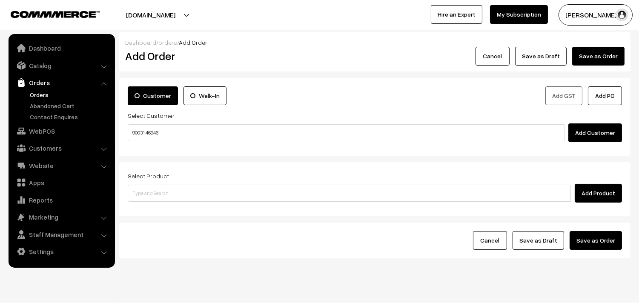
click at [151, 128] on input "90031 46946" at bounding box center [346, 132] width 436 height 17
type input "9003146946"
click at [37, 95] on link "Orders" at bounding box center [70, 94] width 84 height 9
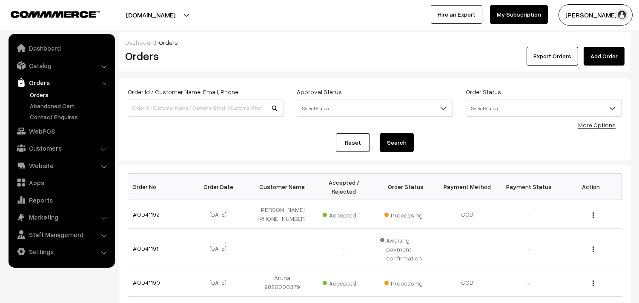
click at [159, 117] on div "Order Id / Customer Name, Email, Phone" at bounding box center [205, 103] width 169 height 35
paste input "9003146946"
click at [159, 108] on input "9003146946" at bounding box center [206, 108] width 156 height 17
type input "9003146946"
click at [379, 133] on button "Search" at bounding box center [396, 142] width 34 height 19
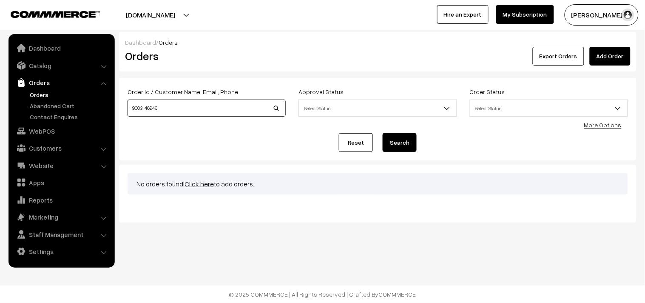
click at [147, 105] on input "9003146946" at bounding box center [207, 108] width 158 height 17
click at [145, 106] on input "9003146946" at bounding box center [207, 108] width 158 height 17
click at [44, 92] on link "Orders" at bounding box center [70, 94] width 84 height 9
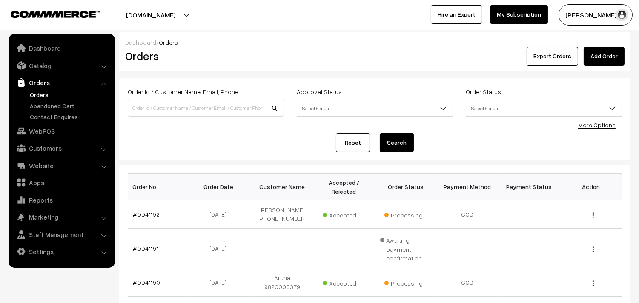
click at [42, 96] on link "Orders" at bounding box center [70, 94] width 84 height 9
click at [40, 91] on link "Orders" at bounding box center [70, 94] width 84 height 9
drag, startPoint x: 46, startPoint y: 130, endPoint x: 53, endPoint y: 130, distance: 7.2
click at [46, 130] on link "WebPOS" at bounding box center [61, 130] width 101 height 15
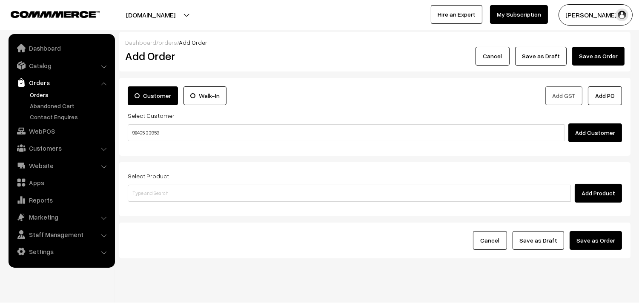
click at [160, 129] on input "98405 33959" at bounding box center [346, 132] width 436 height 17
type input "No customers found."
click at [50, 149] on link "Customers" at bounding box center [61, 147] width 101 height 15
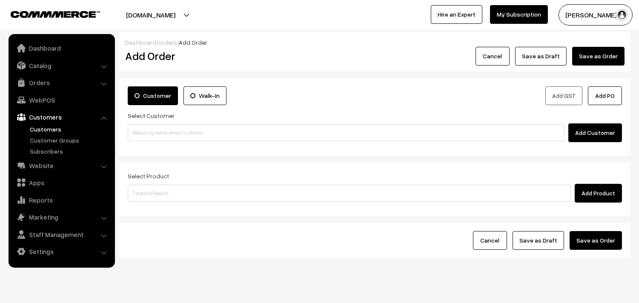
click at [59, 128] on link "Customers" at bounding box center [70, 129] width 84 height 9
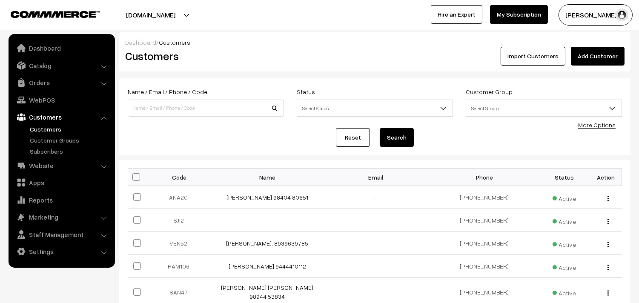
click at [618, 52] on link "Add Customer" at bounding box center [597, 56] width 54 height 19
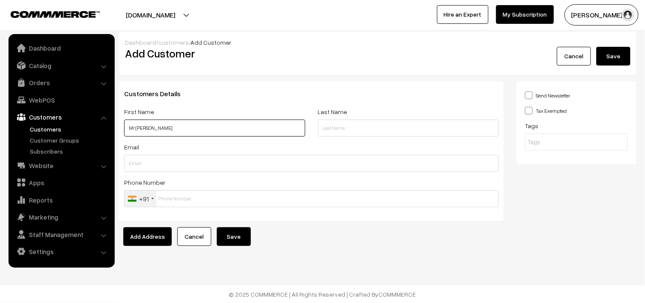
paste input "98405 33959"
type input "Mr [PERSON_NAME] 98405 33959"
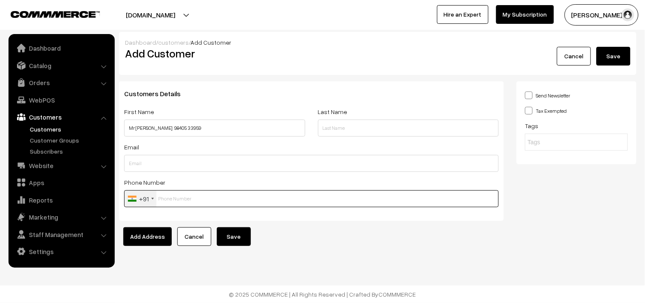
click at [181, 205] on input "text" at bounding box center [311, 198] width 375 height 17
paste input "98405 3395"
type input "9840533959"
click at [236, 239] on button "Save" at bounding box center [234, 236] width 34 height 19
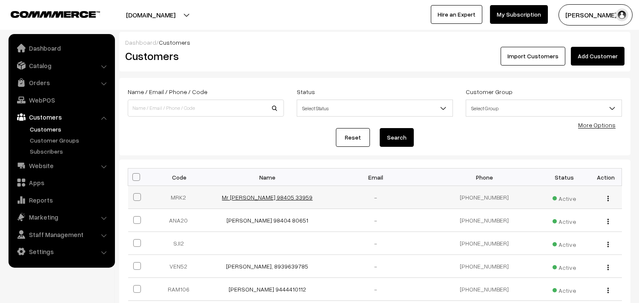
click at [287, 196] on link "Mr [PERSON_NAME] 98405 33959" at bounding box center [267, 197] width 91 height 7
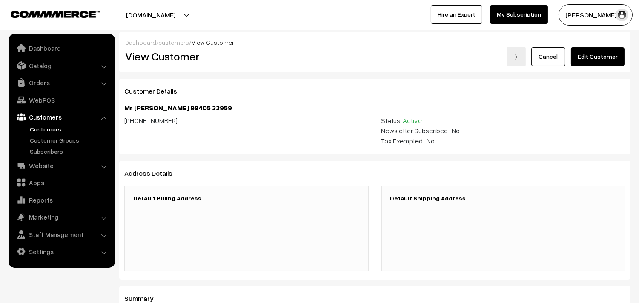
click at [602, 57] on link "Edit Customer" at bounding box center [597, 56] width 54 height 19
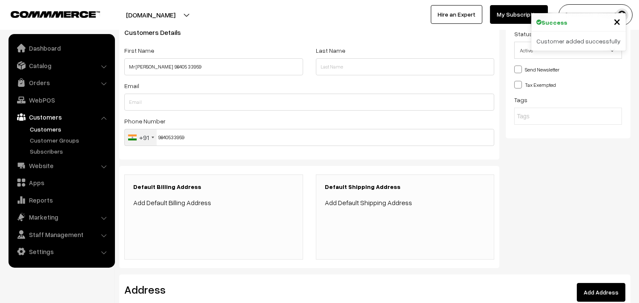
scroll to position [142, 0]
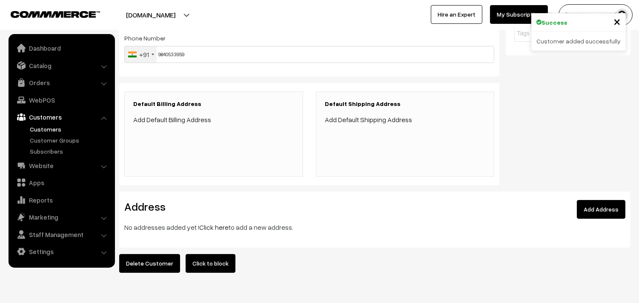
click at [215, 226] on link "Click here" at bounding box center [213, 227] width 29 height 9
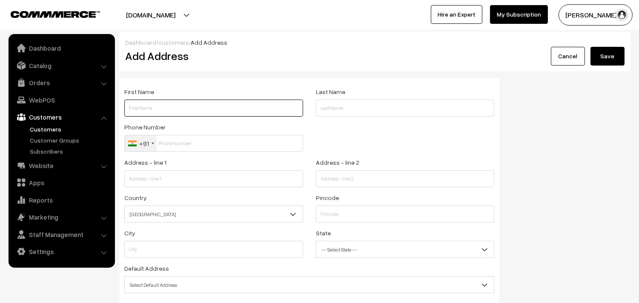
drag, startPoint x: 0, startPoint y: 0, endPoint x: 179, endPoint y: 101, distance: 205.7
click at [179, 101] on input "text" at bounding box center [213, 108] width 179 height 17
paste input "Mr K Venkatraman"
paste input "98405 33959"
type input "Mr [PERSON_NAME] 98405 33959"
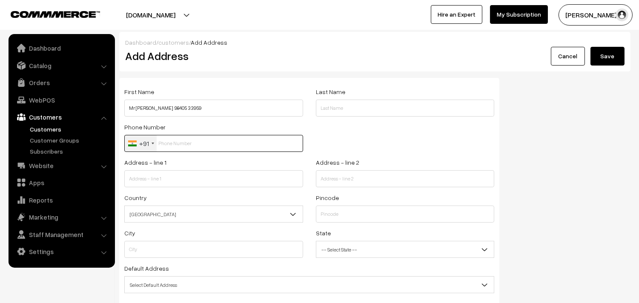
click at [181, 144] on input "text" at bounding box center [213, 143] width 179 height 17
paste input "98405 3395"
click at [177, 144] on input "98405 3395" at bounding box center [213, 143] width 179 height 17
type input "9840533959"
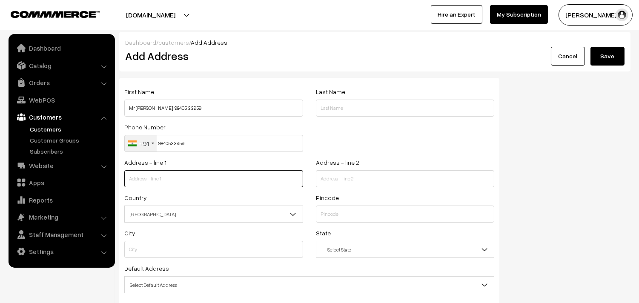
click at [201, 173] on input "text" at bounding box center [213, 178] width 179 height 17
paste input "01 Regency RRR Towers 60 B Sardar Patel Road Next to Madhya Kailash Temple. Beh…"
drag, startPoint x: 201, startPoint y: 179, endPoint x: 299, endPoint y: 183, distance: 97.9
click at [299, 183] on input "01 Regency RRR Towers 60 B Sardar Patel Road Next to Madhya Kailash Temple. Beh…" at bounding box center [213, 178] width 179 height 17
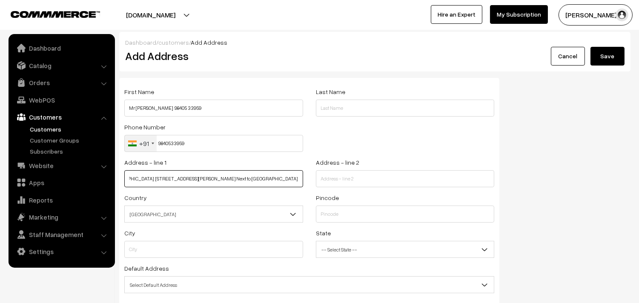
scroll to position [0, 0]
type input "01 Regency RRR Towers 60 B Sardar Patel Road Next to Madhya Kailash"
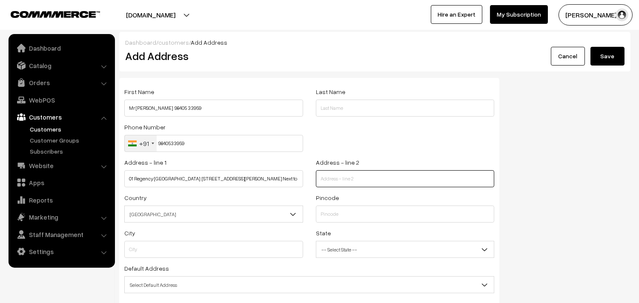
click at [346, 171] on input "text" at bounding box center [405, 178] width 179 height 17
paste input "Temple. Behind Ramco Sytems Adyar 600113"
type input "Temple. Behind Ramco Sytems Adyar 600113"
click at [336, 205] on div "Pincode" at bounding box center [405, 207] width 179 height 30
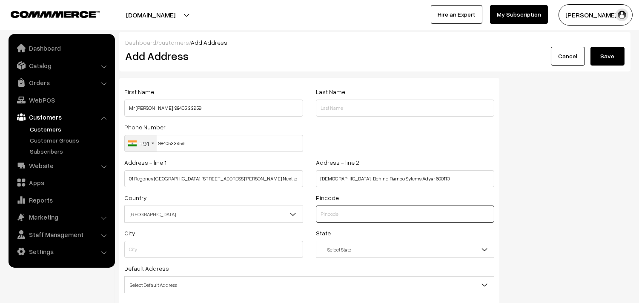
click at [334, 213] on input "text" at bounding box center [405, 213] width 179 height 17
type input "600113"
type input "Chennai"
select select "Tamil Nadu"
type input "600113"
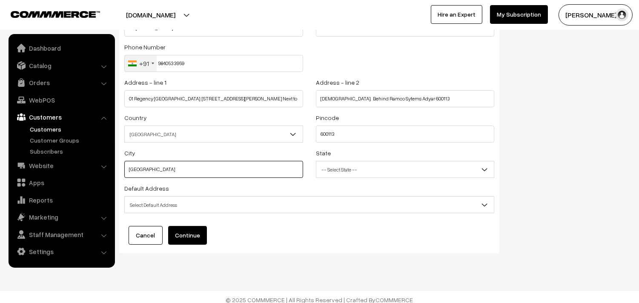
scroll to position [86, 0]
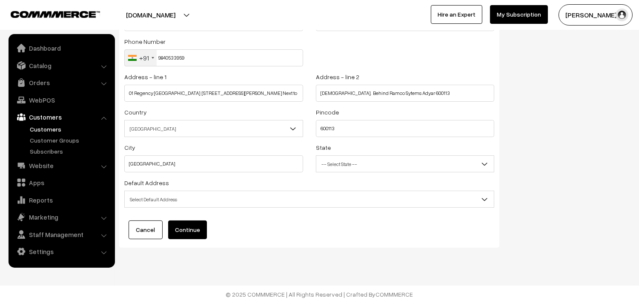
click at [210, 201] on span "Select Default Address" at bounding box center [309, 199] width 369 height 15
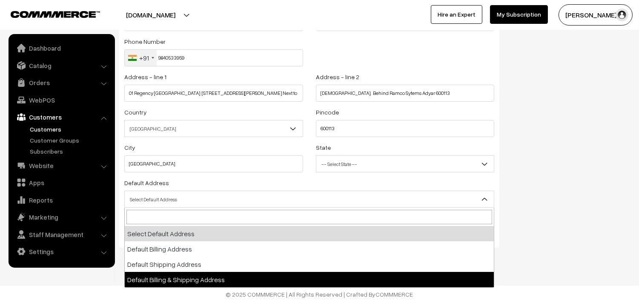
select select "3"
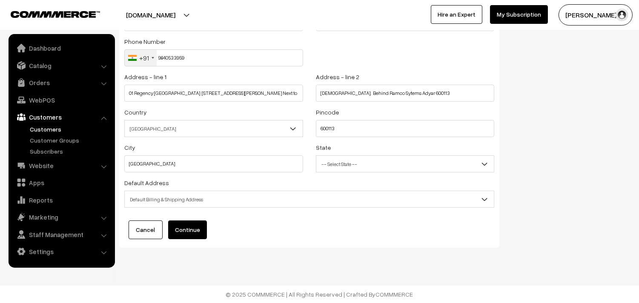
click at [187, 228] on button "Continue" at bounding box center [187, 229] width 39 height 19
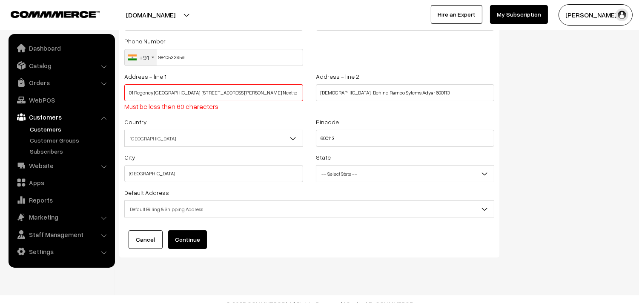
drag, startPoint x: 264, startPoint y: 92, endPoint x: 305, endPoint y: 94, distance: 41.3
click at [305, 94] on div "Address - line 1 01 Regency RRR Towers 60 B Sardar Patel Road Next to Madhya Ka…" at bounding box center [213, 94] width 191 height 46
type input "01 Regency RRR Towers 60 B Sardar Patel Road Next to Madhya"
click at [319, 90] on input "Temple. Behind Ramco Sytems Adyar 600113" at bounding box center [405, 92] width 179 height 17
paste input "Kailash"
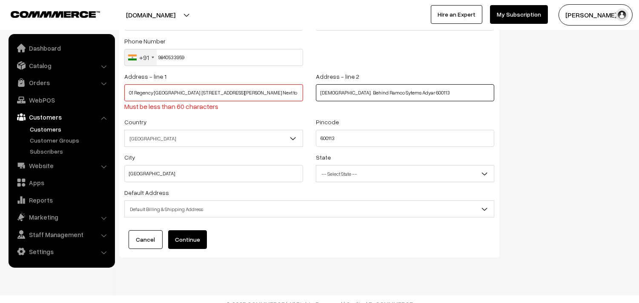
type input "Kailash Temple. Behind Ramco Sytems Adyar 600113"
click at [198, 206] on span "Default Billing & Shipping Address" at bounding box center [309, 209] width 369 height 15
click at [193, 241] on button "Continue" at bounding box center [187, 239] width 39 height 19
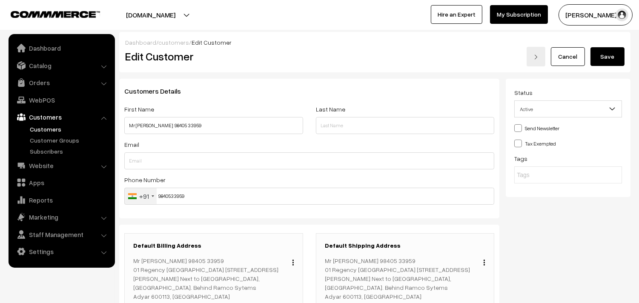
click at [607, 60] on button "Save" at bounding box center [607, 56] width 34 height 19
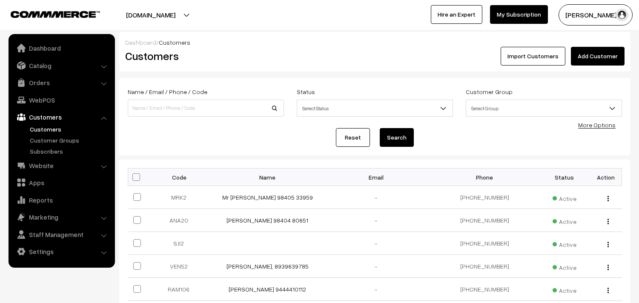
click at [51, 100] on link "WebPOS" at bounding box center [61, 99] width 101 height 15
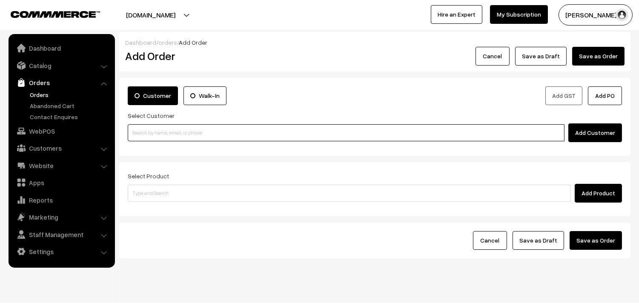
paste input "98405 33959"
click at [175, 125] on input at bounding box center [346, 132] width 436 height 17
click at [153, 136] on input "98405 33959" at bounding box center [346, 132] width 436 height 17
type input "98405 33959"
click at [265, 139] on input at bounding box center [346, 132] width 436 height 17
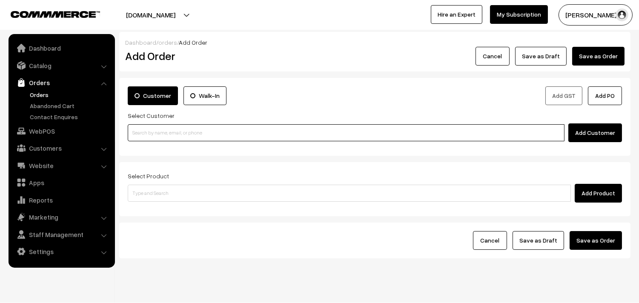
paste input "98405 33959"
click at [172, 146] on link "Mr K Venkatraman 98405 33959 [9840533959]" at bounding box center [347, 148] width 438 height 13
type input "98405 33959"
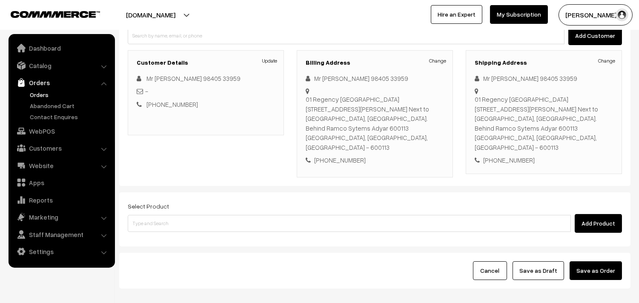
scroll to position [125, 0]
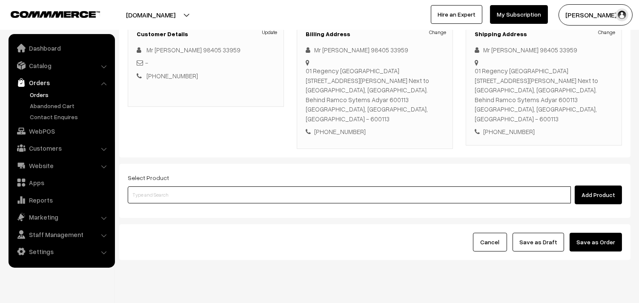
click at [203, 186] on input at bounding box center [349, 194] width 443 height 17
paste input "24th Without Rice..."
click at [188, 190] on ul "No Products found" at bounding box center [350, 190] width 444 height 11
click at [143, 186] on input "24th Without Rice..." at bounding box center [349, 194] width 443 height 17
type input "24th Without Rice..."
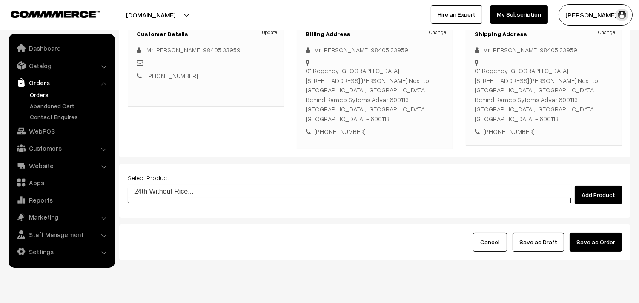
click at [156, 192] on link "24th Without Rice..." at bounding box center [349, 191] width 443 height 13
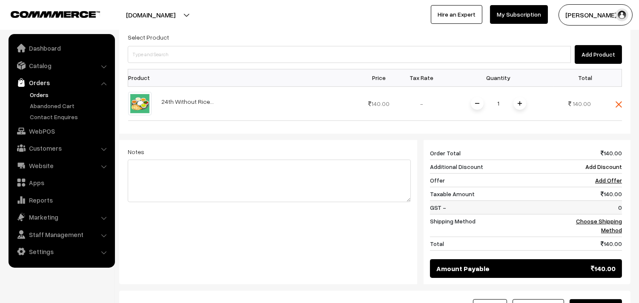
scroll to position [267, 0]
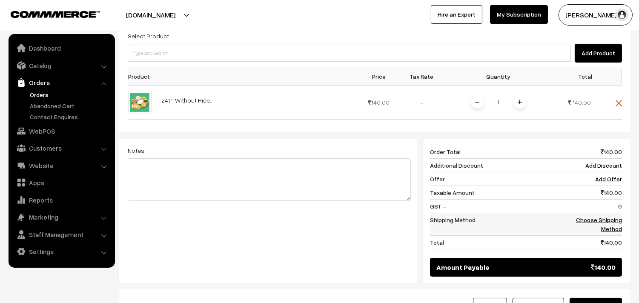
click at [607, 216] on link "Choose Shipping Method" at bounding box center [599, 224] width 46 height 16
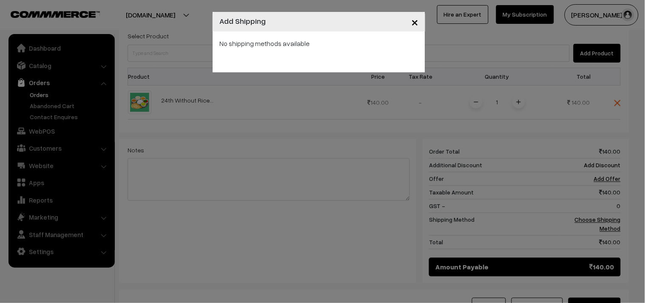
click at [345, 72] on div "× Add Shipping No shipping methods available" at bounding box center [322, 151] width 645 height 303
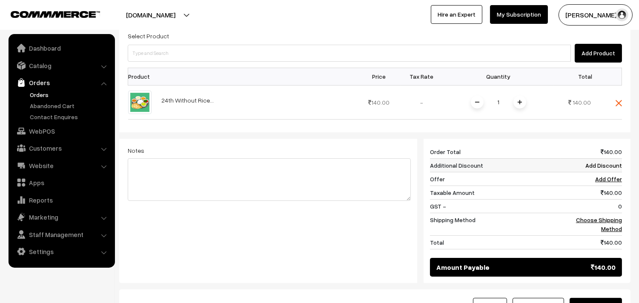
scroll to position [0, 0]
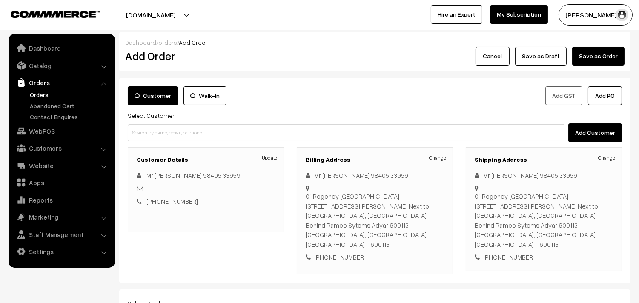
click at [338, 252] on div "[PHONE_NUMBER]" at bounding box center [374, 257] width 138 height 10
click at [338, 252] on div "+91 9840533959" at bounding box center [374, 257] width 138 height 10
copy div "9840533959"
click at [47, 147] on link "Customers" at bounding box center [61, 147] width 101 height 15
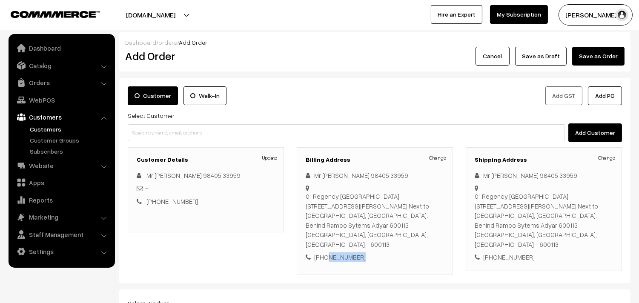
click at [51, 126] on link "Customers" at bounding box center [70, 129] width 84 height 9
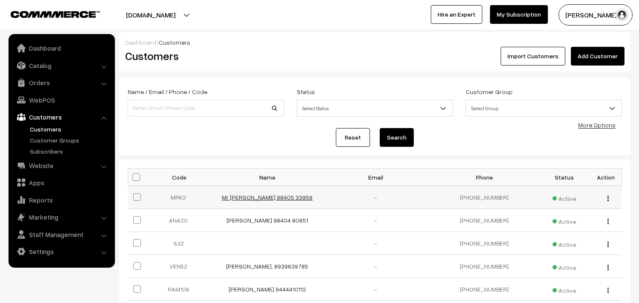
click at [265, 200] on link "Mr [PERSON_NAME] 98405 33959" at bounding box center [267, 197] width 91 height 7
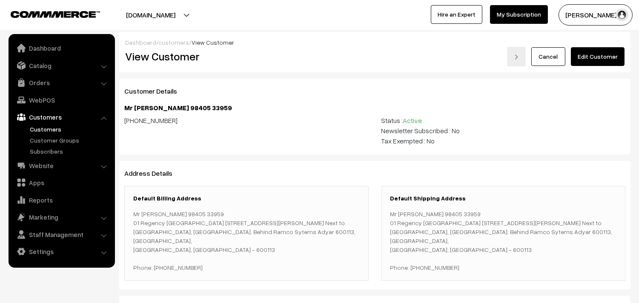
click at [605, 61] on link "Edit Customer" at bounding box center [597, 56] width 54 height 19
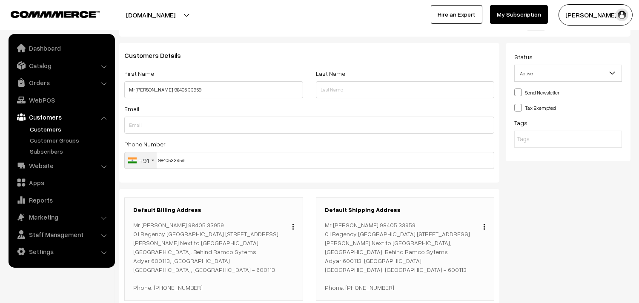
scroll to position [142, 0]
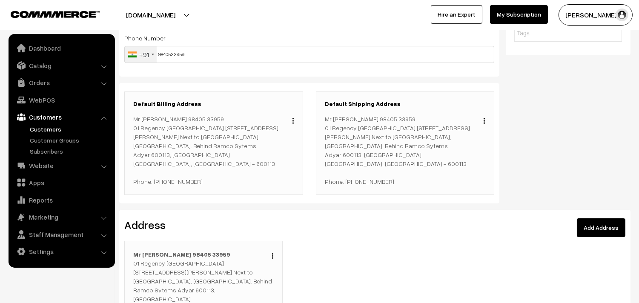
click at [274, 245] on div "Edit Duplicate Delete Mr [PERSON_NAME] 98405 33959 [GEOGRAPHIC_DATA] [STREET_AD…" at bounding box center [203, 294] width 158 height 107
click at [272, 253] on img "button" at bounding box center [272, 256] width 1 height 6
click at [235, 259] on link "Edit" at bounding box center [234, 268] width 72 height 19
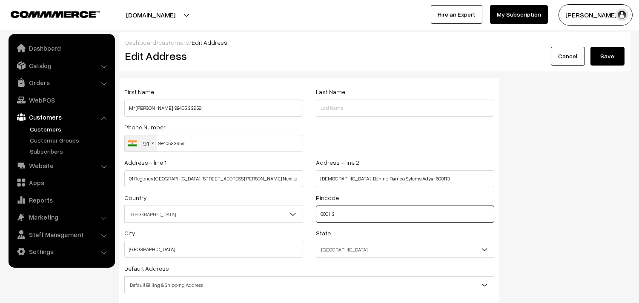
click at [328, 214] on input "600113" at bounding box center [405, 213] width 179 height 17
type input "600020"
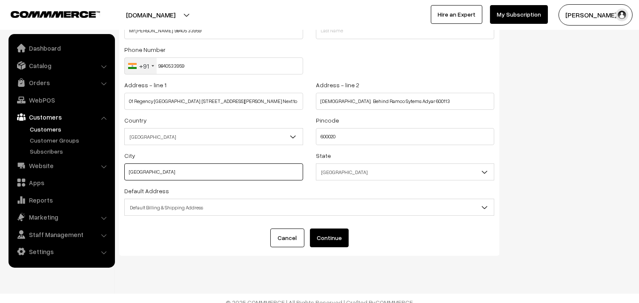
scroll to position [86, 0]
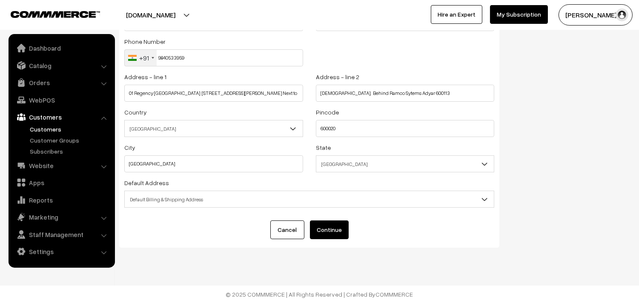
click at [183, 181] on div "Default Address Select Default Address Default Billing Address Default Shipping…" at bounding box center [309, 192] width 370 height 30
click at [182, 200] on span "Default Billing & Shipping Address" at bounding box center [309, 199] width 369 height 15
click at [334, 227] on button "Continue" at bounding box center [329, 229] width 39 height 19
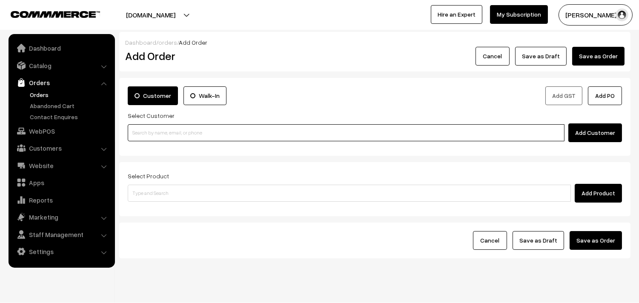
click at [157, 137] on input at bounding box center [346, 132] width 436 height 17
paste input "9840533959"
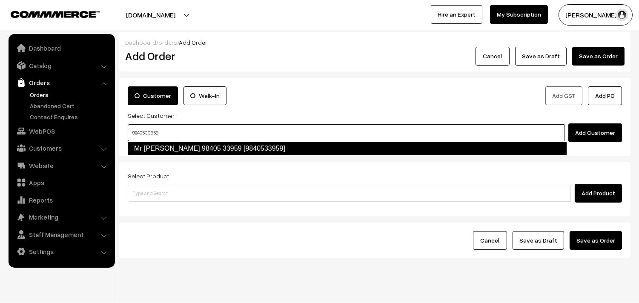
click at [151, 147] on link "Mr K Venkatraman 98405 33959 [9840533959]" at bounding box center [347, 149] width 439 height 14
type input "9840533959"
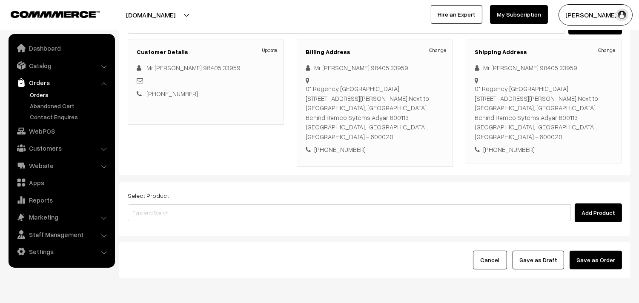
scroll to position [125, 0]
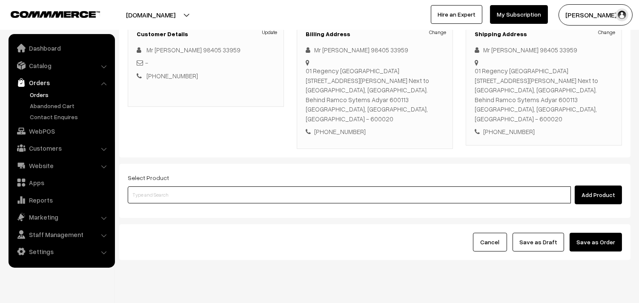
click at [180, 186] on input at bounding box center [349, 194] width 443 height 17
paste input "24th Without Rice..."
click at [141, 186] on input "24th Without Rice..." at bounding box center [349, 194] width 443 height 17
type input "24th Without Rice..."
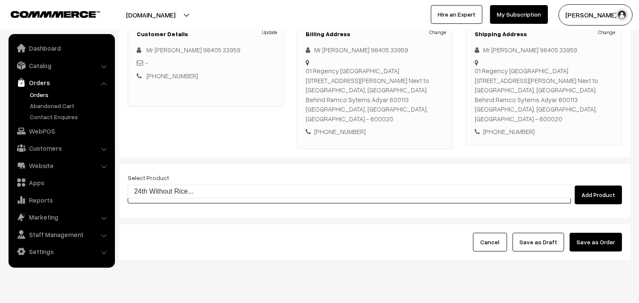
click at [153, 197] on link "24th Without Rice..." at bounding box center [349, 191] width 443 height 13
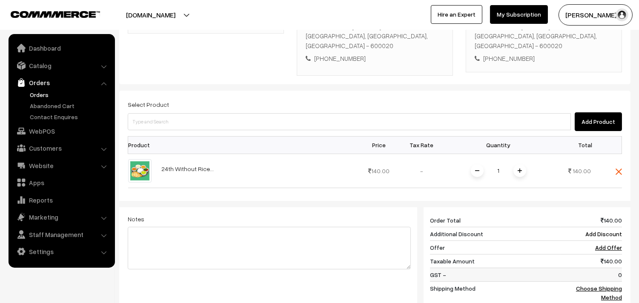
scroll to position [267, 0]
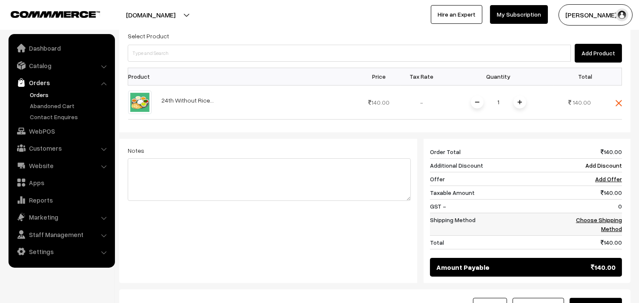
click at [601, 216] on link "Choose Shipping Method" at bounding box center [599, 224] width 46 height 16
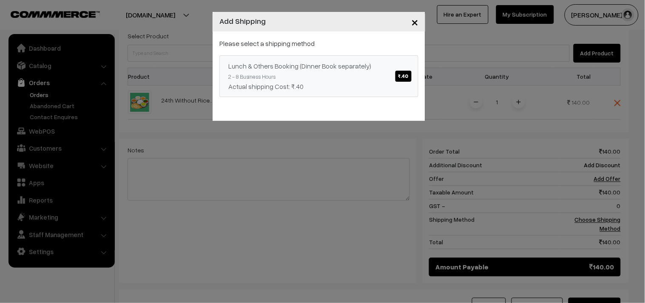
click at [342, 86] on div "Actual shipping Cost: ₹.40" at bounding box center [318, 86] width 181 height 10
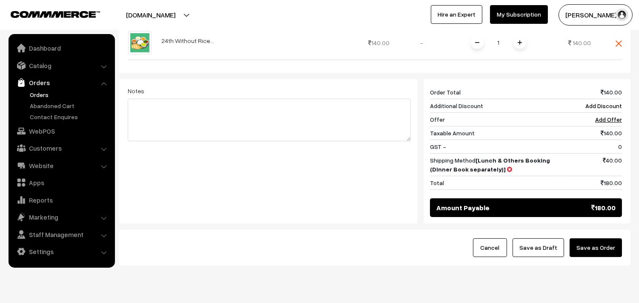
scroll to position [333, 0]
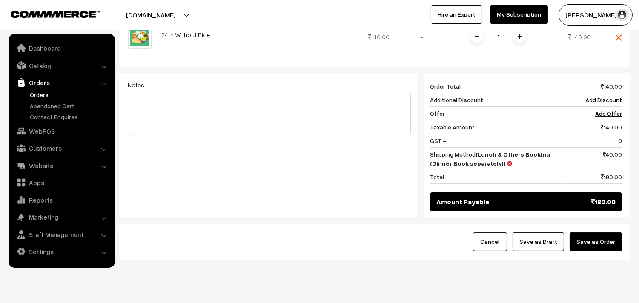
click at [546, 232] on button "Save as Draft" at bounding box center [537, 241] width 51 height 19
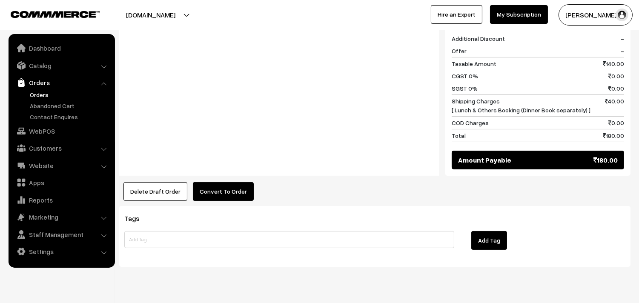
click at [211, 182] on button "Convert To Order" at bounding box center [223, 191] width 61 height 19
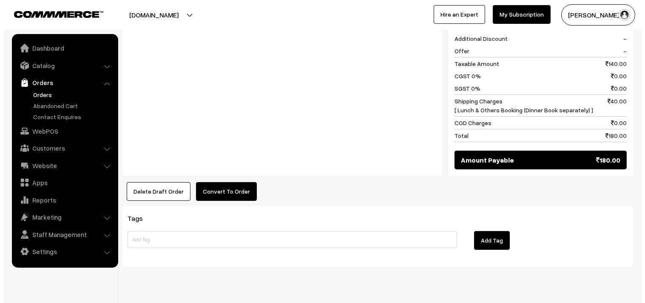
scroll to position [416, 0]
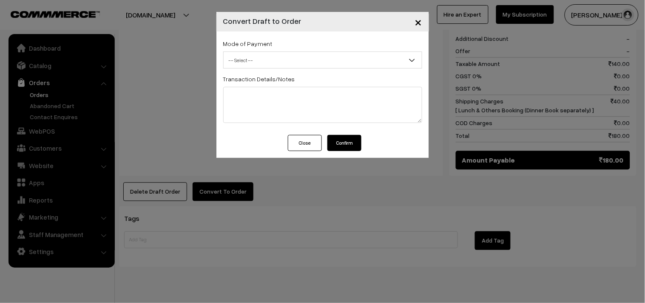
click at [250, 55] on span "-- Select --" at bounding box center [323, 60] width 198 height 15
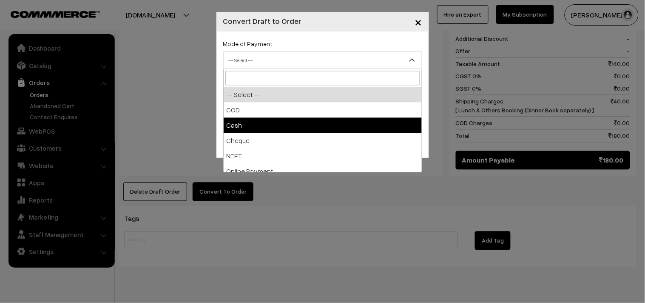
select select "2"
checkbox input "true"
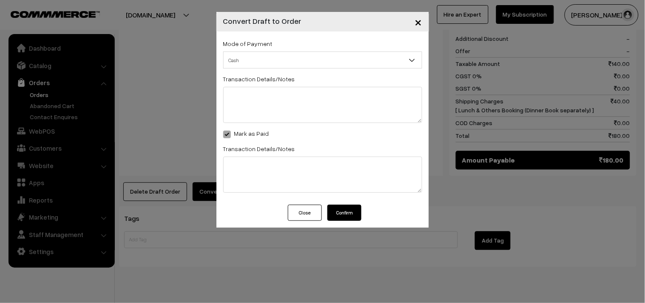
drag, startPoint x: 344, startPoint y: 210, endPoint x: 290, endPoint y: 166, distance: 69.8
click at [345, 210] on button "Confirm" at bounding box center [345, 213] width 34 height 16
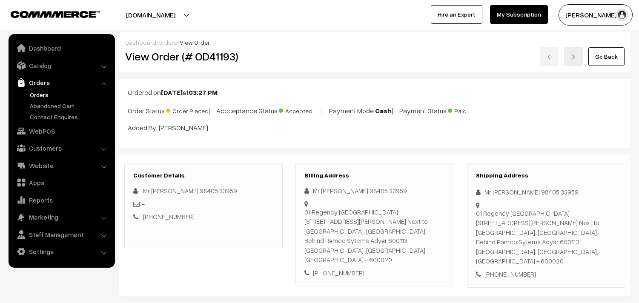
scroll to position [414, 0]
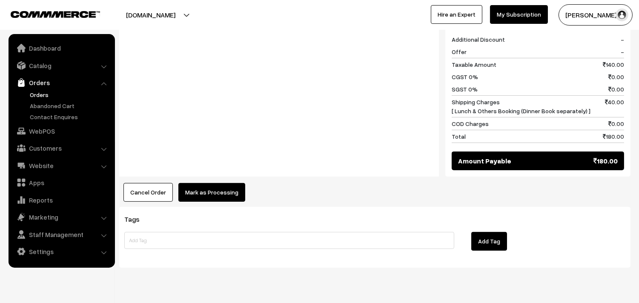
click at [208, 183] on button "Mark as Processing" at bounding box center [211, 192] width 67 height 19
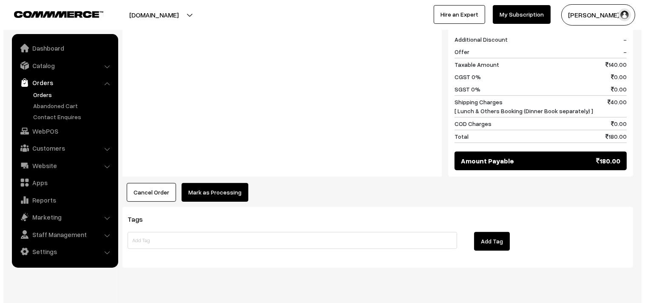
scroll to position [415, 0]
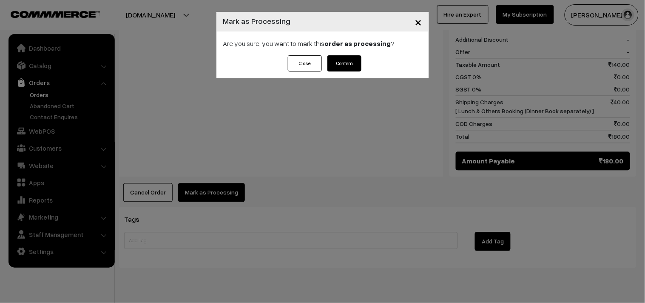
click at [343, 57] on button "Confirm" at bounding box center [345, 63] width 34 height 16
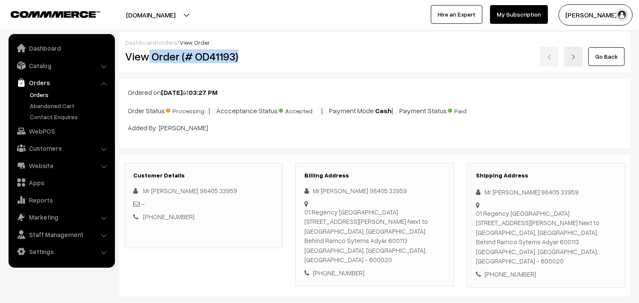
drag, startPoint x: 148, startPoint y: 62, endPoint x: 252, endPoint y: 57, distance: 104.4
click at [252, 57] on h2 "View Order (# OD41193)" at bounding box center [204, 56] width 158 height 13
copy h2 "Order (# OD41193)"
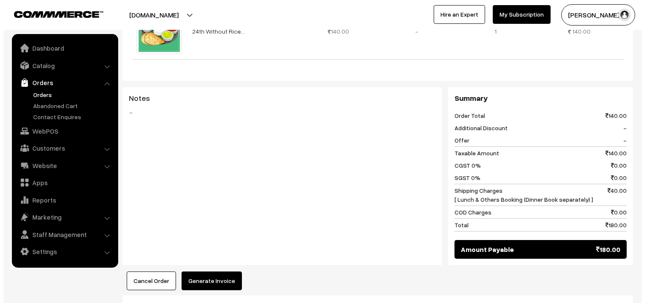
scroll to position [331, 0]
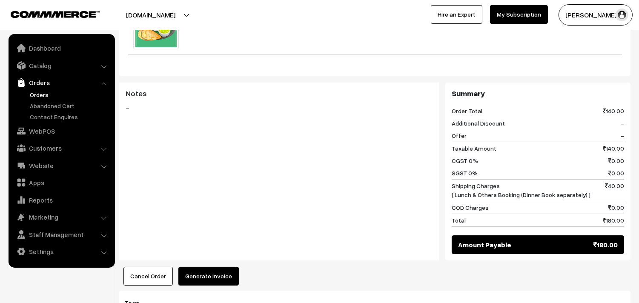
click at [206, 267] on button "Generate Invoice" at bounding box center [208, 276] width 60 height 19
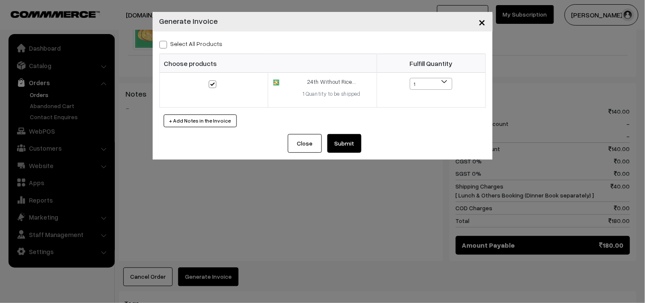
click at [337, 152] on button "Submit" at bounding box center [345, 143] width 34 height 19
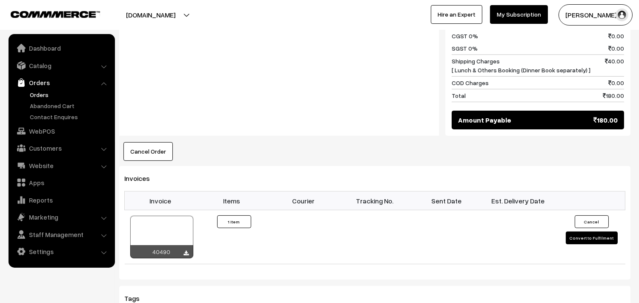
scroll to position [473, 0]
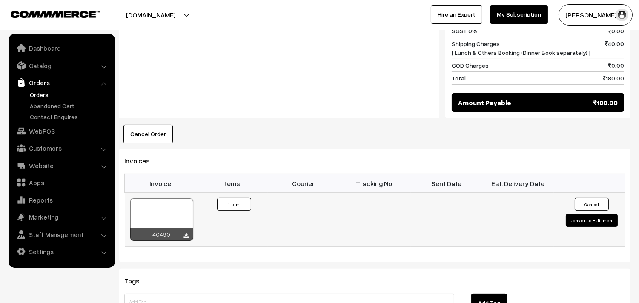
click at [172, 198] on div at bounding box center [161, 219] width 63 height 43
click at [52, 130] on link "WebPOS" at bounding box center [61, 130] width 101 height 15
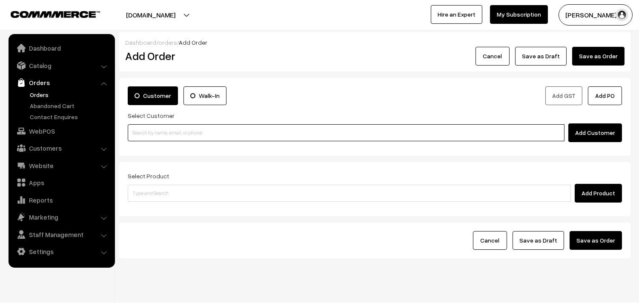
drag, startPoint x: 177, startPoint y: 133, endPoint x: 151, endPoint y: 129, distance: 27.1
click at [177, 133] on input at bounding box center [346, 132] width 436 height 17
paste input "98405 33959"
click at [150, 128] on input "98405 33959" at bounding box center [346, 132] width 436 height 17
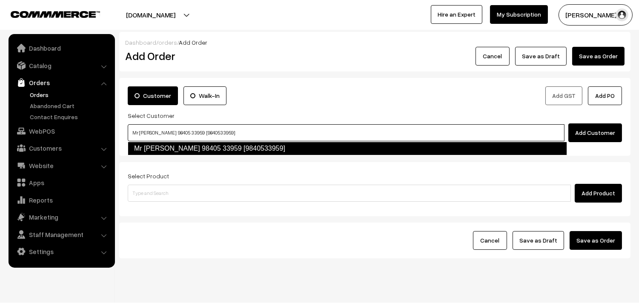
type input "Mr [PERSON_NAME] 98405 33959 [9840533959]"
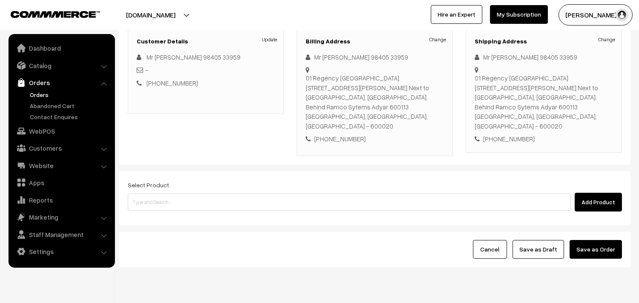
scroll to position [125, 0]
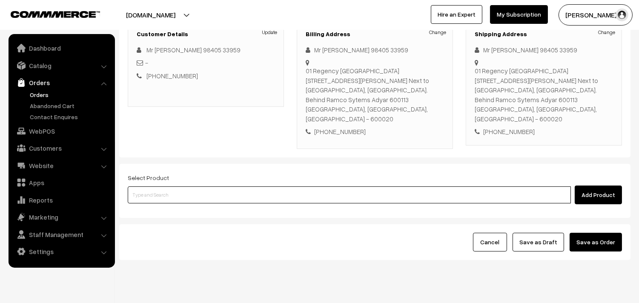
click at [257, 186] on input at bounding box center [349, 194] width 443 height 17
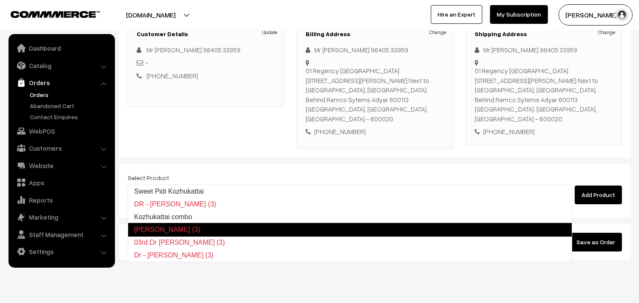
type input "Kozhukattai combo"
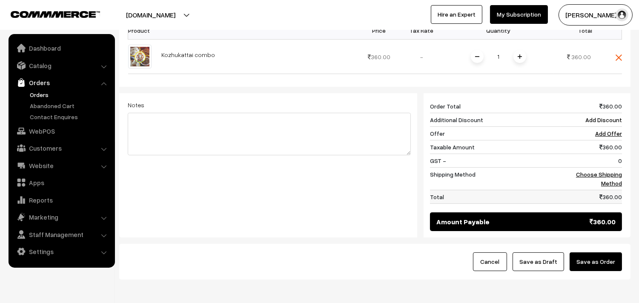
scroll to position [315, 0]
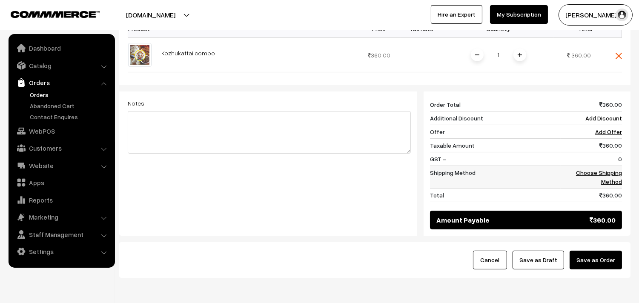
drag, startPoint x: 613, startPoint y: 159, endPoint x: 545, endPoint y: 148, distance: 69.8
click at [614, 166] on td "Choose Shipping Method" at bounding box center [590, 177] width 61 height 23
click at [623, 152] on div "360 Order Total 360.00 Additional Discount Add Discount Offer Add Offer Taxable…" at bounding box center [522, 163] width 211 height 144
click at [606, 169] on link "Choose Shipping Method" at bounding box center [599, 177] width 46 height 16
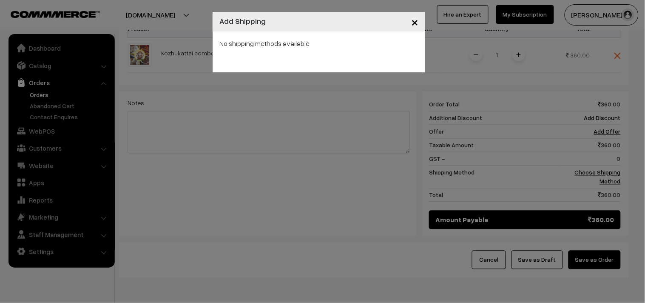
click at [550, 152] on div "× Add Shipping No shipping methods available" at bounding box center [322, 151] width 645 height 303
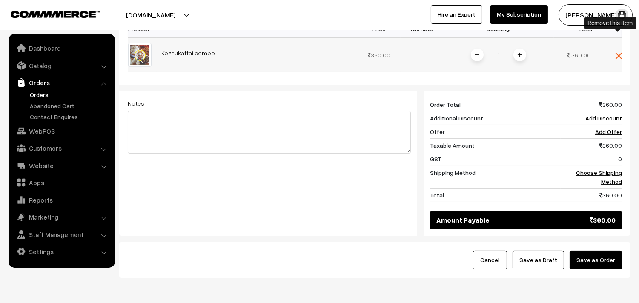
click at [618, 53] on img at bounding box center [618, 56] width 6 height 6
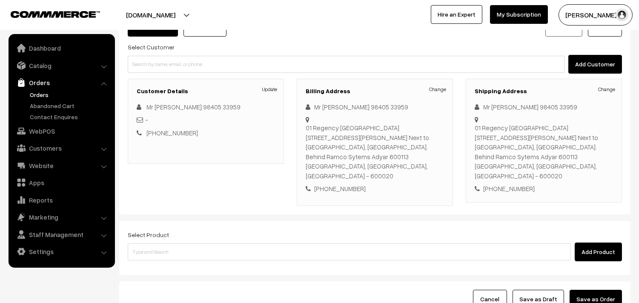
scroll to position [78, 0]
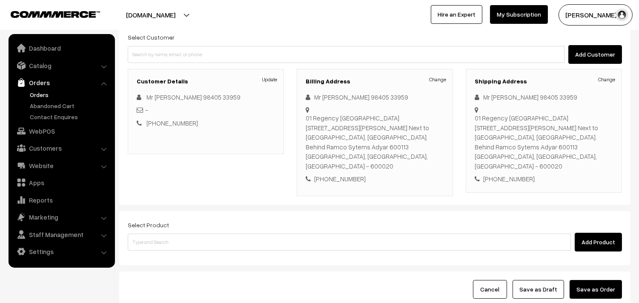
click at [267, 237] on div "Select Product Add Product" at bounding box center [374, 238] width 511 height 54
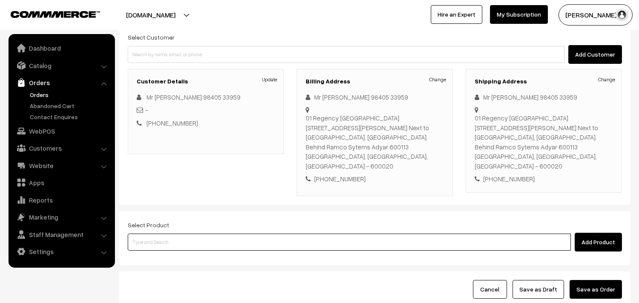
click at [269, 234] on input at bounding box center [349, 242] width 443 height 17
type input "z"
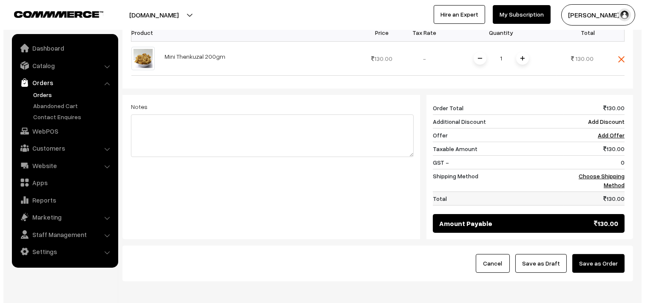
scroll to position [315, 0]
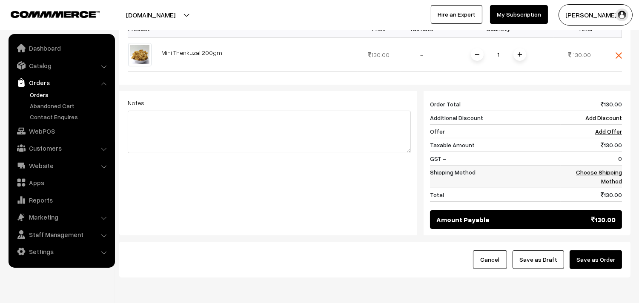
click at [611, 168] on link "Choose Shipping Method" at bounding box center [599, 176] width 46 height 16
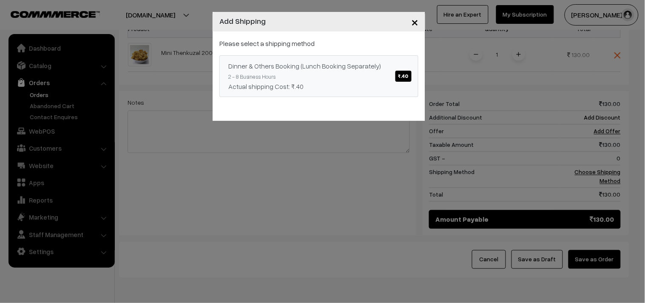
click at [392, 81] on div "Actual shipping Cost: ₹.40" at bounding box center [318, 86] width 181 height 10
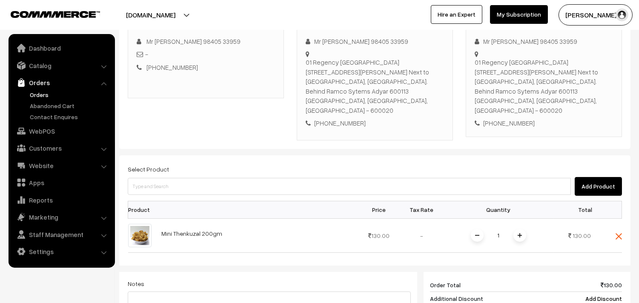
scroll to position [125, 0]
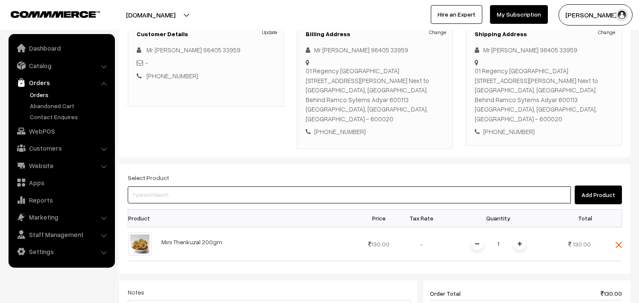
click at [304, 186] on input at bounding box center [349, 194] width 443 height 17
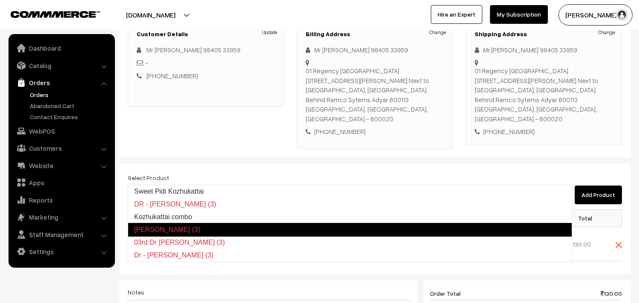
type input "Kozhukattai combo"
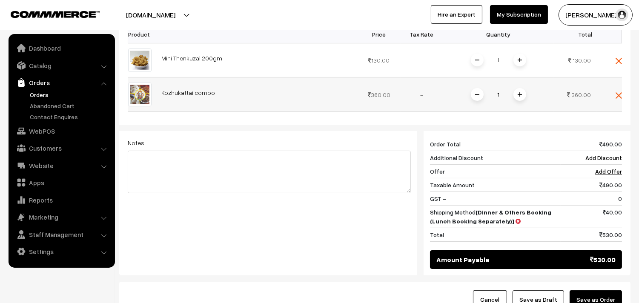
scroll to position [179, 0]
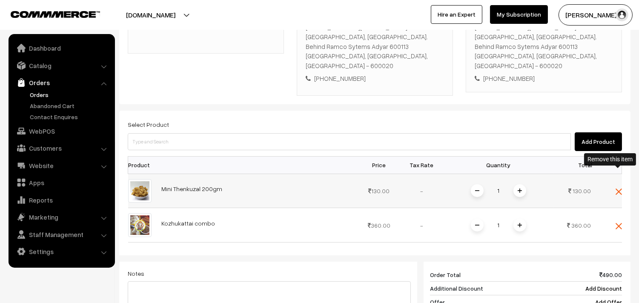
click at [617, 188] on img at bounding box center [618, 191] width 6 height 6
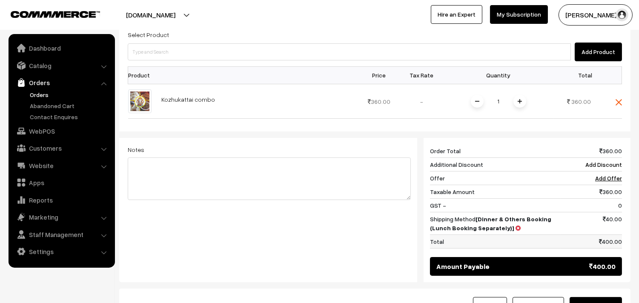
scroll to position [333, 0]
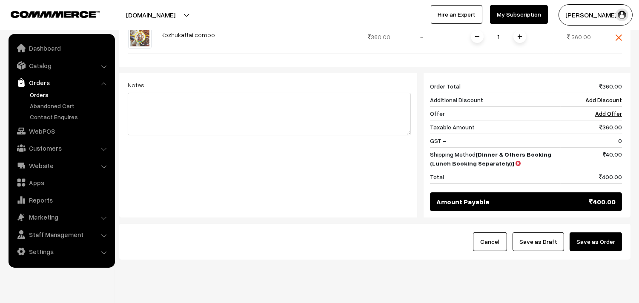
click at [539, 232] on button "Save as Draft" at bounding box center [537, 241] width 51 height 19
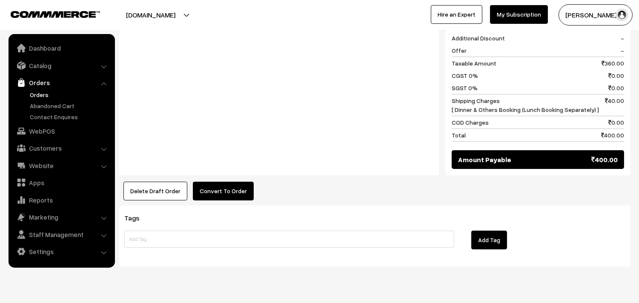
click at [221, 182] on button "Convert To Order" at bounding box center [223, 191] width 61 height 19
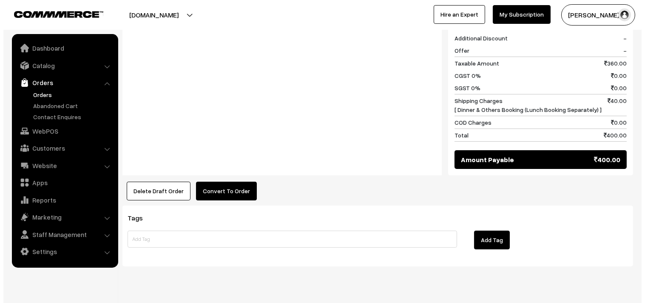
scroll to position [418, 0]
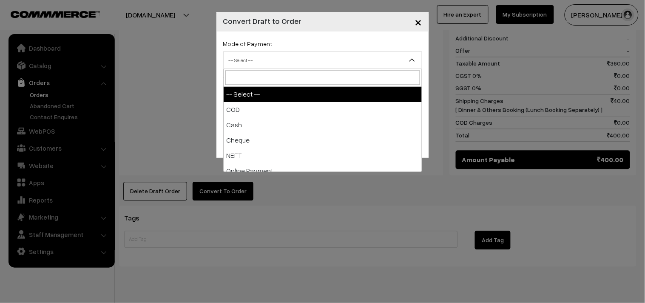
drag, startPoint x: 267, startPoint y: 64, endPoint x: 266, endPoint y: 111, distance: 47.7
click at [268, 65] on span "-- Select --" at bounding box center [323, 60] width 198 height 15
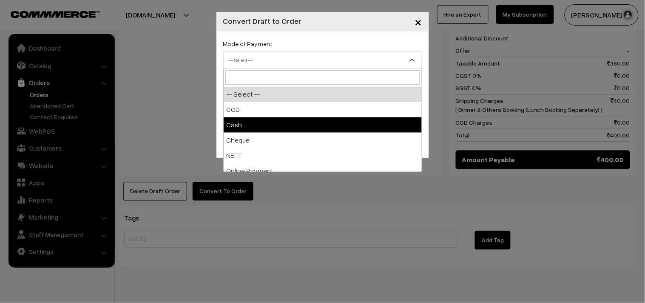
select select "2"
checkbox input "true"
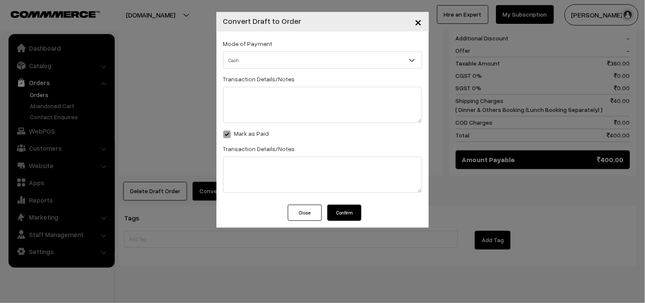
click at [346, 211] on button "Confirm" at bounding box center [345, 213] width 34 height 16
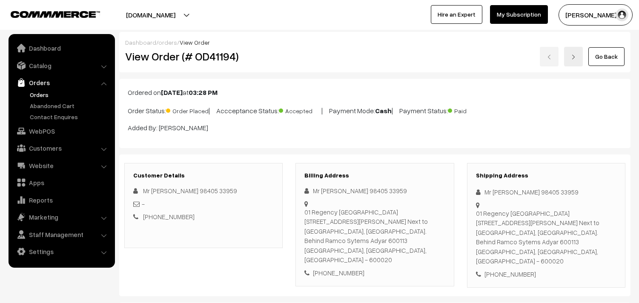
scroll to position [416, 0]
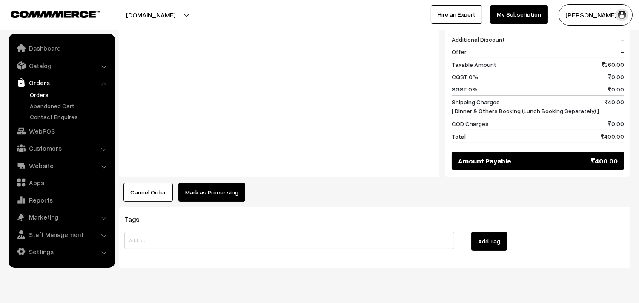
click at [201, 183] on button "Mark as Processing" at bounding box center [211, 192] width 67 height 19
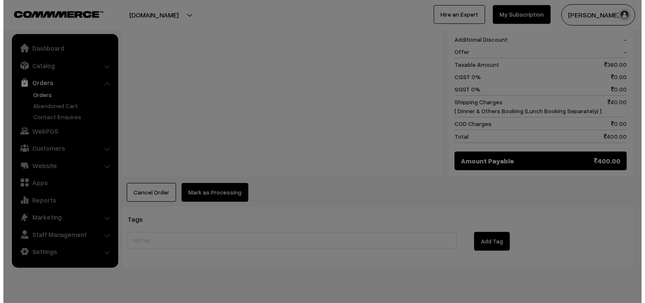
scroll to position [417, 0]
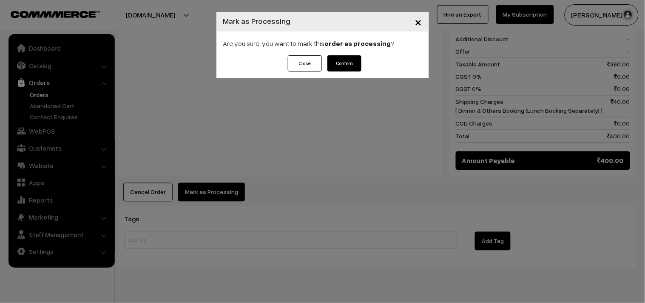
click at [329, 63] on button "Confirm" at bounding box center [345, 63] width 34 height 16
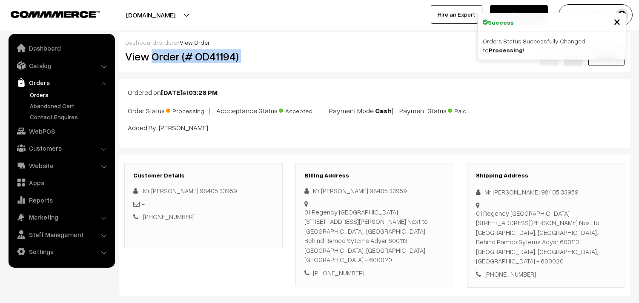
drag, startPoint x: 154, startPoint y: 61, endPoint x: 281, endPoint y: 58, distance: 127.2
click at [291, 57] on div "View Order (# OD41194) Go Back" at bounding box center [375, 57] width 512 height 20
copy div "Order (# OD41194)"
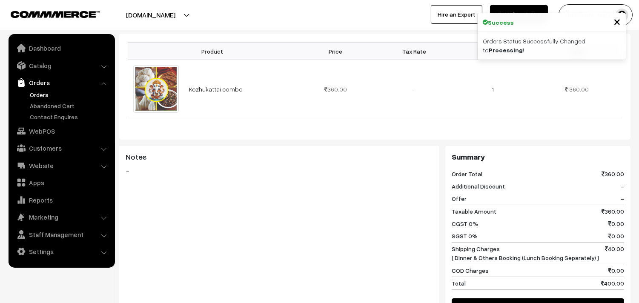
scroll to position [331, 0]
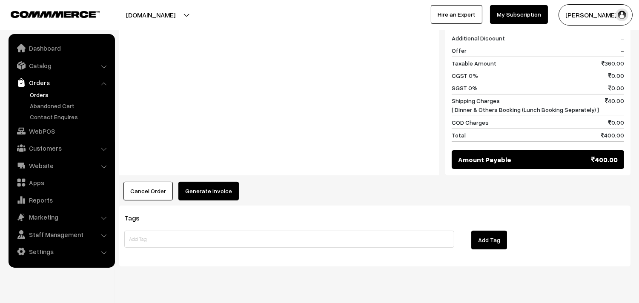
click at [211, 182] on button "Generate Invoice" at bounding box center [208, 191] width 60 height 19
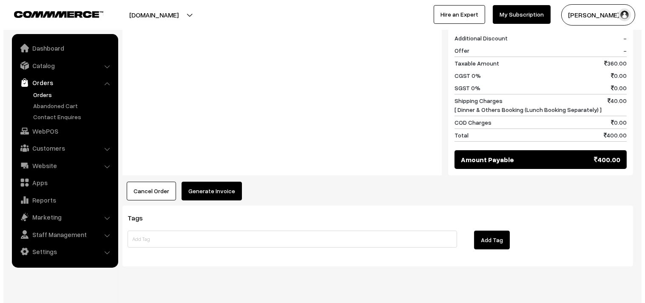
scroll to position [418, 0]
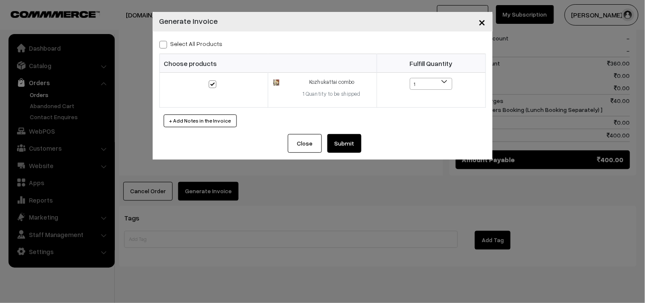
click at [339, 141] on button "Submit" at bounding box center [345, 143] width 34 height 19
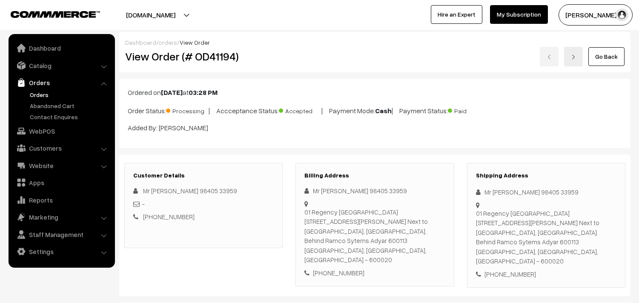
scroll to position [416, 0]
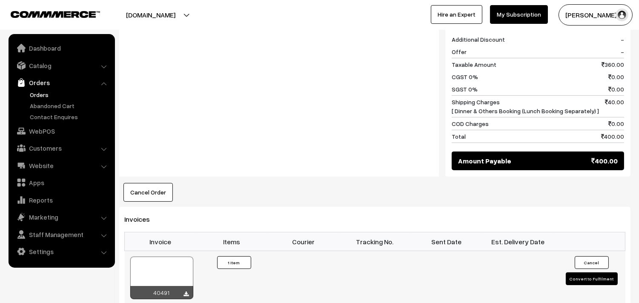
click at [172, 257] on div at bounding box center [161, 278] width 63 height 43
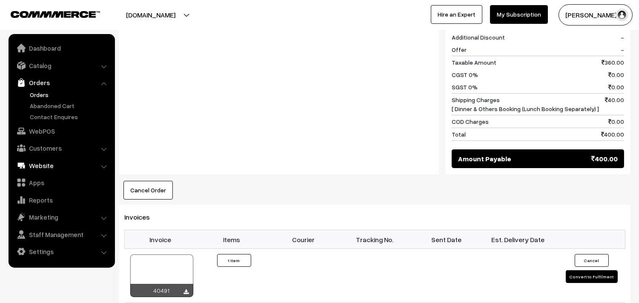
drag, startPoint x: 36, startPoint y: 131, endPoint x: 41, endPoint y: 131, distance: 5.5
click at [36, 132] on link "WebPOS" at bounding box center [61, 130] width 101 height 15
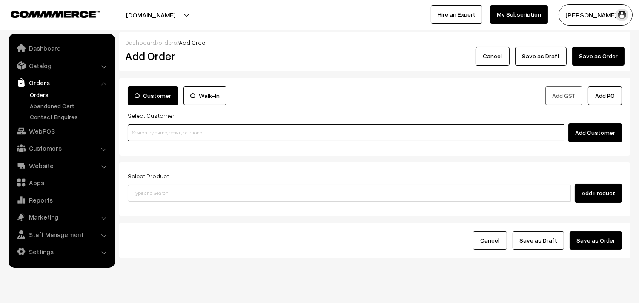
click at [183, 137] on input at bounding box center [346, 132] width 436 height 17
paste input "87544 96949"
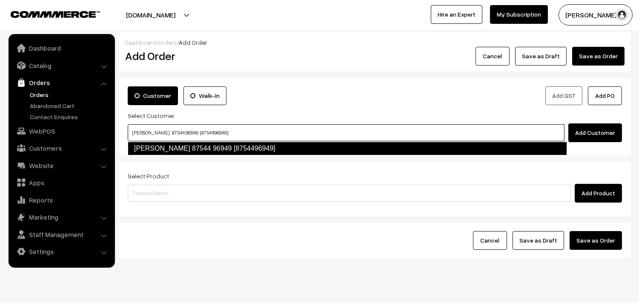
type input "Govindaraghavan 87544 96949 [8754496949]"
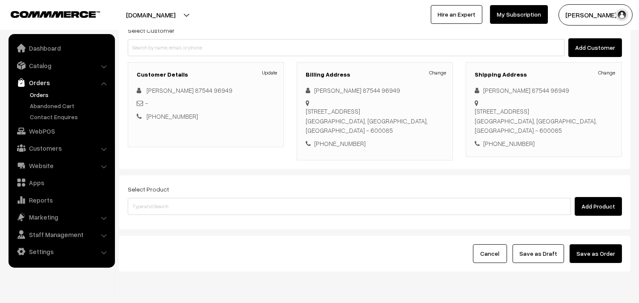
scroll to position [116, 0]
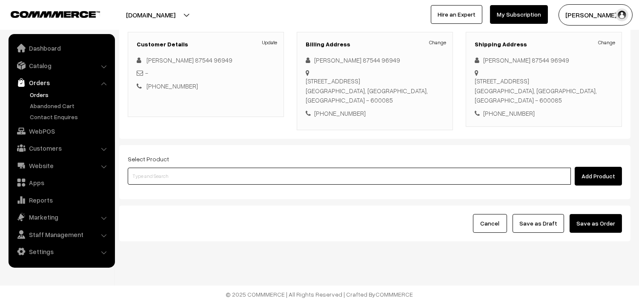
click at [253, 174] on input at bounding box center [349, 176] width 443 height 17
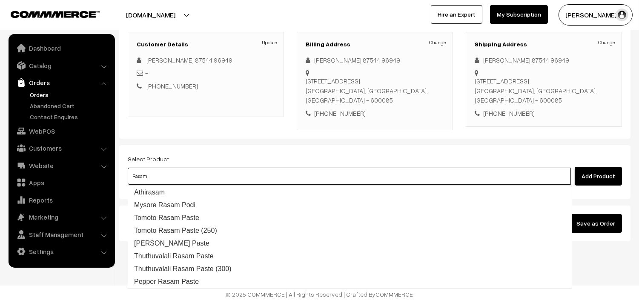
type input "Rasam"
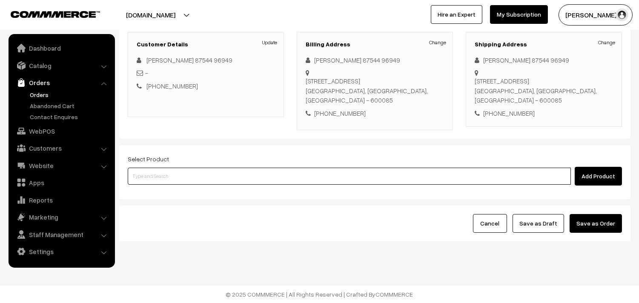
paste input "24th Couple Pack- Tomato Rasam"
click at [163, 194] on ul "No Products found" at bounding box center [350, 190] width 444 height 11
click at [144, 174] on input "24th Couple Pack- Tomato Rasam" at bounding box center [349, 176] width 443 height 17
click at [186, 175] on input "24th Couple Pack- Tomato Rasam" at bounding box center [349, 176] width 443 height 17
click at [171, 175] on input "24th Couple Pack- Tomato Rasam" at bounding box center [349, 176] width 443 height 17
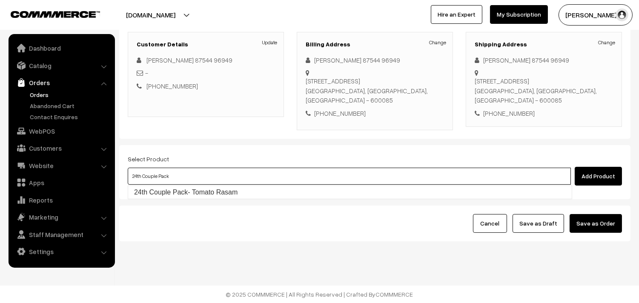
type input "24th Couple Pack- Tomato Rasam"
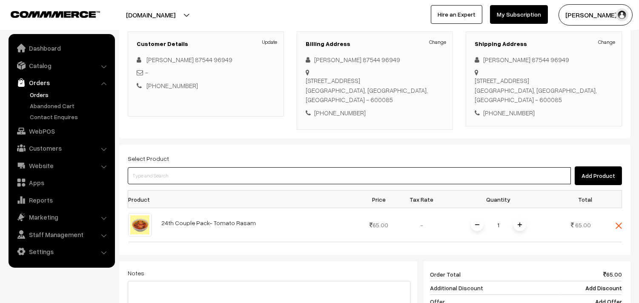
click at [222, 179] on input at bounding box center [349, 175] width 443 height 17
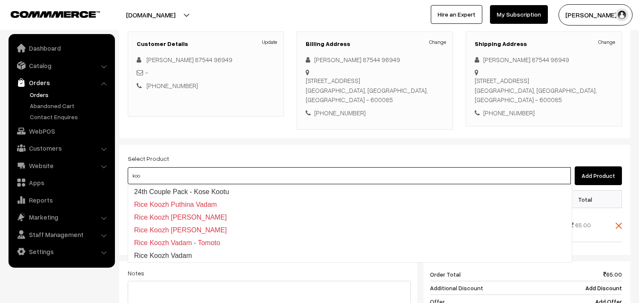
type input "24th Couple Pack - Kose Kootu"
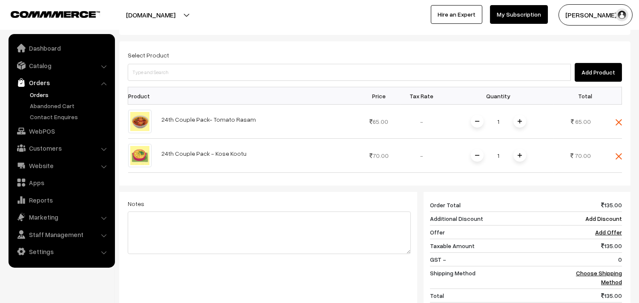
scroll to position [352, 0]
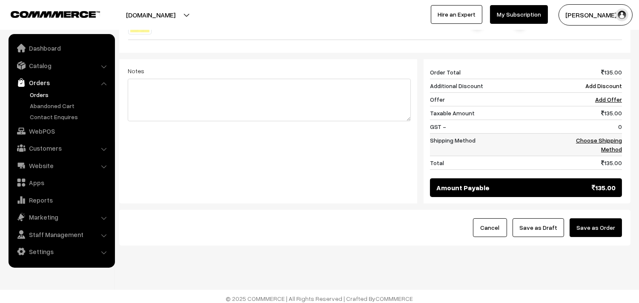
click at [615, 150] on link "Choose Shipping Method" at bounding box center [599, 145] width 46 height 16
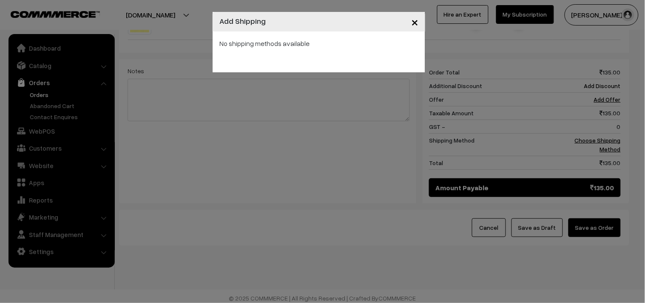
click at [371, 126] on div "× Add Shipping No shipping methods available" at bounding box center [322, 151] width 645 height 303
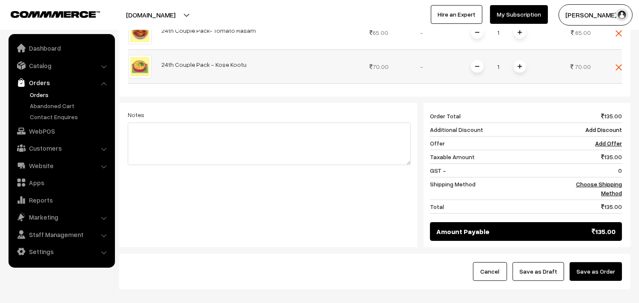
scroll to position [257, 0]
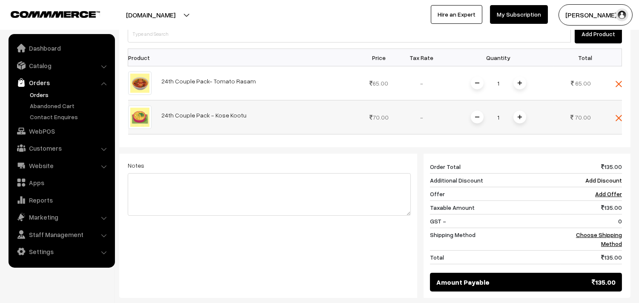
click at [519, 119] on img at bounding box center [519, 117] width 4 height 4
click at [613, 239] on link "Choose Shipping Method" at bounding box center [599, 239] width 46 height 16
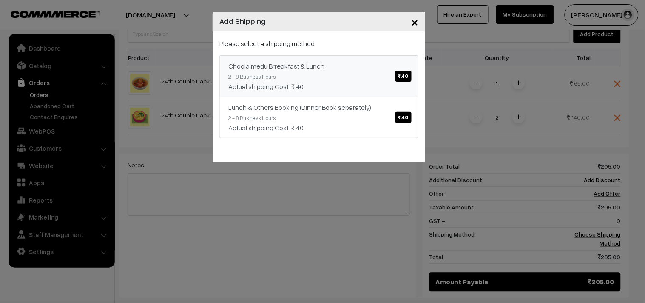
drag, startPoint x: 318, startPoint y: 83, endPoint x: 324, endPoint y: 87, distance: 6.7
click at [319, 83] on div "Actual shipping Cost: ₹.40" at bounding box center [318, 86] width 181 height 10
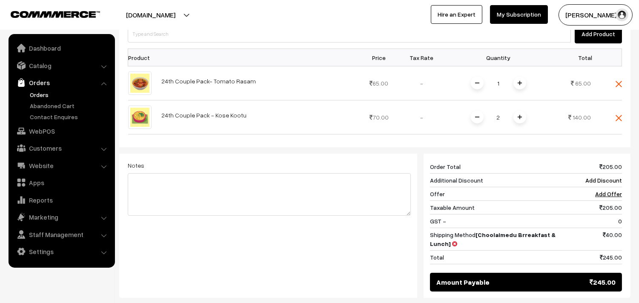
click at [476, 115] on span at bounding box center [477, 117] width 13 height 13
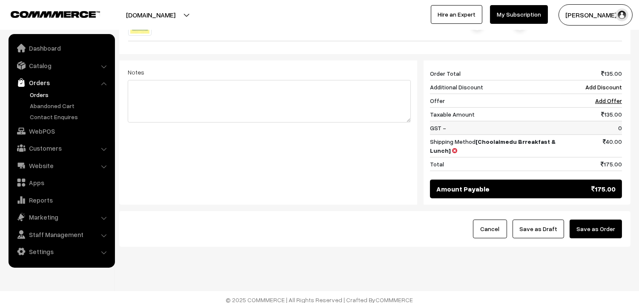
scroll to position [357, 0]
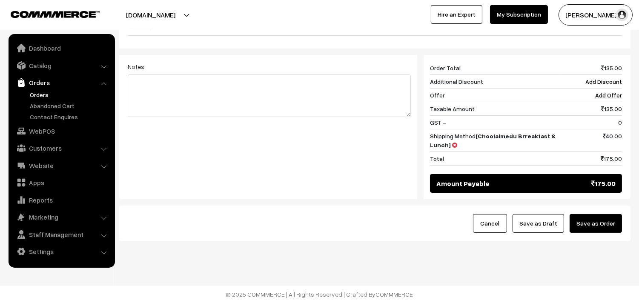
click at [547, 228] on button "Save as Draft" at bounding box center [537, 223] width 51 height 19
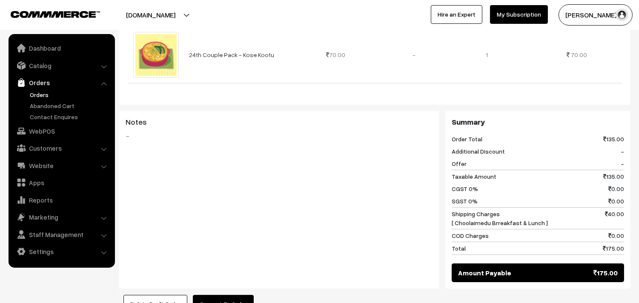
scroll to position [331, 0]
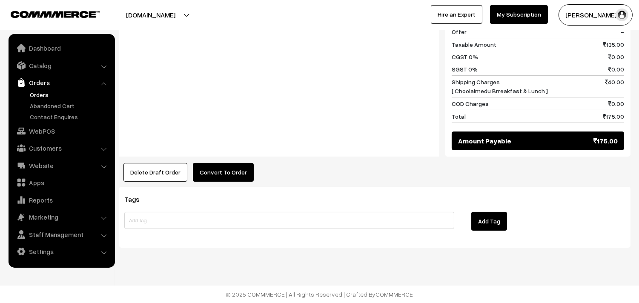
click at [227, 168] on button "Convert To Order" at bounding box center [223, 172] width 61 height 19
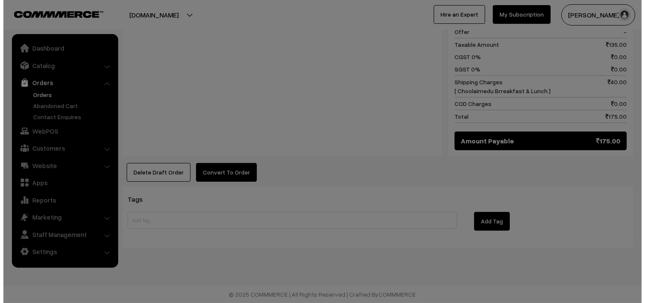
scroll to position [464, 0]
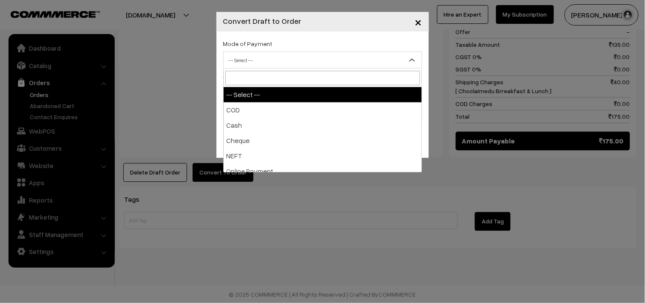
click at [257, 56] on span "-- Select --" at bounding box center [323, 60] width 198 height 15
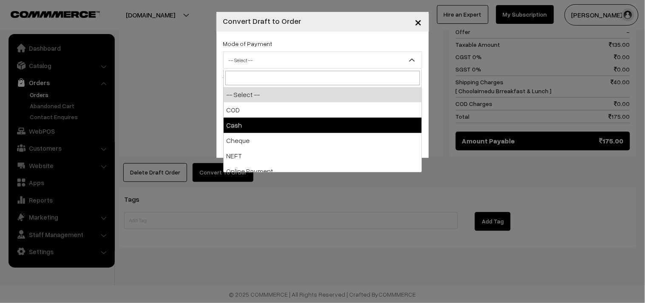
select select "2"
checkbox input "true"
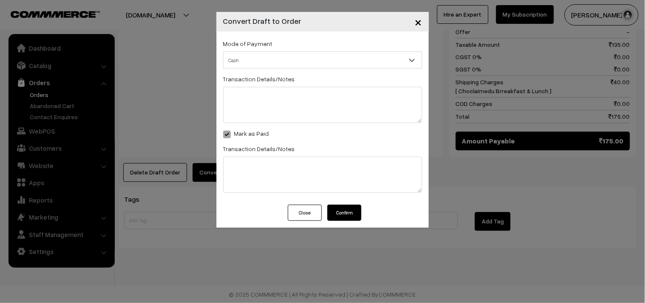
click at [349, 211] on button "Confirm" at bounding box center [345, 213] width 34 height 16
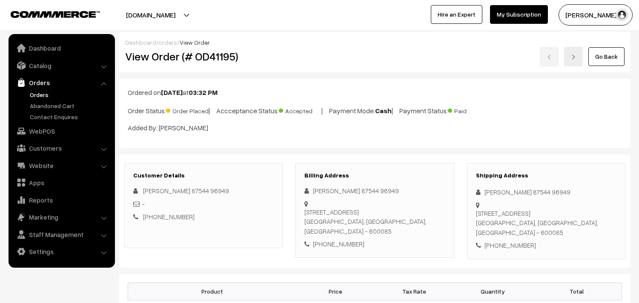
scroll to position [461, 0]
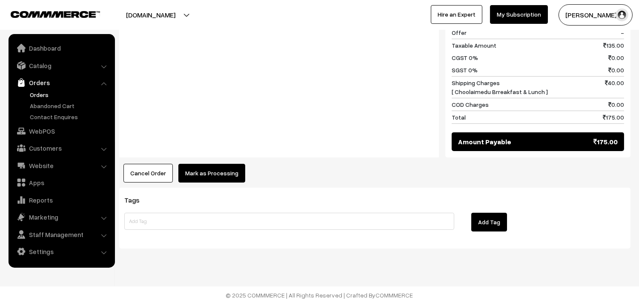
click at [194, 174] on button "Mark as Processing" at bounding box center [211, 173] width 67 height 19
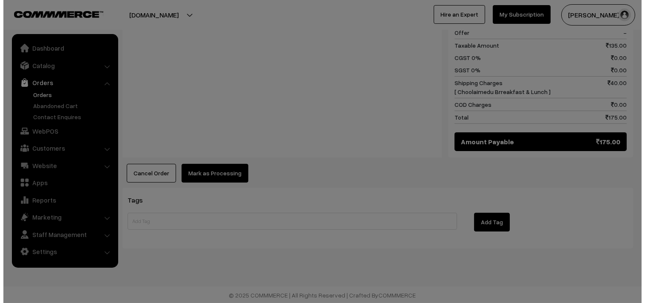
scroll to position [463, 0]
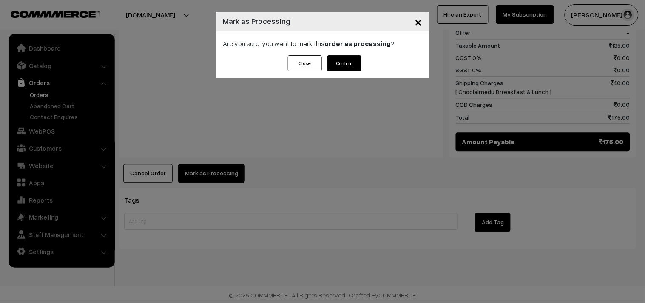
click at [356, 63] on button "Confirm" at bounding box center [345, 63] width 34 height 16
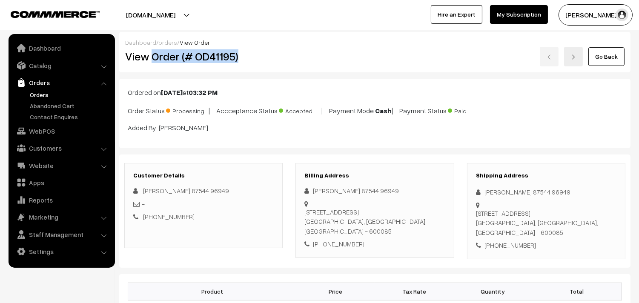
drag, startPoint x: 151, startPoint y: 58, endPoint x: 309, endPoint y: 66, distance: 158.4
click at [309, 66] on div "View Order (# OD41195) Go Back" at bounding box center [375, 57] width 512 height 20
copy div "Order (# OD41195)"
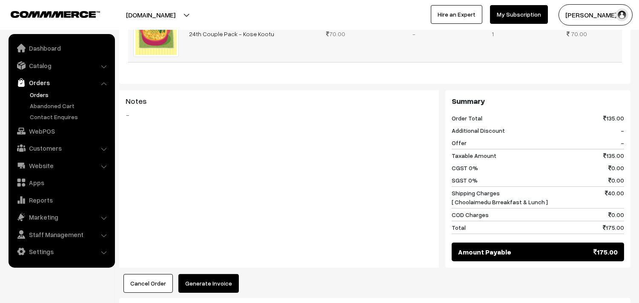
scroll to position [378, 0]
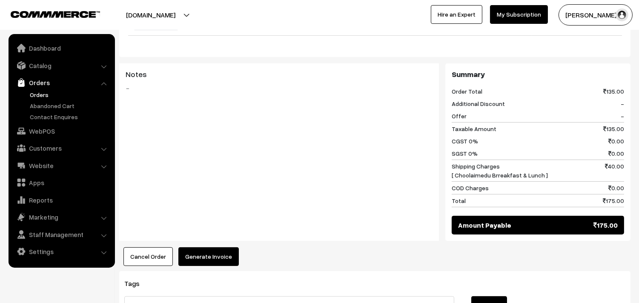
click at [208, 260] on button "Generate Invoice" at bounding box center [208, 256] width 60 height 19
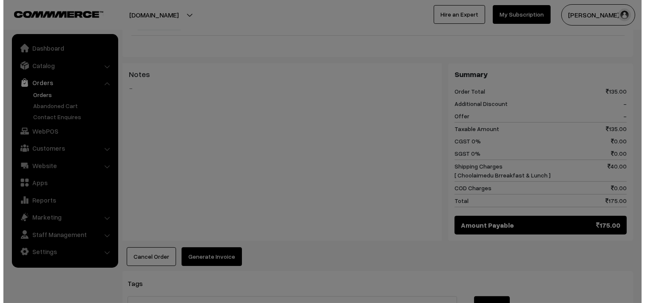
scroll to position [379, 0]
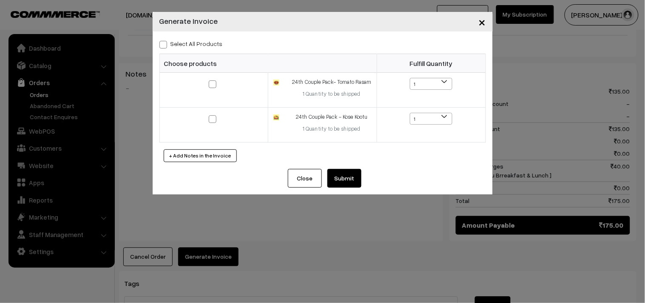
click at [345, 182] on button "Submit" at bounding box center [345, 178] width 34 height 19
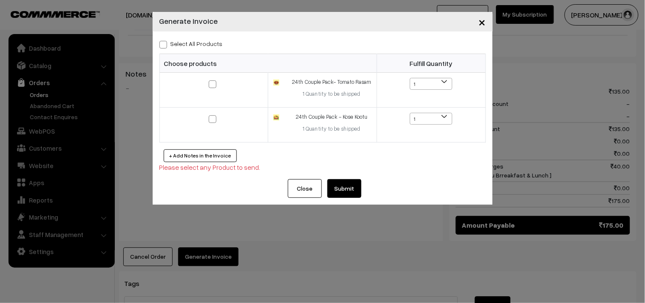
click at [203, 42] on label "Select All Products" at bounding box center [191, 43] width 63 height 9
click at [165, 42] on input "Select All Products" at bounding box center [163, 43] width 6 height 6
checkbox input "true"
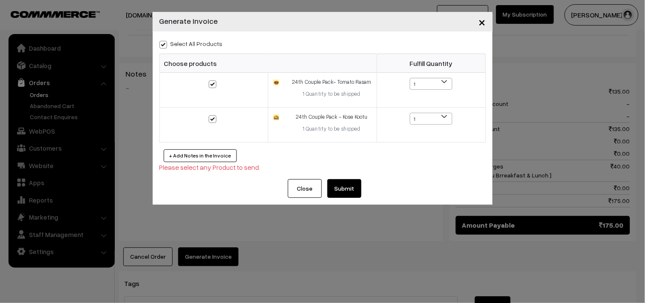
click at [355, 191] on button "Submit" at bounding box center [345, 188] width 34 height 19
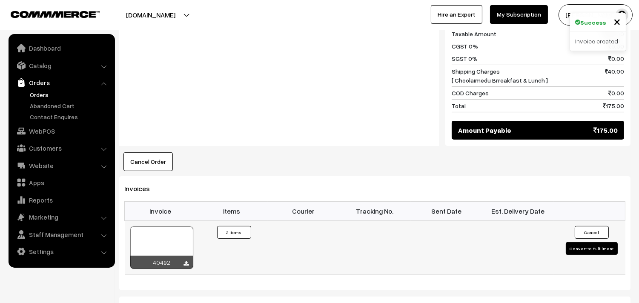
scroll to position [473, 0]
click at [175, 242] on div at bounding box center [161, 247] width 63 height 43
click at [37, 94] on link "Orders" at bounding box center [70, 94] width 84 height 9
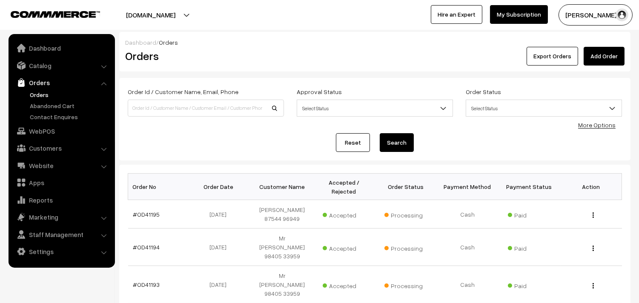
click at [37, 94] on link "Orders" at bounding box center [70, 94] width 84 height 9
click at [42, 97] on link "Orders" at bounding box center [70, 94] width 84 height 9
click at [47, 92] on link "Orders" at bounding box center [70, 94] width 84 height 9
